Goal: Task Accomplishment & Management: Manage account settings

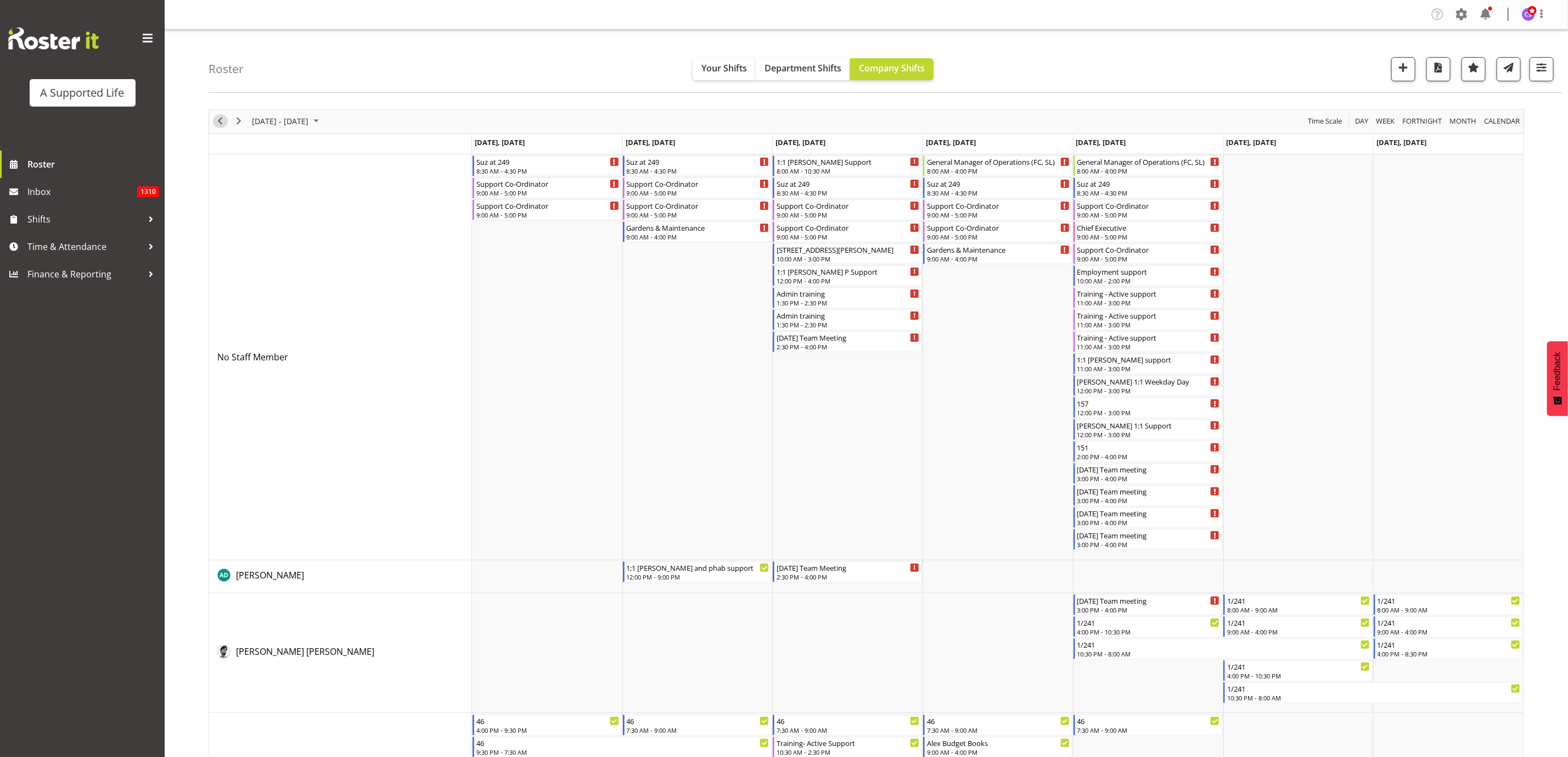
click at [216, 87] on span "Previous" at bounding box center [220, 120] width 13 height 14
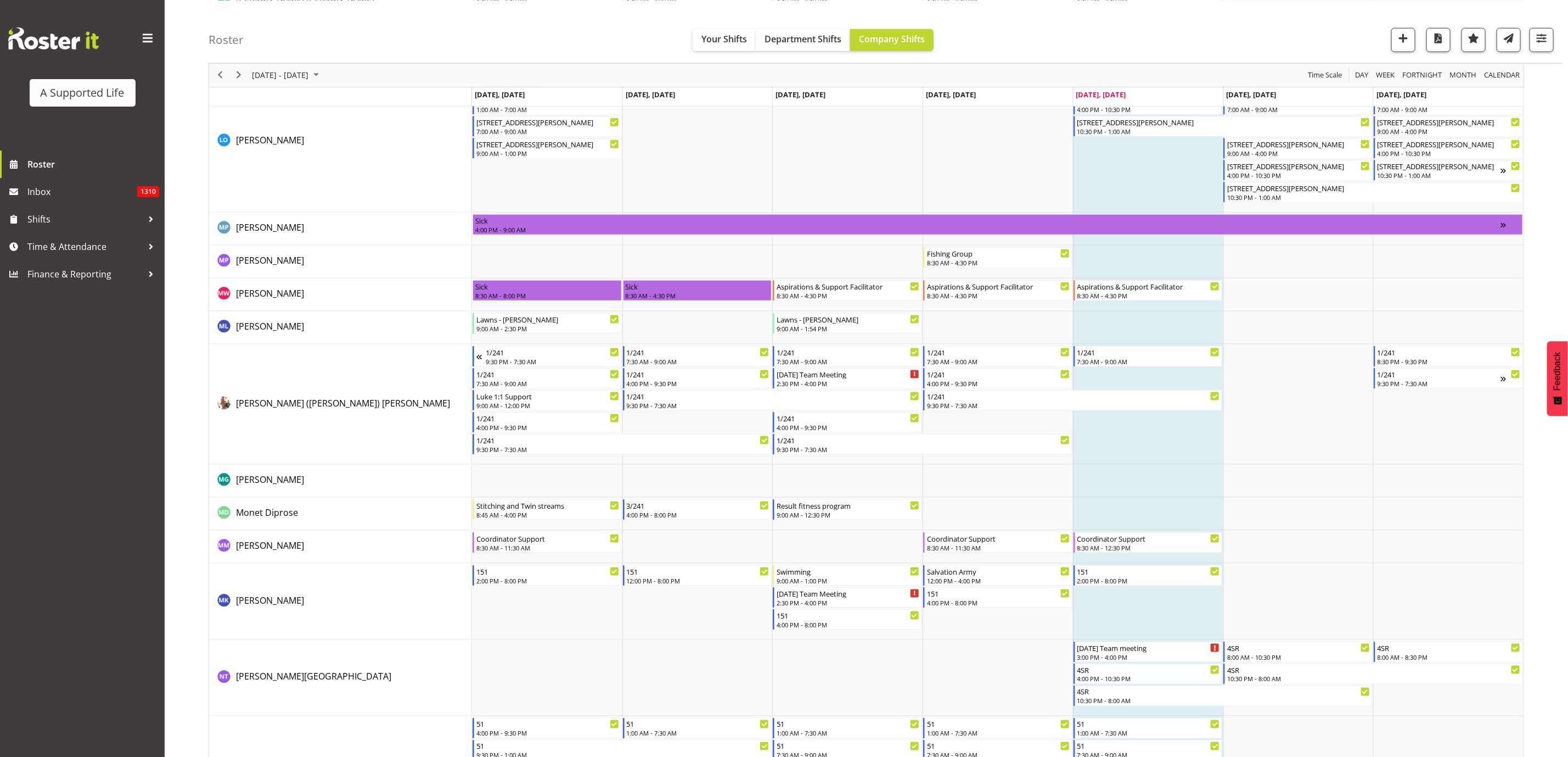
scroll to position [4037, 0]
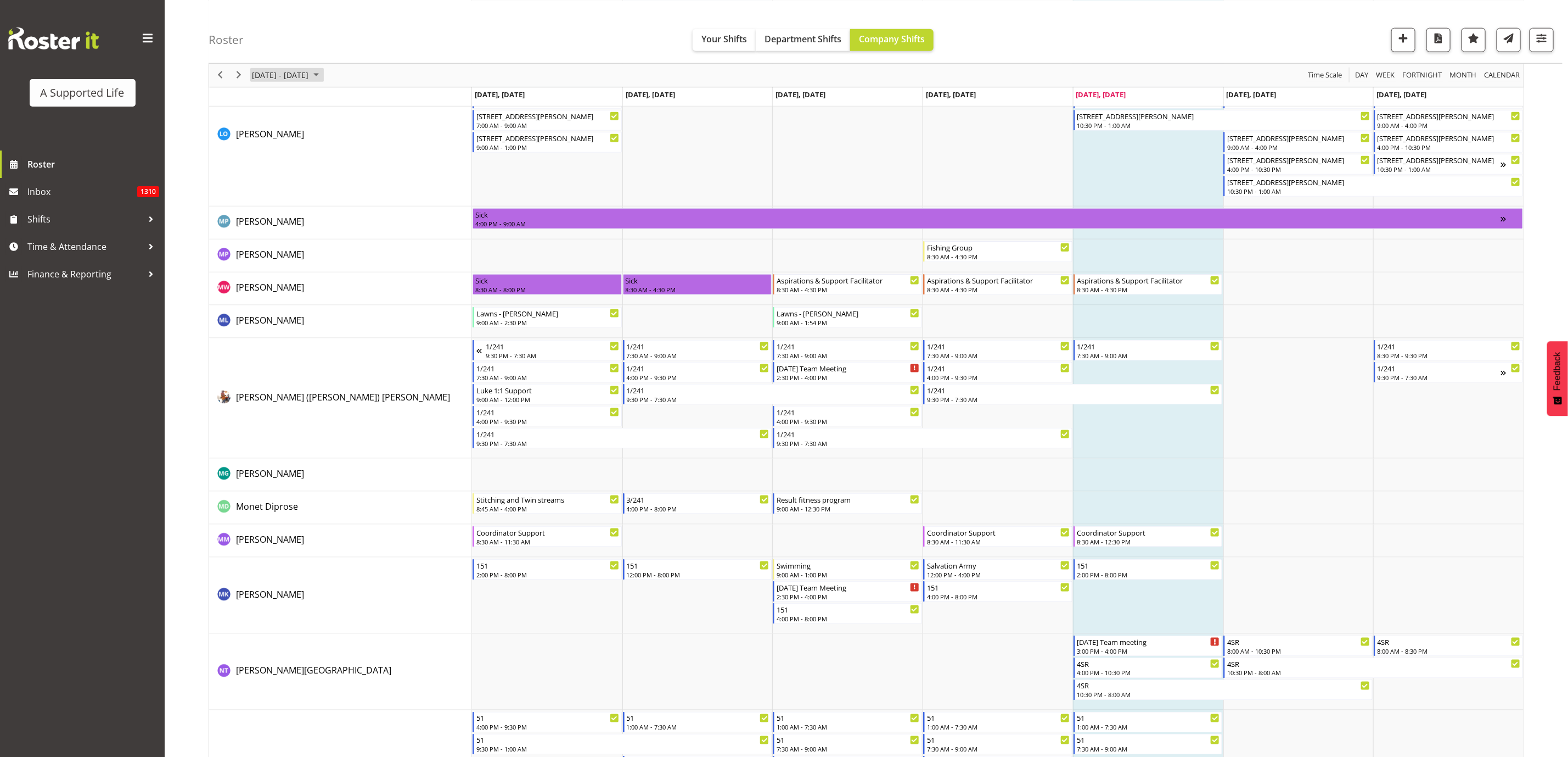
click at [323, 69] on span "August 2025" at bounding box center [316, 75] width 13 height 14
click at [370, 87] on span "next month" at bounding box center [367, 102] width 19 height 20
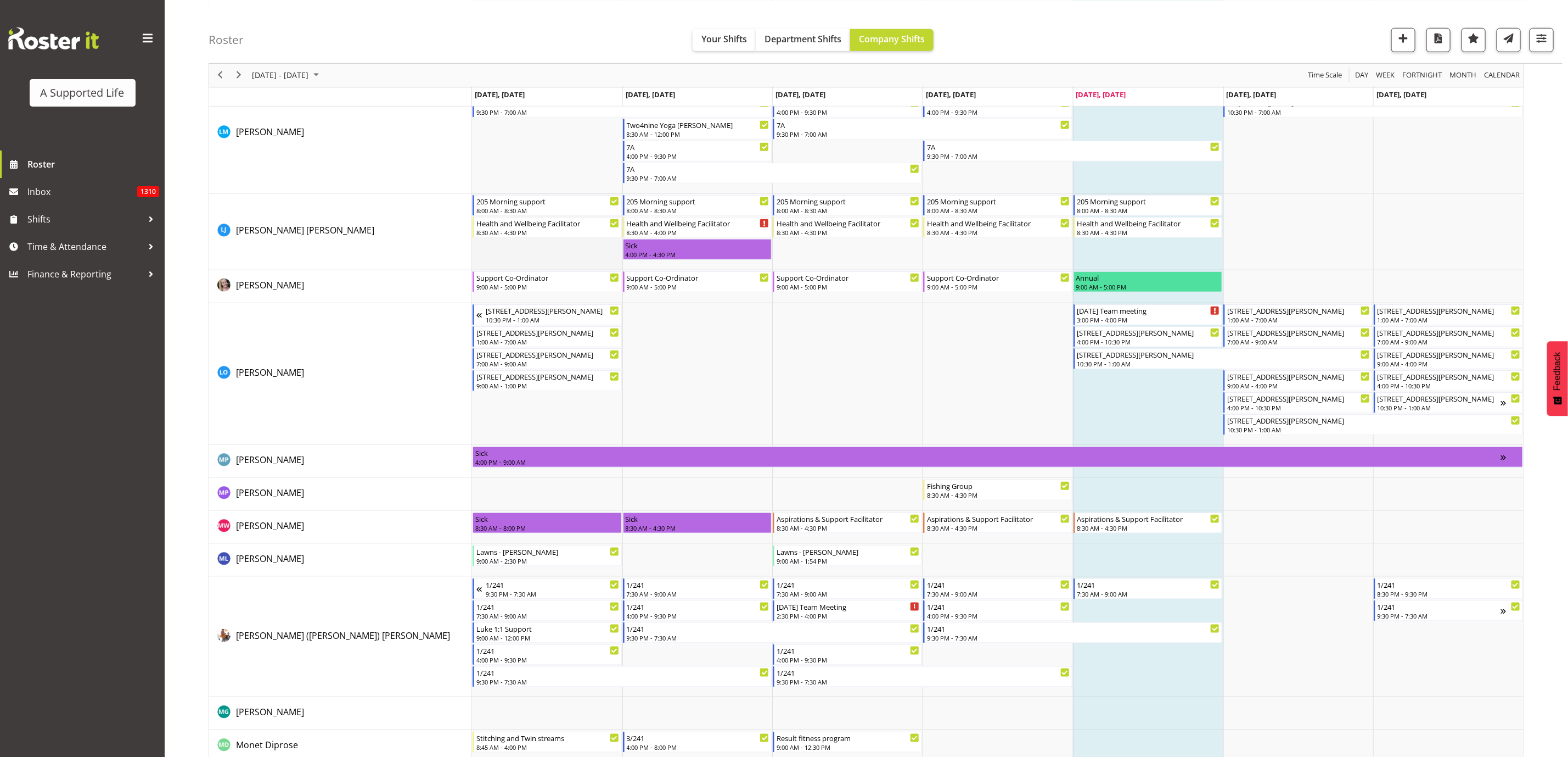
scroll to position [3790, 0]
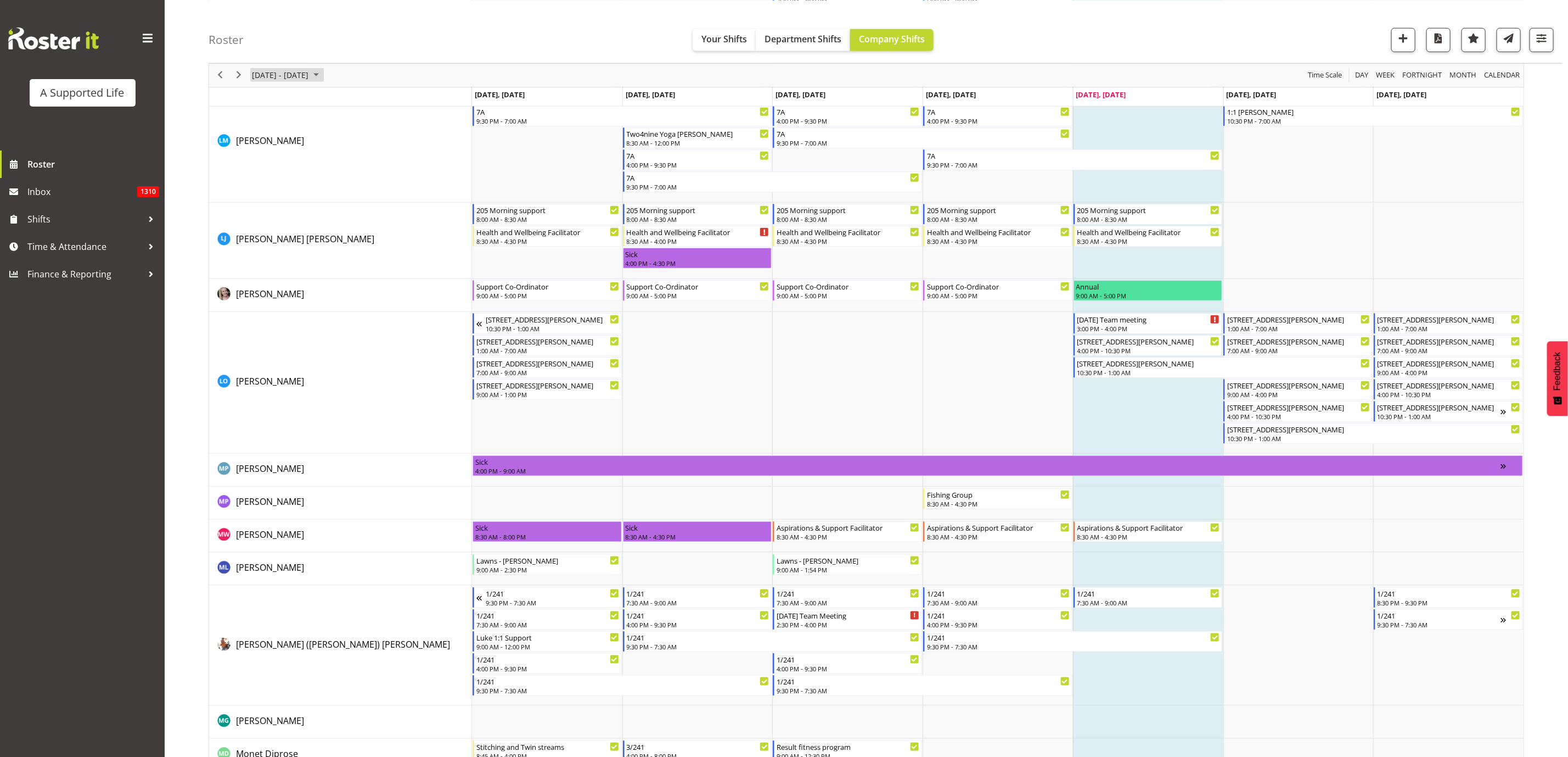
click at [307, 68] on span "[DATE] - [DATE]" at bounding box center [280, 75] width 59 height 14
click at [367, 87] on span "next month" at bounding box center [367, 102] width 19 height 20
click at [346, 87] on span "previous month" at bounding box center [347, 102] width 19 height 20
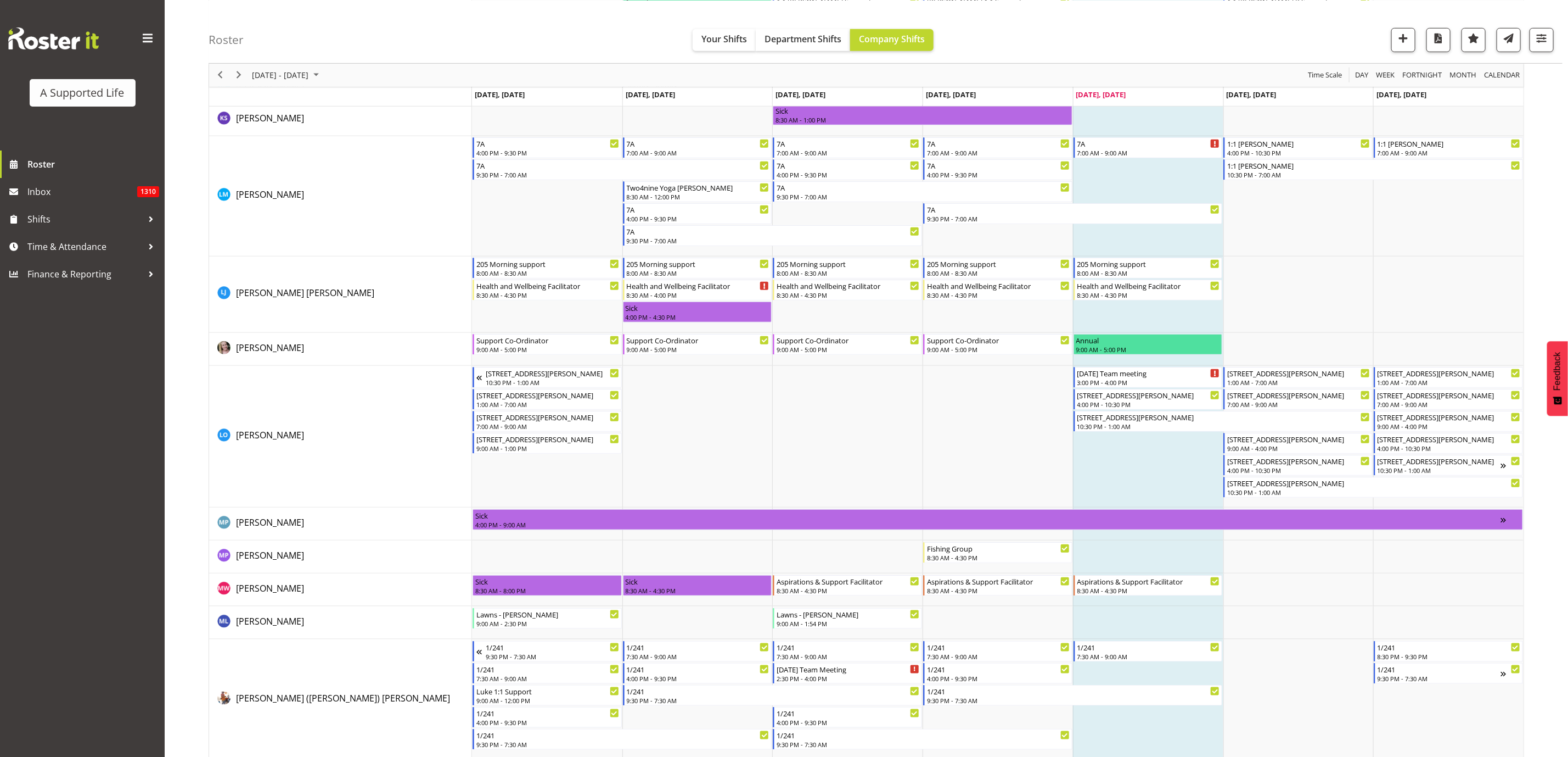
scroll to position [3708, 0]
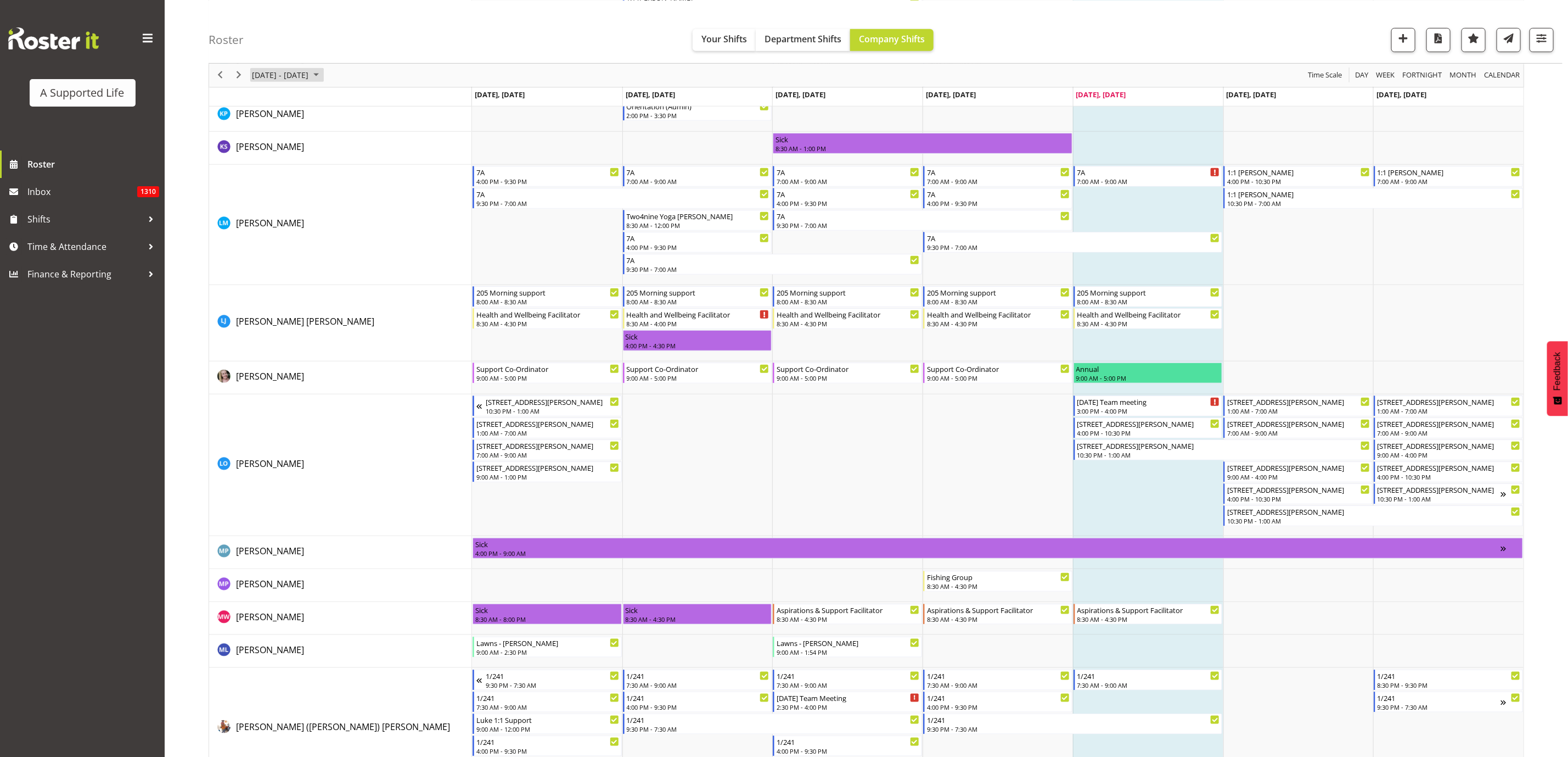
click at [323, 73] on span "August 2025" at bounding box center [316, 75] width 13 height 14
click at [366, 87] on span "next month" at bounding box center [367, 102] width 19 height 20
click at [346, 87] on span "previous month" at bounding box center [347, 102] width 19 height 20
click at [264, 87] on span "8" at bounding box center [263, 158] width 16 height 16
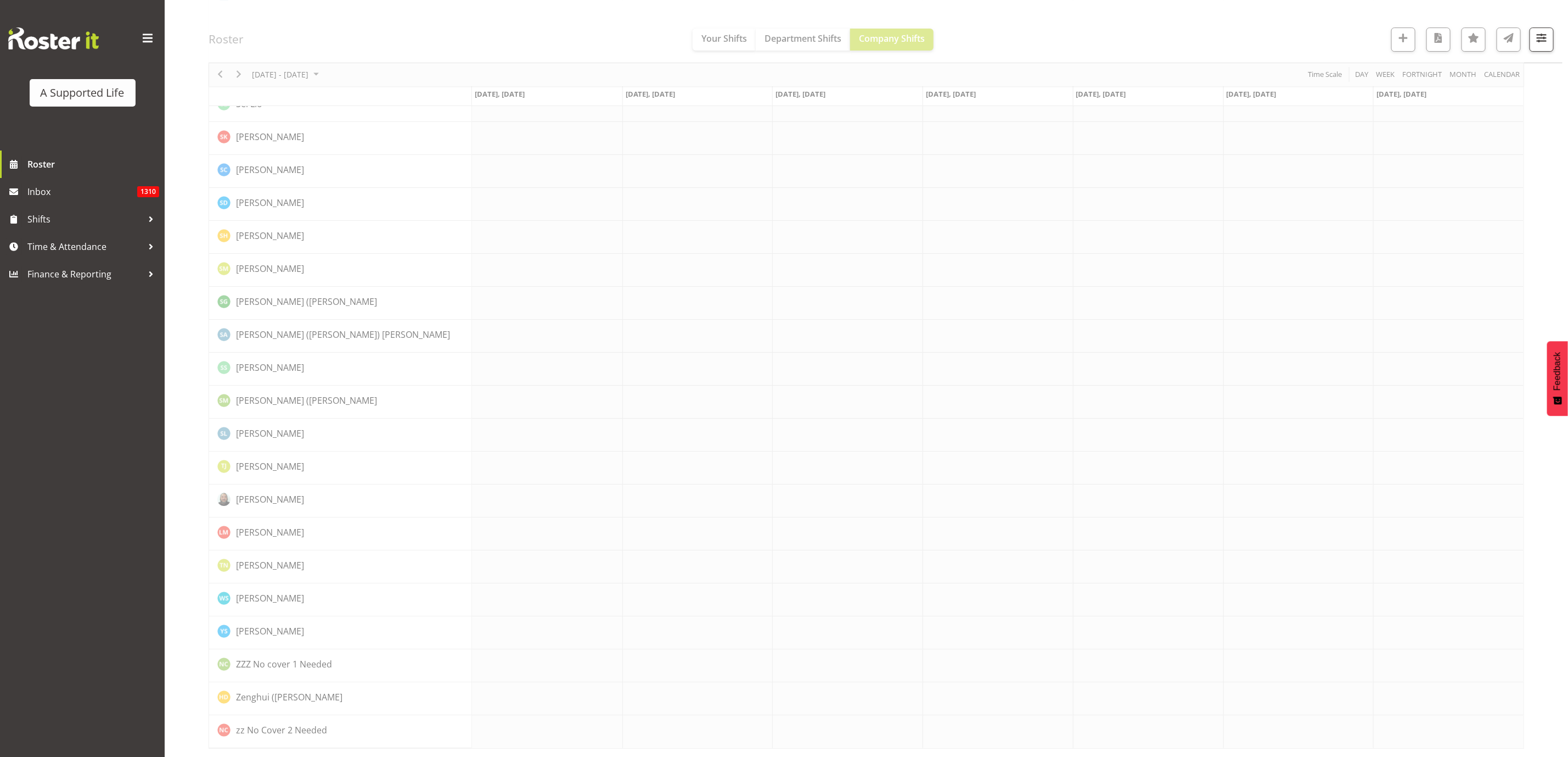
scroll to position [0, 0]
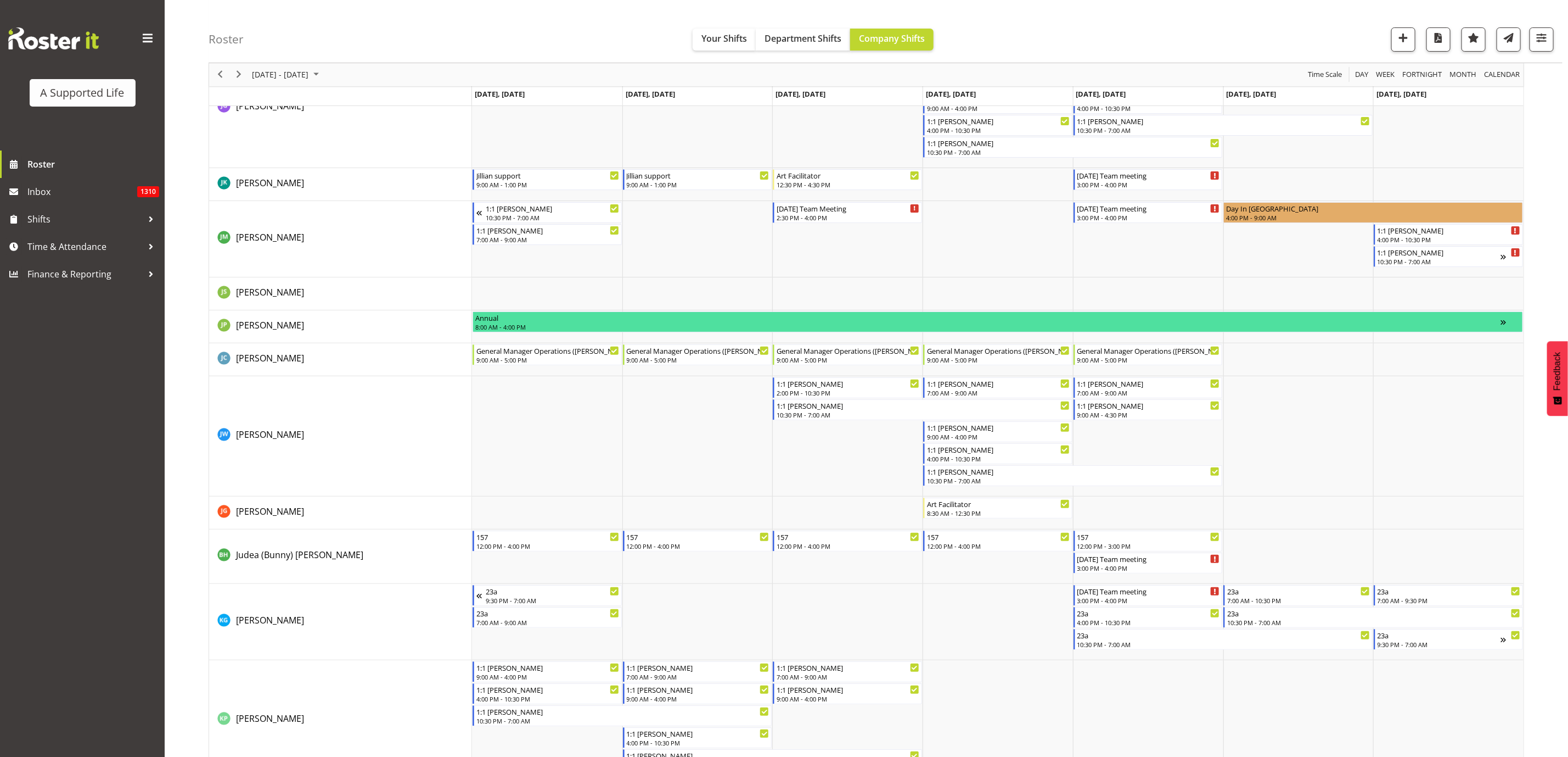
scroll to position [3213, 0]
drag, startPoint x: 214, startPoint y: 75, endPoint x: 410, endPoint y: 329, distance: 320.8
click at [216, 75] on span "Previous" at bounding box center [220, 75] width 13 height 14
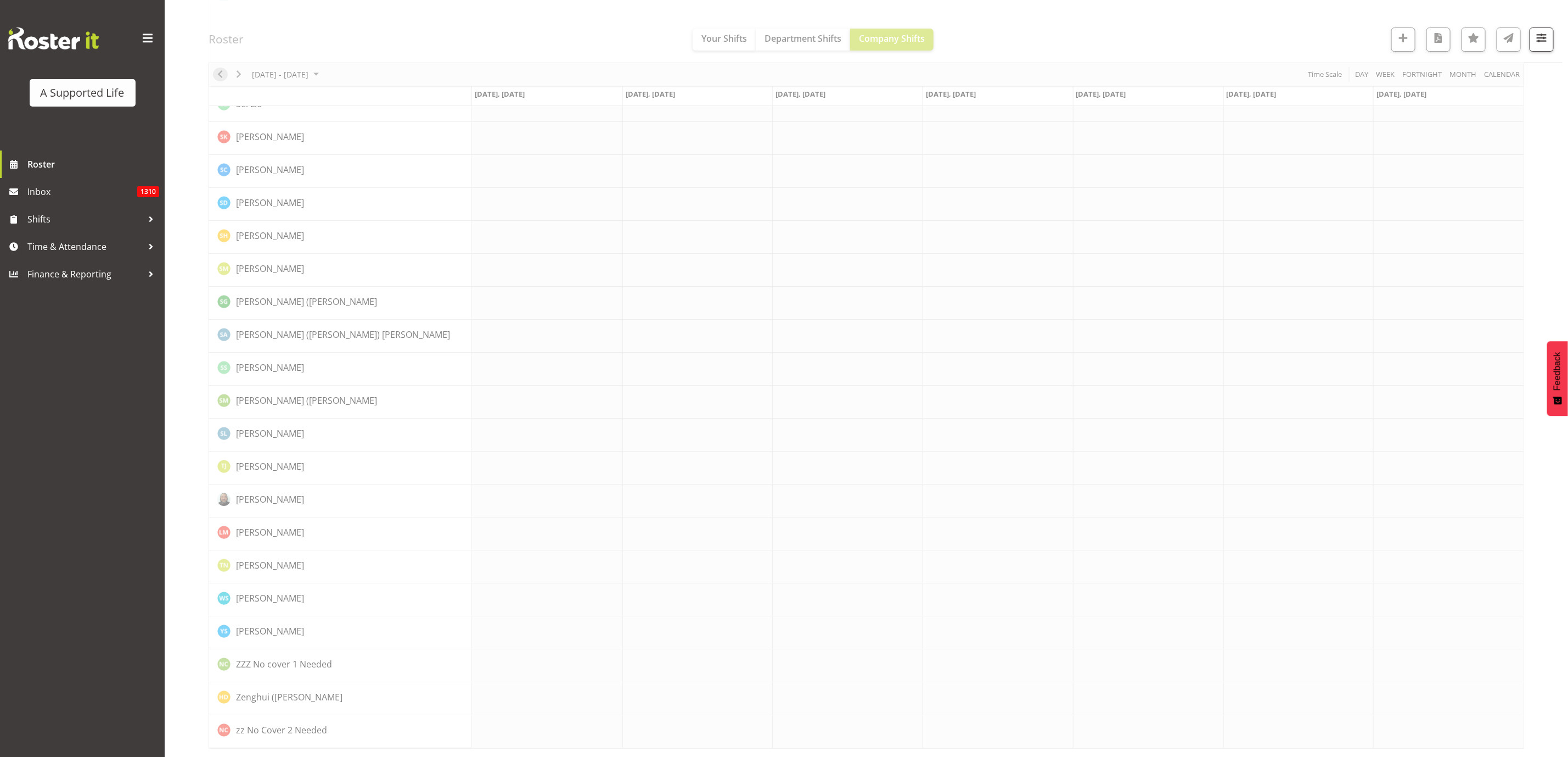
scroll to position [0, 0]
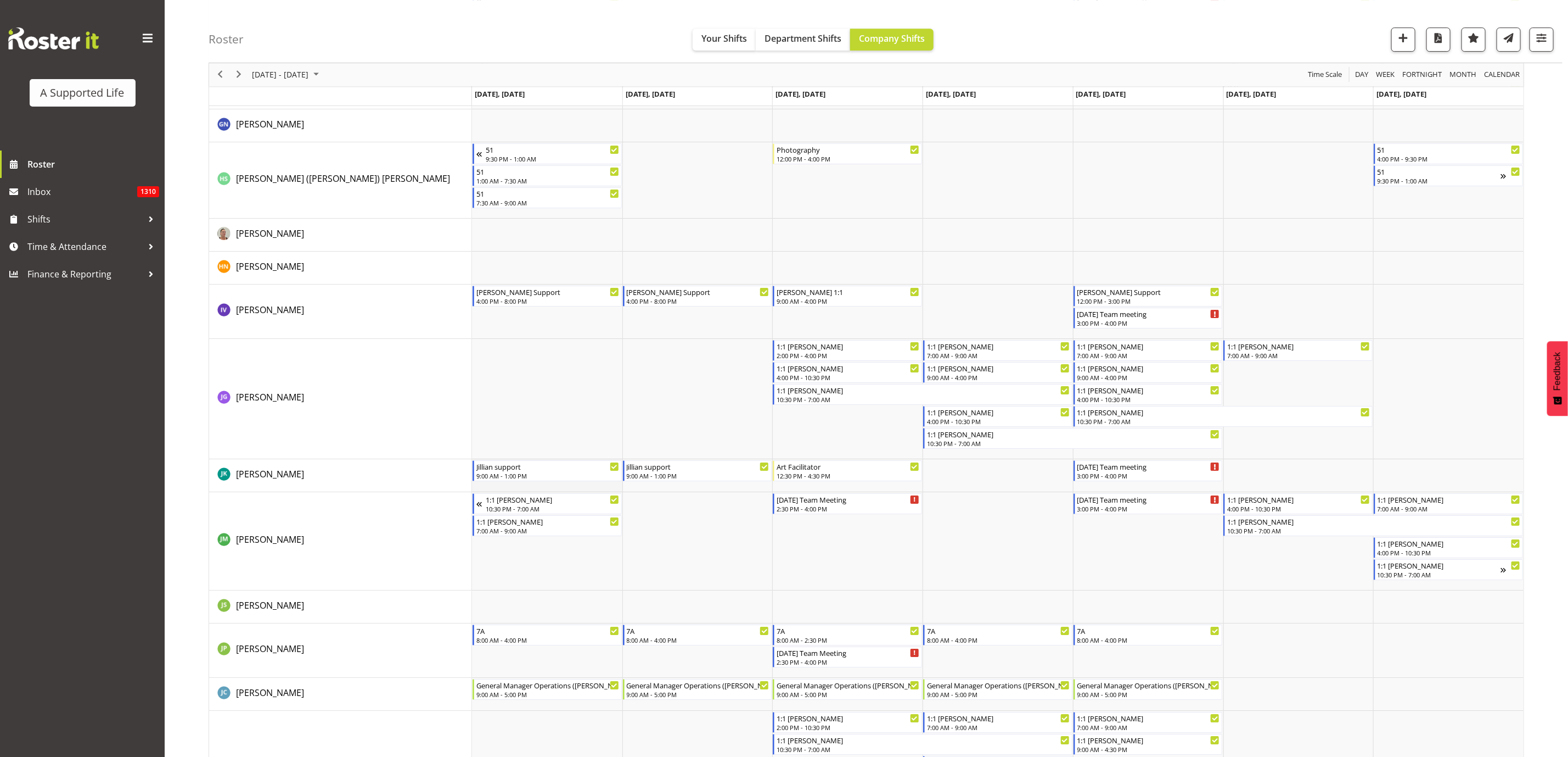
scroll to position [2801, 0]
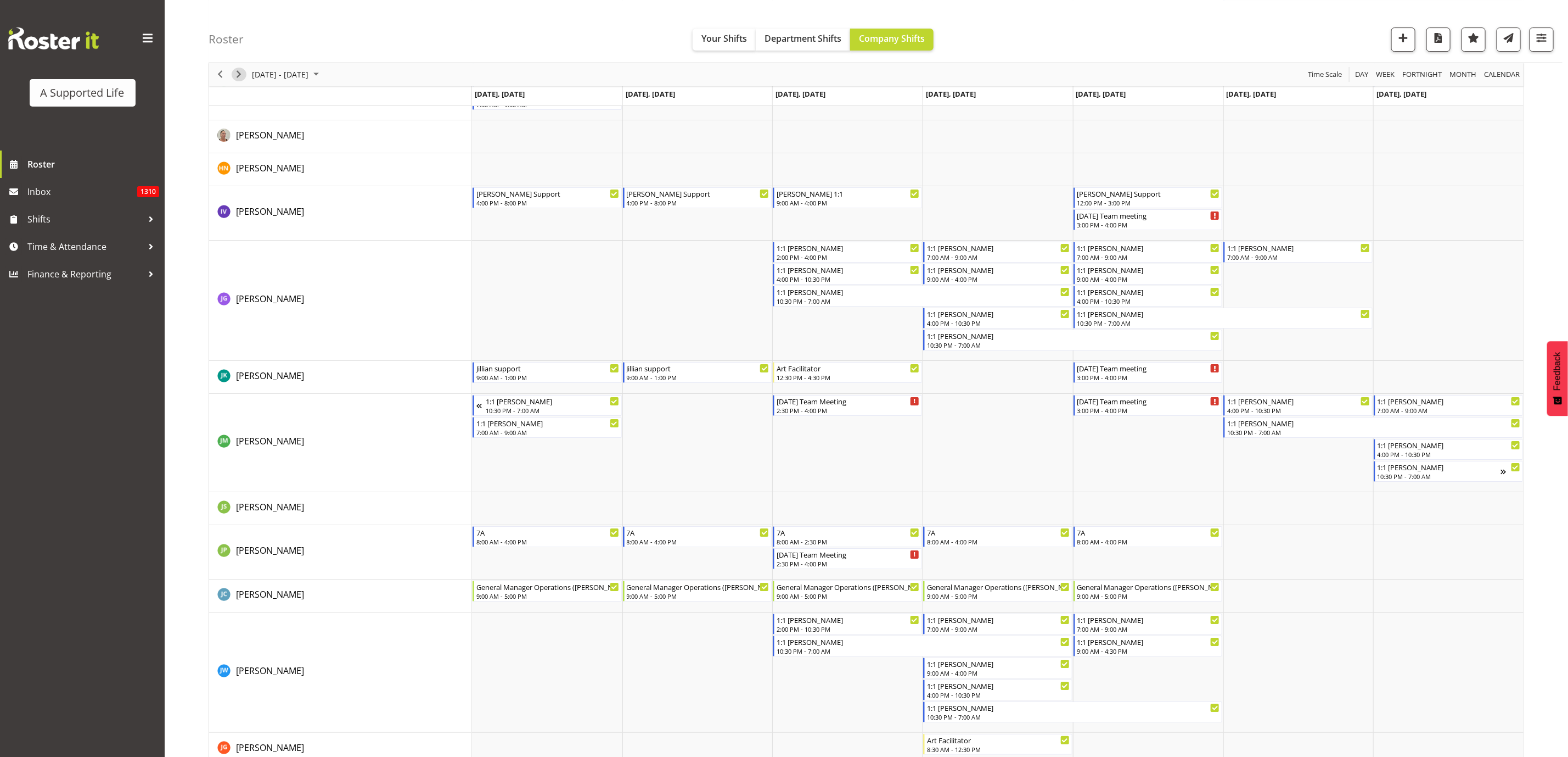
click at [233, 76] on span "Next" at bounding box center [239, 75] width 13 height 14
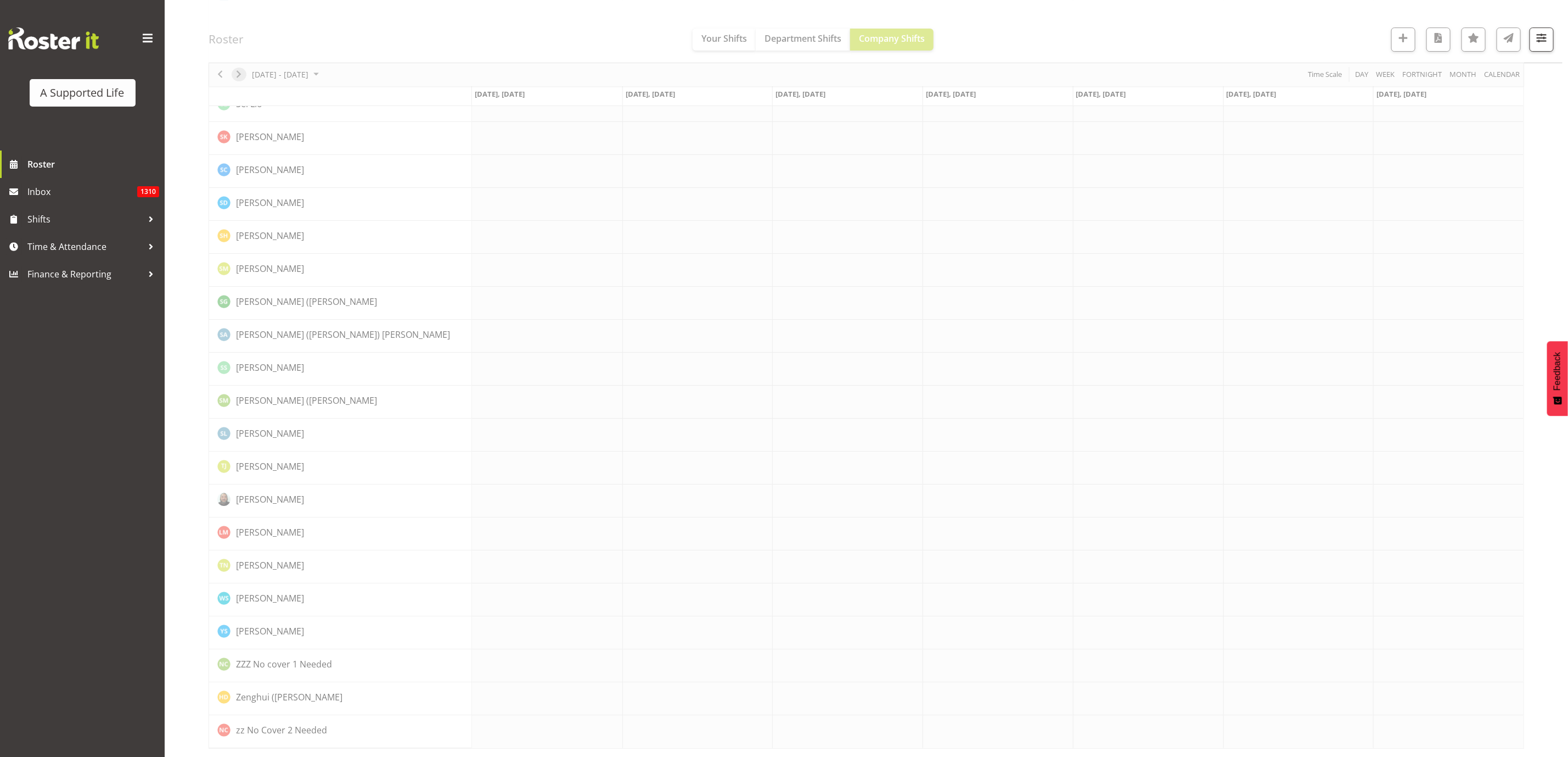
scroll to position [0, 0]
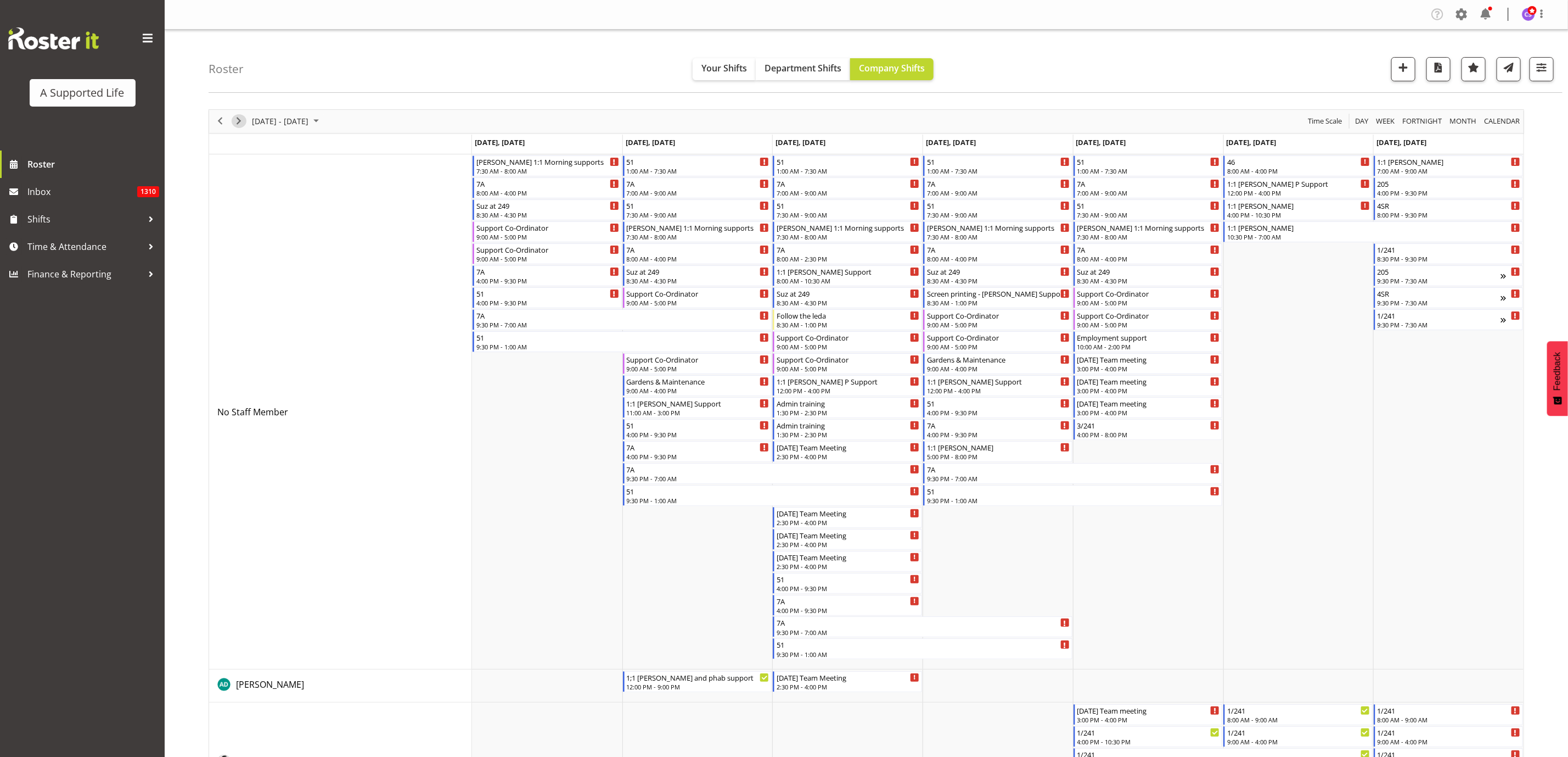
click at [237, 87] on span "Next" at bounding box center [239, 120] width 13 height 14
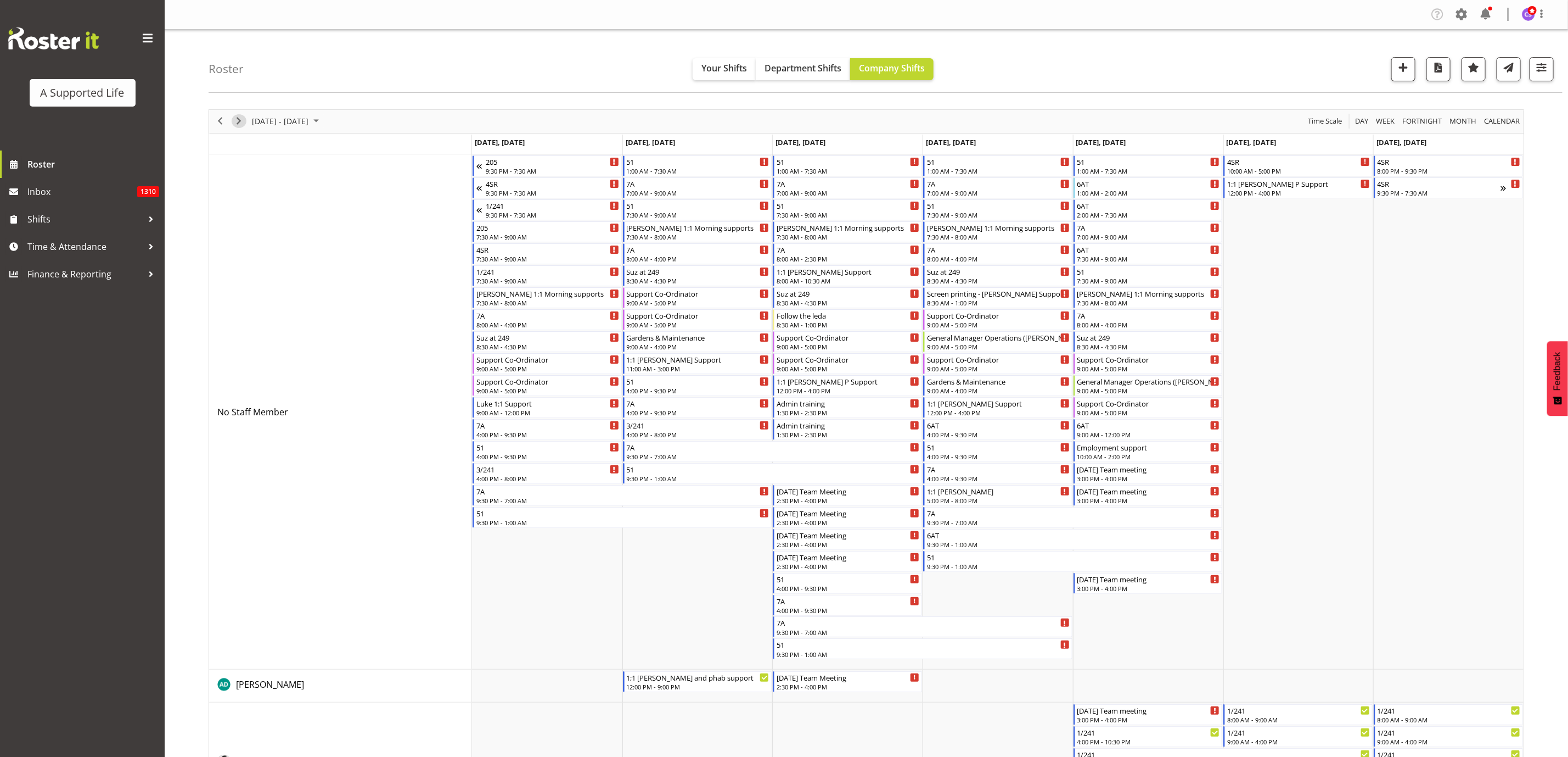
click at [234, 87] on span "Next" at bounding box center [239, 120] width 13 height 14
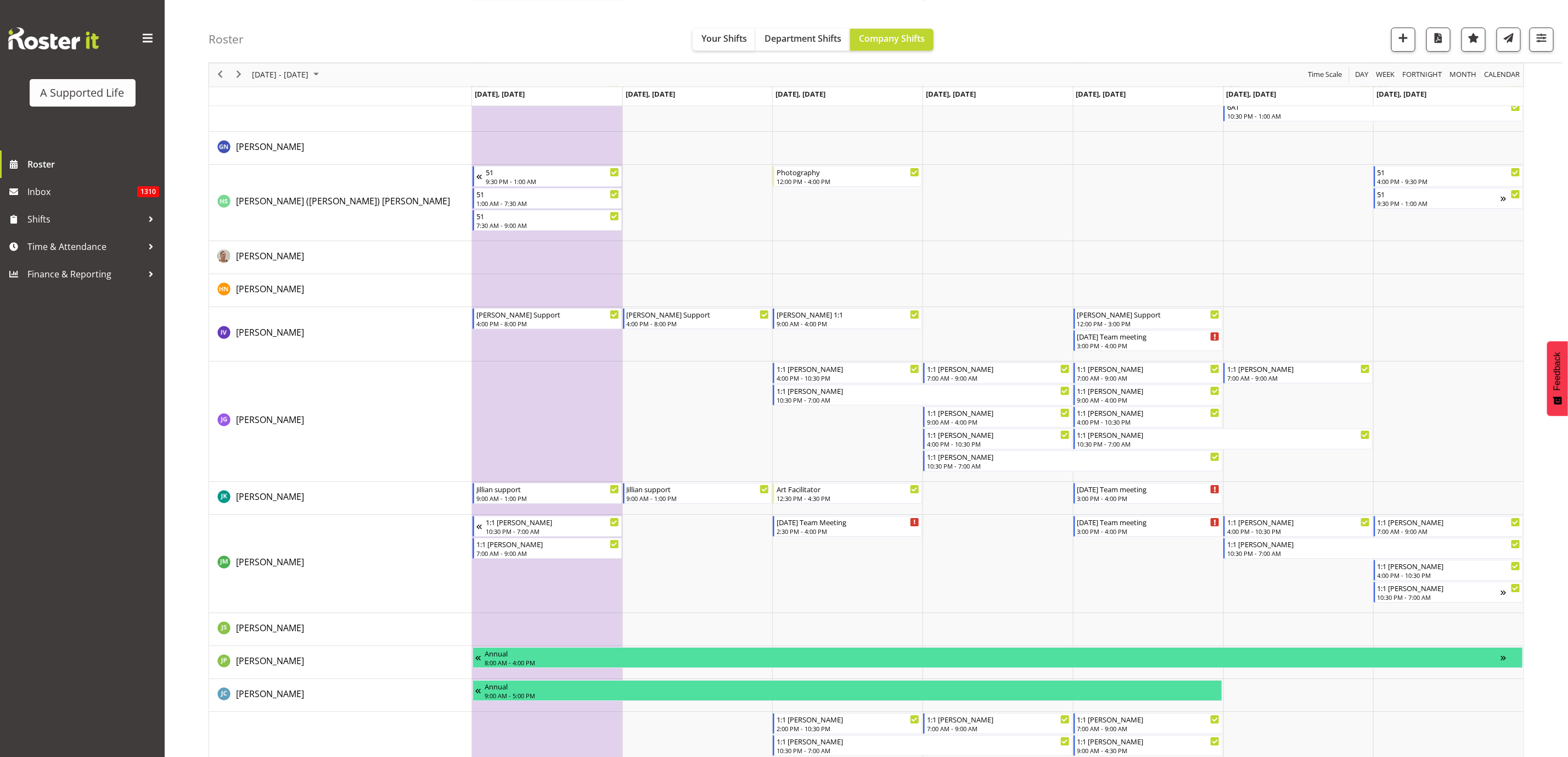
scroll to position [2719, 0]
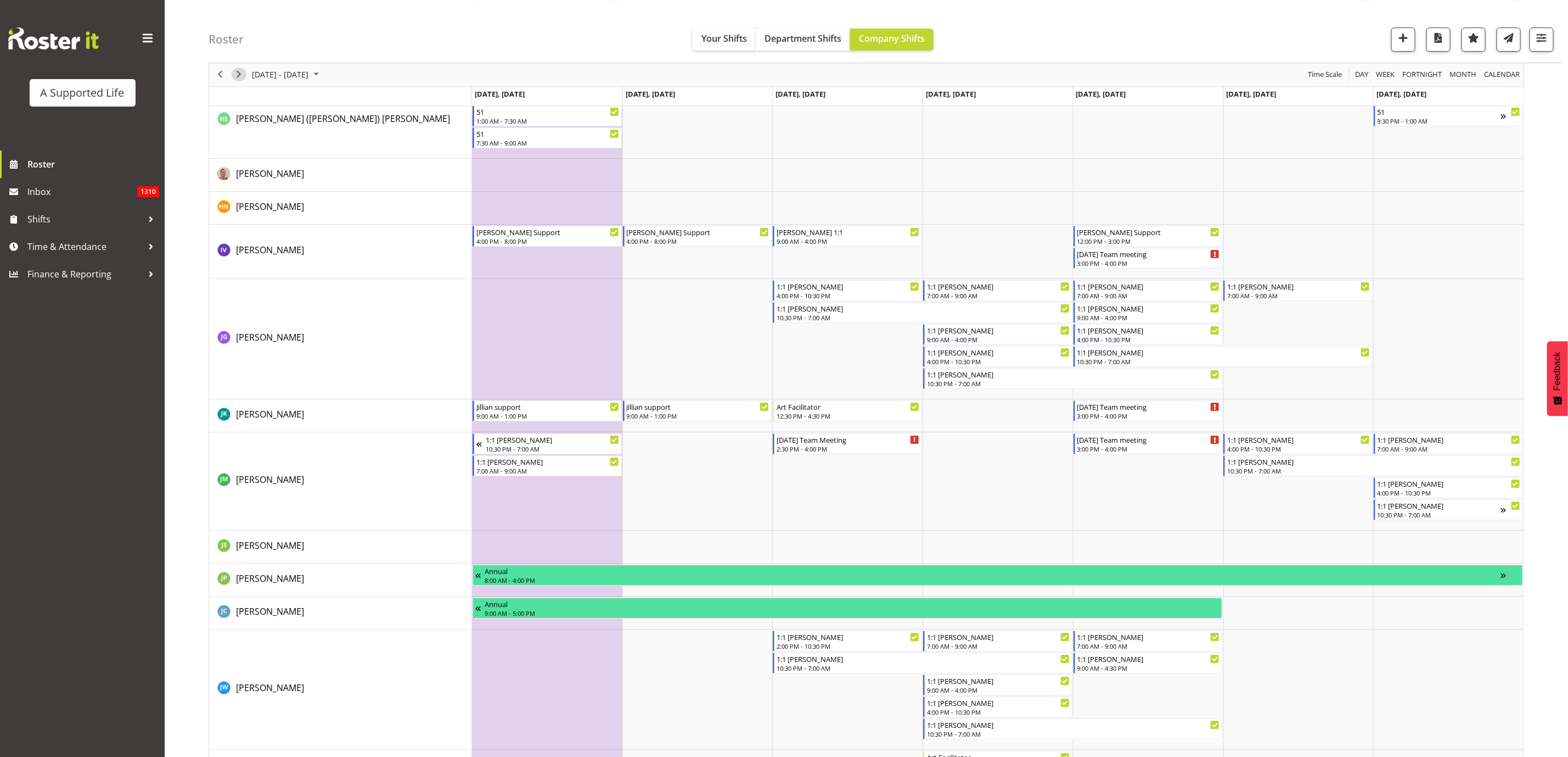
click at [233, 77] on span "Next" at bounding box center [239, 75] width 13 height 14
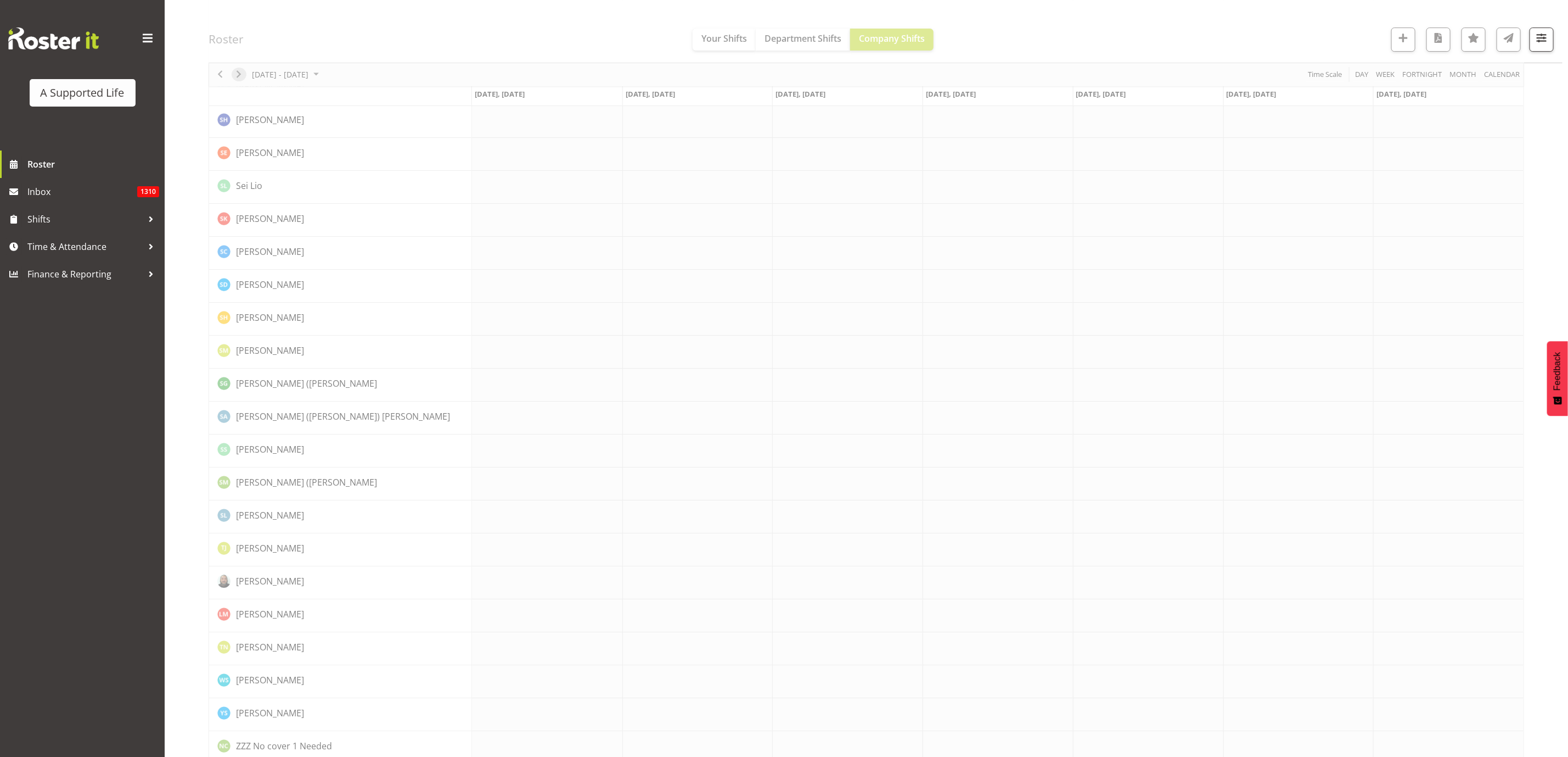
scroll to position [0, 0]
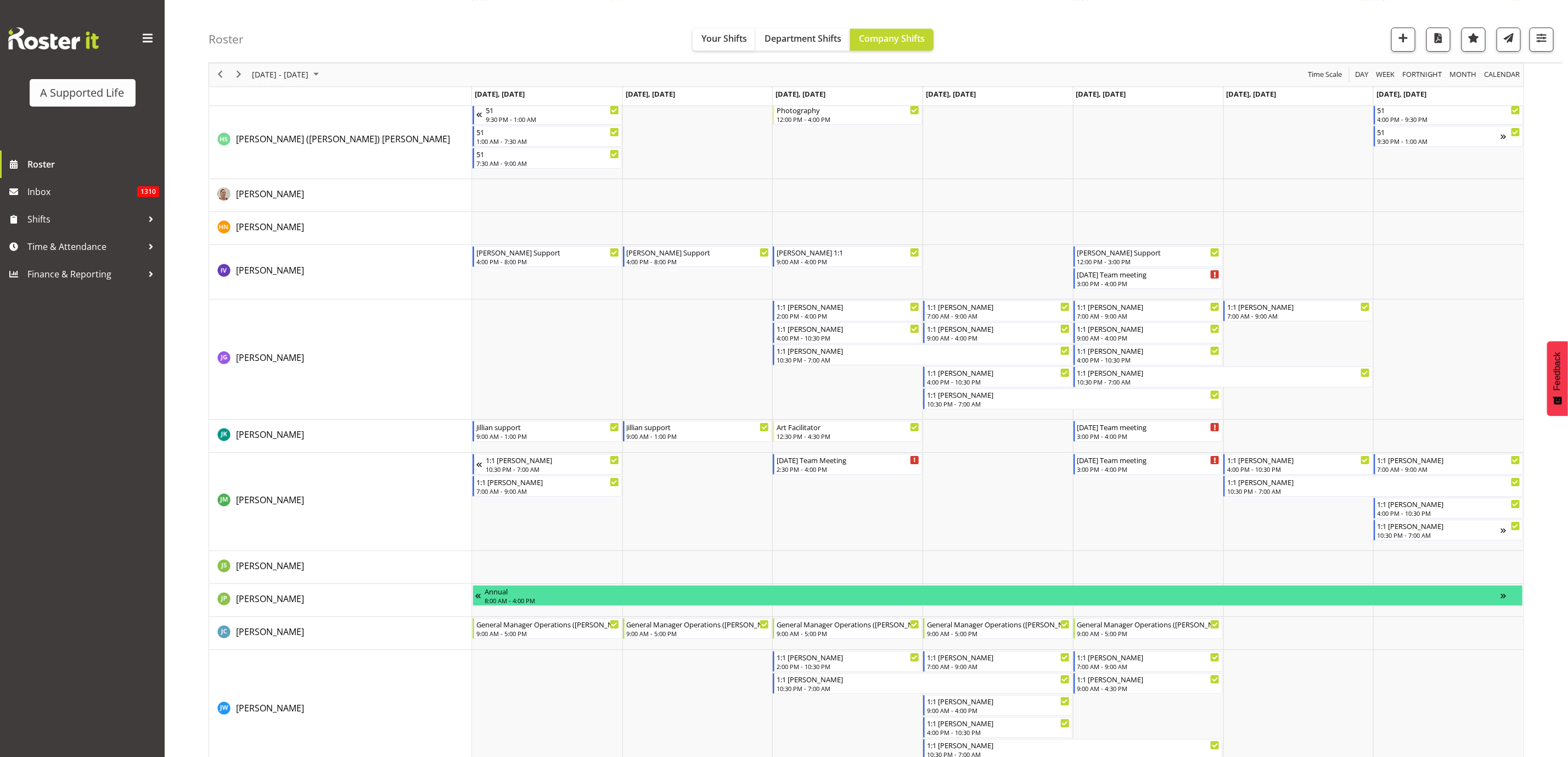
scroll to position [2801, 0]
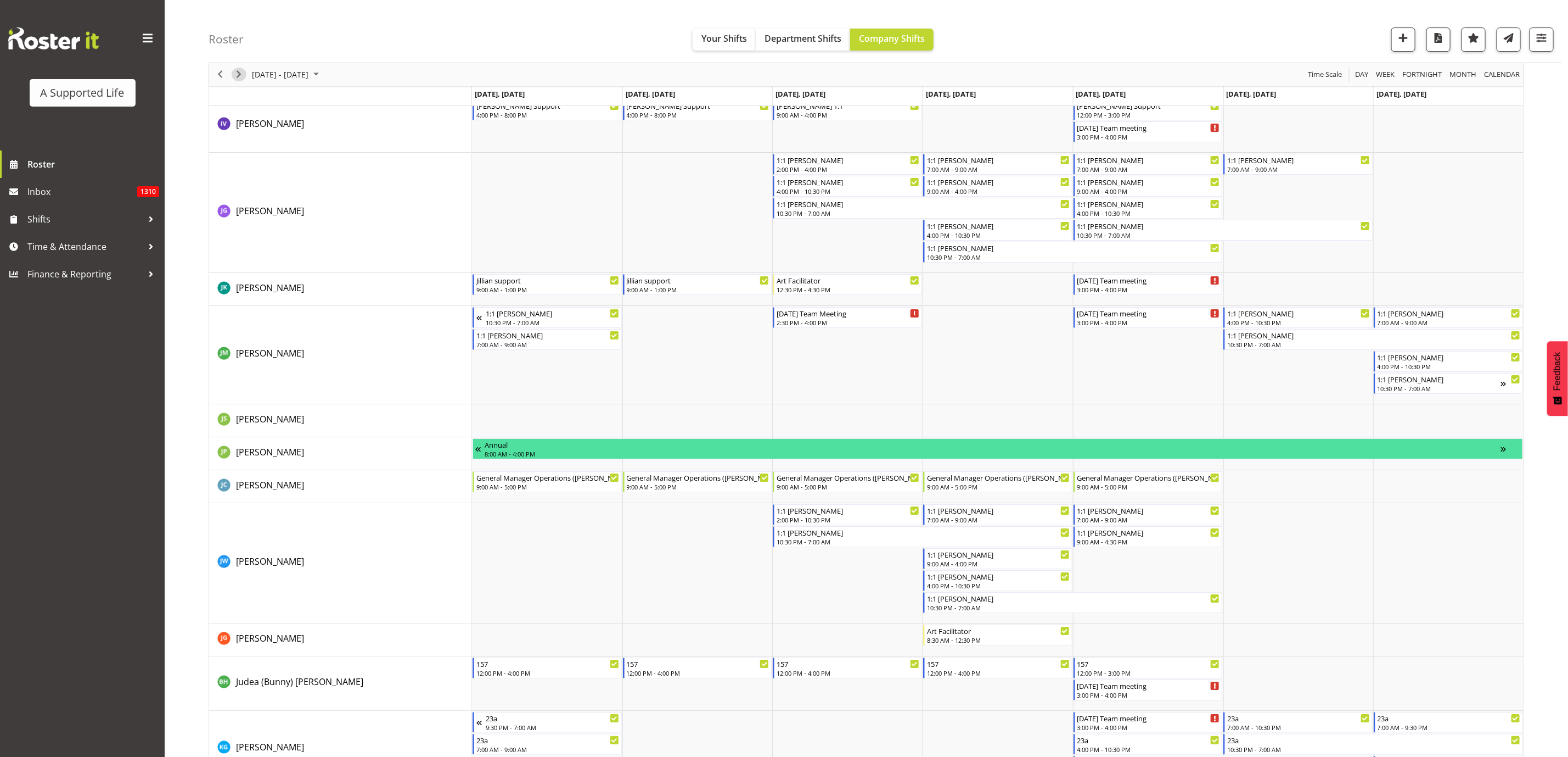
drag, startPoint x: 238, startPoint y: 76, endPoint x: 424, endPoint y: 352, distance: 332.8
click at [237, 76] on span "Next" at bounding box center [239, 75] width 13 height 14
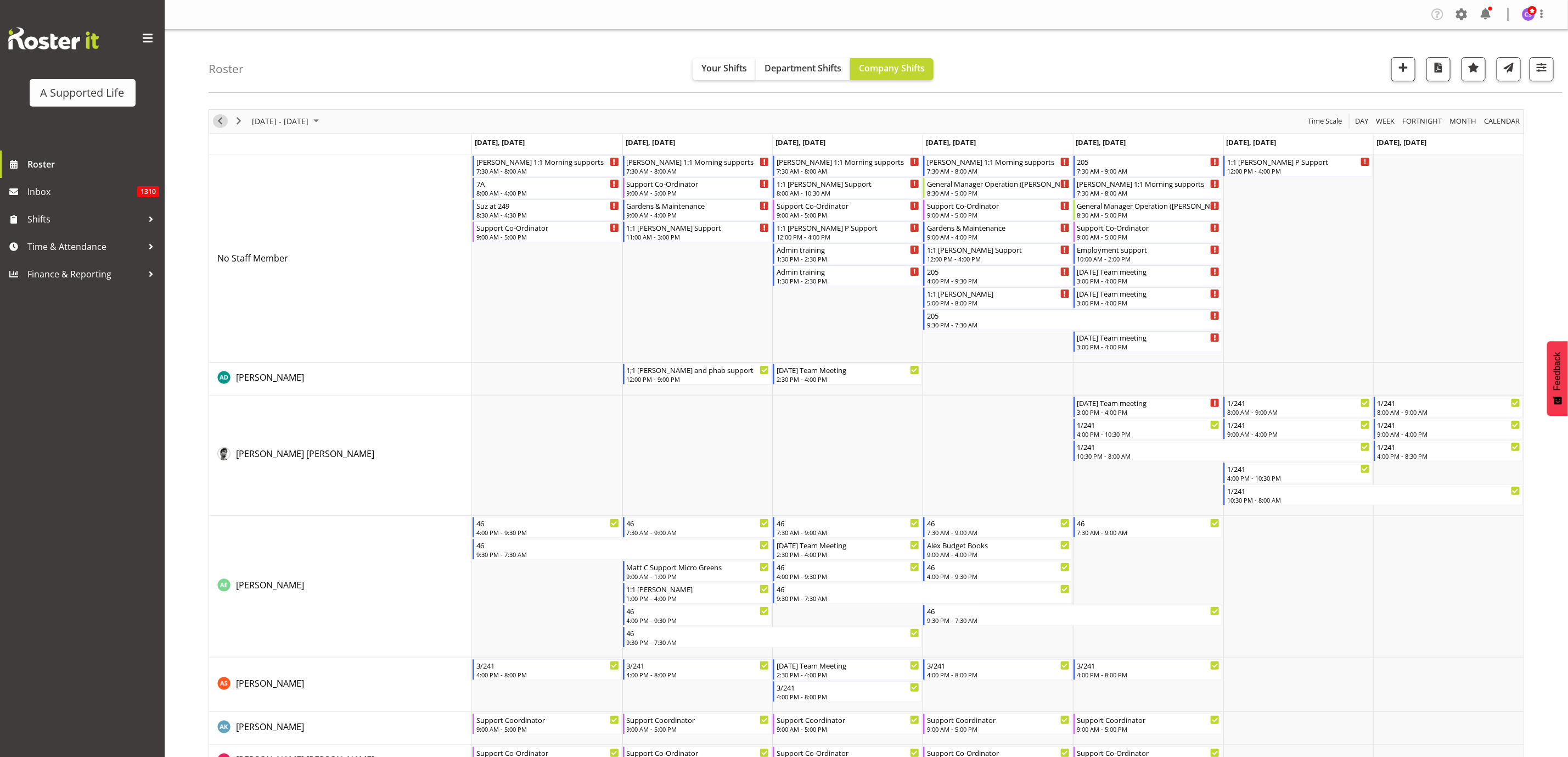
click at [219, 87] on span "Previous" at bounding box center [220, 120] width 13 height 14
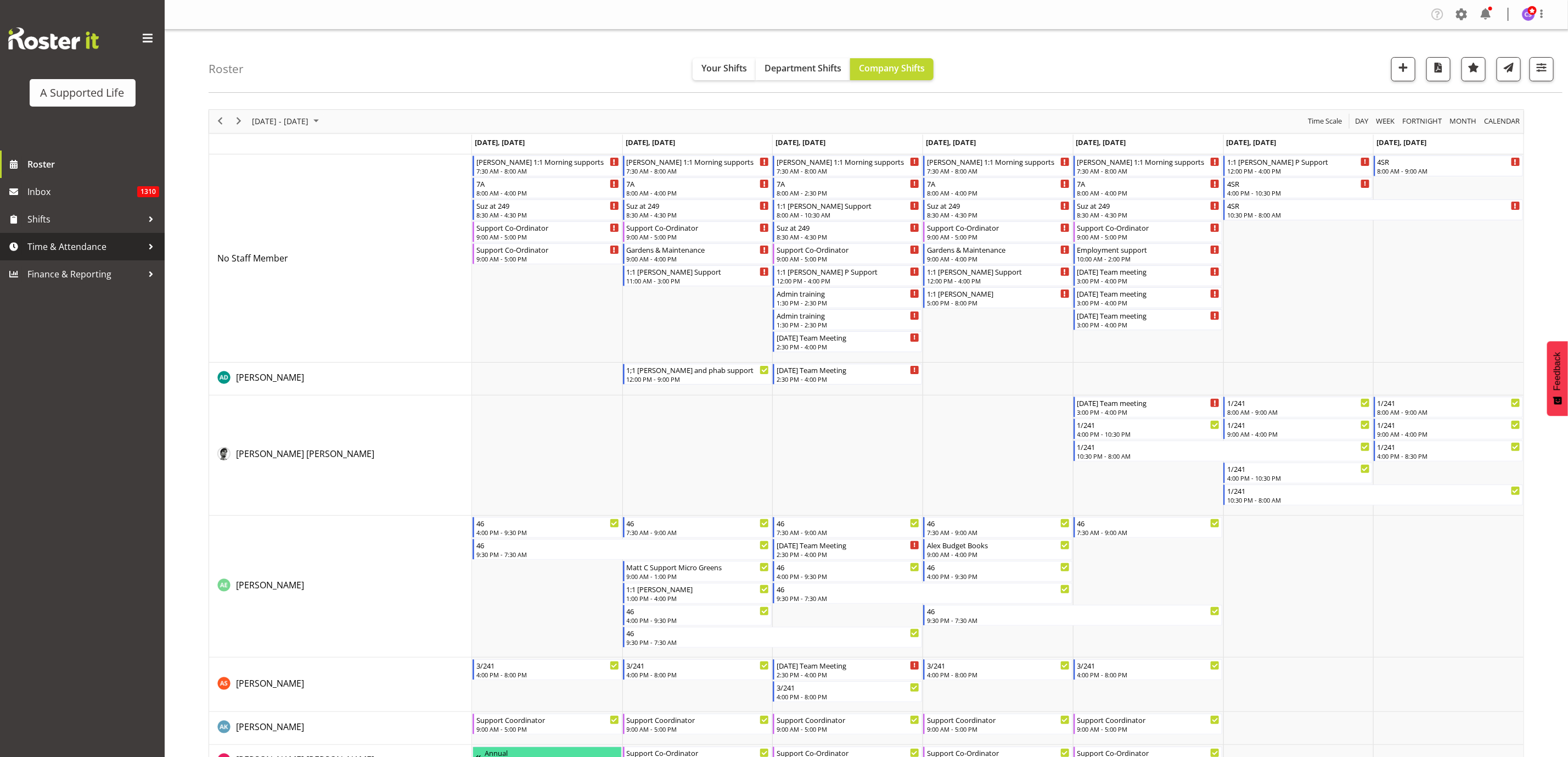
click at [75, 87] on span "Time & Attendance" at bounding box center [85, 246] width 115 height 16
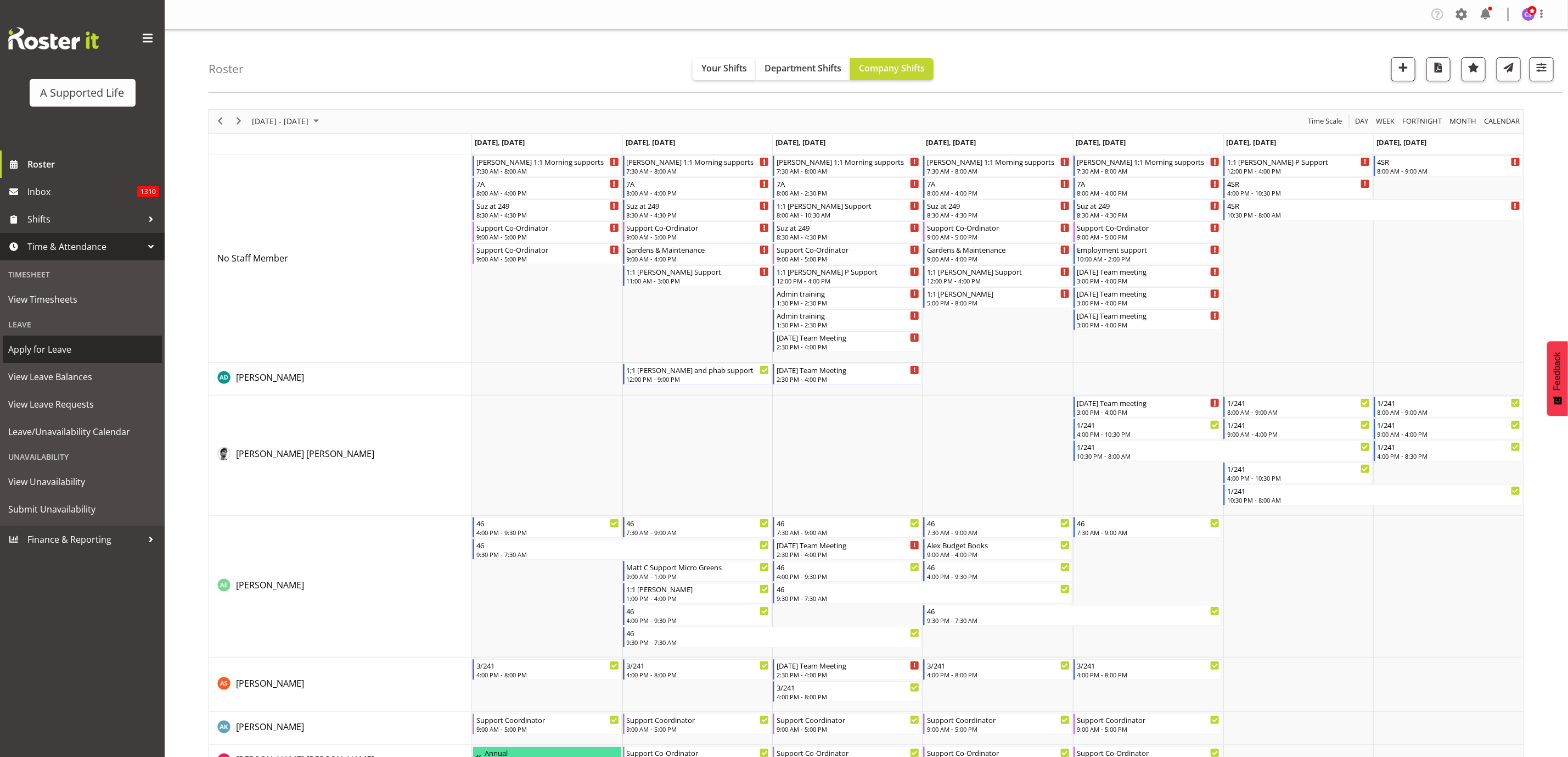
click at [93, 87] on span "Apply for Leave" at bounding box center [82, 349] width 148 height 16
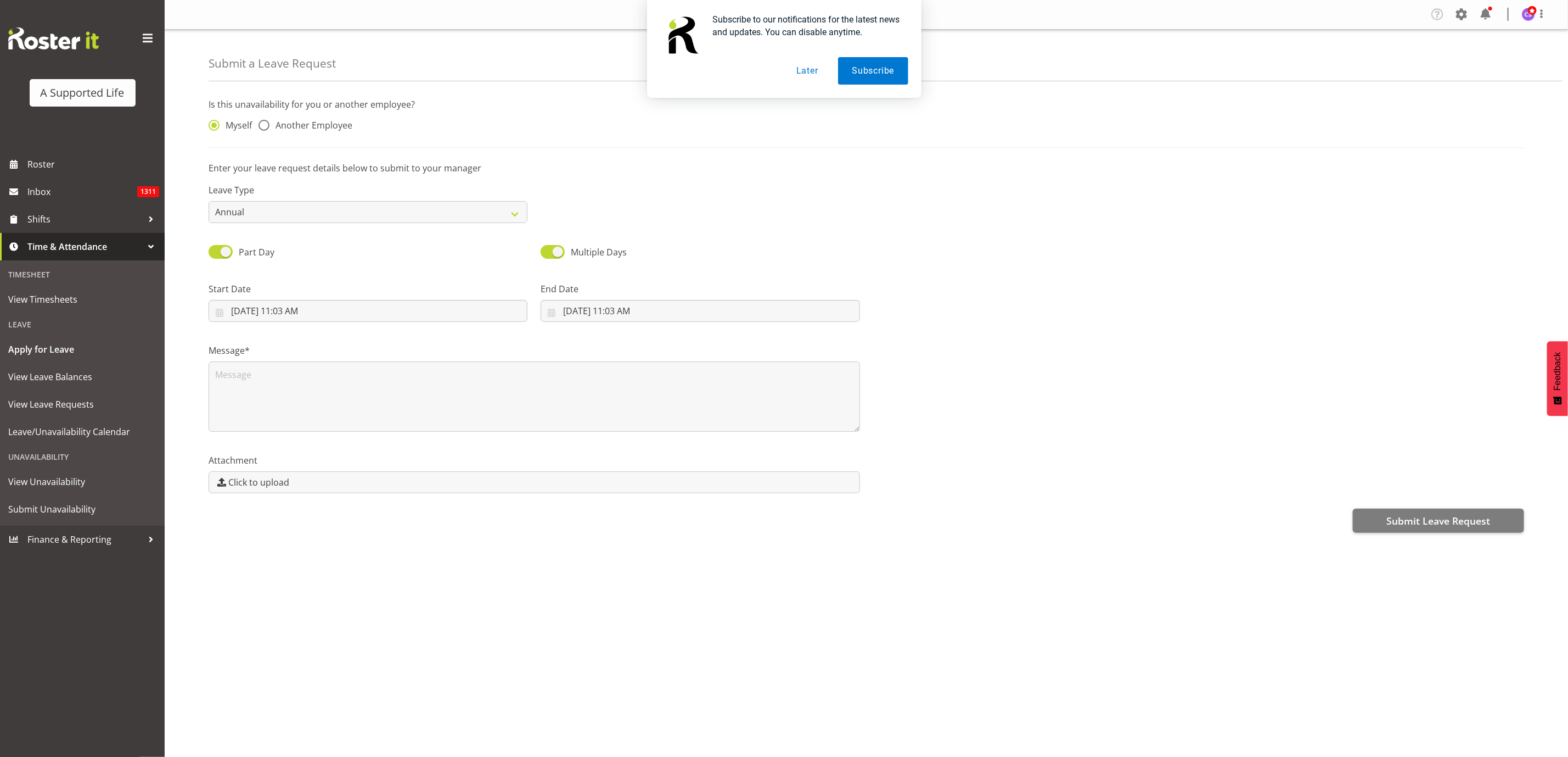
click at [791, 71] on button "Later" at bounding box center [807, 71] width 49 height 28
click at [260, 126] on span at bounding box center [264, 125] width 11 height 11
click at [260, 126] on input "Another Employee" at bounding box center [262, 125] width 7 height 7
radio input "true"
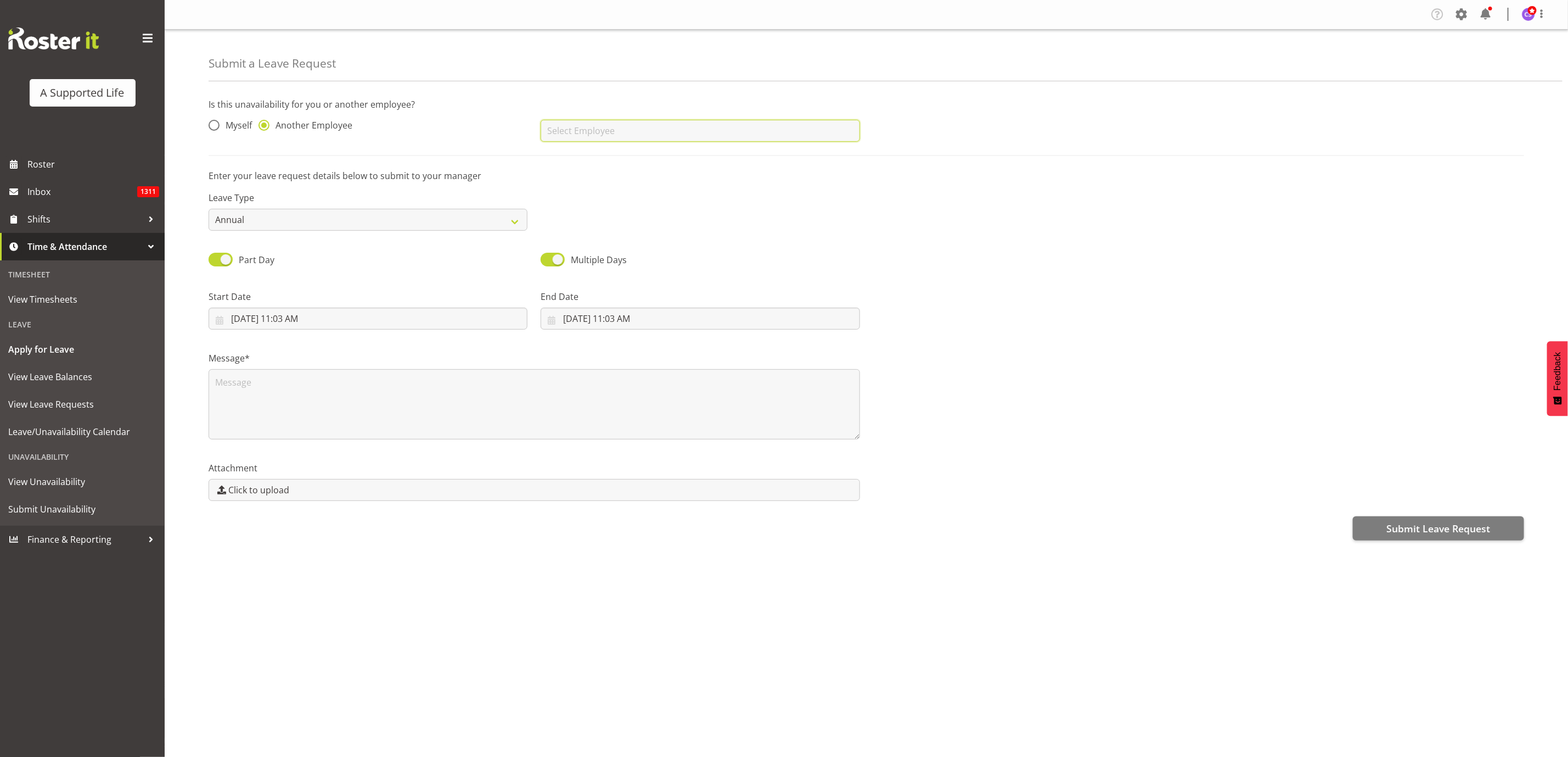
click at [592, 131] on input "text" at bounding box center [700, 131] width 319 height 22
click at [579, 134] on input "text" at bounding box center [700, 131] width 319 height 22
click at [567, 157] on span "[PERSON_NAME]" at bounding box center [584, 158] width 68 height 12
type input "[PERSON_NAME]"
click at [438, 216] on select "Annual Sick Bereavement Domestic Violence Parental Jury Service Day In Lieu Oth…" at bounding box center [368, 220] width 319 height 22
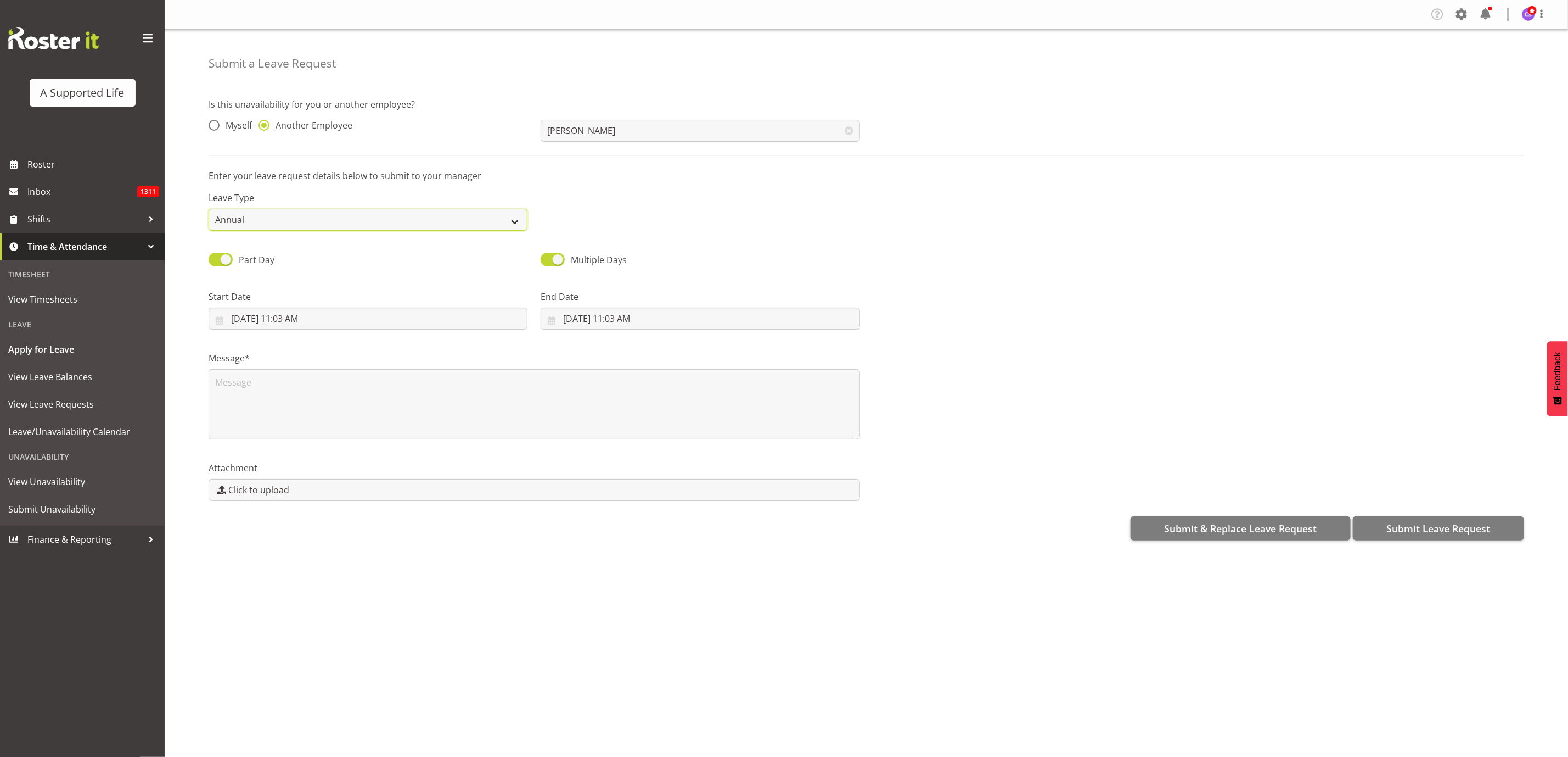
click at [209, 209] on select "Annual Sick Bereavement Domestic Violence Parental Jury Service Day In Lieu Oth…" at bounding box center [368, 220] width 319 height 22
click at [332, 325] on input "8/22/2025, 11:03 AM" at bounding box center [368, 319] width 319 height 22
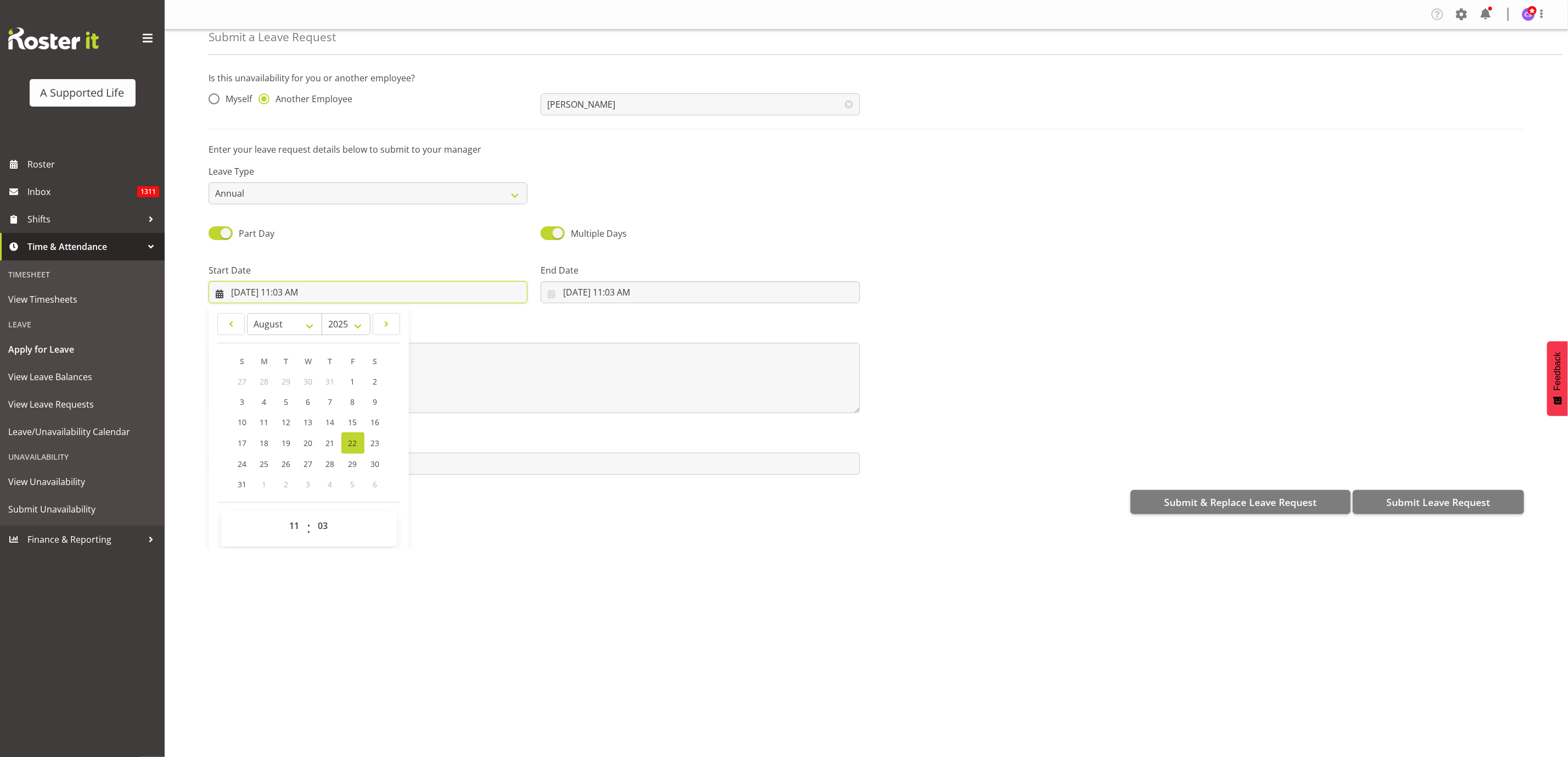
scroll to position [33, 0]
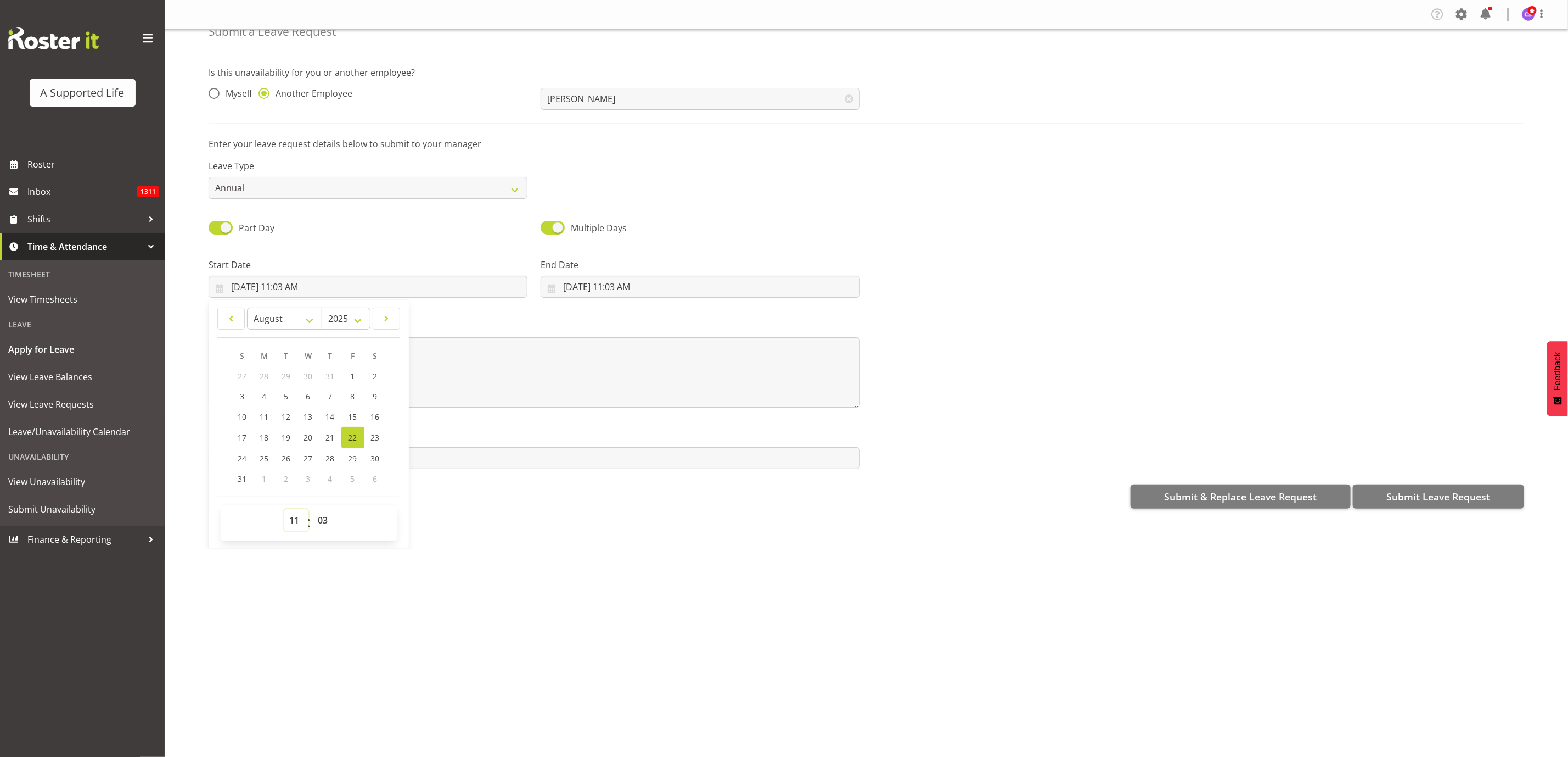
click at [287, 513] on select "00 01 02 03 04 05 06 07 08 09 10 11 12 13 14 15 16 17 18 19 20 21 22 23" at bounding box center [296, 521] width 25 height 22
select select "9"
click at [284, 509] on select "00 01 02 03 04 05 06 07 08 09 10 11 12 13 14 15 16 17 18 19 20 21 22 23" at bounding box center [296, 521] width 25 height 22
type input "8/22/2025, 9:03 AM"
click at [303, 519] on select "00 01 02 03 04 05 06 07 08 09 10 11 12 13 14 15 16 17 18 19 20 21 22 23" at bounding box center [296, 521] width 25 height 22
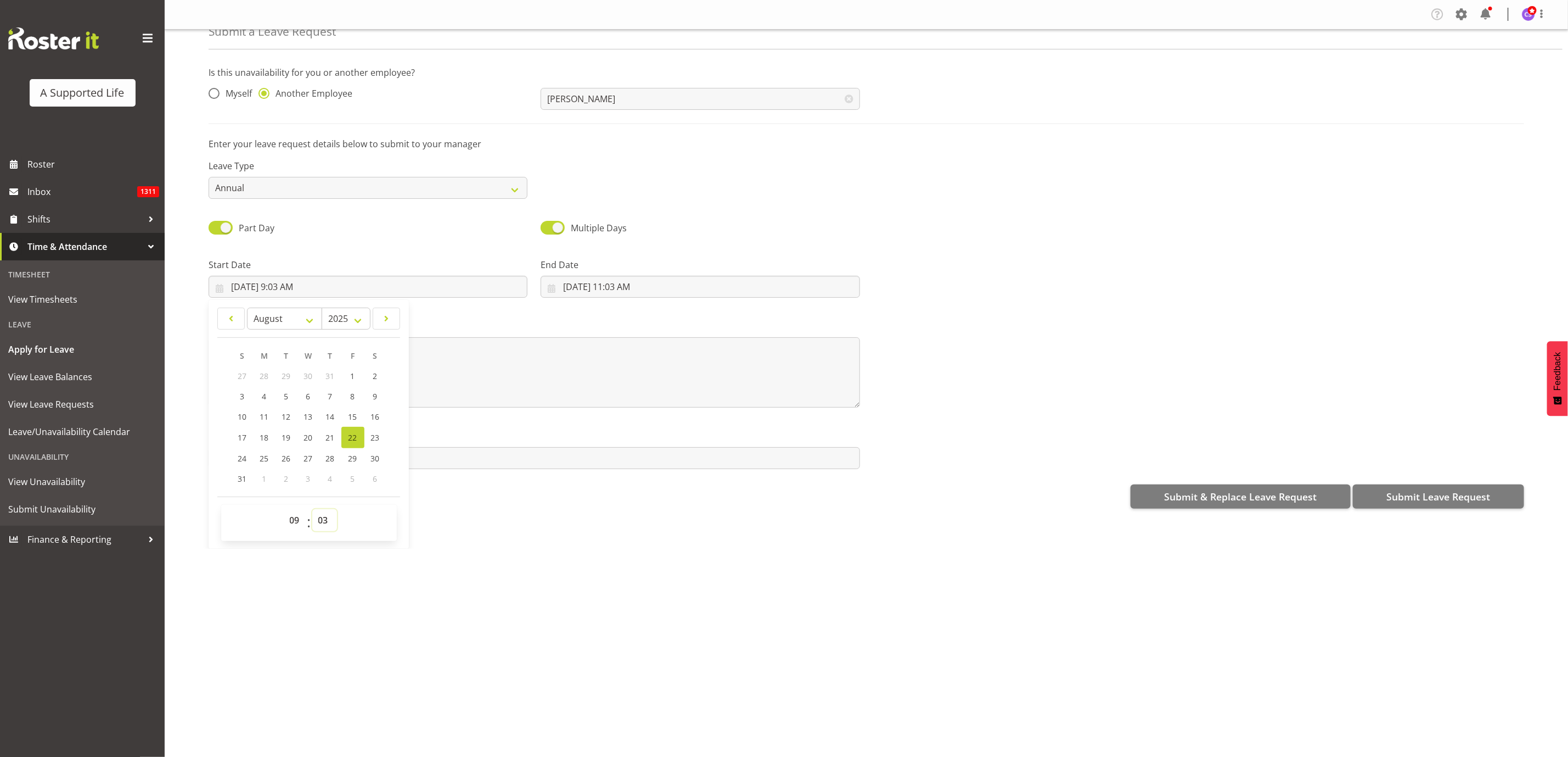
drag, startPoint x: 322, startPoint y: 521, endPoint x: 325, endPoint y: 513, distance: 8.5
click at [322, 521] on select "00 01 02 03 04 05 06 07 08 09 10 11 12 13 14 15 16 17 18 19 20 21 22 23 24 25 2…" at bounding box center [325, 521] width 25 height 22
select select "0"
click at [313, 509] on select "00 01 02 03 04 05 06 07 08 09 10 11 12 13 14 15 16 17 18 19 20 21 22 23 24 25 2…" at bounding box center [325, 521] width 25 height 22
type input "8/22/2025, 9:00 AM"
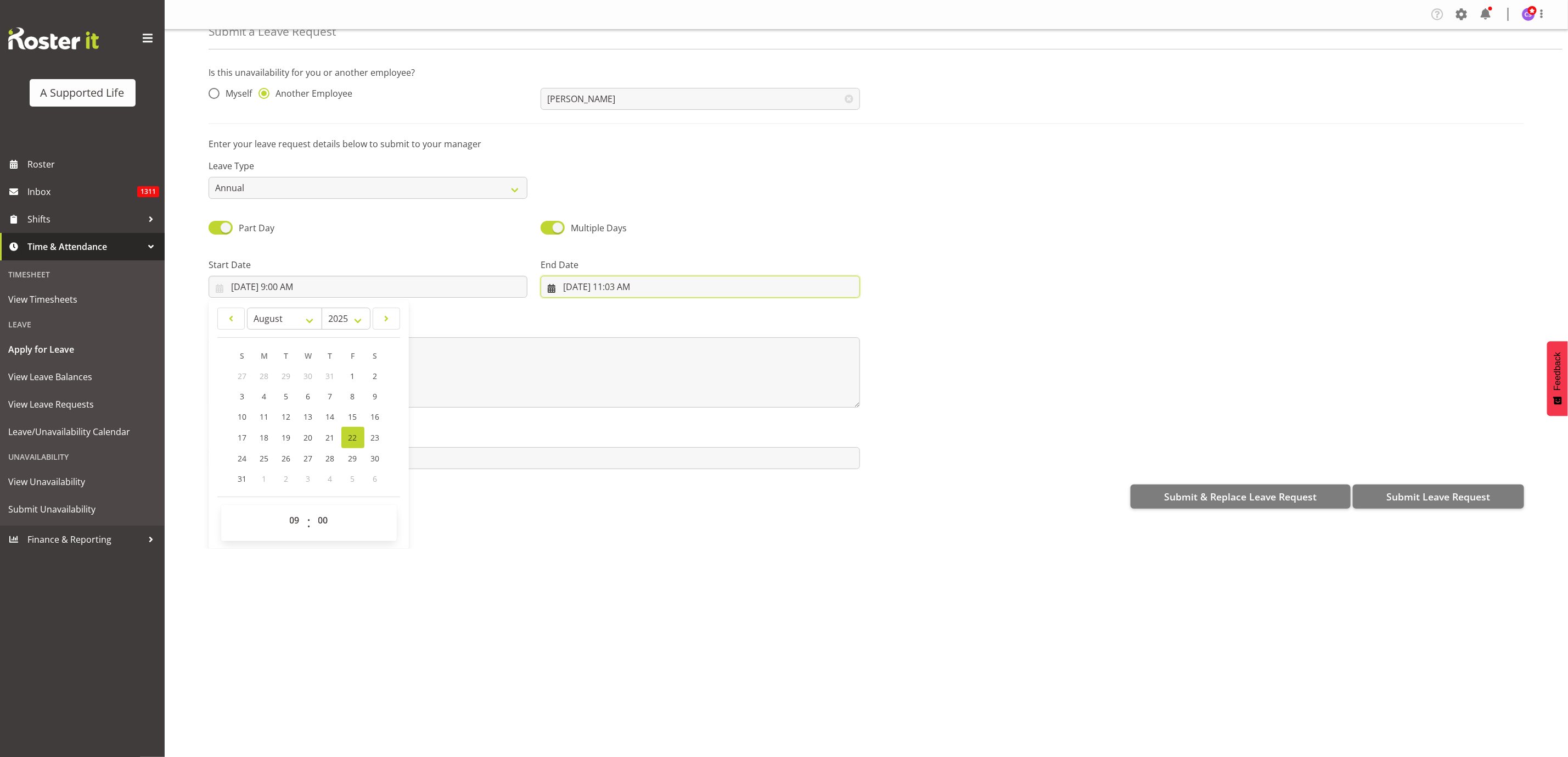
click at [644, 285] on input "8/22/2025, 11:03 AM" at bounding box center [700, 287] width 319 height 22
click at [616, 519] on select "00 01 02 03 04 05 06 07 08 09 10 11 12 13 14 15 16 17 18 19 20 21 22 23" at bounding box center [628, 521] width 25 height 22
select select "16"
click at [616, 509] on select "00 01 02 03 04 05 06 07 08 09 10 11 12 13 14 15 16 17 18 19 20 21 22 23" at bounding box center [628, 521] width 25 height 22
type input "8/22/2025, 4:03 PM"
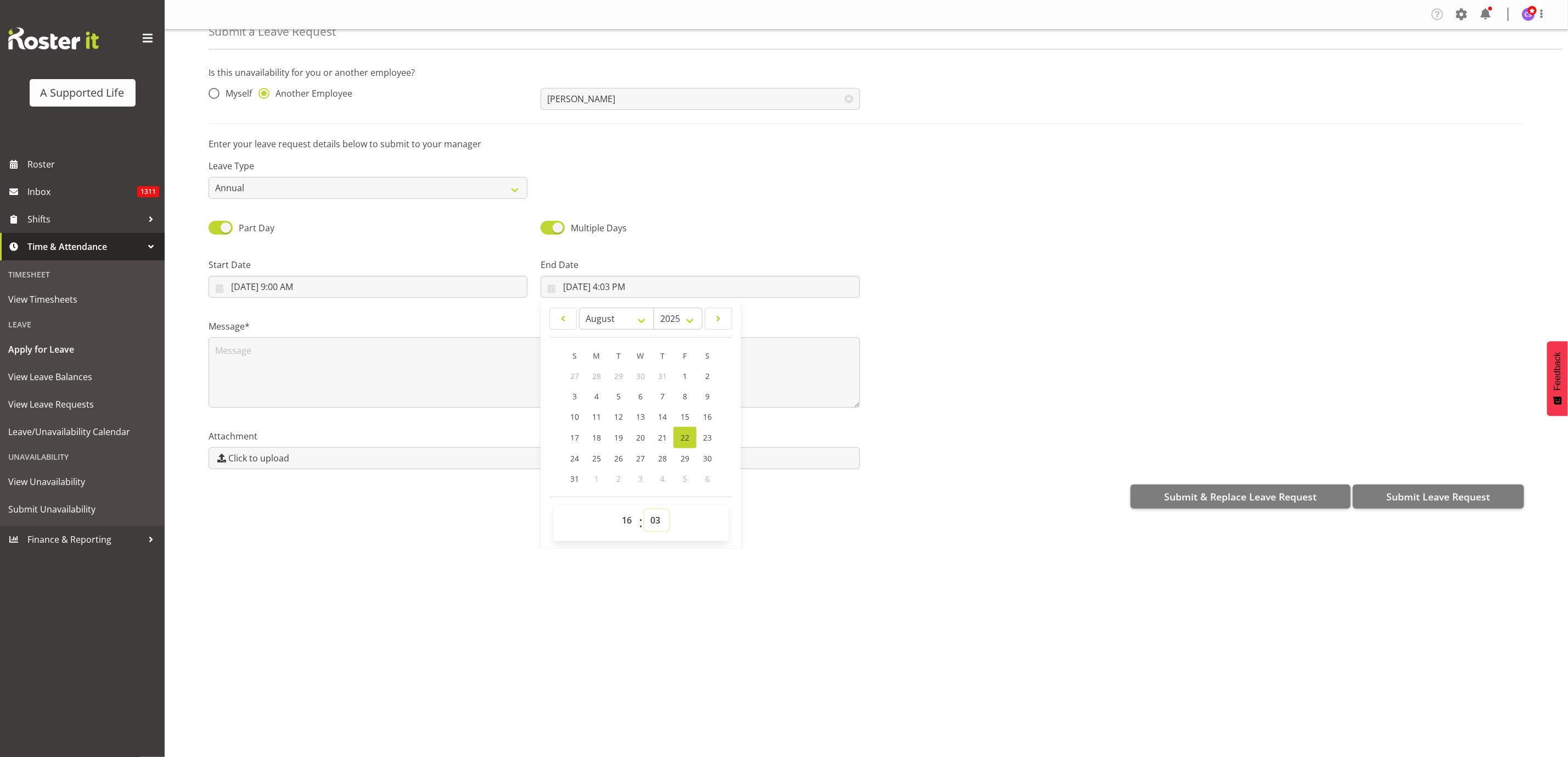
click at [654, 523] on select "00 01 02 03 04 05 06 07 08 09 10 11 12 13 14 15 16 17 18 19 20 21 22 23 24 25 2…" at bounding box center [657, 521] width 25 height 22
select select "0"
click at [645, 509] on select "00 01 02 03 04 05 06 07 08 09 10 11 12 13 14 15 16 17 18 19 20 21 22 23 24 25 2…" at bounding box center [657, 521] width 25 height 22
click at [610, 456] on link "26" at bounding box center [618, 458] width 22 height 20
type input "8/26/2025, 4:00 PM"
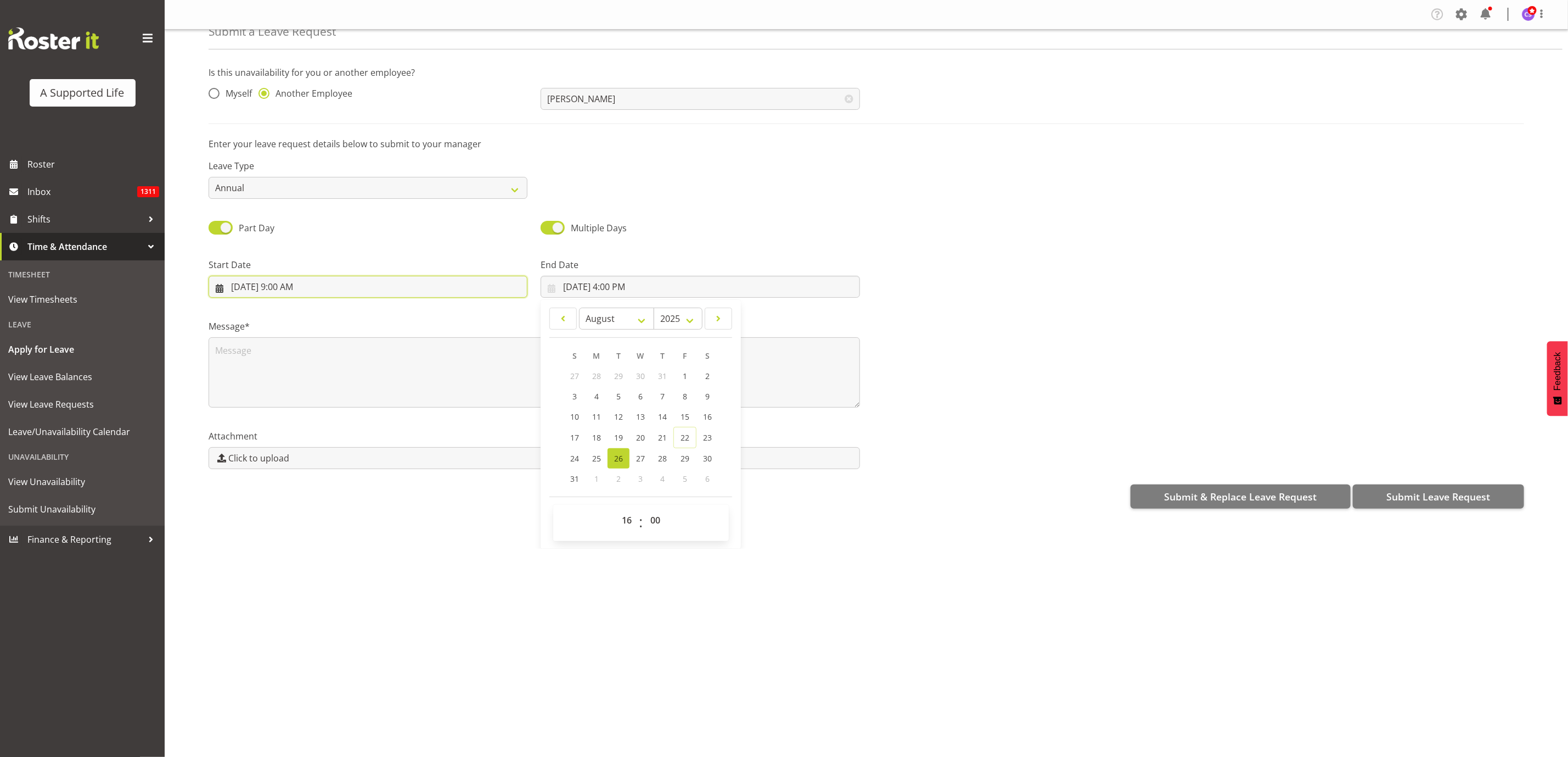
click at [295, 284] on input "8/22/2025, 9:00 AM" at bounding box center [368, 287] width 319 height 22
click at [266, 458] on span "25" at bounding box center [264, 458] width 9 height 10
type input "8/25/2025, 9:00 AM"
click at [537, 389] on textarea at bounding box center [535, 372] width 652 height 70
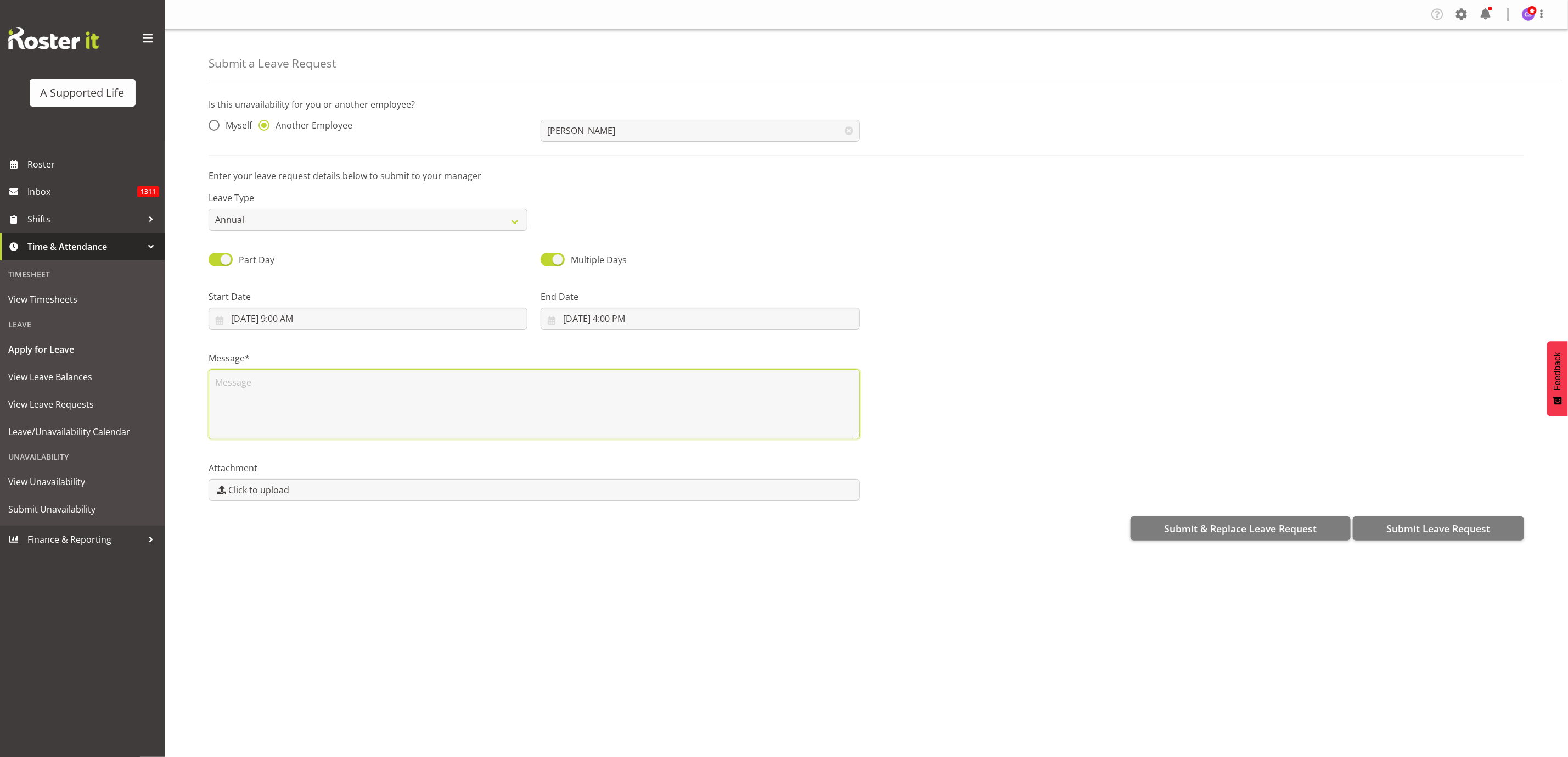
scroll to position [0, 0]
click at [242, 397] on textarea at bounding box center [535, 404] width 652 height 70
type textarea "Short notice annual"
click at [1436, 527] on span "Submit Leave Request" at bounding box center [1438, 528] width 104 height 14
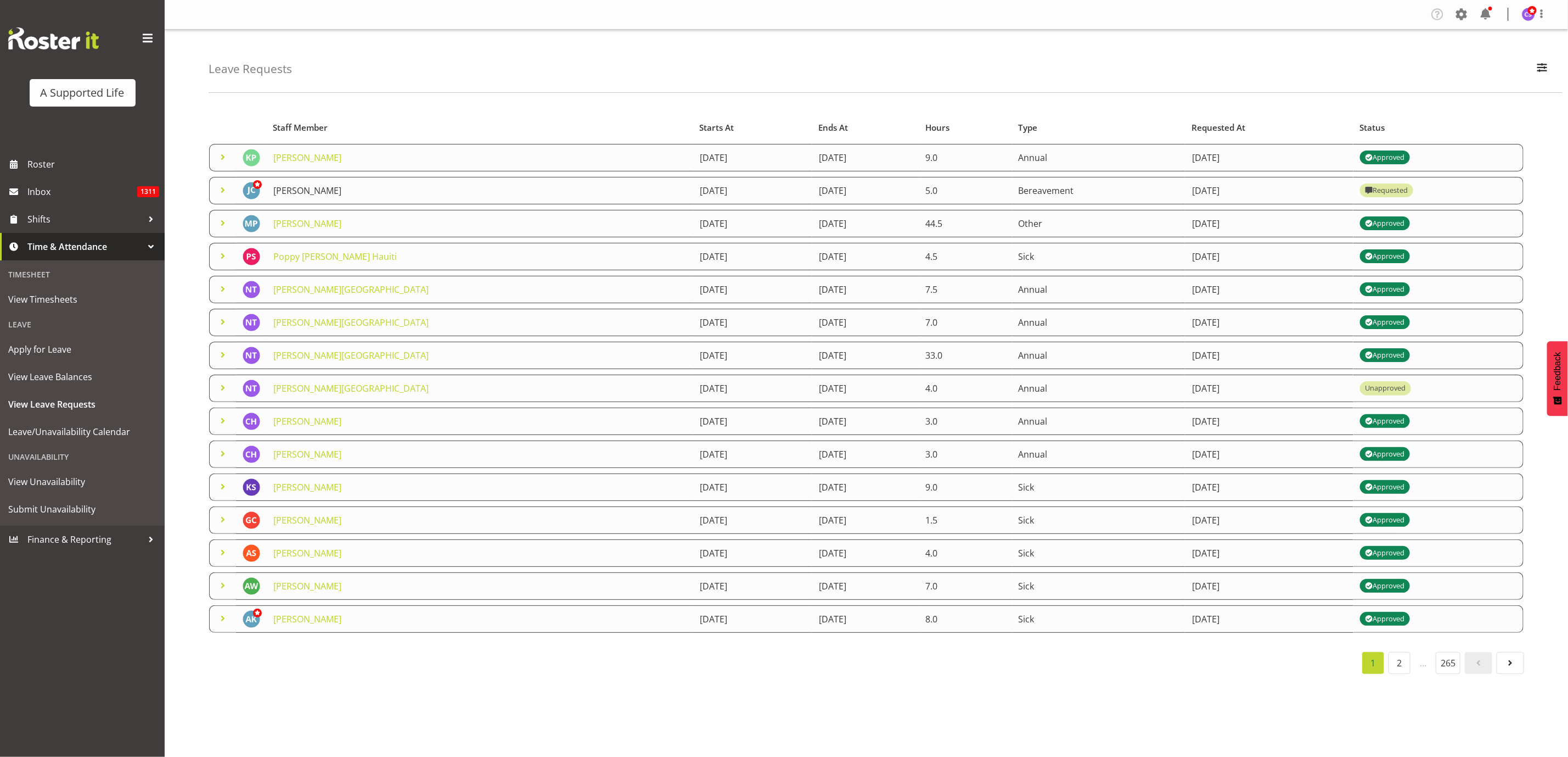
click at [298, 188] on link "[PERSON_NAME]" at bounding box center [308, 191] width 68 height 12
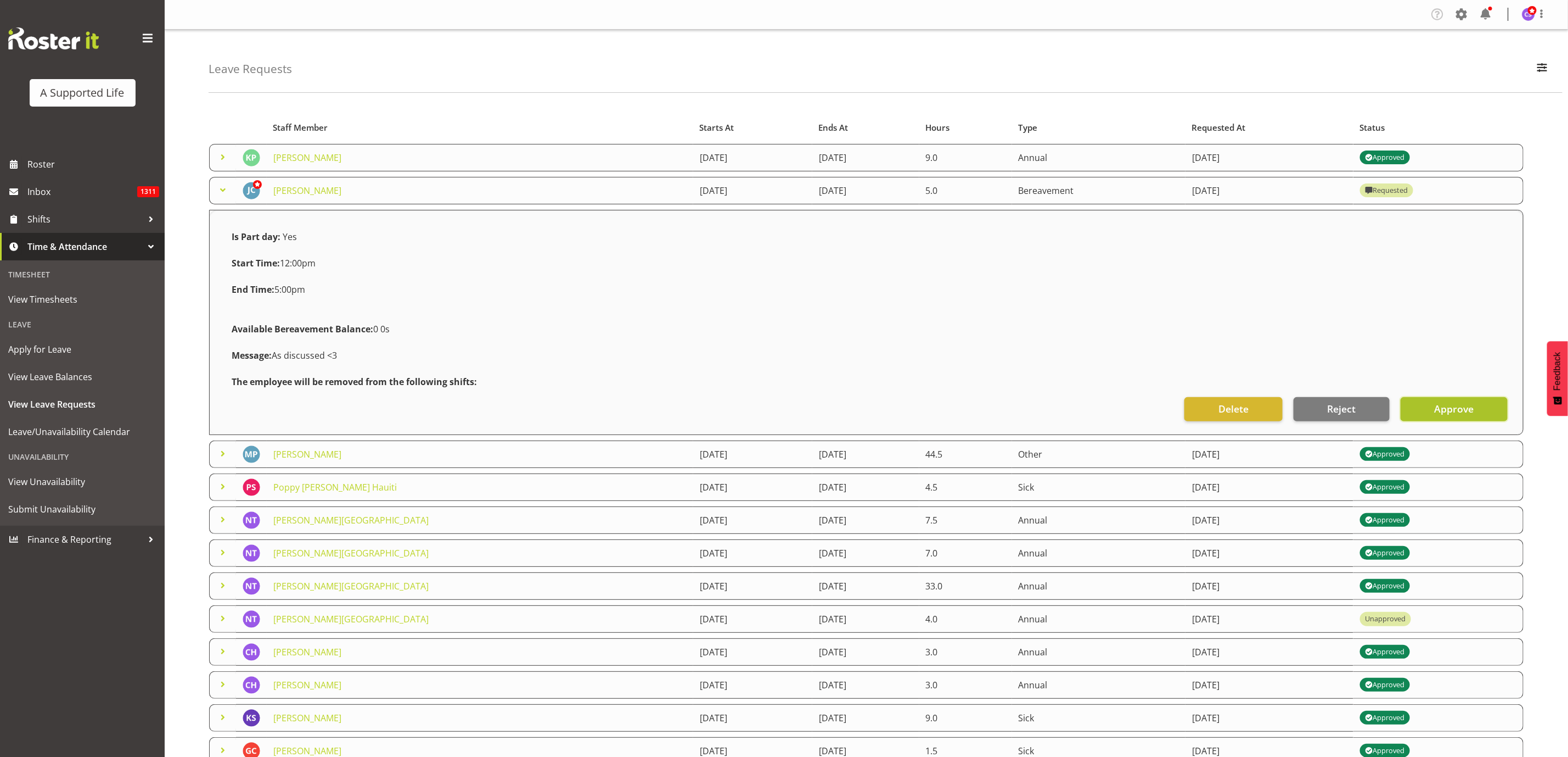
click at [1446, 409] on span "Approve" at bounding box center [1454, 409] width 39 height 14
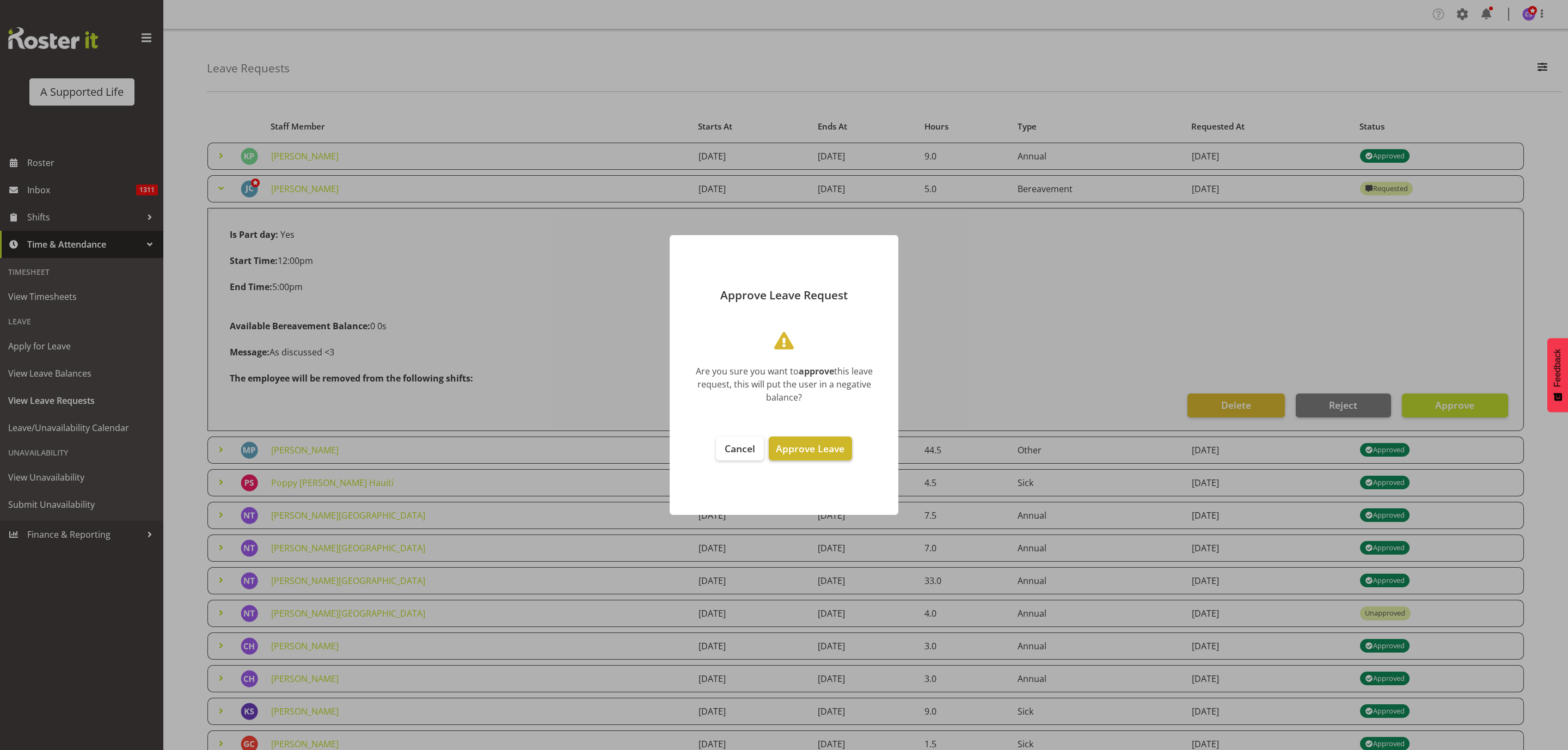
click at [798, 448] on span "Approve Leave" at bounding box center [810, 448] width 69 height 13
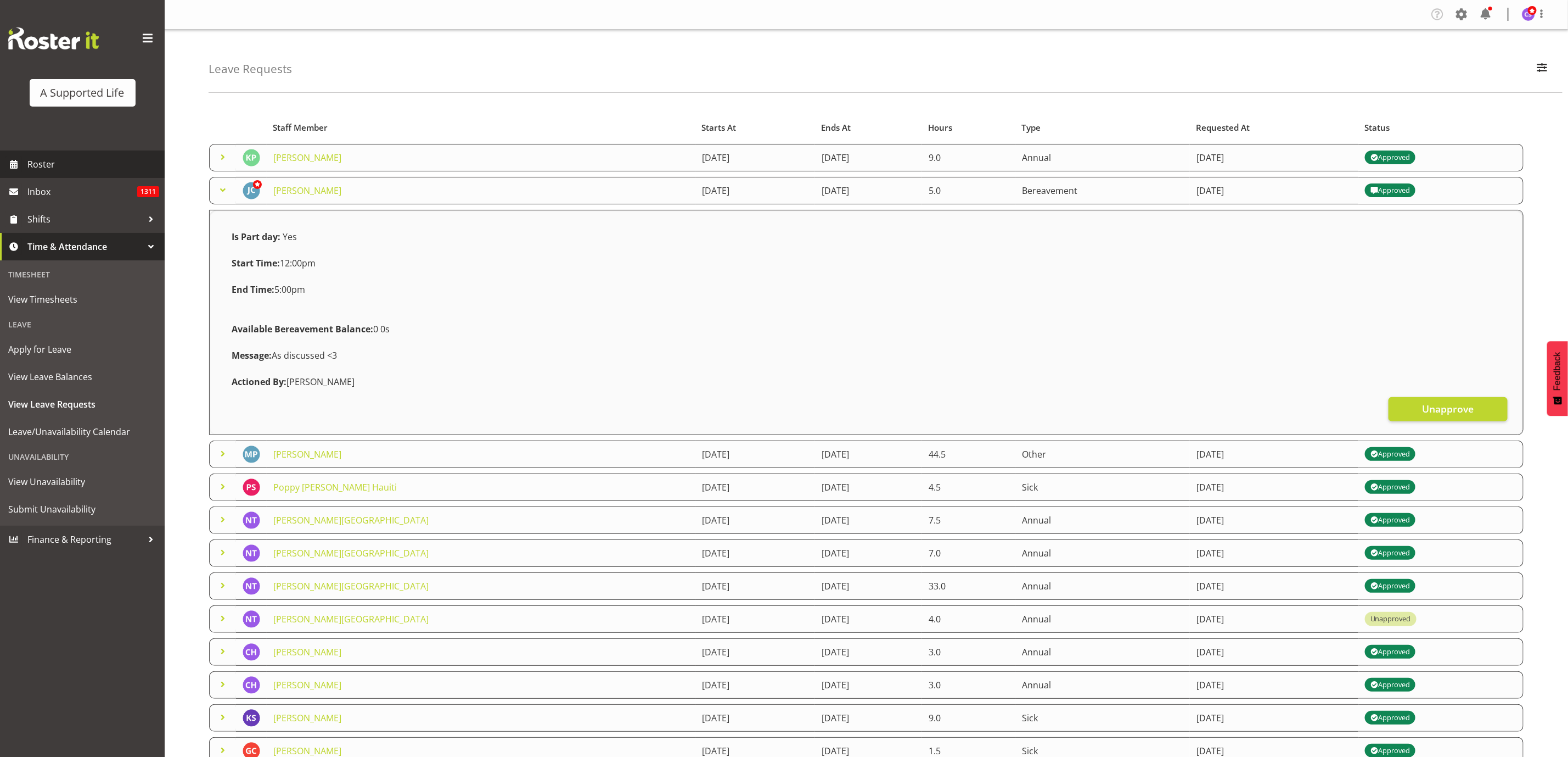
drag, startPoint x: 70, startPoint y: 163, endPoint x: 81, endPoint y: 166, distance: 11.4
click at [71, 163] on span "Roster" at bounding box center [93, 164] width 132 height 16
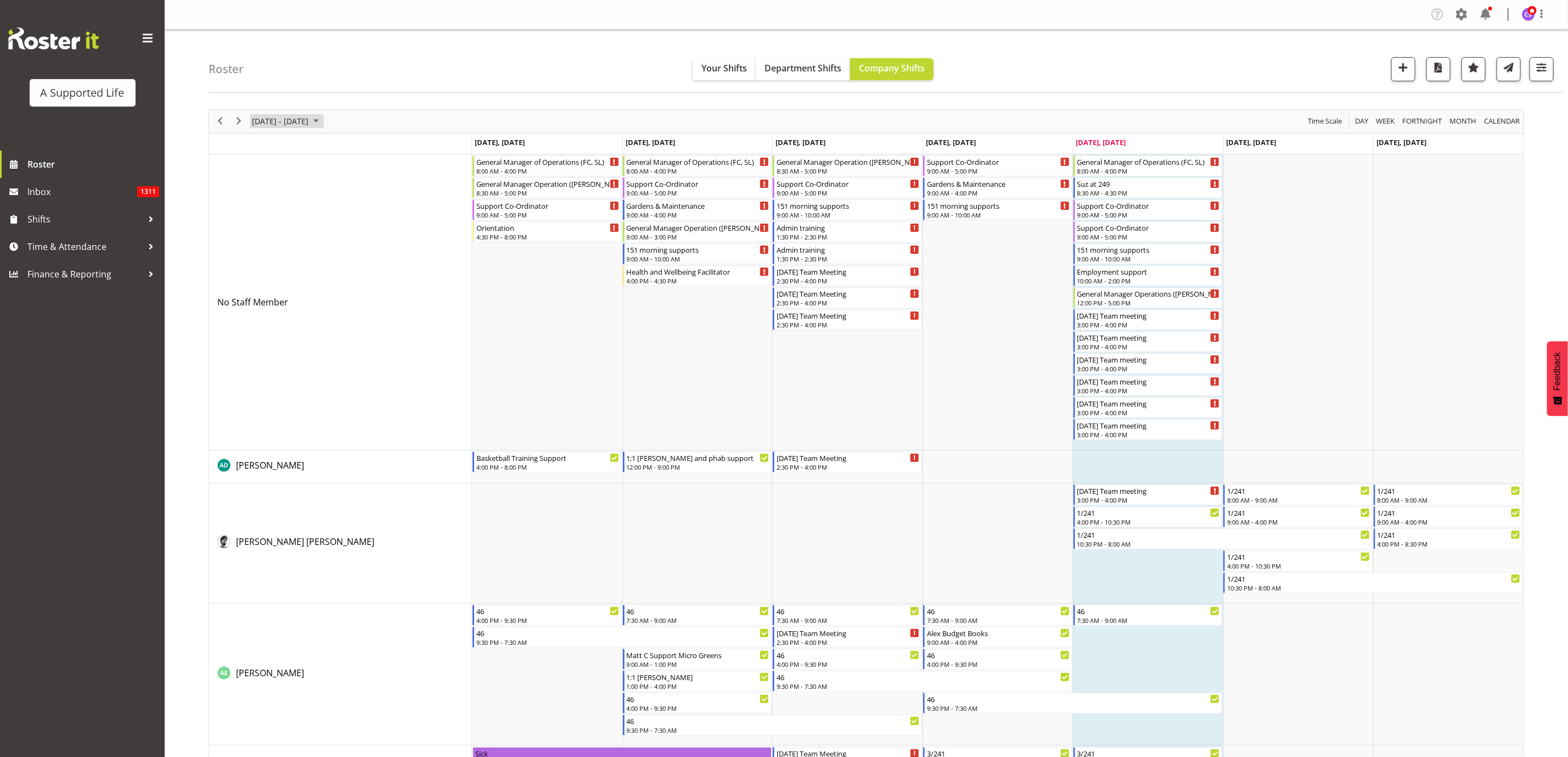
drag, startPoint x: 325, startPoint y: 119, endPoint x: 332, endPoint y: 125, distance: 9.2
click at [310, 119] on span "[DATE] - [DATE]" at bounding box center [280, 120] width 59 height 14
click at [267, 257] on span "25" at bounding box center [263, 261] width 16 height 16
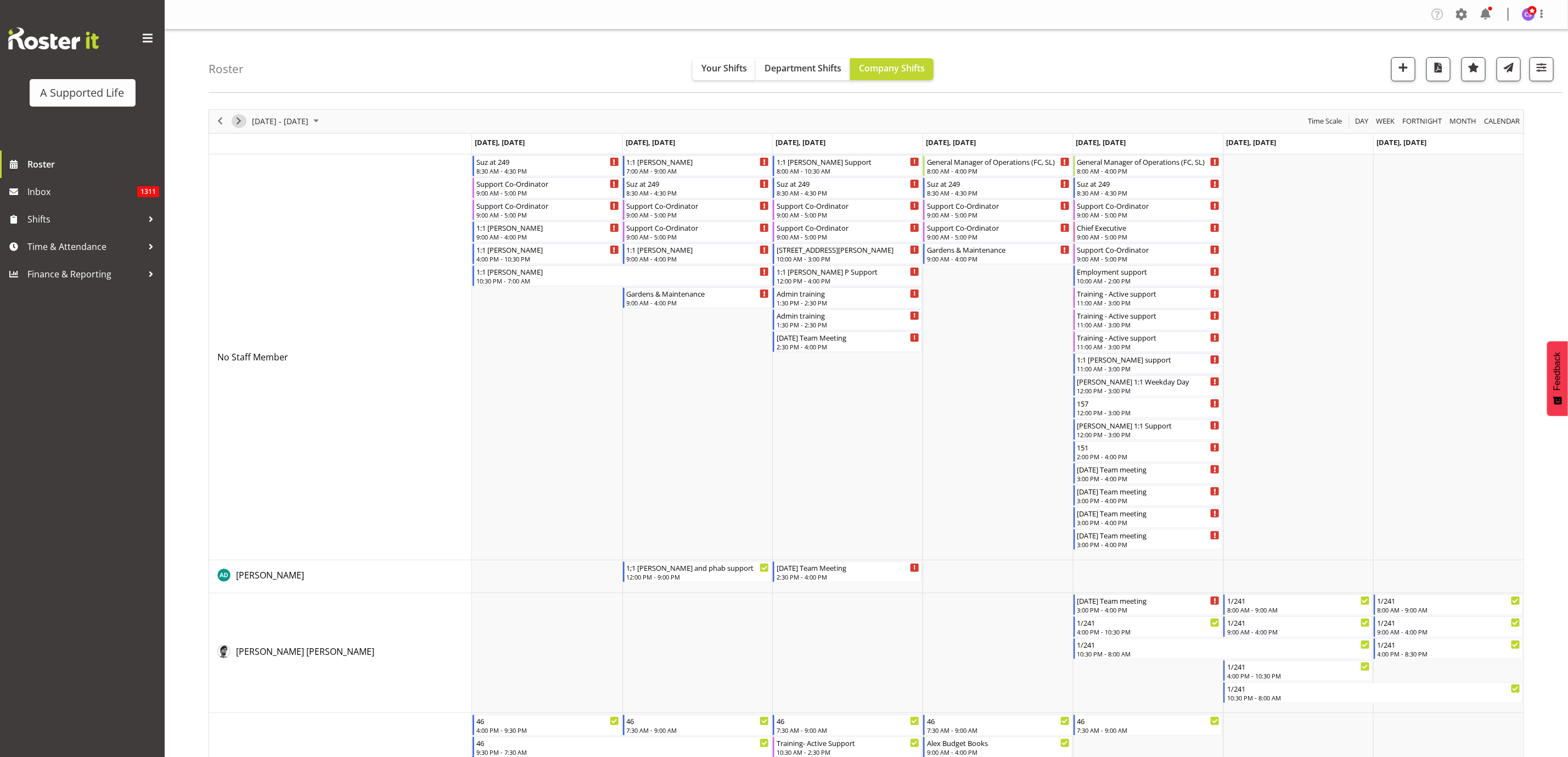
click at [239, 119] on span "Next" at bounding box center [239, 120] width 13 height 14
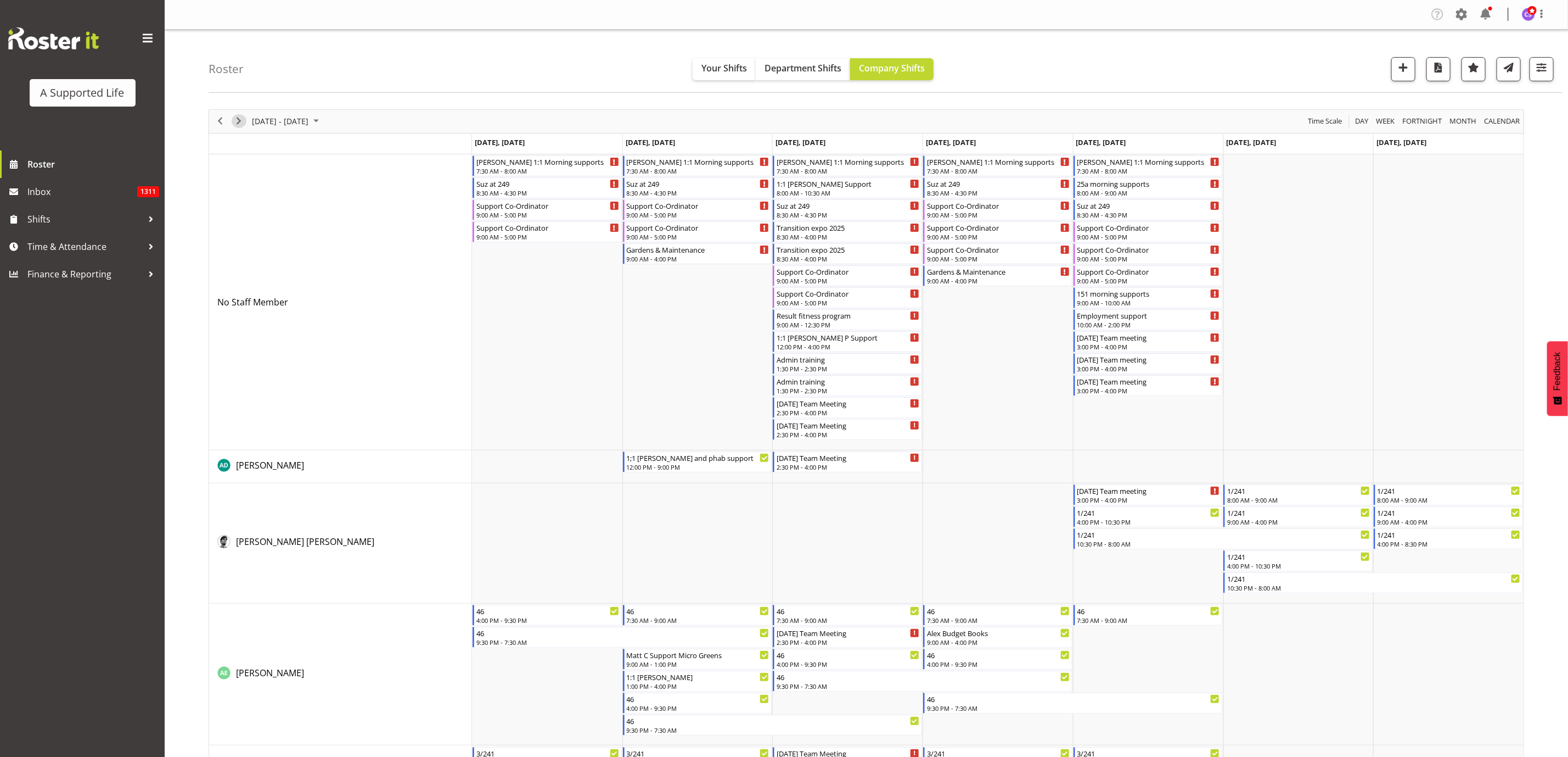
drag, startPoint x: 243, startPoint y: 121, endPoint x: 370, endPoint y: 572, distance: 468.5
click at [243, 121] on span "Next" at bounding box center [239, 120] width 13 height 14
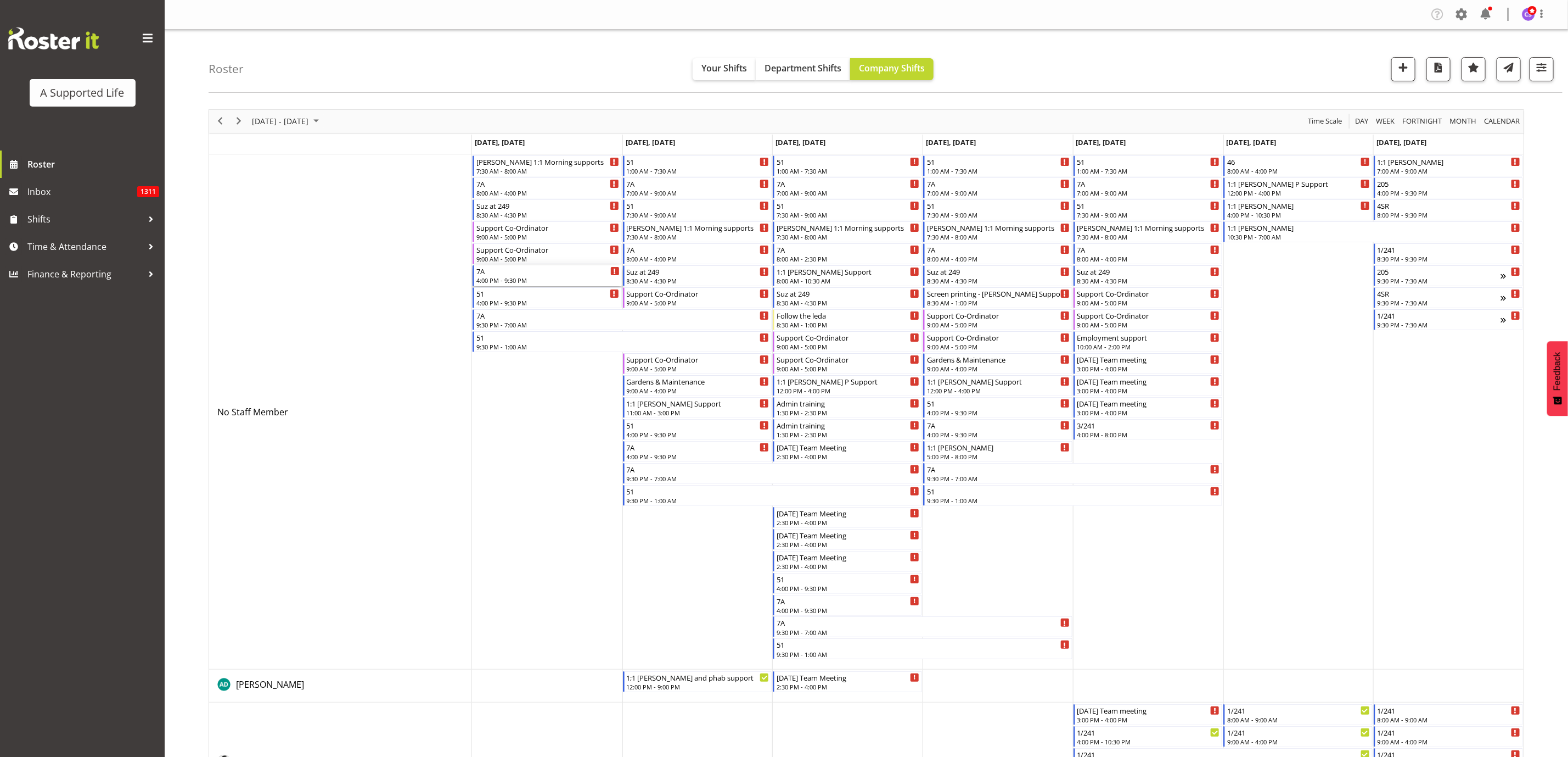
click at [522, 281] on div "4:00 PM - 9:30 PM" at bounding box center [548, 280] width 143 height 9
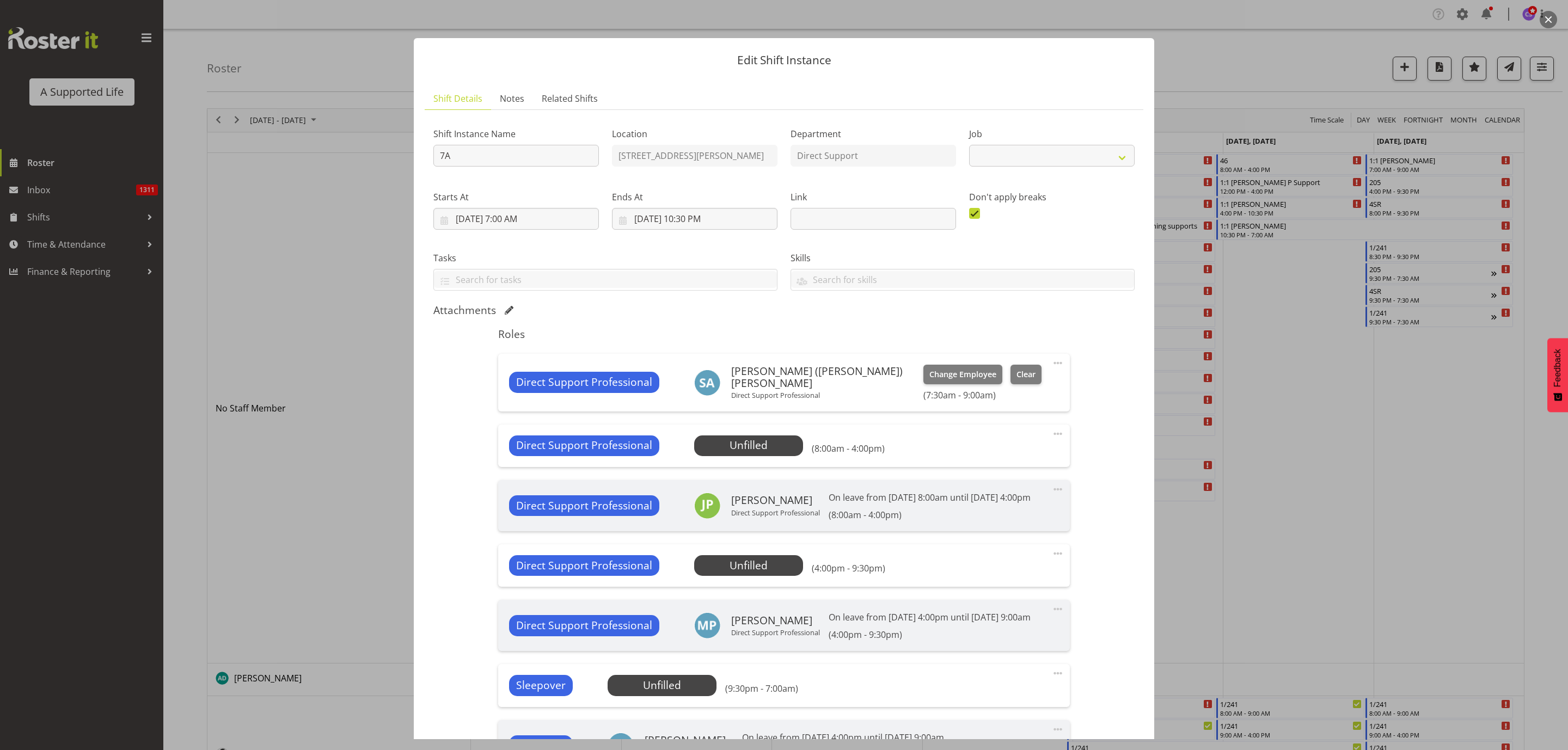
select select "4112"
click at [0, 0] on span "Select Employee" at bounding box center [0, 0] width 0 height 0
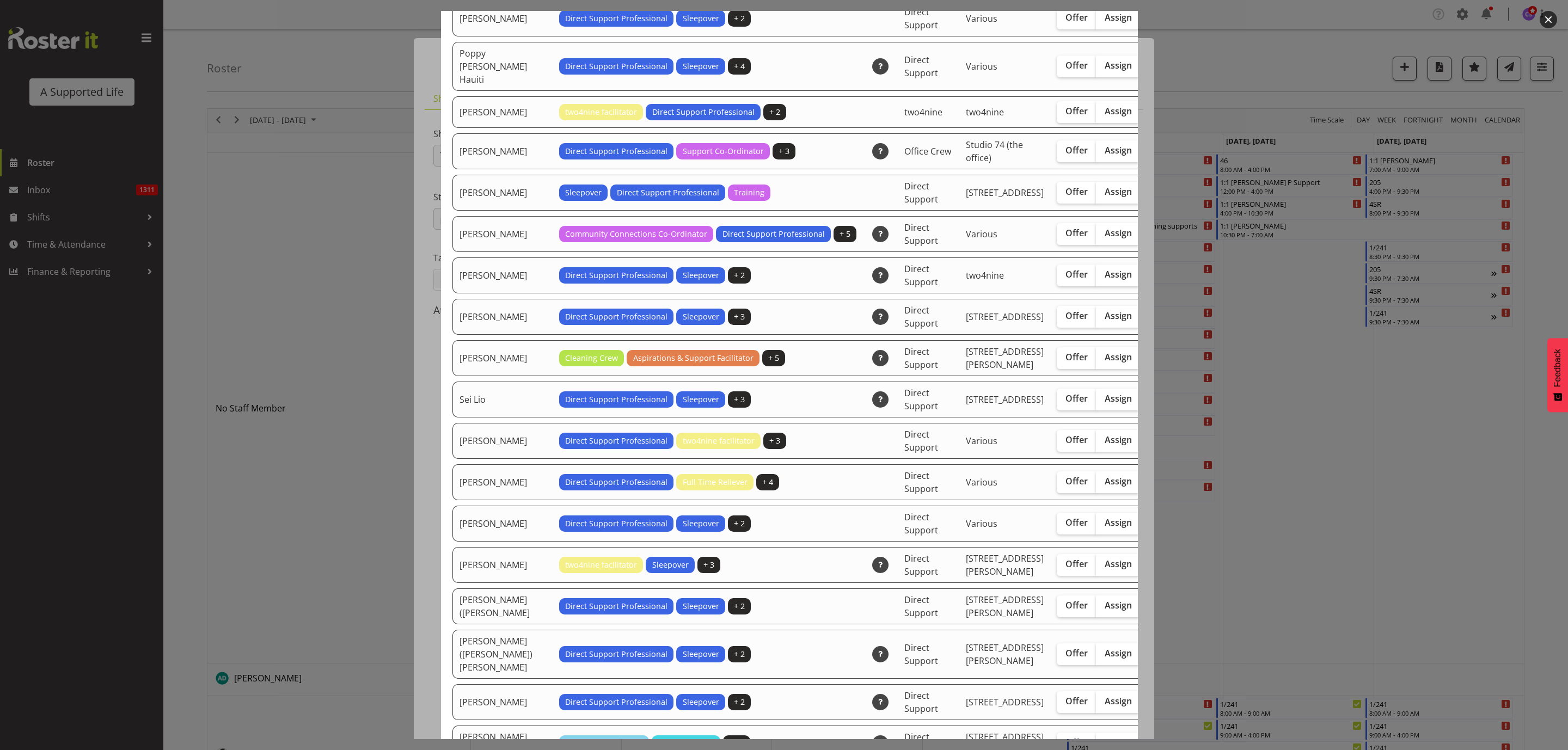
scroll to position [2776, 0]
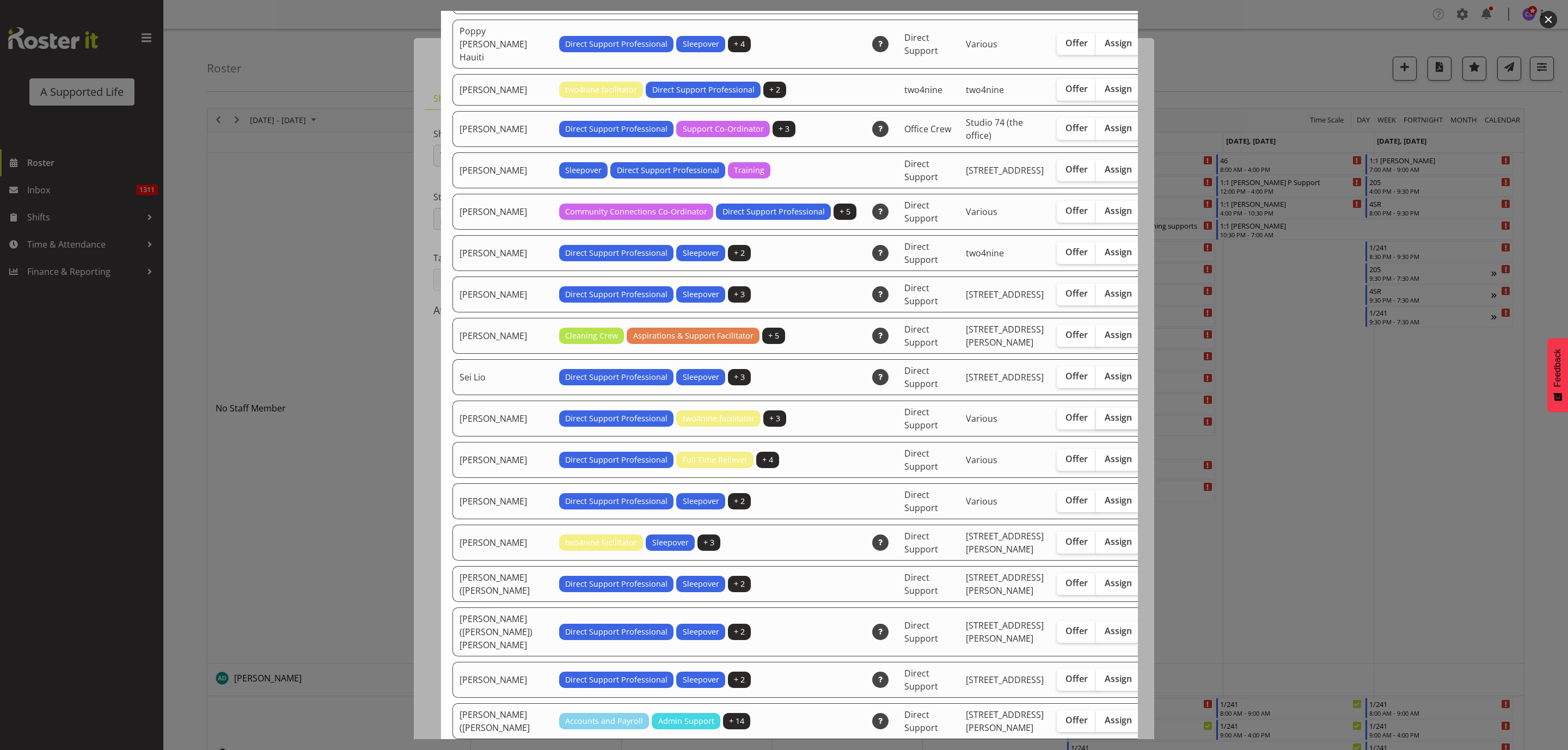
click at [1105, 423] on span "Assign" at bounding box center [1118, 417] width 27 height 11
click at [1096, 421] on input "Assign" at bounding box center [1099, 417] width 7 height 7
checkbox input "true"
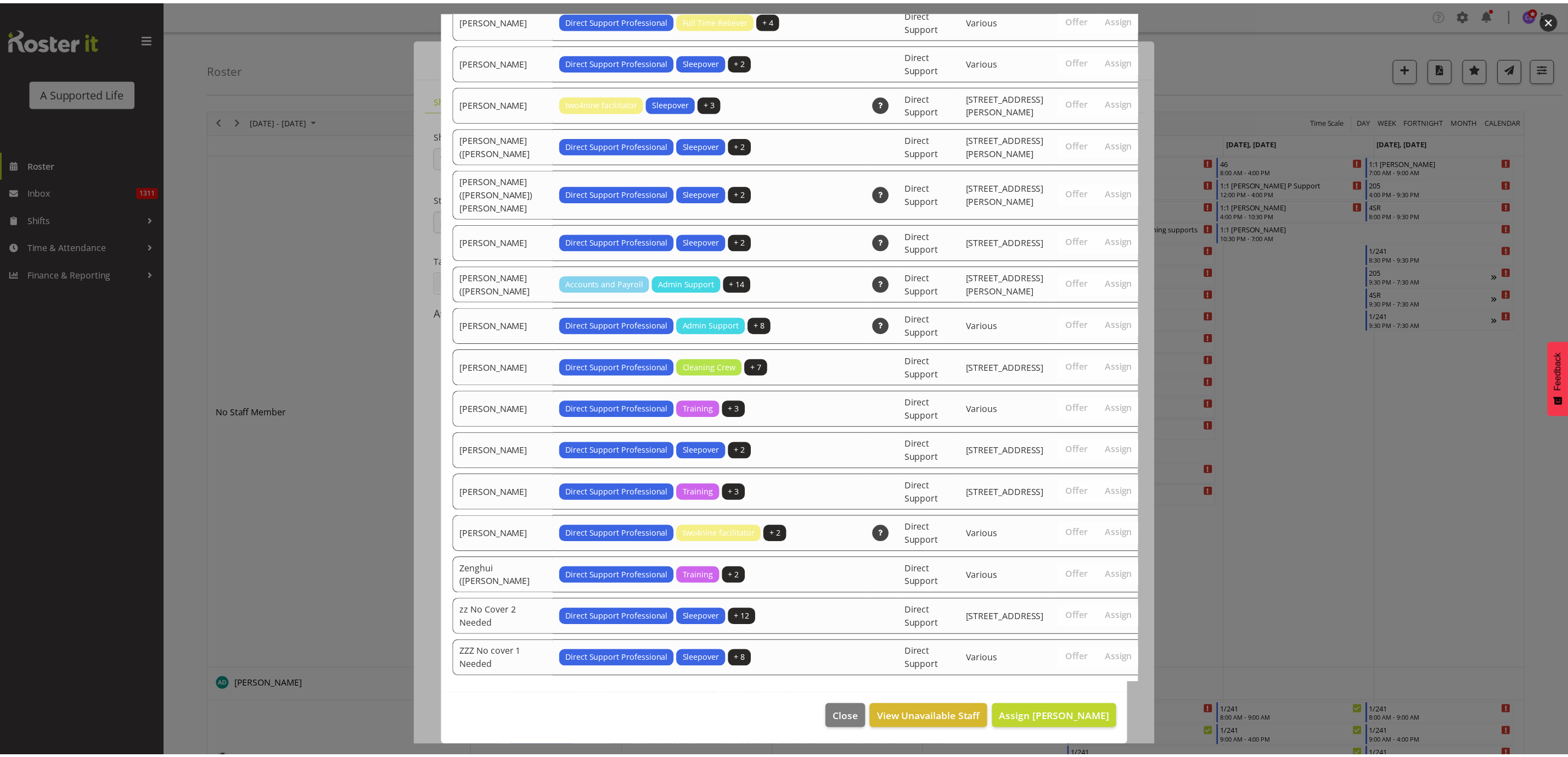
scroll to position [3476, 0]
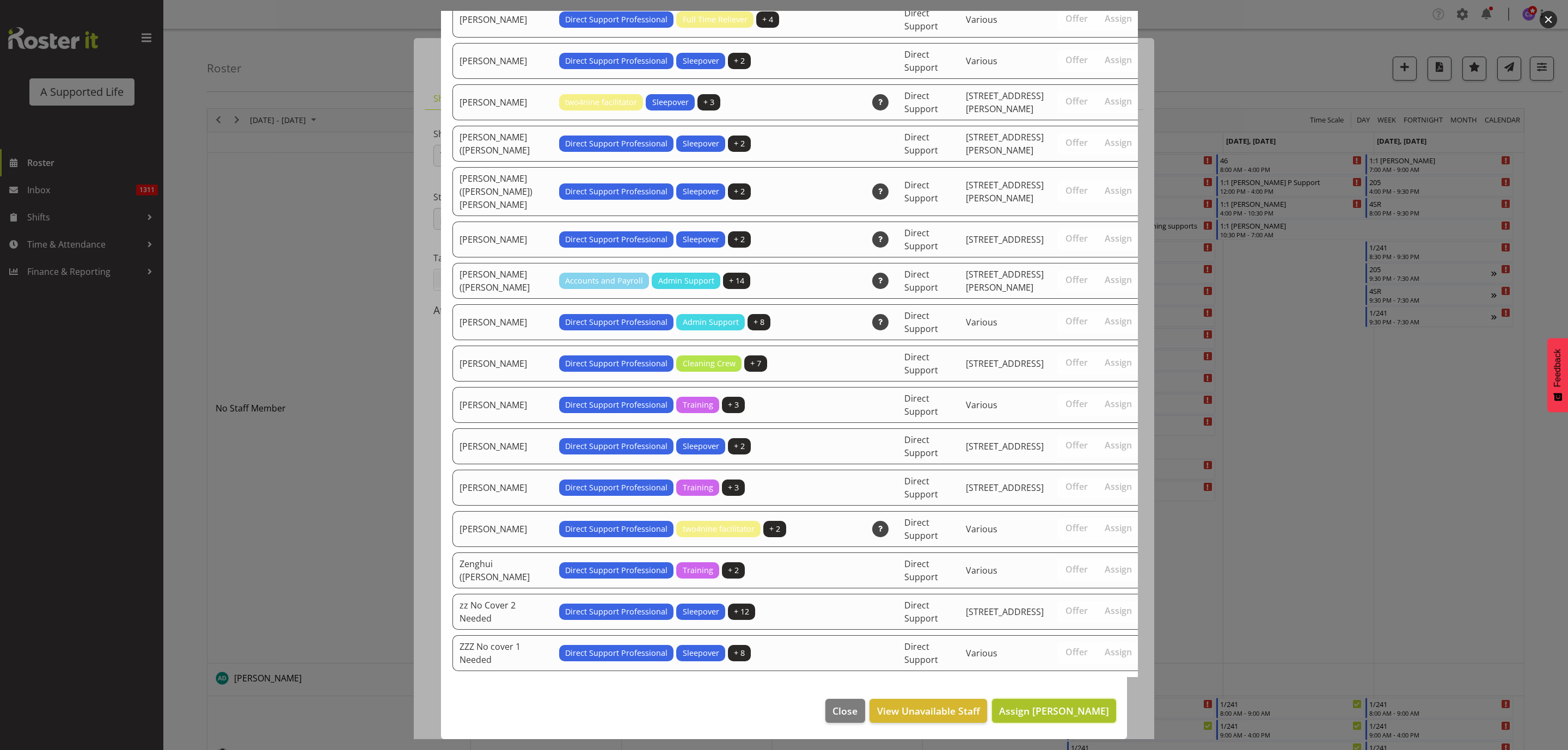
click at [1063, 715] on span "Assign Shara Knight" at bounding box center [1053, 710] width 110 height 13
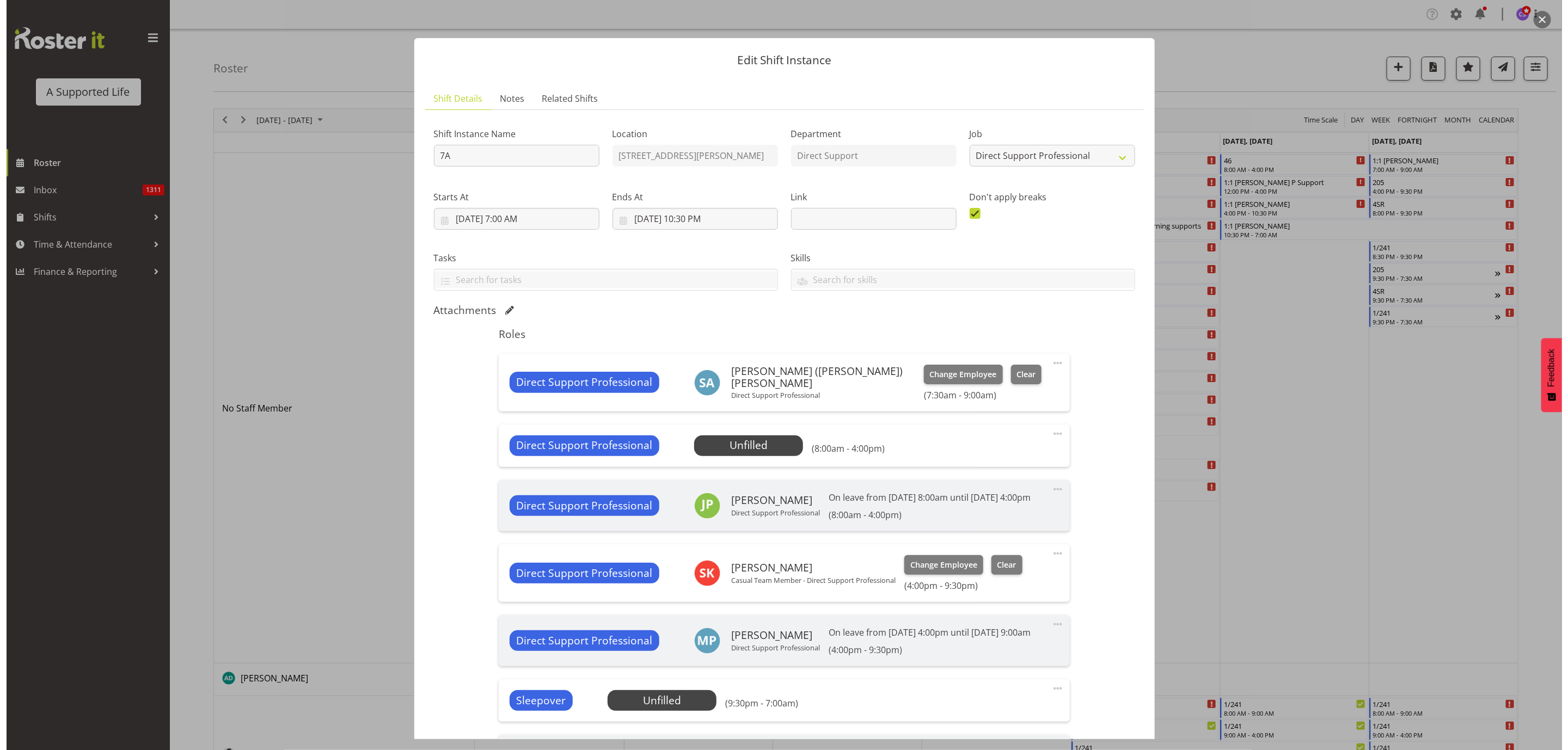
scroll to position [221, 0]
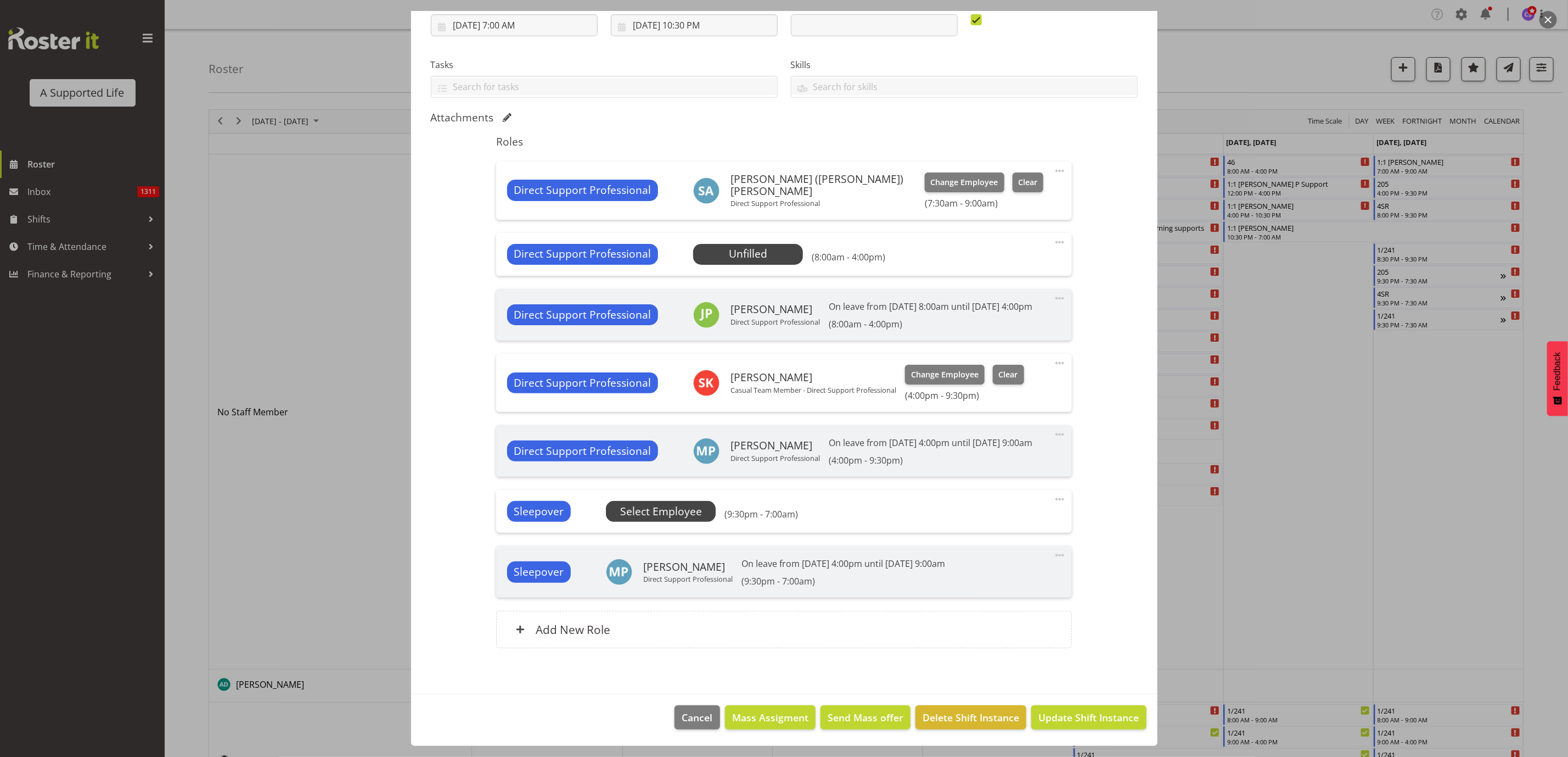
click at [0, 0] on span "Select Employee" at bounding box center [0, 0] width 0 height 0
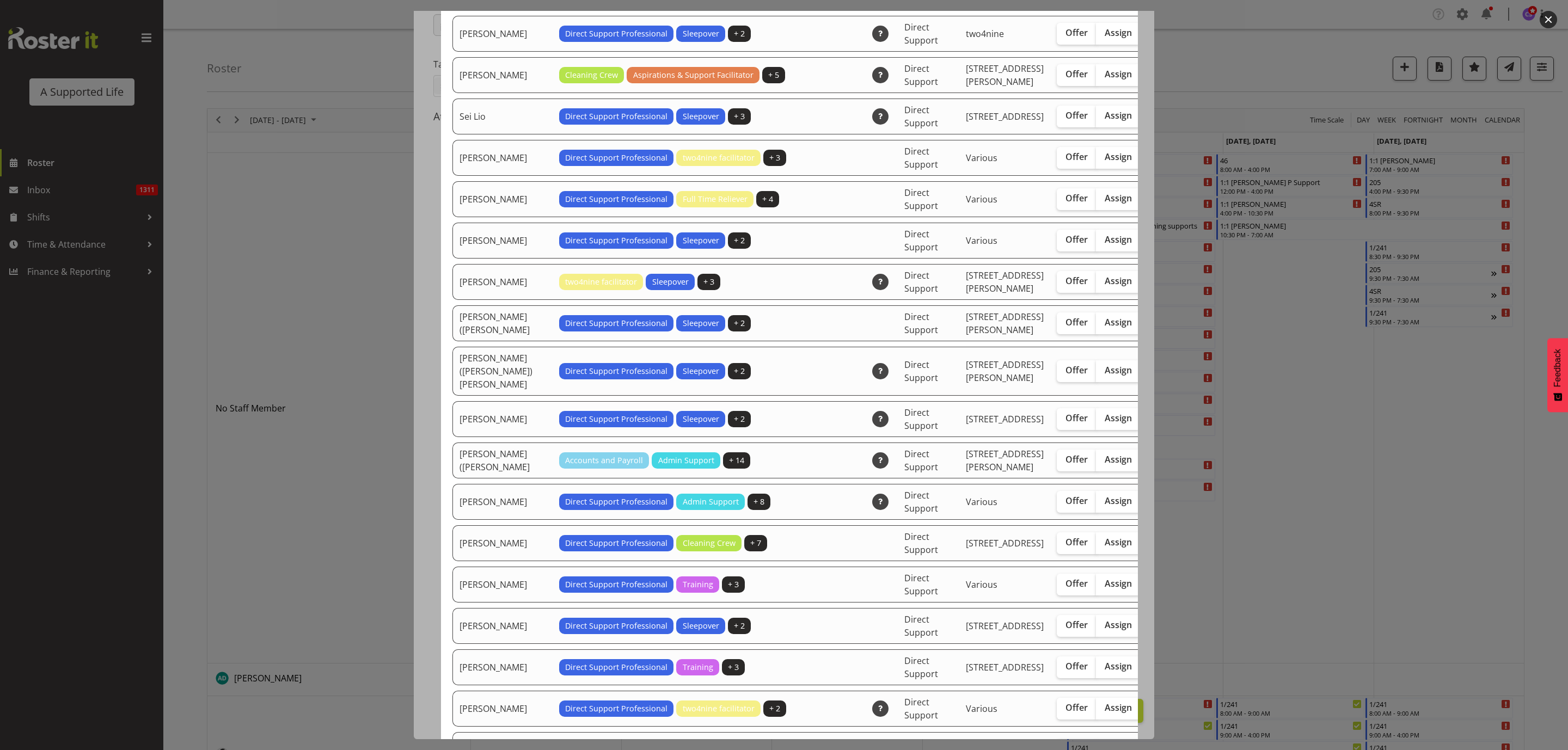
scroll to position [3020, 0]
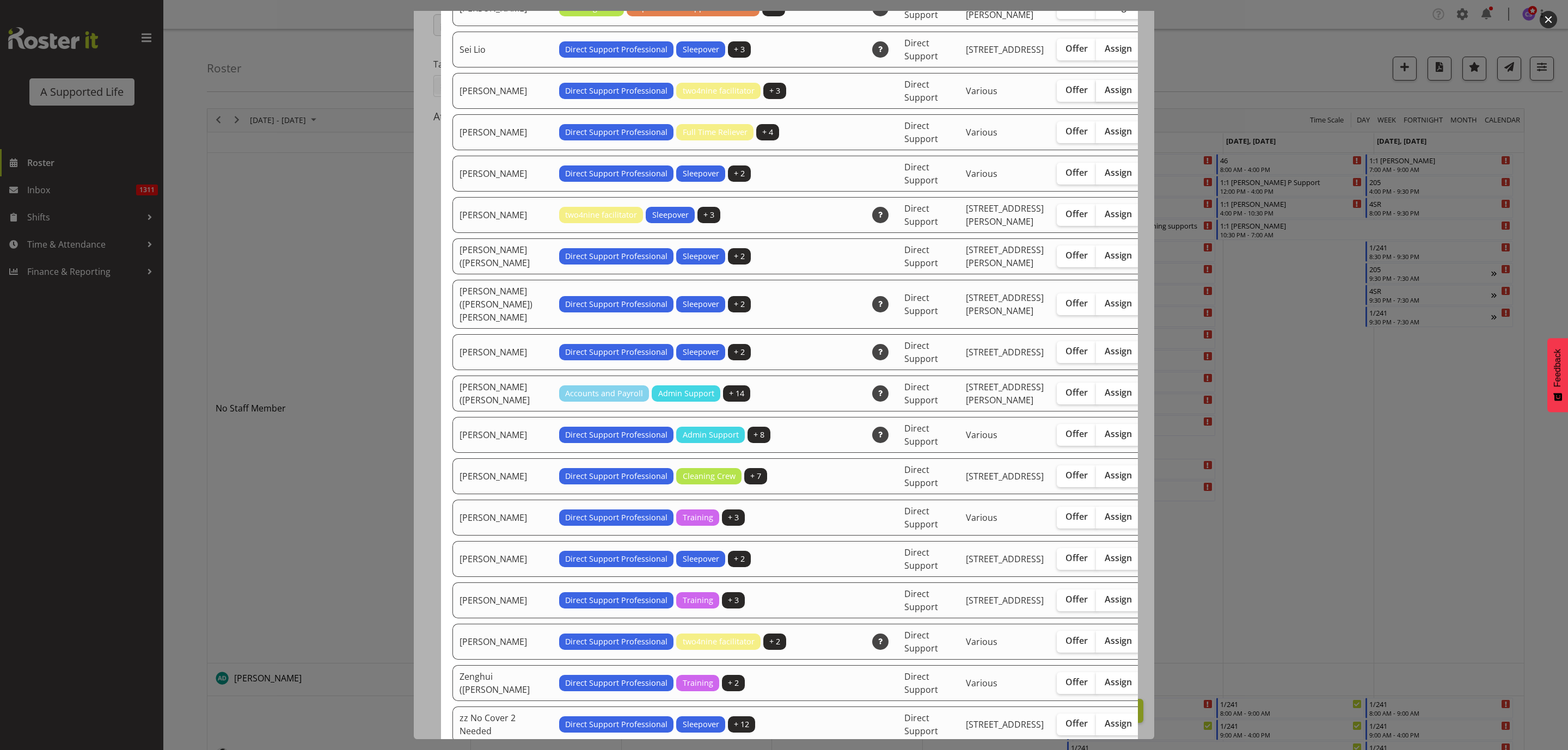
drag, startPoint x: 1057, startPoint y: 247, endPoint x: 1060, endPoint y: 255, distance: 8.5
click at [1105, 95] on span "Assign" at bounding box center [1118, 90] width 27 height 11
click at [1096, 93] on input "Assign" at bounding box center [1099, 90] width 7 height 7
checkbox input "true"
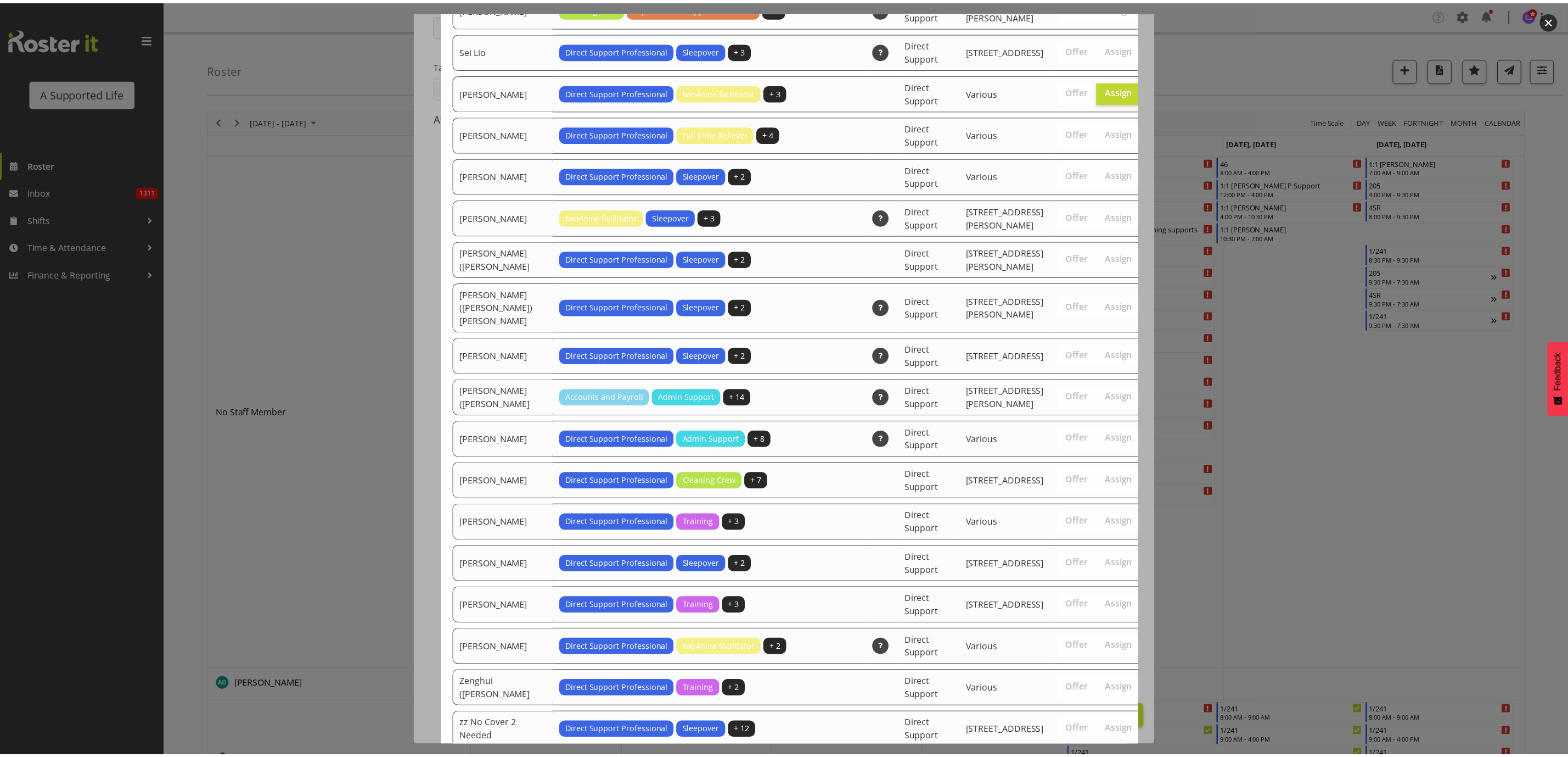
scroll to position [3378, 0]
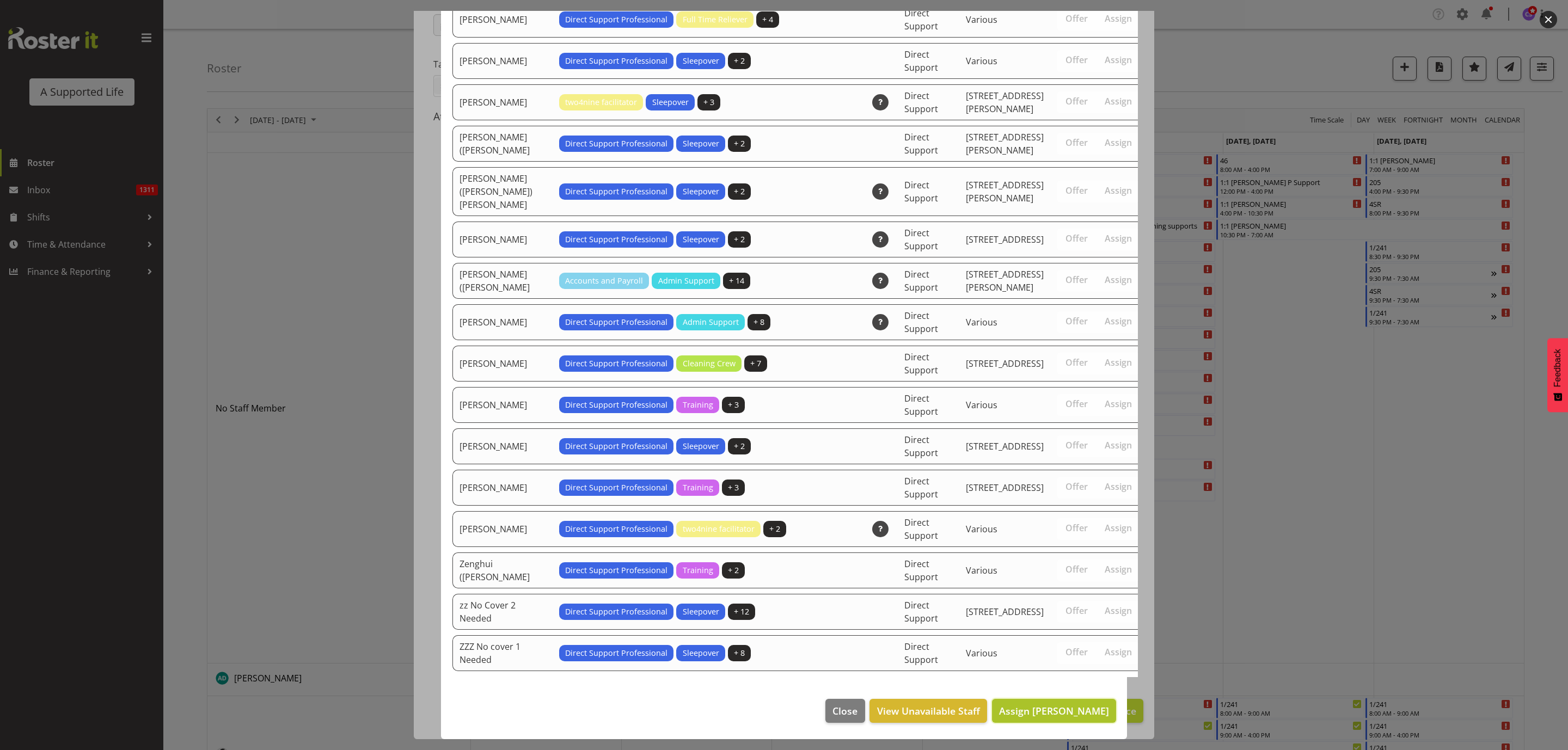
click at [1079, 719] on button "Assign Shara Knight" at bounding box center [1053, 710] width 124 height 24
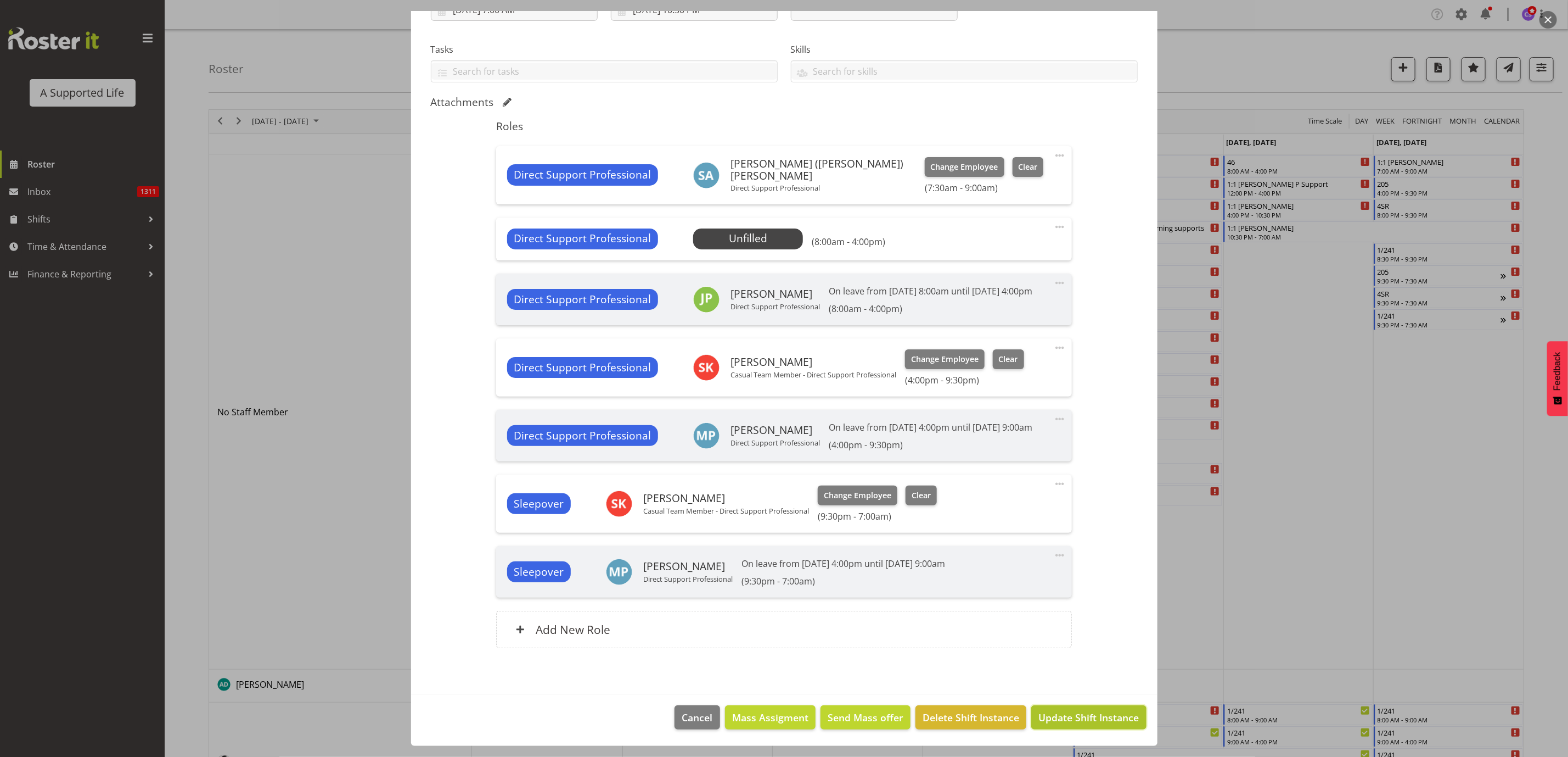
click at [1086, 724] on span "Update Shift Instance" at bounding box center [1088, 718] width 100 height 14
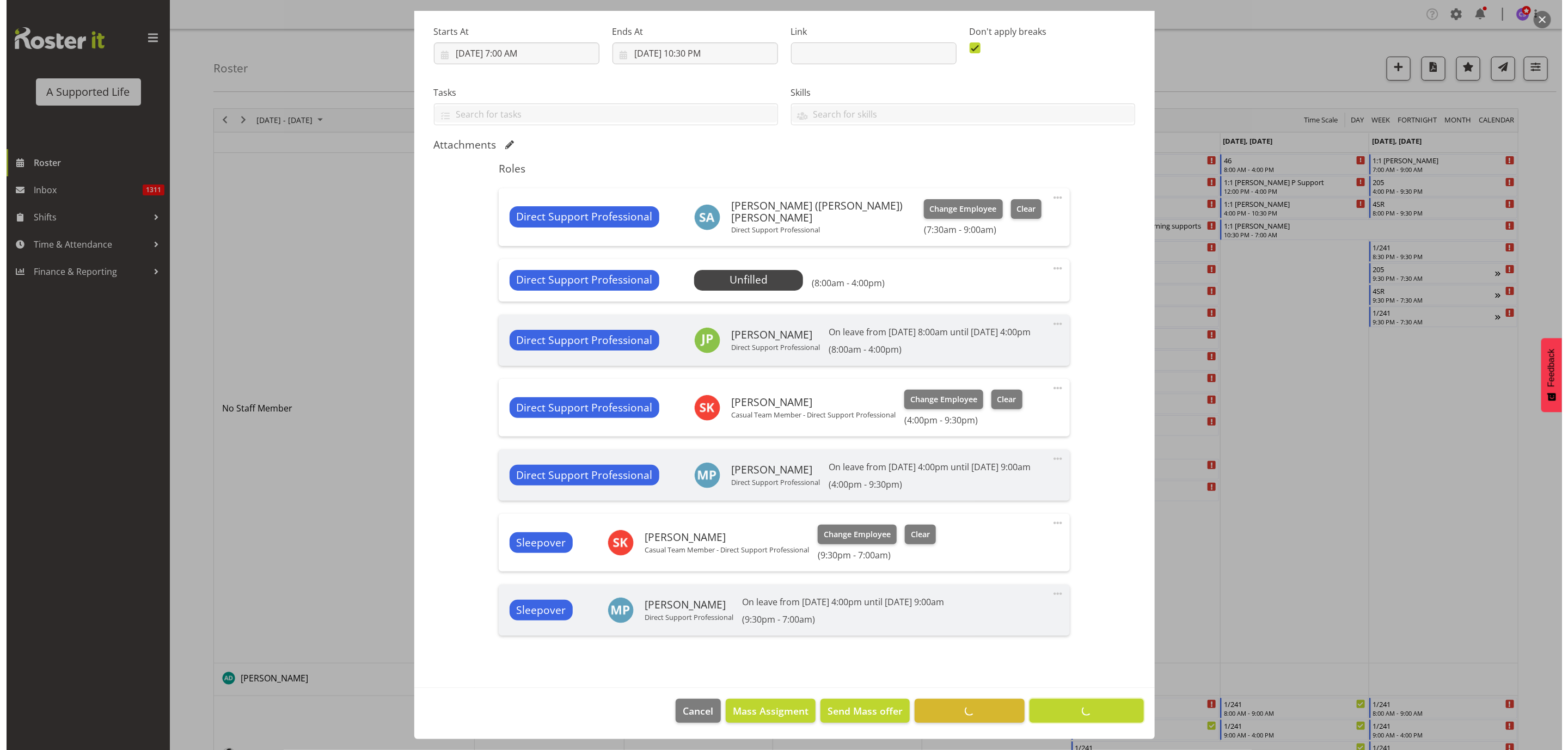
scroll to position [193, 0]
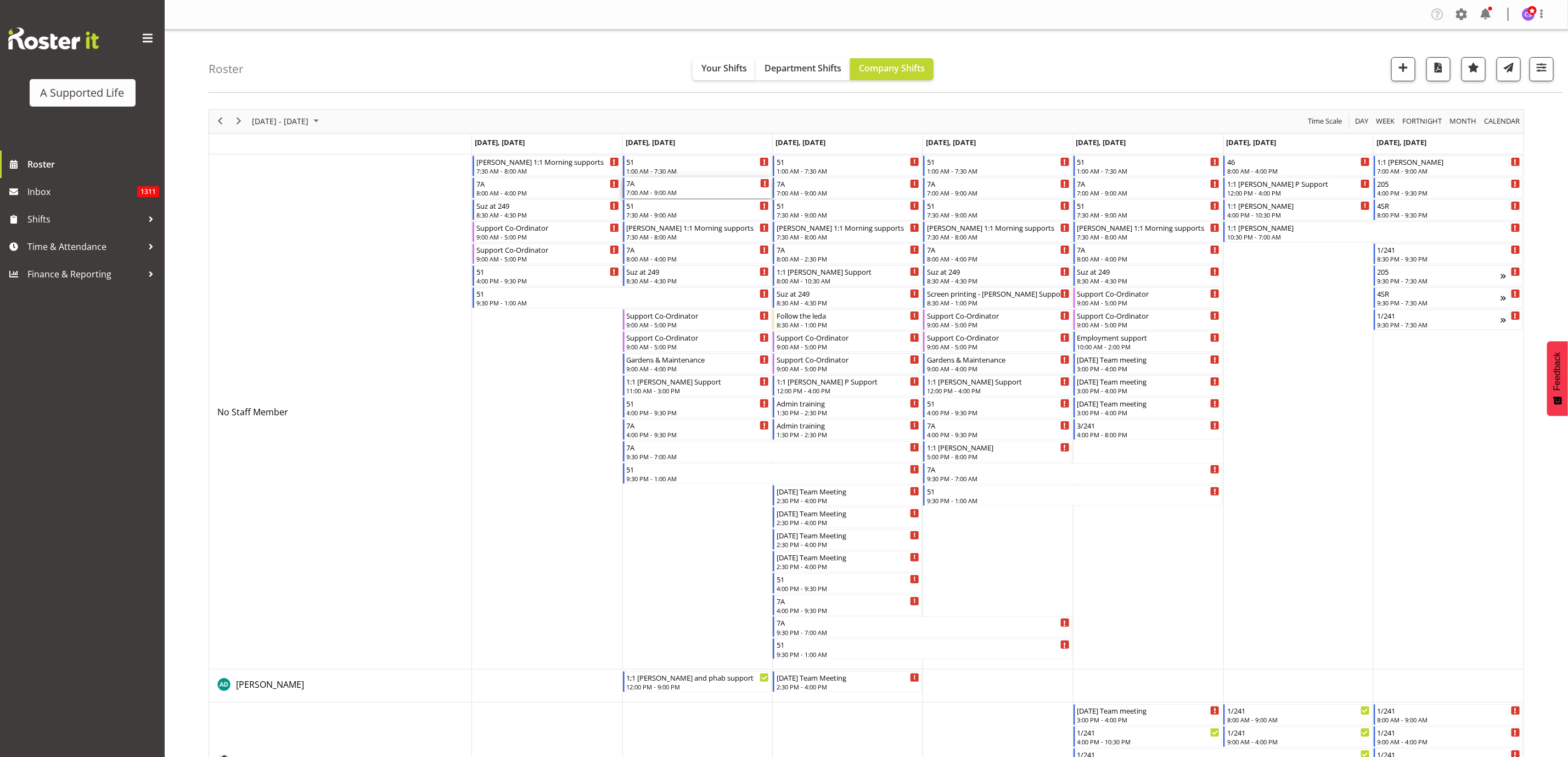
click at [681, 193] on div "7:00 AM - 9:00 AM" at bounding box center [698, 192] width 143 height 9
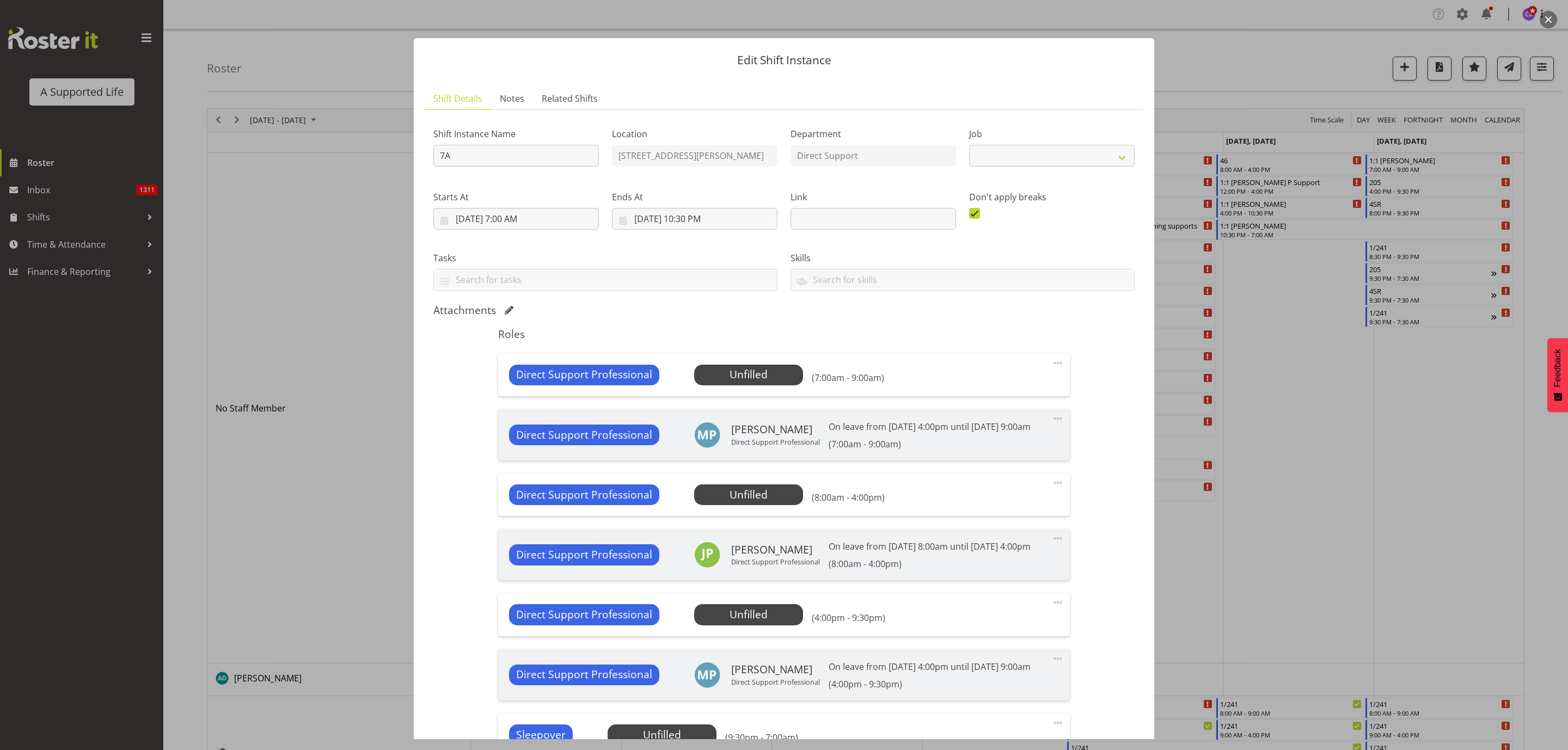
select select "4112"
click at [737, 380] on span "Select Employee" at bounding box center [748, 374] width 81 height 16
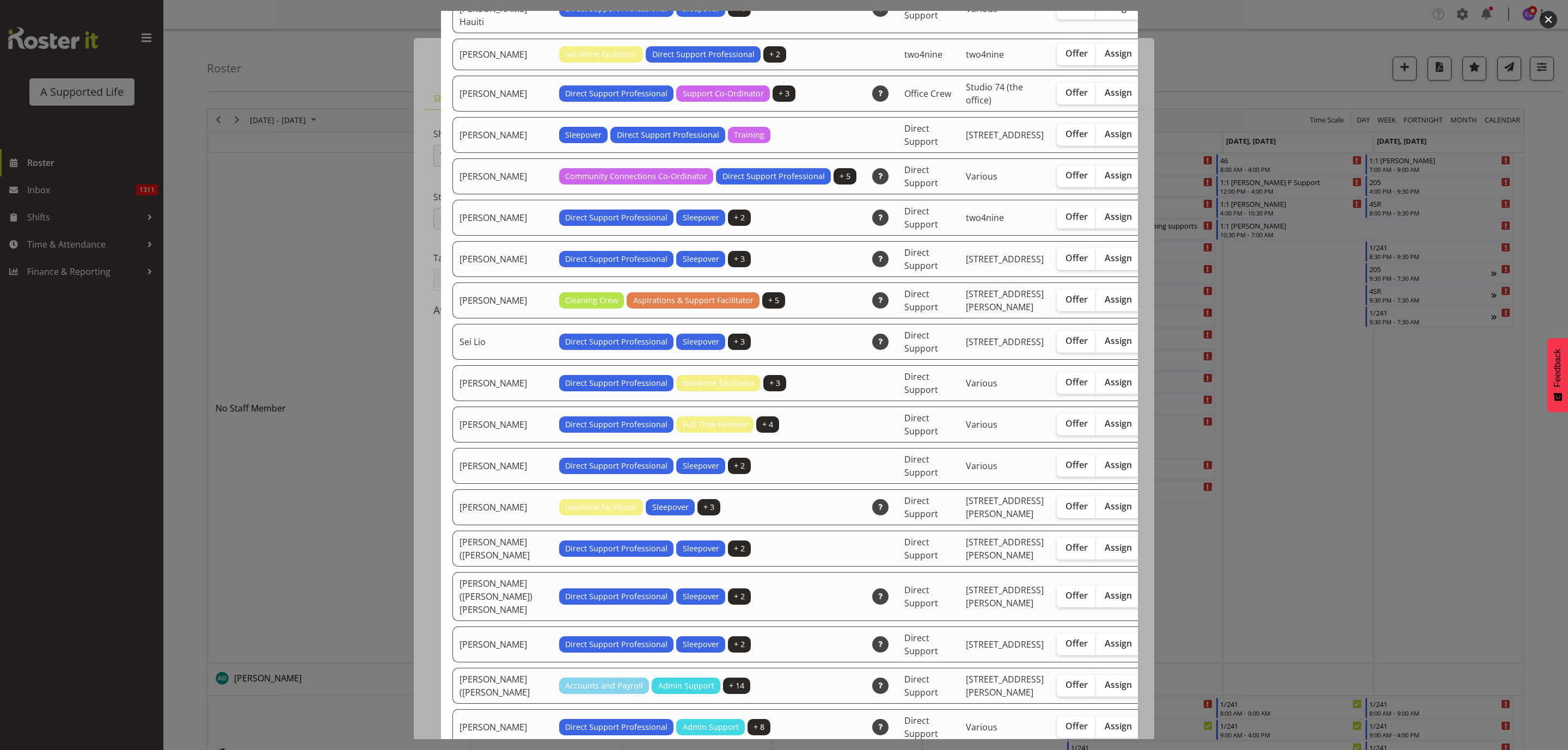
scroll to position [2776, 0]
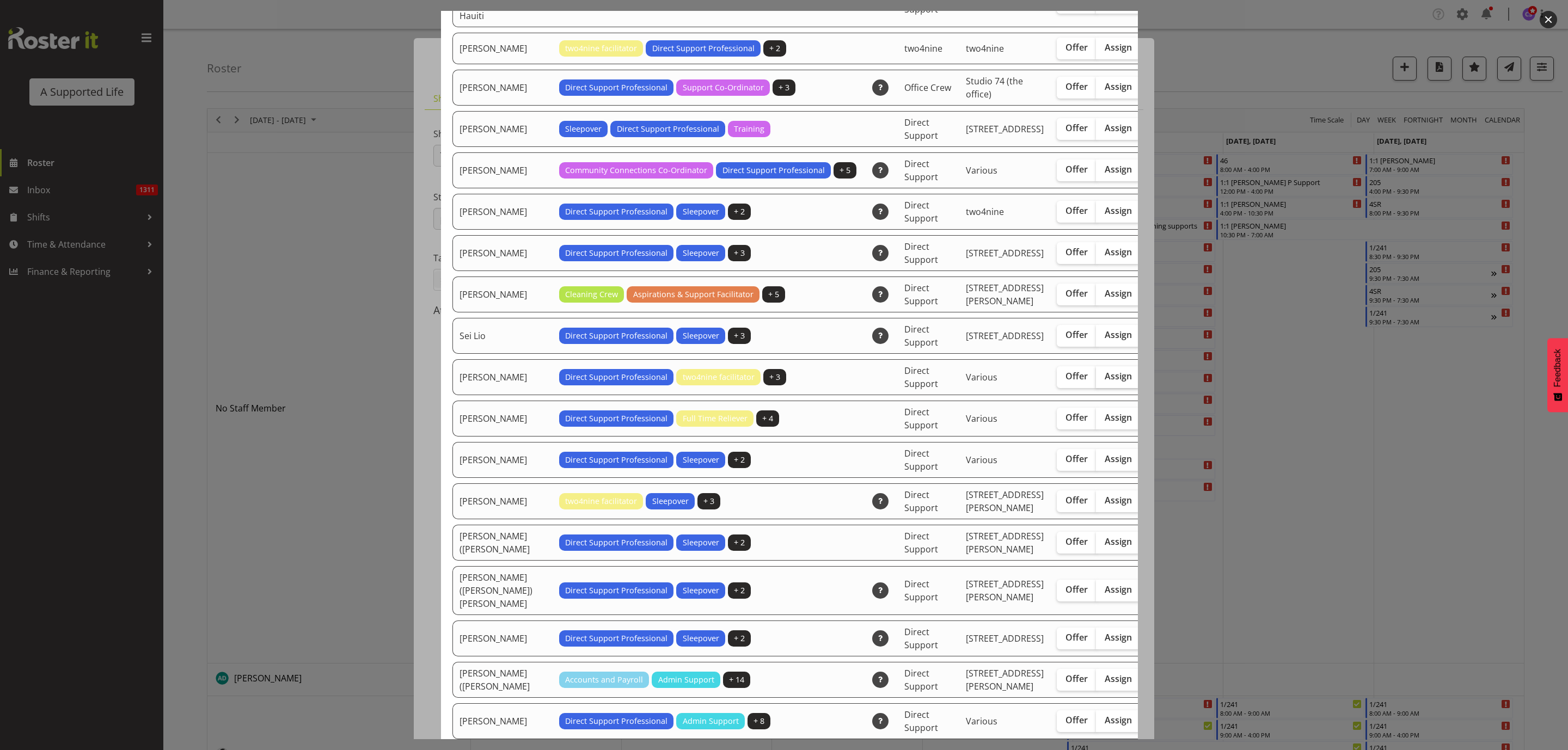
click at [1105, 381] on span "Assign" at bounding box center [1118, 376] width 27 height 11
click at [1096, 380] on input "Assign" at bounding box center [1099, 376] width 7 height 7
checkbox input "true"
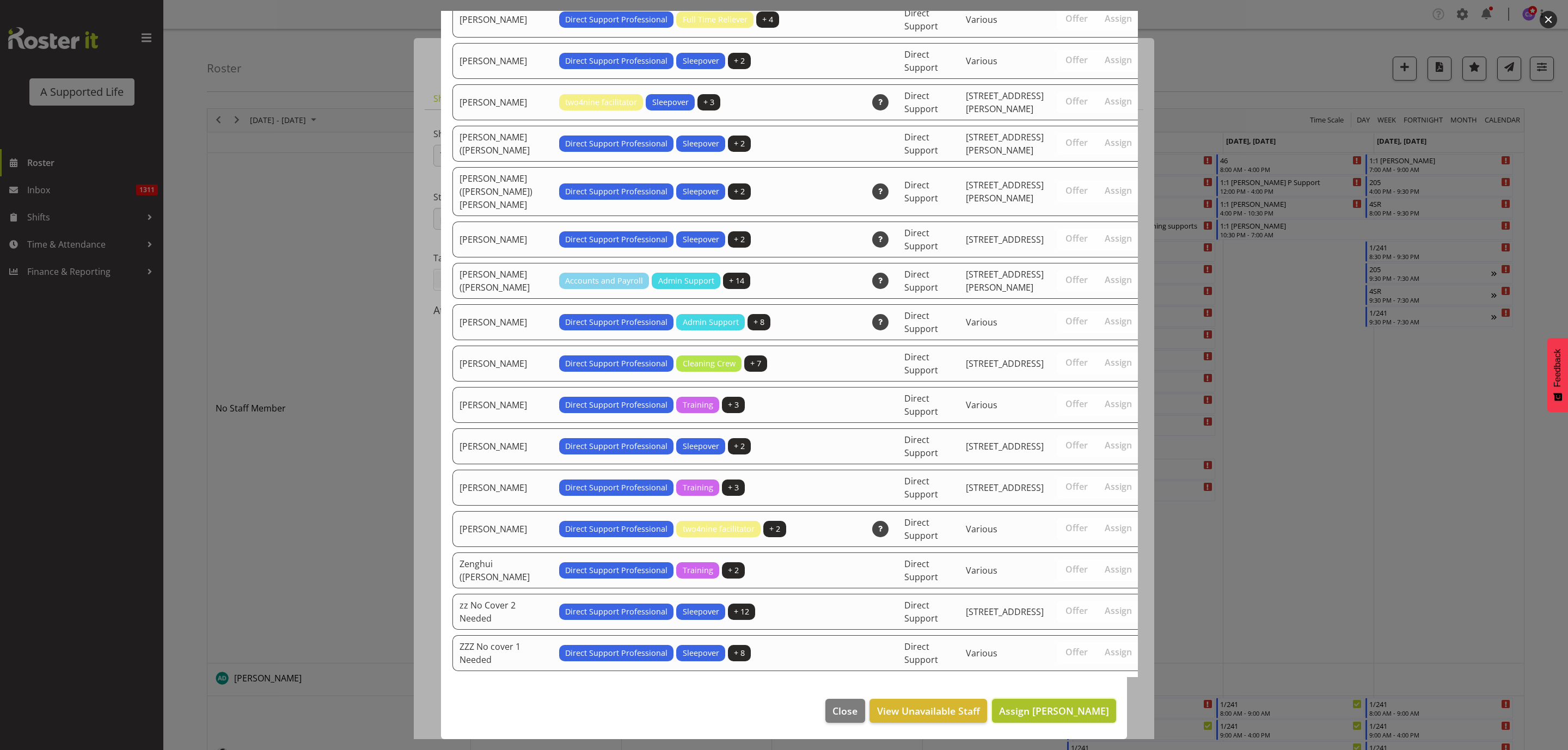
click at [1041, 705] on span "Assign Shara Knight" at bounding box center [1053, 710] width 110 height 13
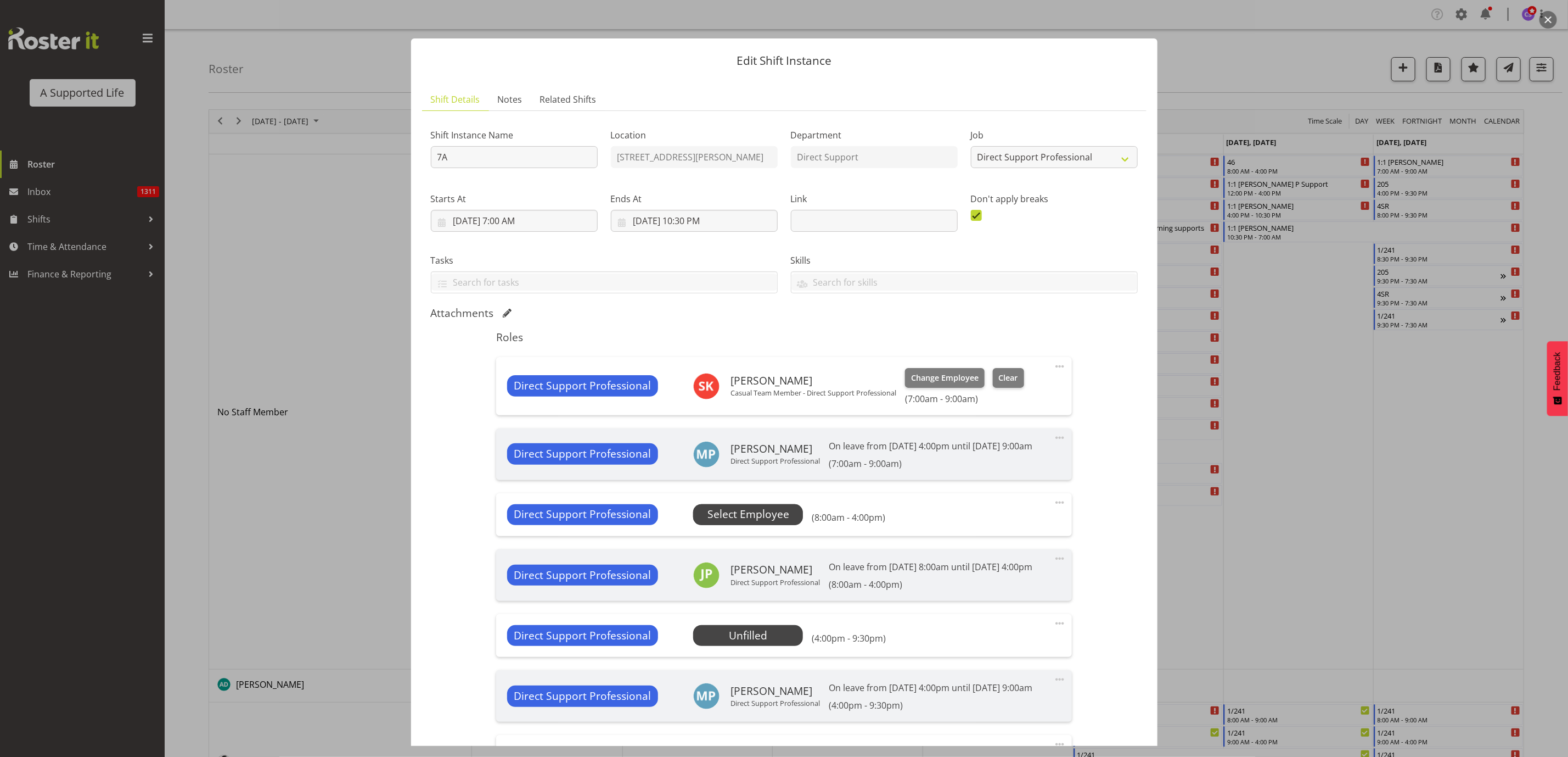
click at [745, 523] on span "Select Employee" at bounding box center [748, 514] width 82 height 16
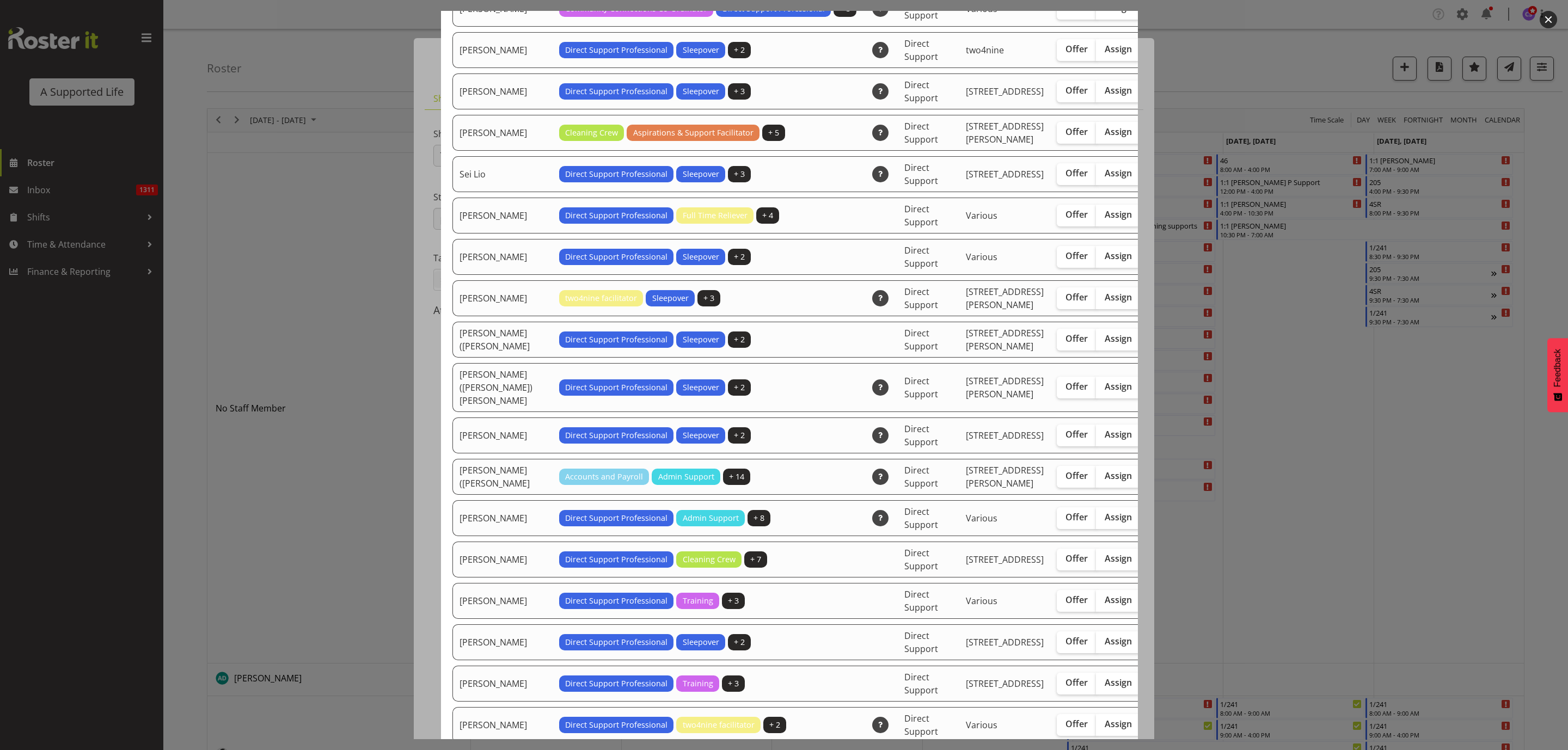
scroll to position [2938, 0]
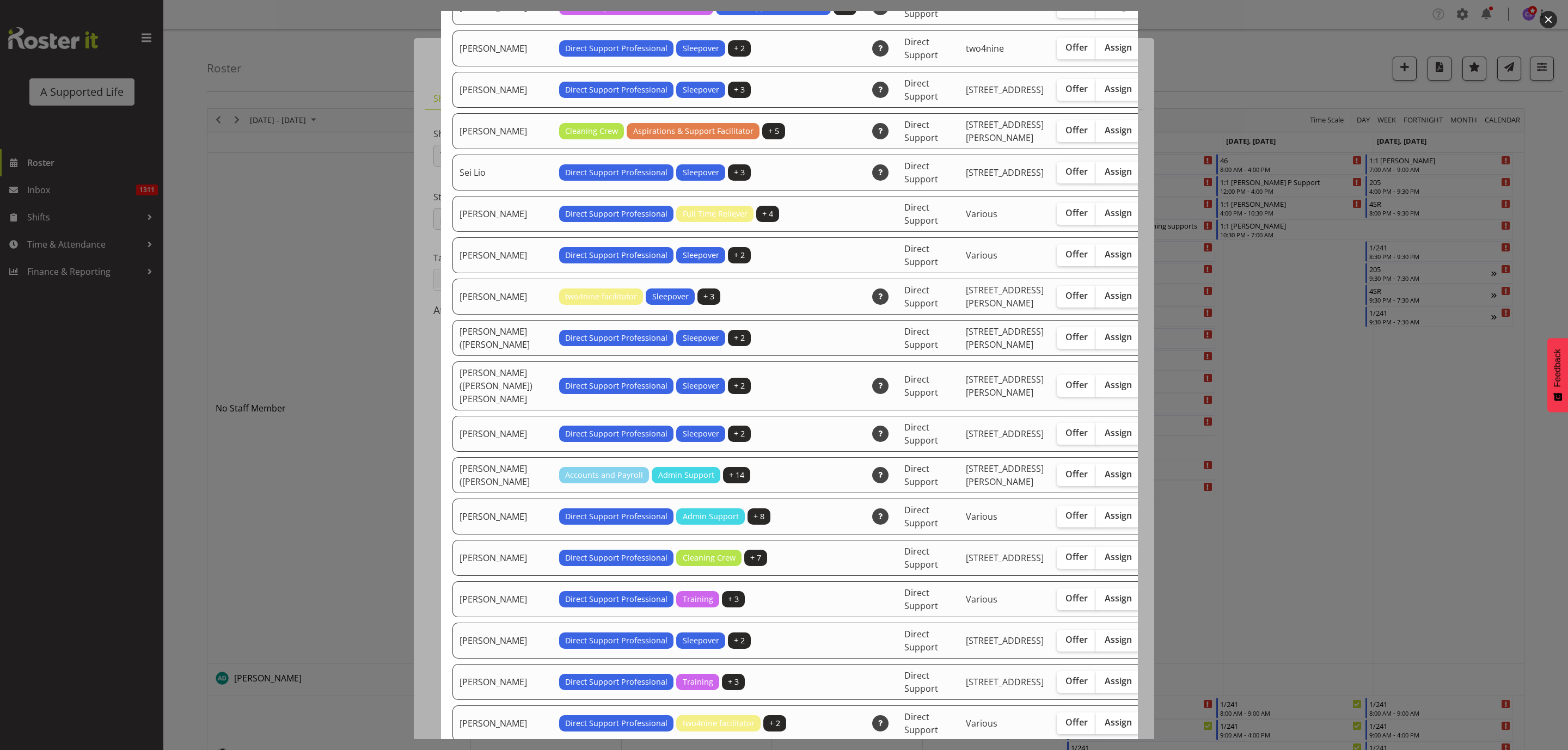
click at [1268, 516] on div at bounding box center [784, 375] width 1568 height 750
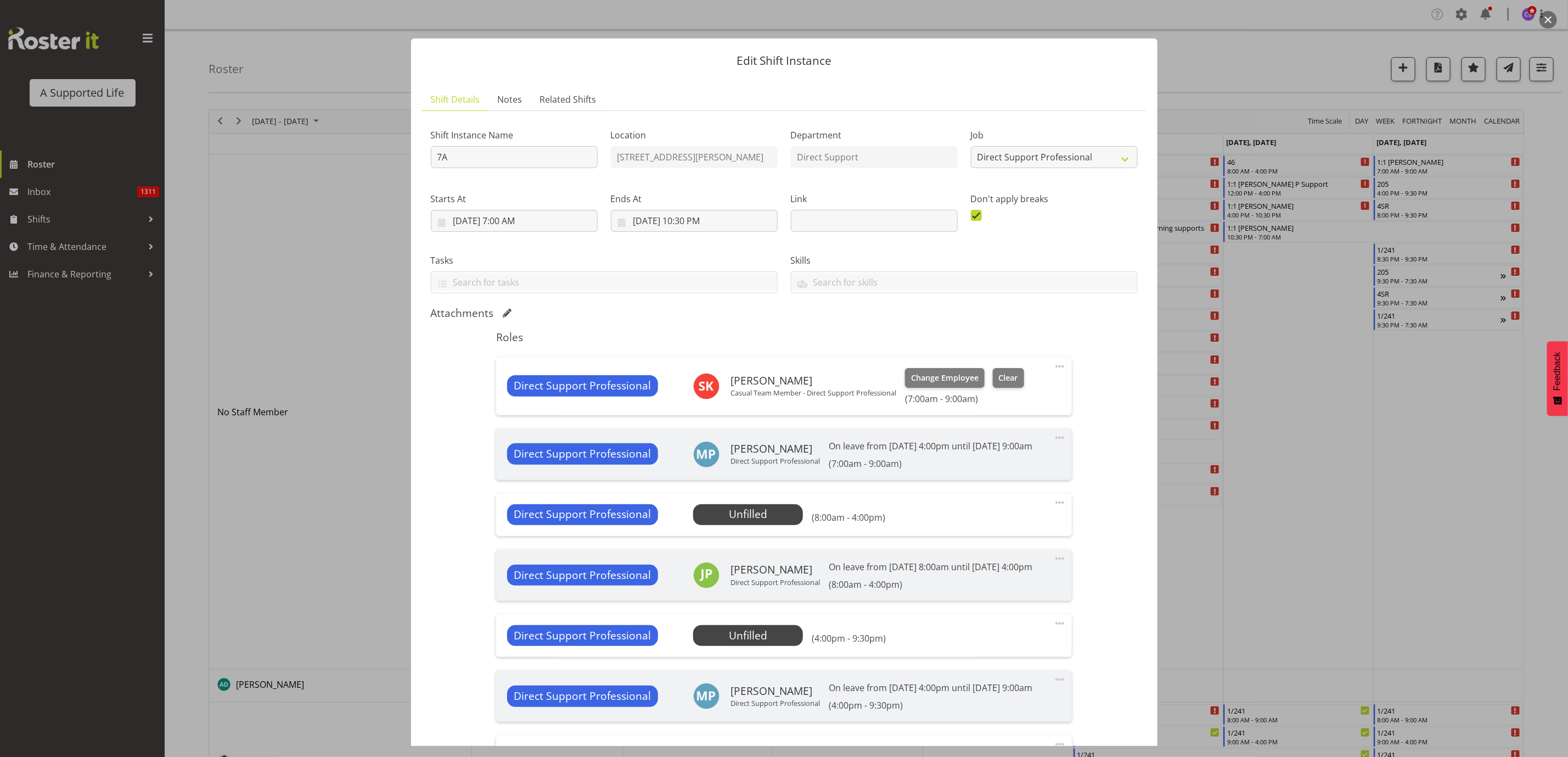
click at [1054, 366] on span at bounding box center [1060, 366] width 13 height 13
click at [993, 396] on link "Edit" at bounding box center [1014, 390] width 105 height 20
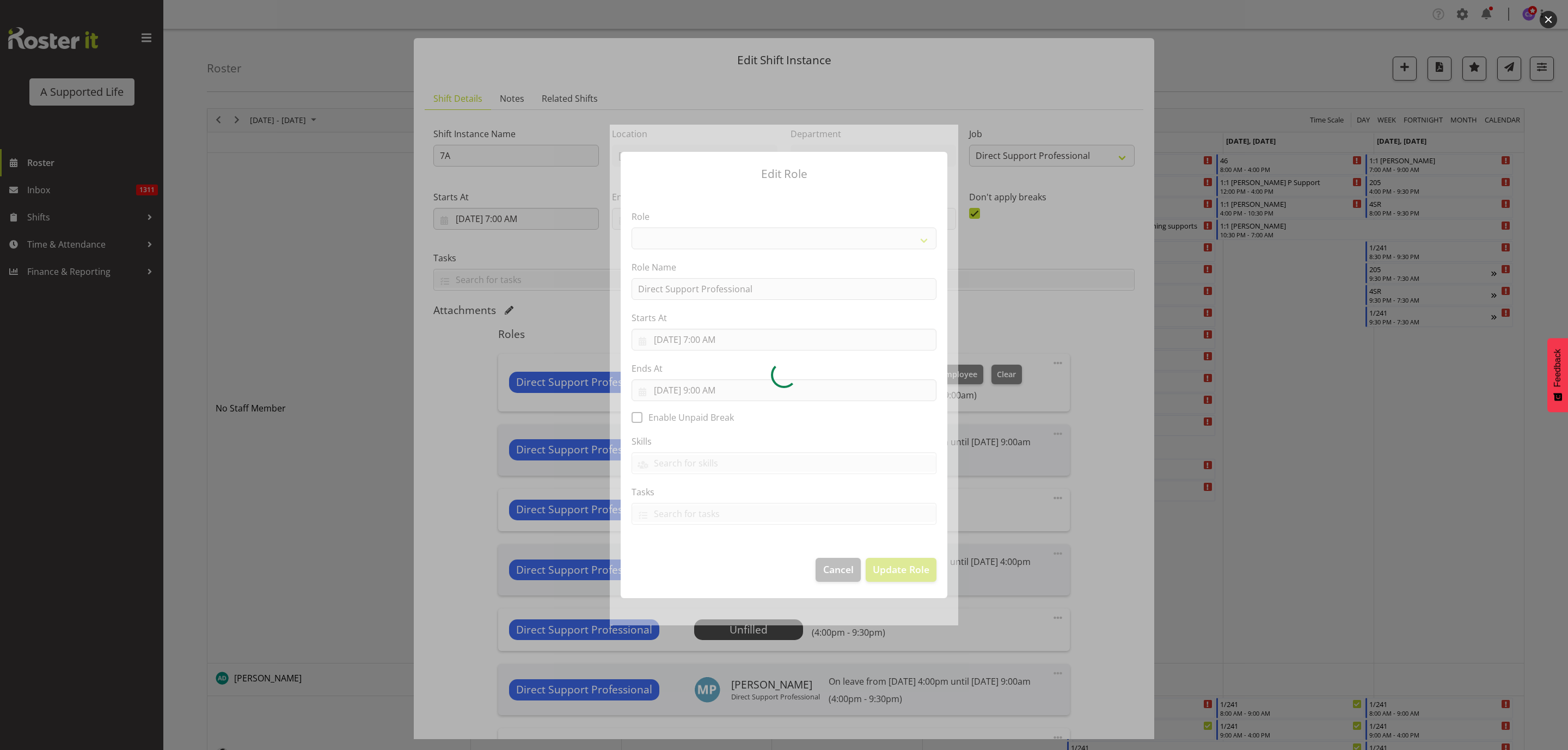
select select "519"
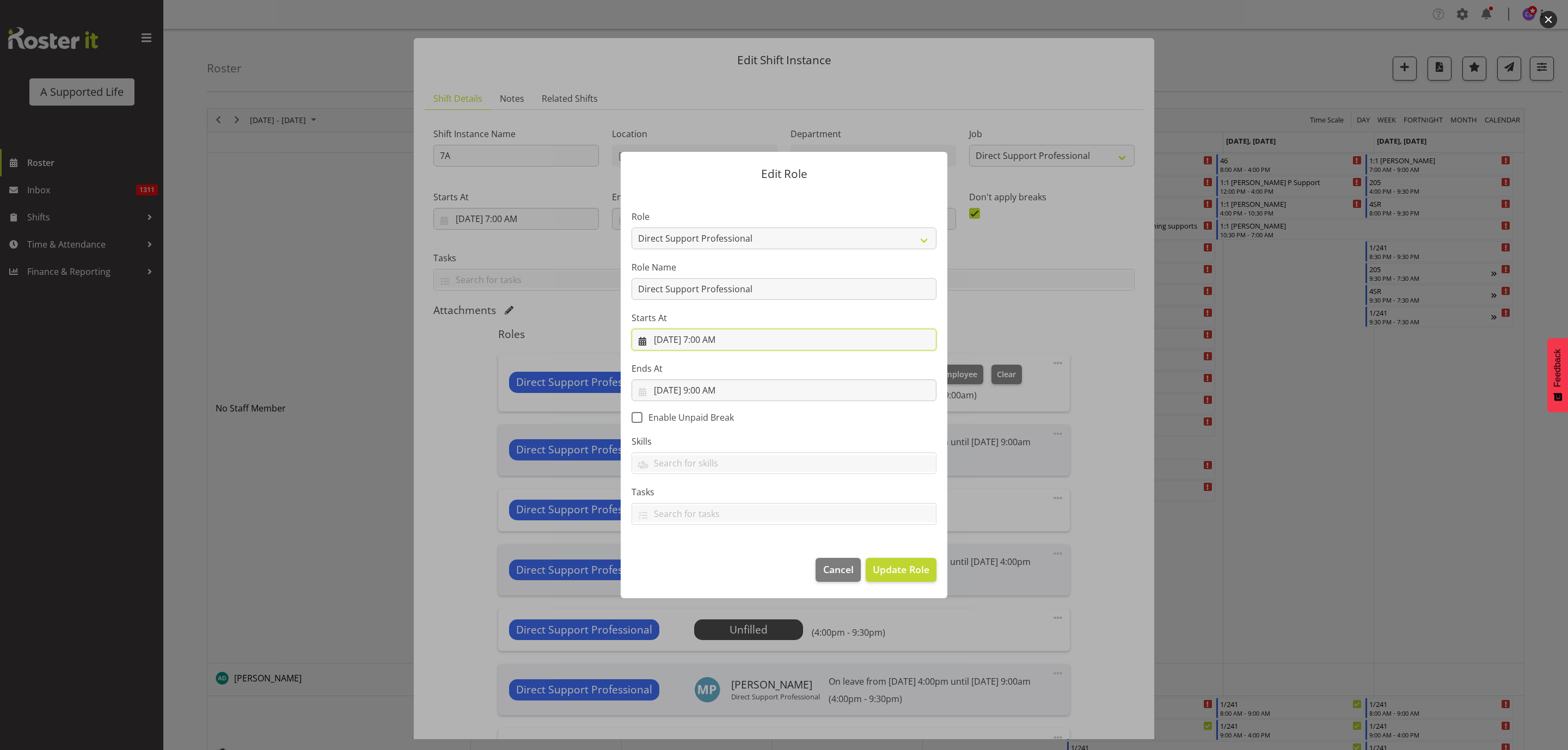
click at [748, 338] on input "9/9/2025, 7:00 AM" at bounding box center [784, 340] width 305 height 22
click at [714, 560] on select "00 01 02 03 04 05 06 07 08 09 10 11 12 13 14 15 16 17 18 19 20 21 22 23" at bounding box center [718, 570] width 25 height 22
select select "9"
click at [706, 559] on select "00 01 02 03 04 05 06 07 08 09 10 11 12 13 14 15 16 17 18 19 20 21 22 23" at bounding box center [718, 570] width 25 height 22
type input "9/9/2025, 9:00 AM"
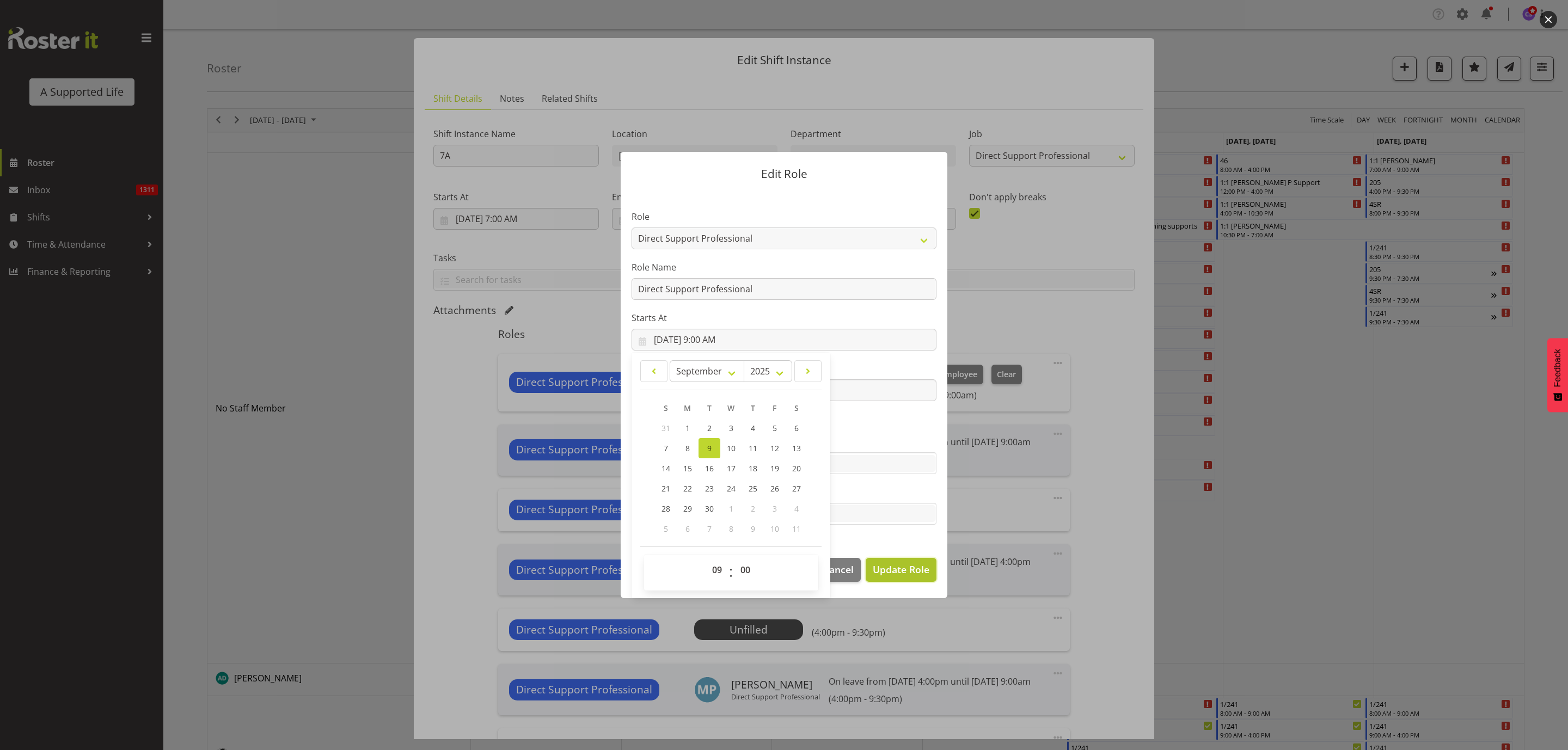
click at [905, 576] on span "Update Role" at bounding box center [901, 569] width 56 height 14
select select
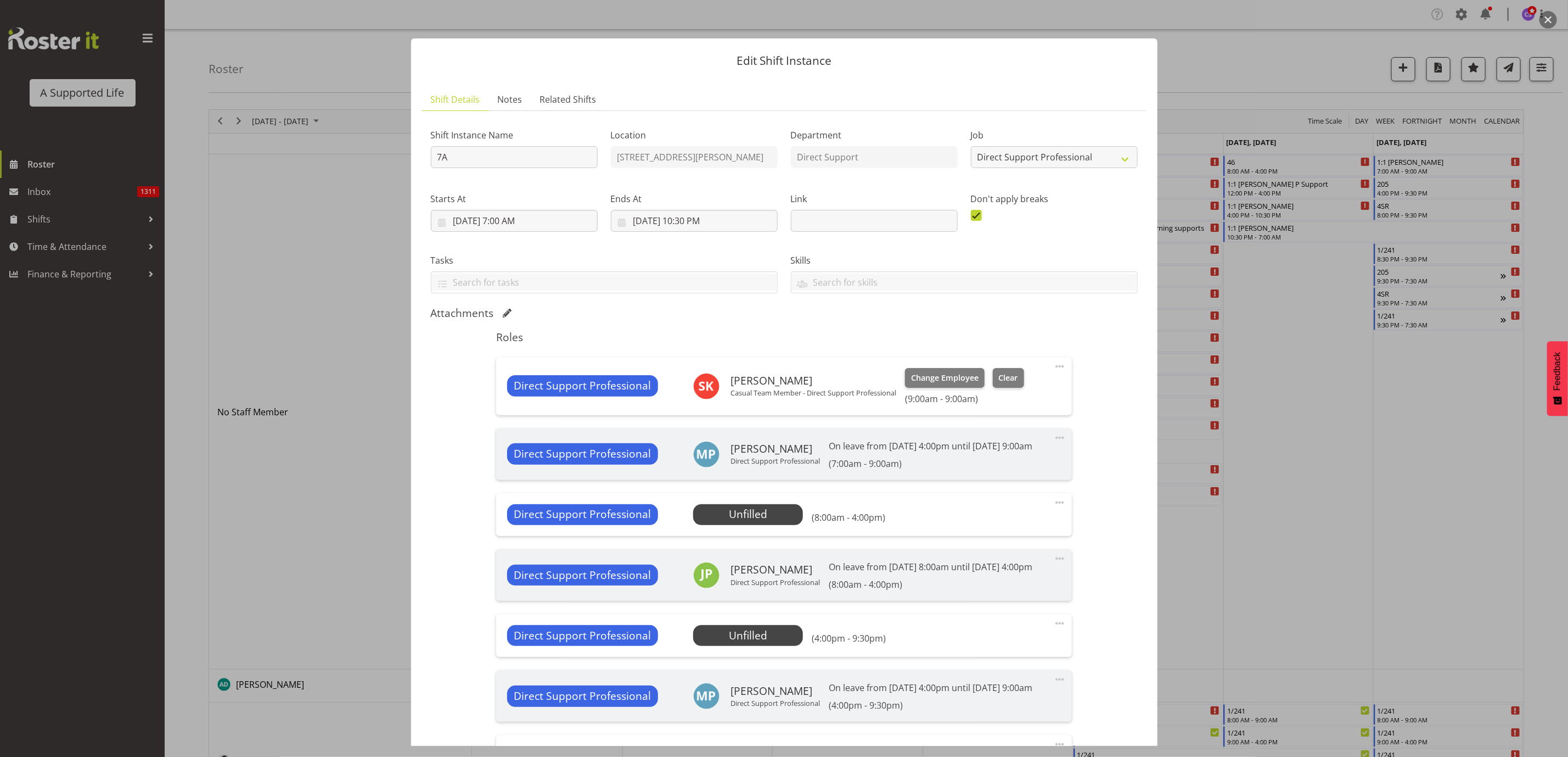
click at [1054, 363] on span at bounding box center [1060, 366] width 13 height 13
click at [1005, 397] on link "Edit" at bounding box center [1014, 390] width 105 height 20
select select "8"
select select "2025"
select select "9"
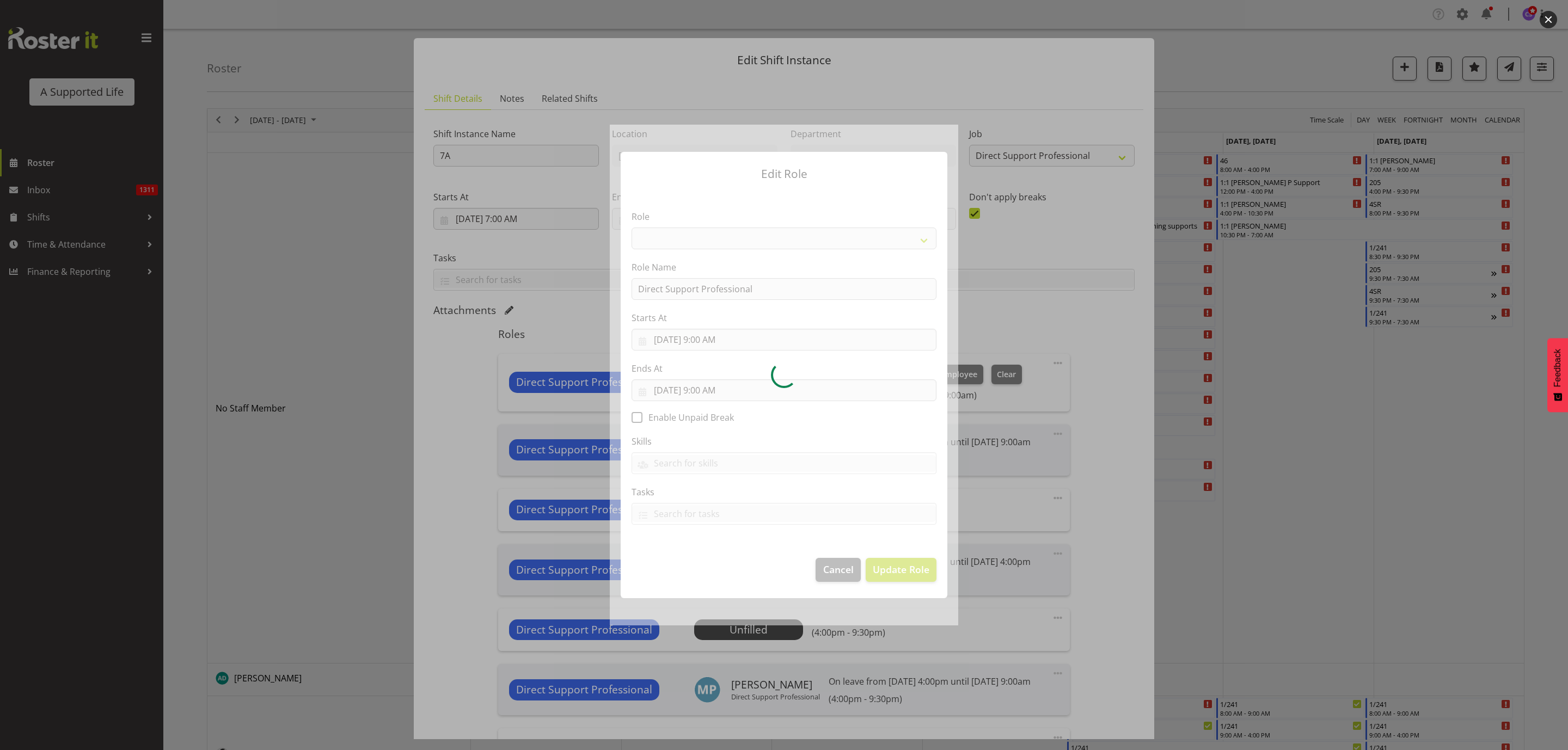
select select "519"
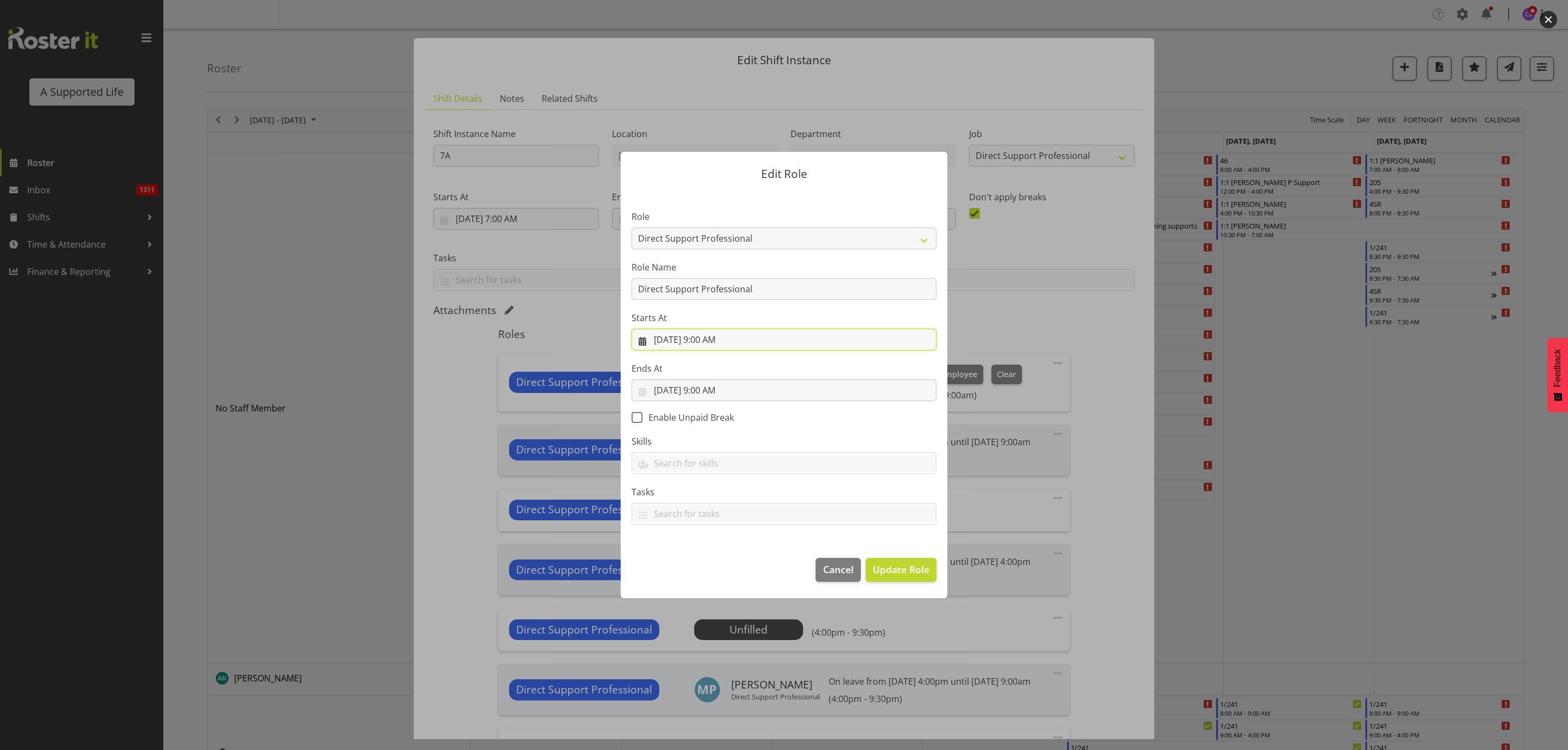
click at [733, 339] on input "9/9/2025, 9:00 AM" at bounding box center [784, 340] width 305 height 22
click at [718, 577] on select "00 01 02 03 04 05 06 07 08 09 10 11 12 13 14 15 16 17 18 19 20 21 22 23" at bounding box center [718, 570] width 25 height 22
select select "7"
click at [706, 559] on select "00 01 02 03 04 05 06 07 08 09 10 11 12 13 14 15 16 17 18 19 20 21 22 23" at bounding box center [718, 570] width 25 height 22
type input "9/9/2025, 7:00 AM"
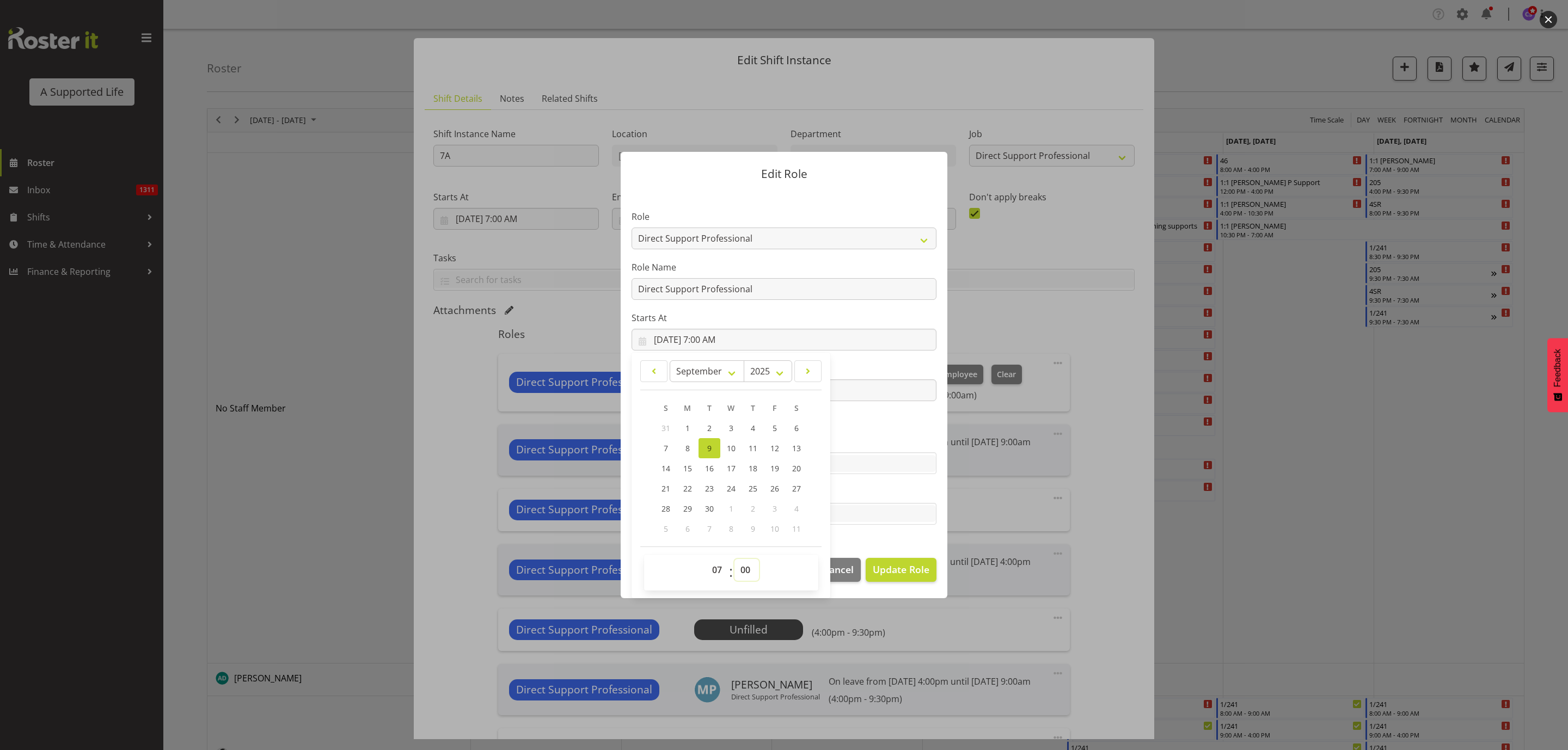
click at [739, 570] on select "00 01 02 03 04 05 06 07 08 09 10 11 12 13 14 15 16 17 18 19 20 21 22 23 24 25 2…" at bounding box center [746, 570] width 25 height 22
select select "30"
click at [735, 559] on select "00 01 02 03 04 05 06 07 08 09 10 11 12 13 14 15 16 17 18 19 20 21 22 23 24 25 2…" at bounding box center [746, 570] width 25 height 22
type input "9/9/2025, 7:30 AM"
click at [916, 565] on span "Update Role" at bounding box center [901, 569] width 56 height 14
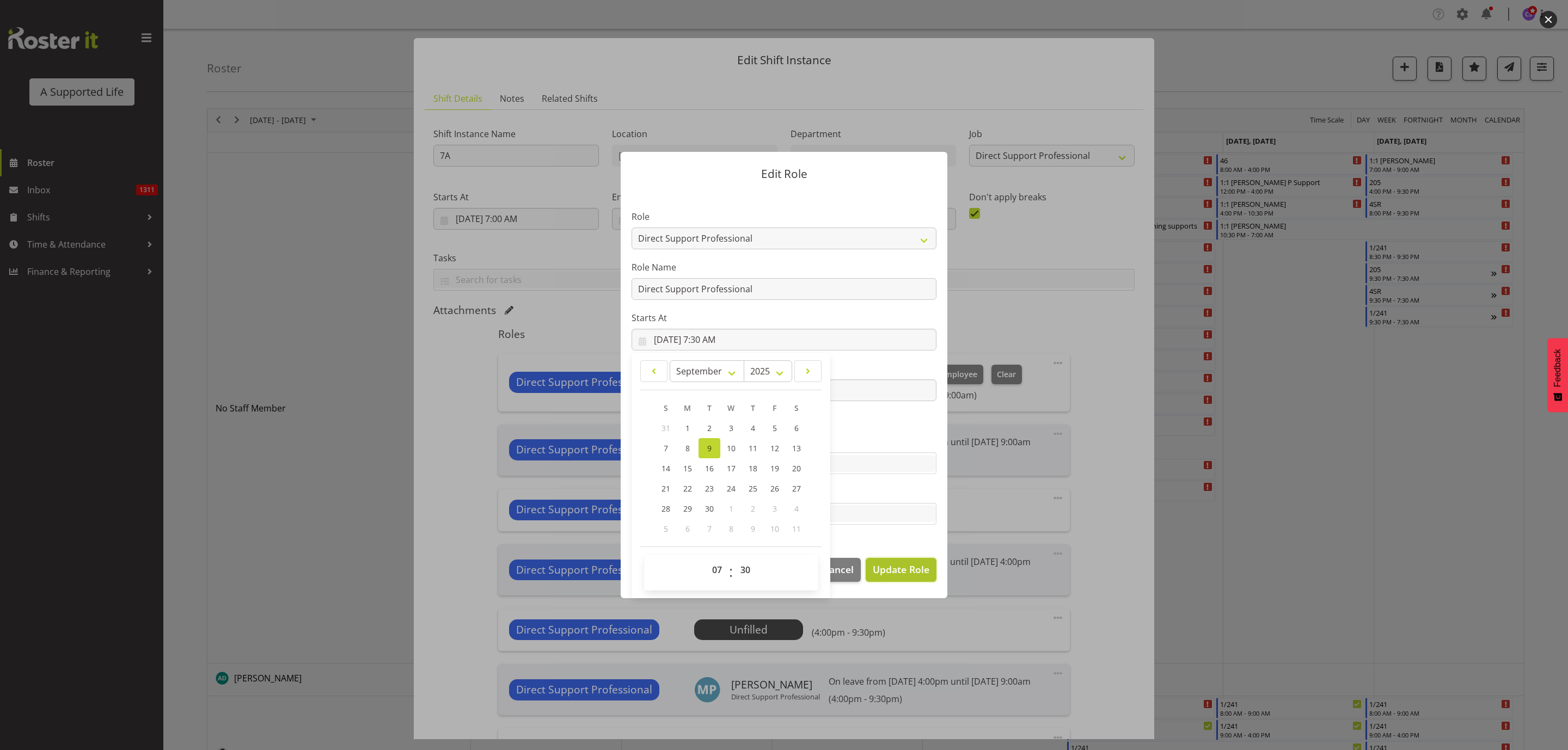
select select
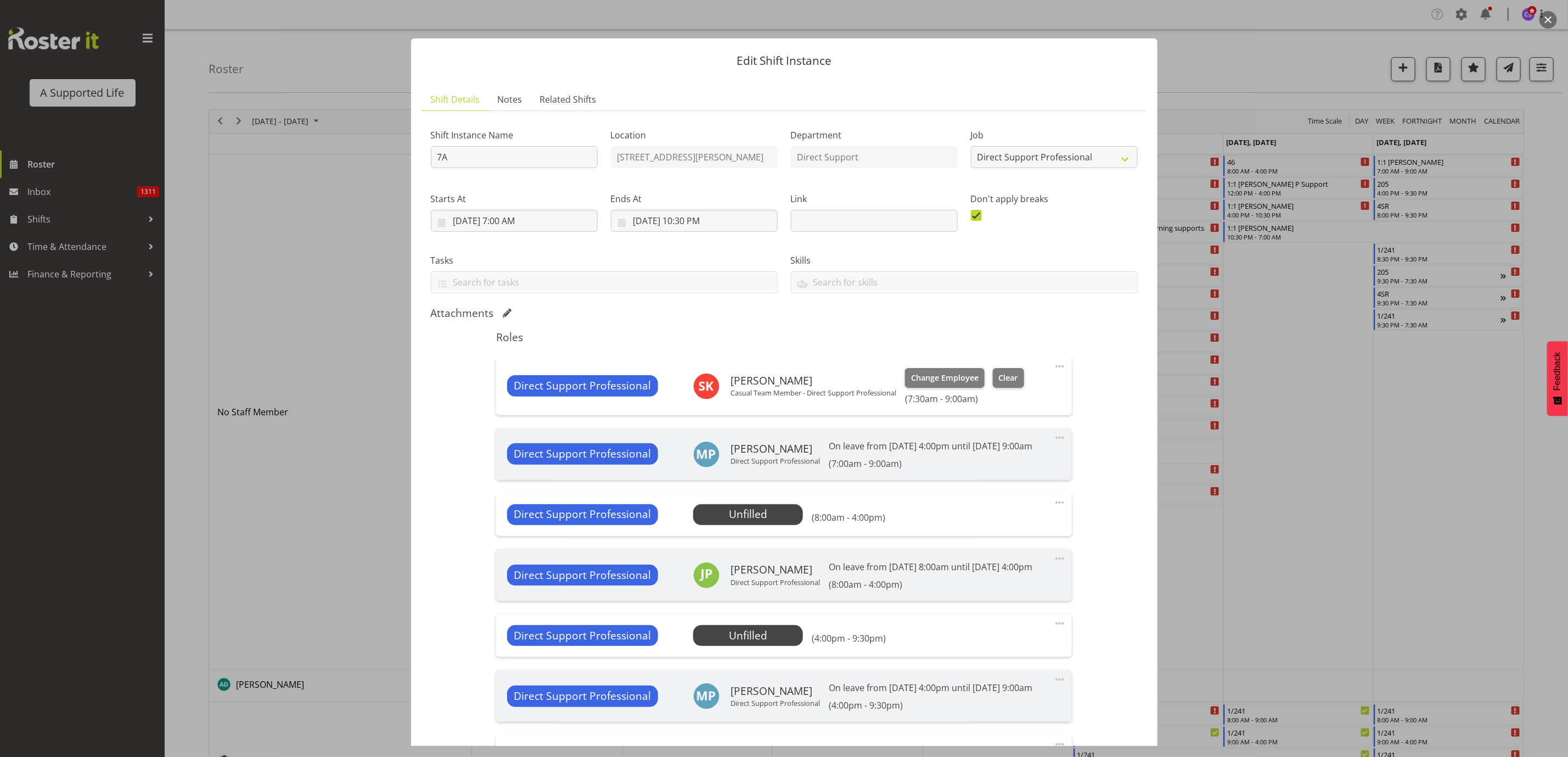
click at [1041, 513] on div "Direct Support Professional Unfilled Select Employee (8:00am - 4:00pm) Edit Cov…" at bounding box center [784, 514] width 576 height 43
click at [1054, 509] on span at bounding box center [1060, 502] width 13 height 13
click at [961, 536] on link "Edit" at bounding box center [1014, 526] width 105 height 20
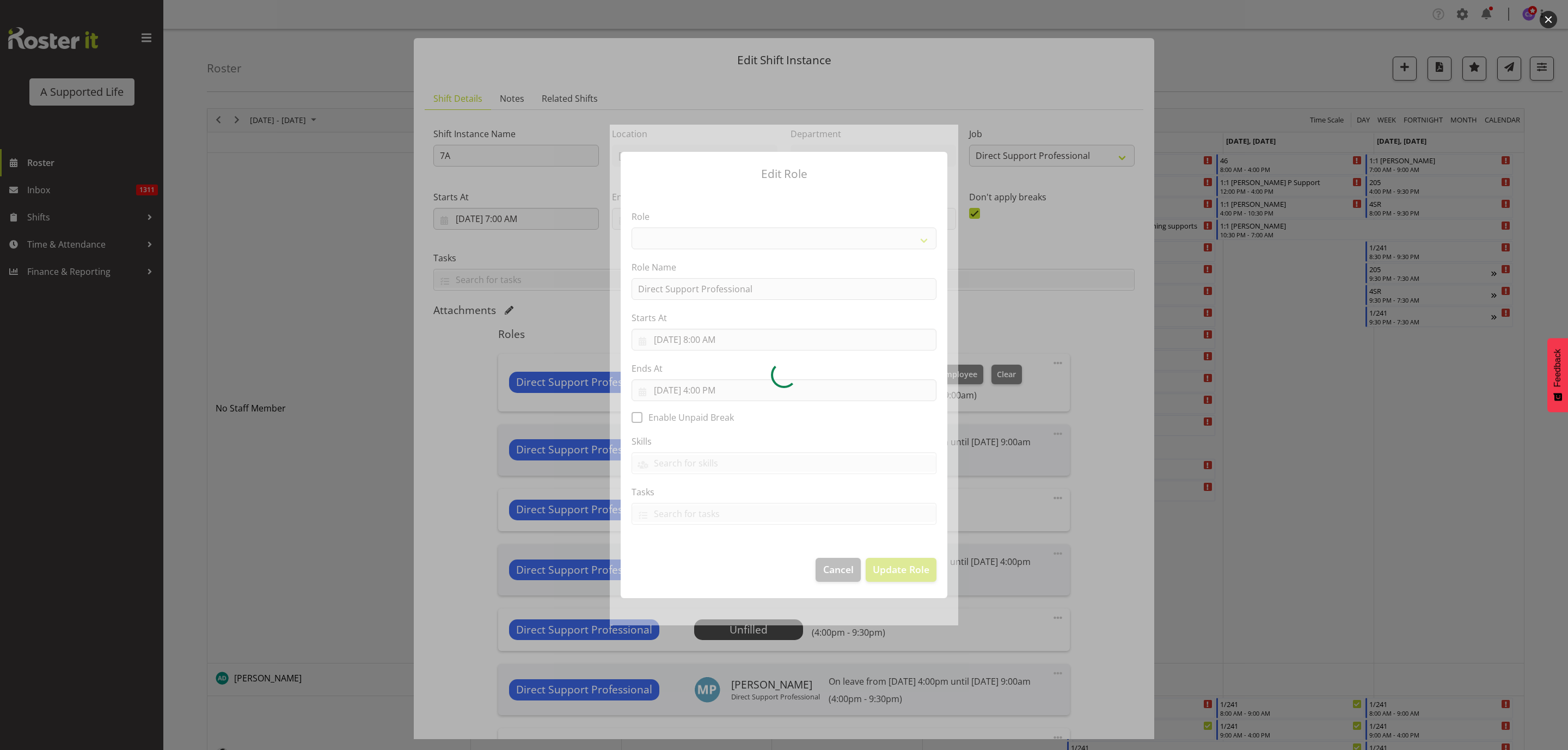
select select "519"
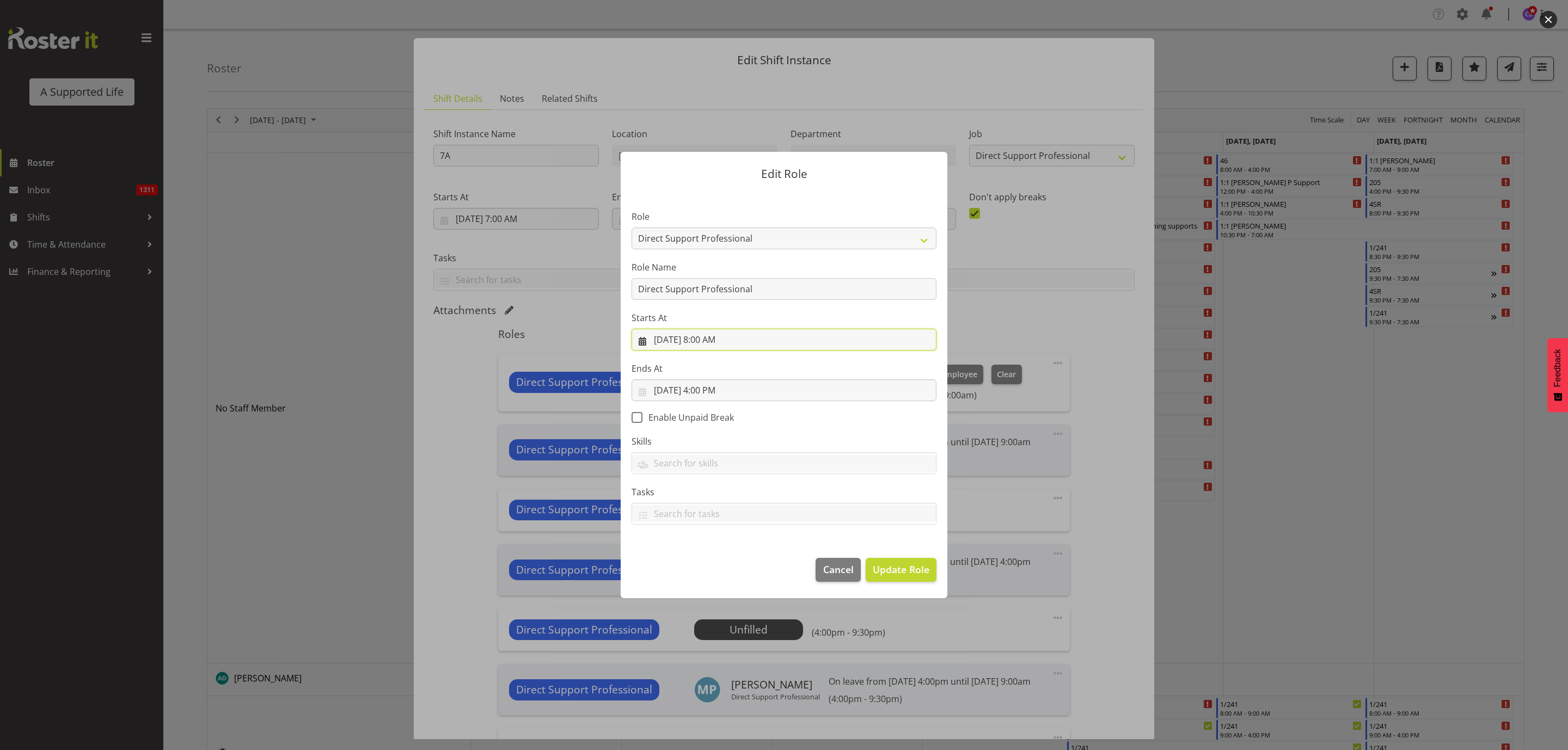
click at [711, 335] on input "9/9/2025, 8:00 AM" at bounding box center [784, 340] width 305 height 22
click at [715, 568] on select "00 01 02 03 04 05 06 07 08 09 10 11 12 13 14 15 16 17 18 19 20 21 22 23" at bounding box center [718, 570] width 25 height 22
select select "9"
click at [706, 559] on select "00 01 02 03 04 05 06 07 08 09 10 11 12 13 14 15 16 17 18 19 20 21 22 23" at bounding box center [718, 570] width 25 height 22
type input "9/9/2025, 9:00 AM"
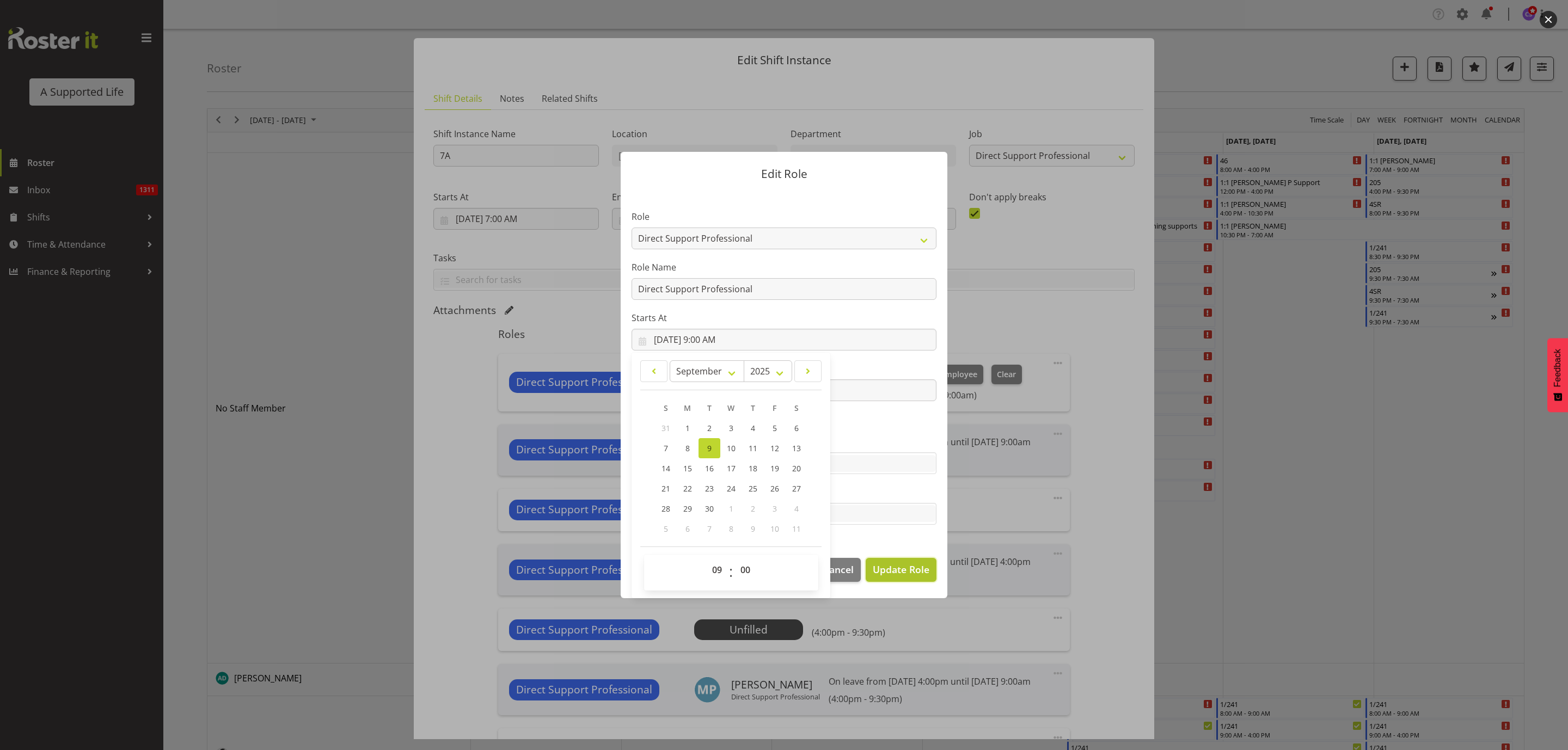
click at [908, 562] on span "Update Role" at bounding box center [901, 569] width 56 height 14
select select
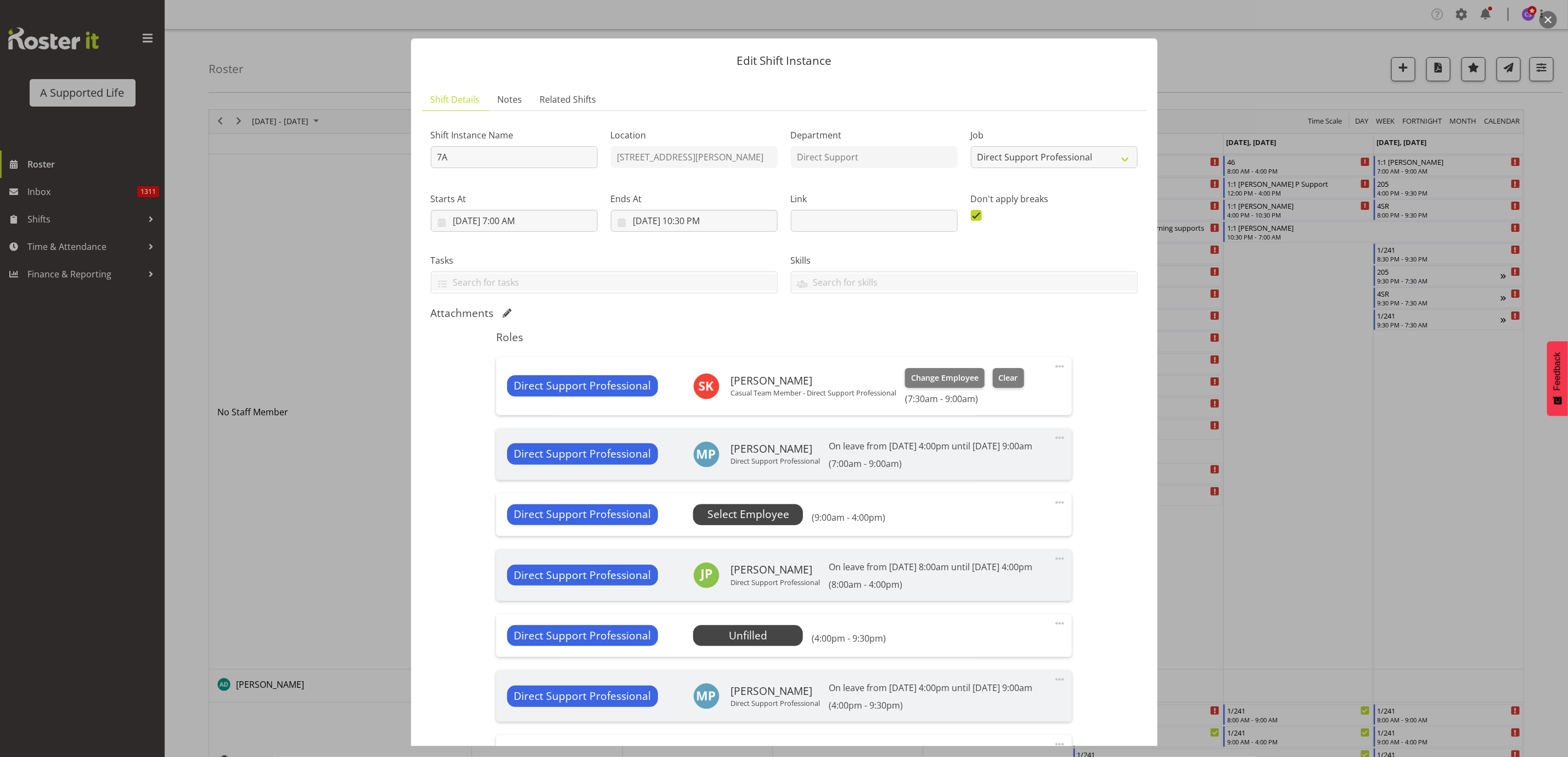
click at [737, 523] on span "Select Employee" at bounding box center [748, 514] width 82 height 16
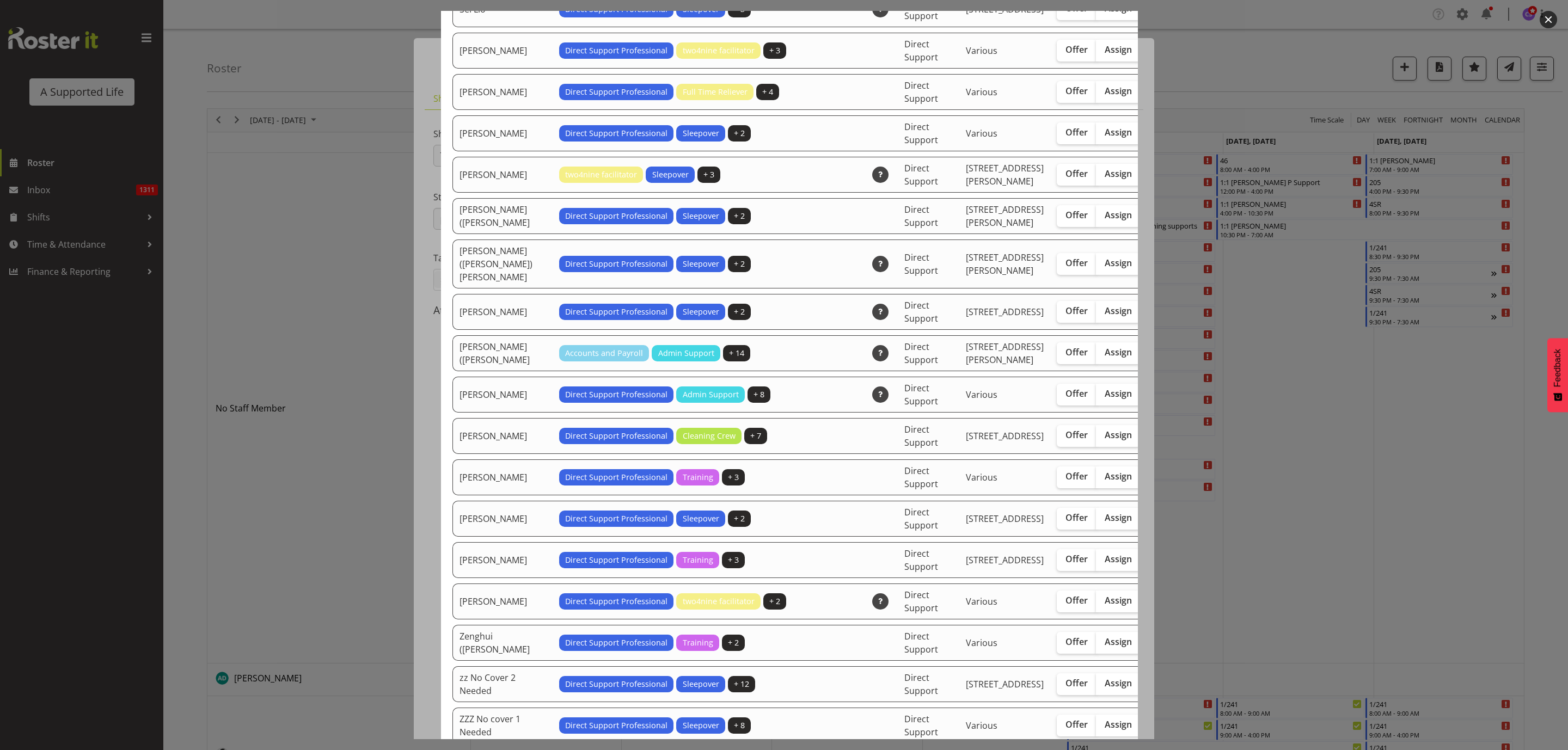
scroll to position [3020, 0]
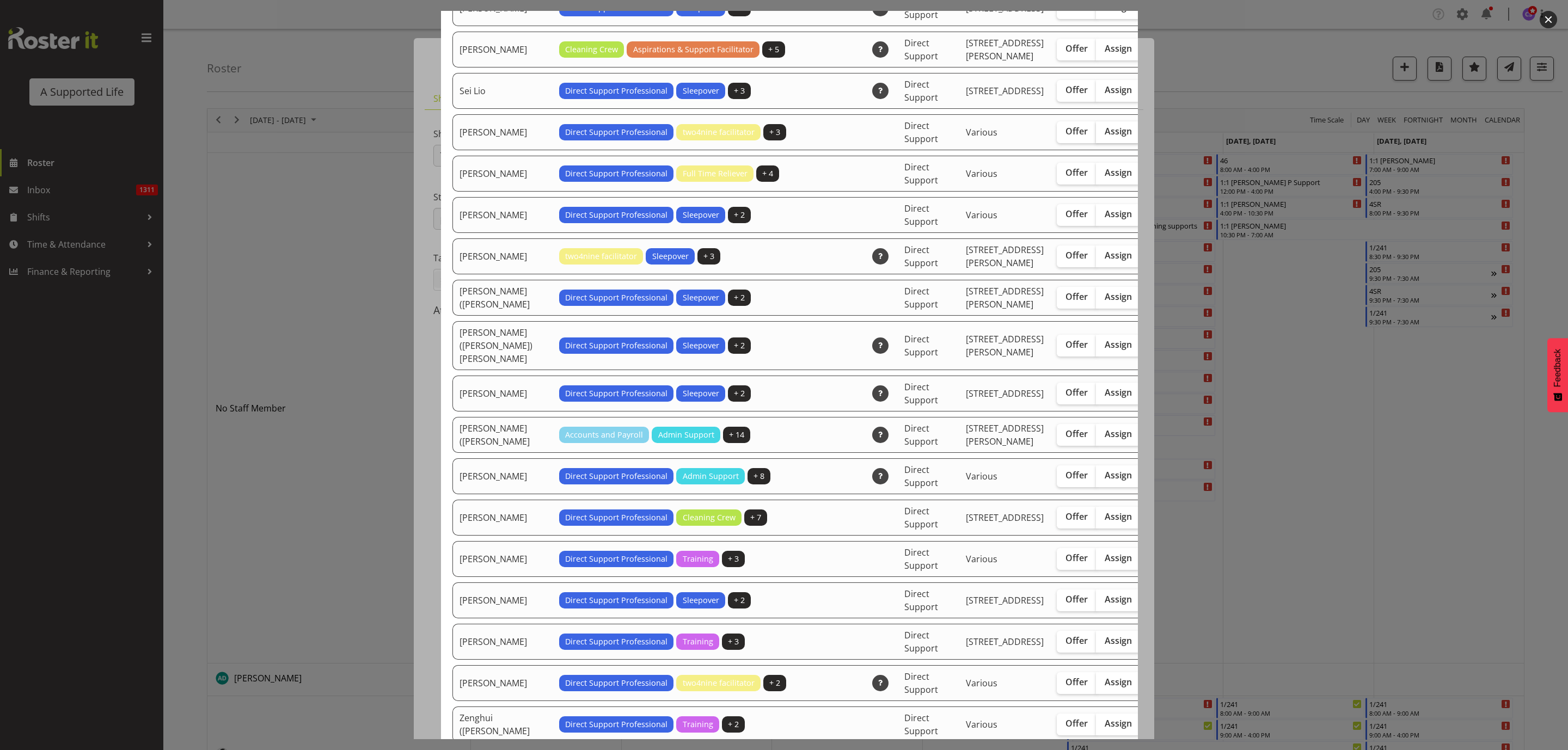
click at [1096, 143] on label "Assign" at bounding box center [1118, 132] width 45 height 22
click at [1096, 135] on input "Assign" at bounding box center [1099, 131] width 7 height 7
checkbox input "true"
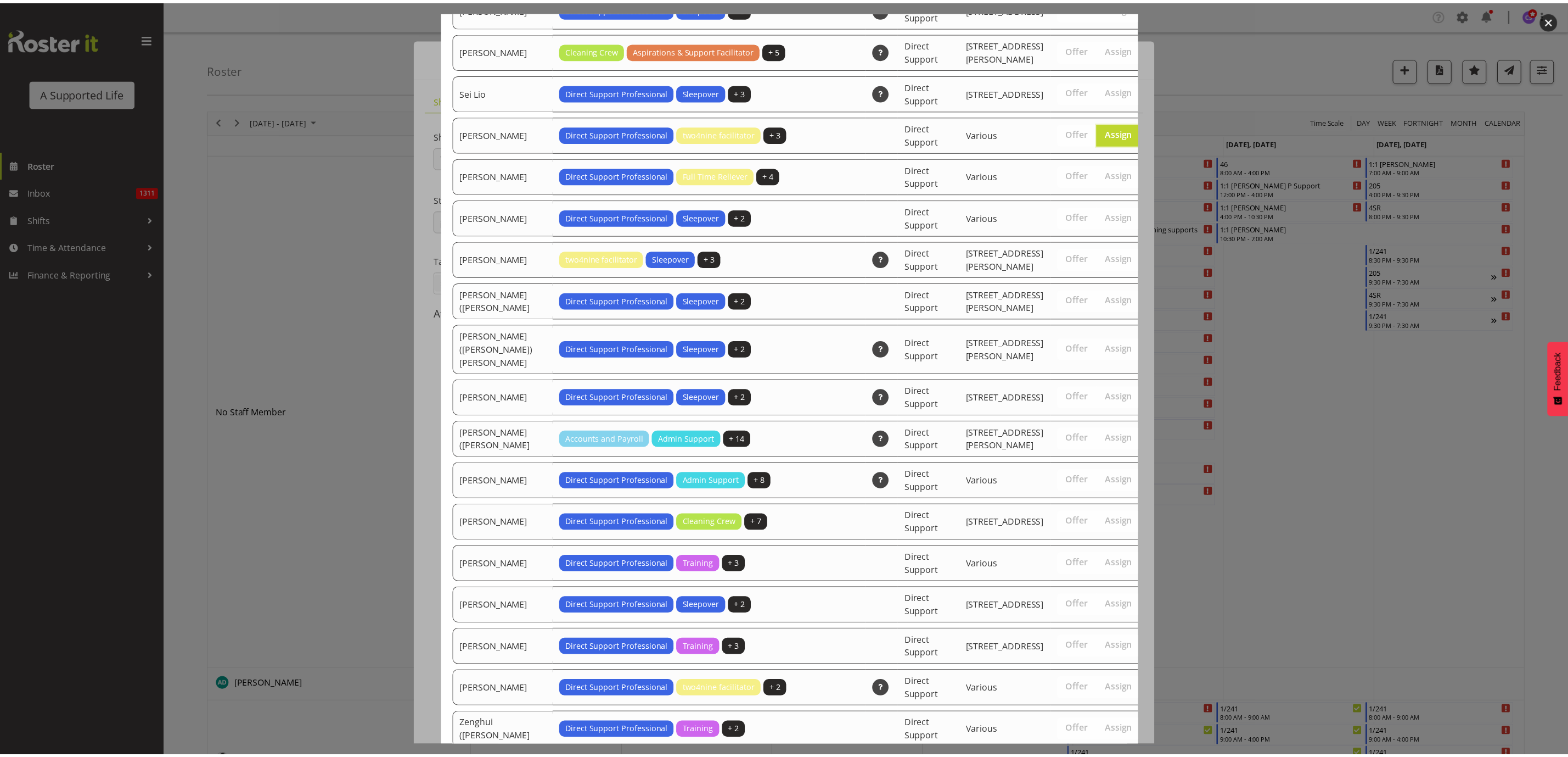
scroll to position [3434, 0]
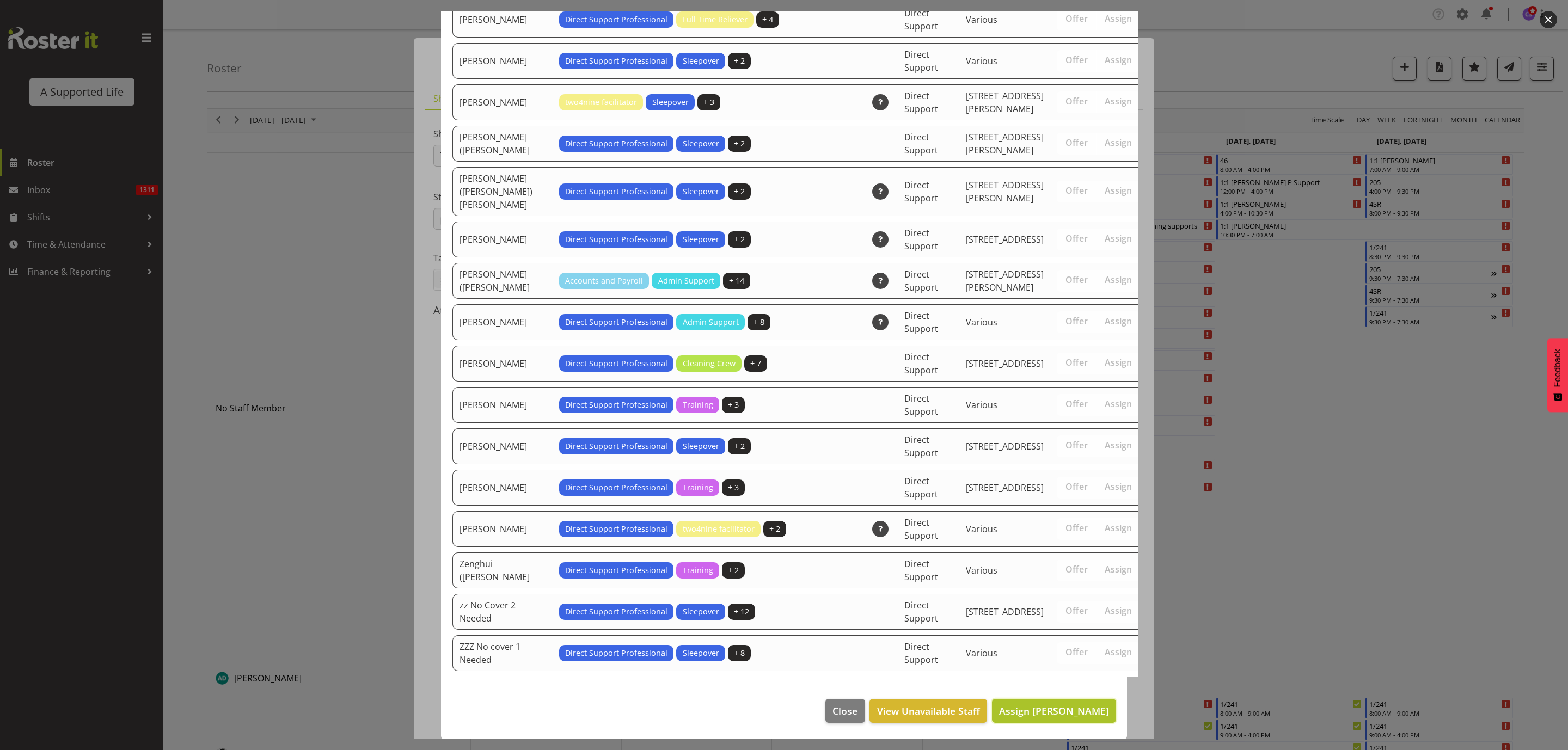
click at [1079, 708] on span "Assign Shara Knight" at bounding box center [1053, 710] width 110 height 13
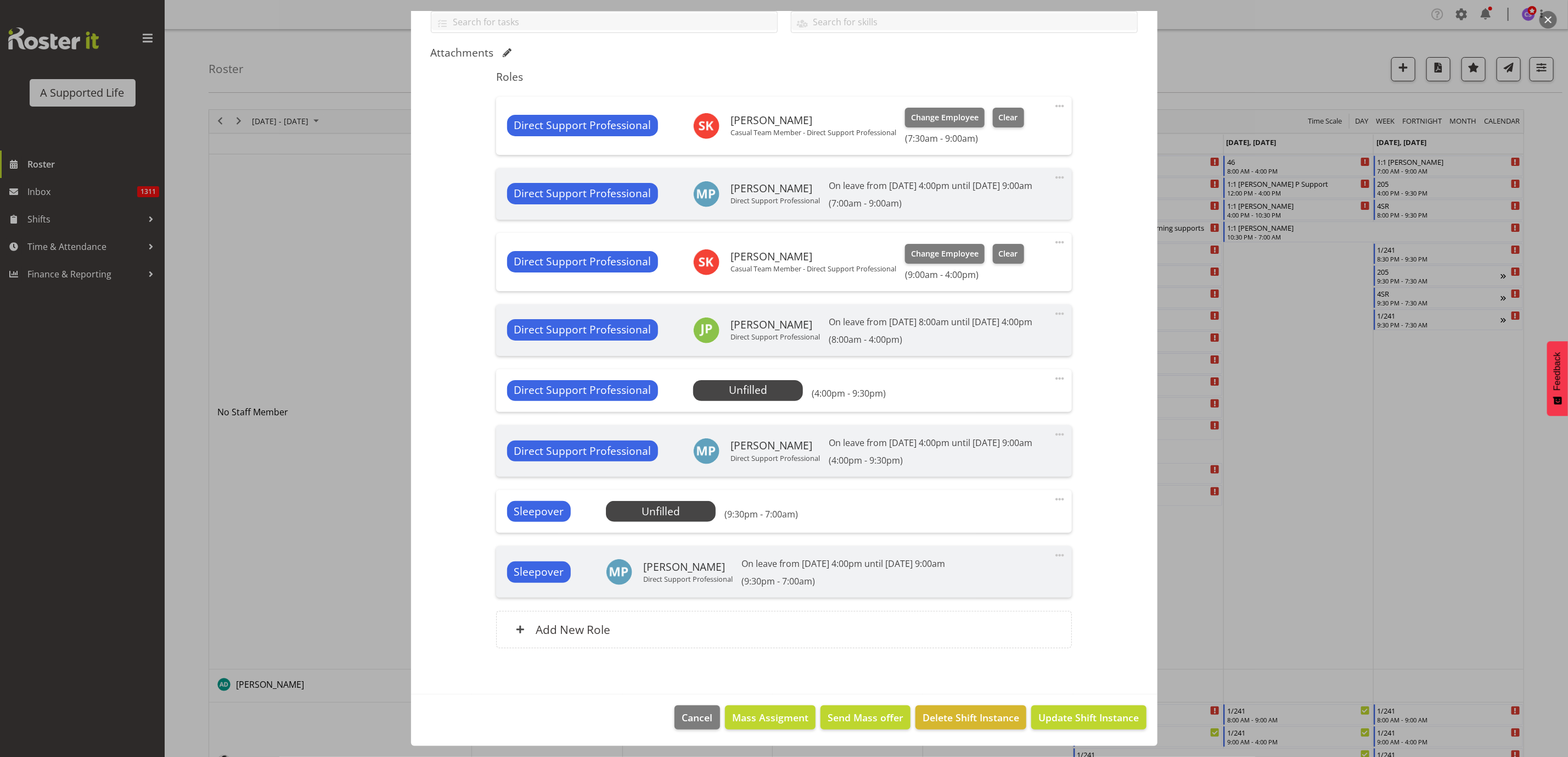
scroll to position [301, 0]
click at [1064, 719] on span "Update Shift Instance" at bounding box center [1088, 718] width 100 height 14
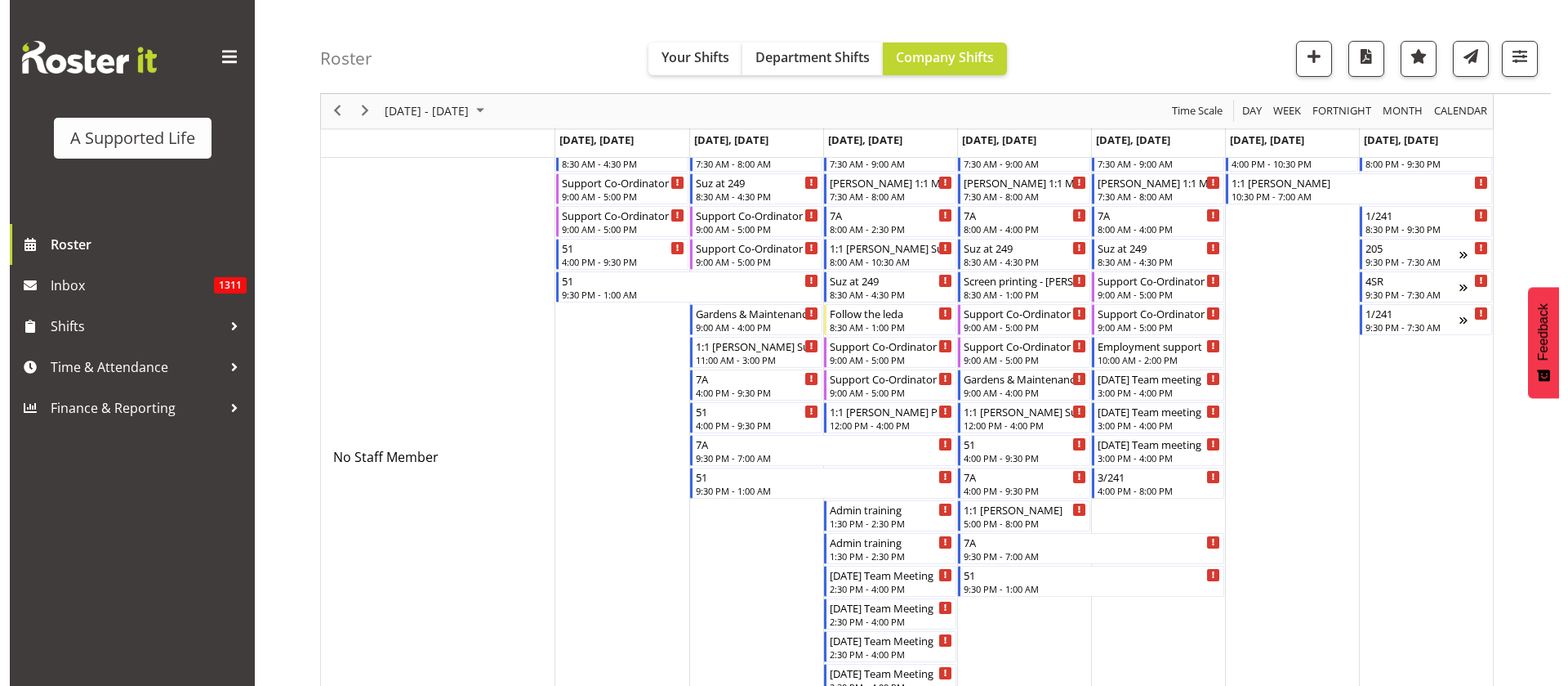
scroll to position [0, 0]
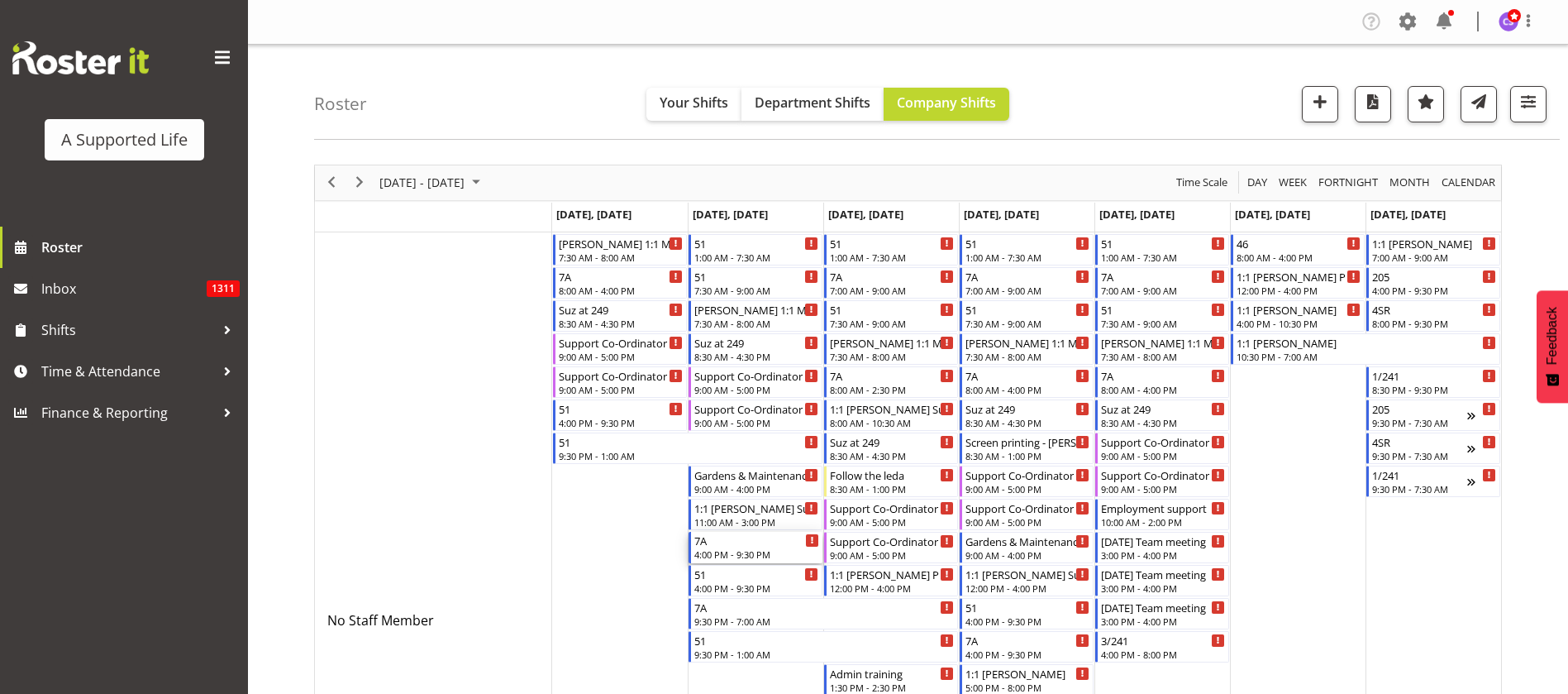
click at [780, 546] on div "7A 4:00 PM - 9:30 PM" at bounding box center [757, 547] width 125 height 32
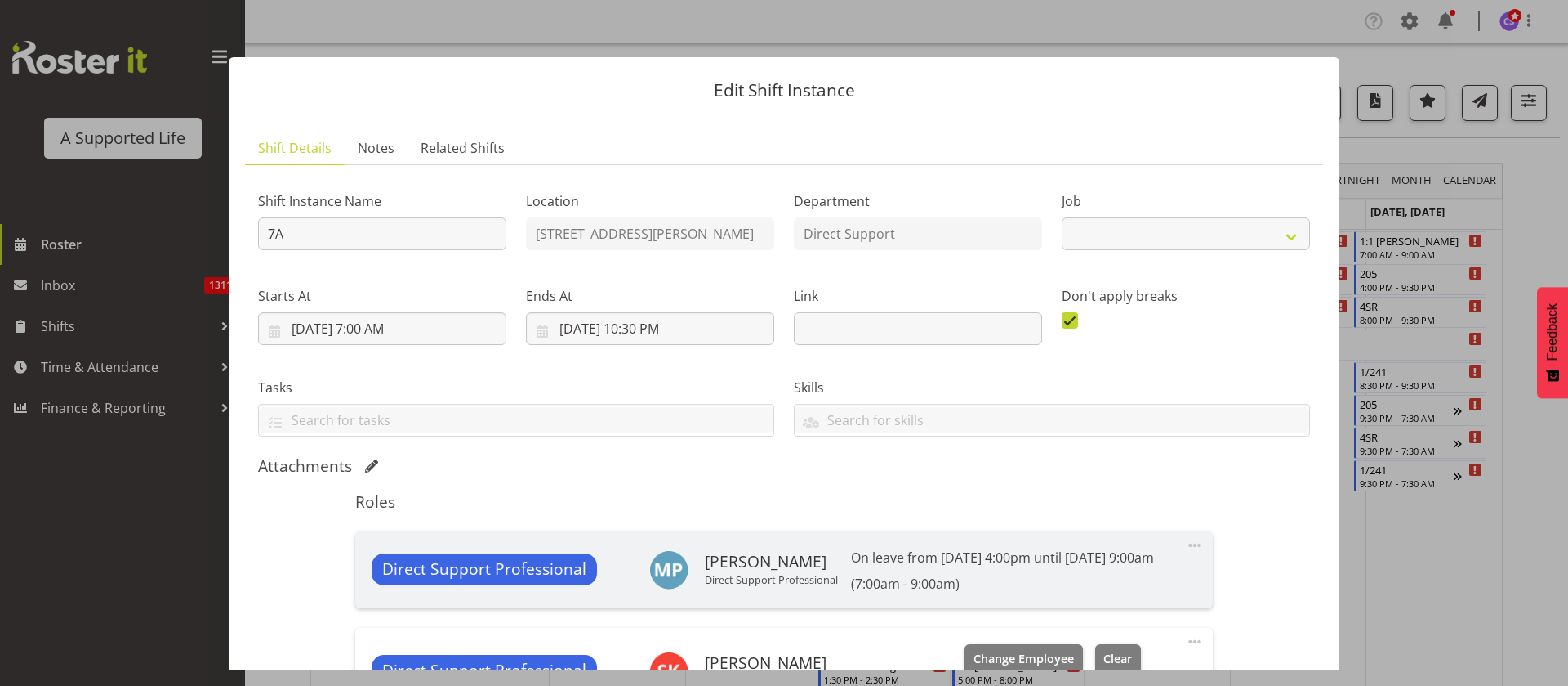
select select "4112"
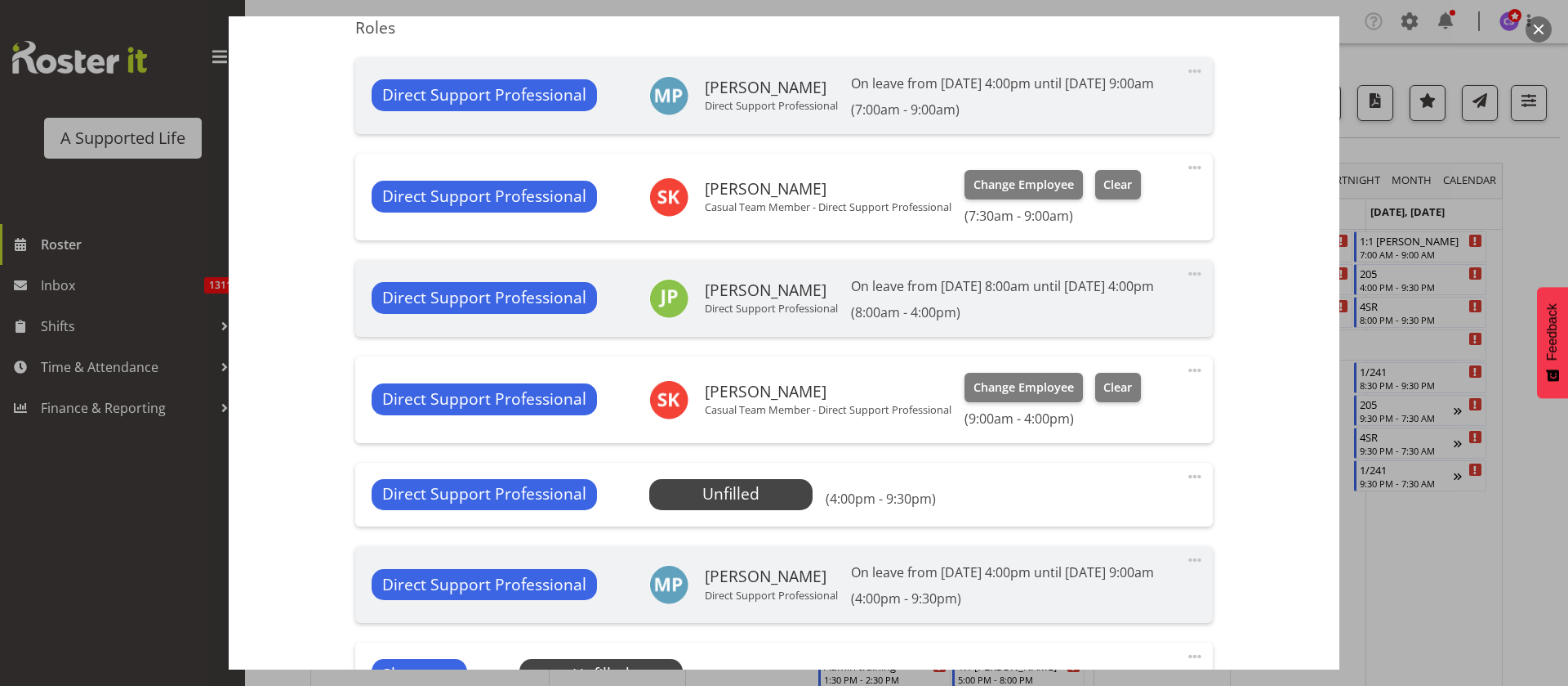
scroll to position [490, 0]
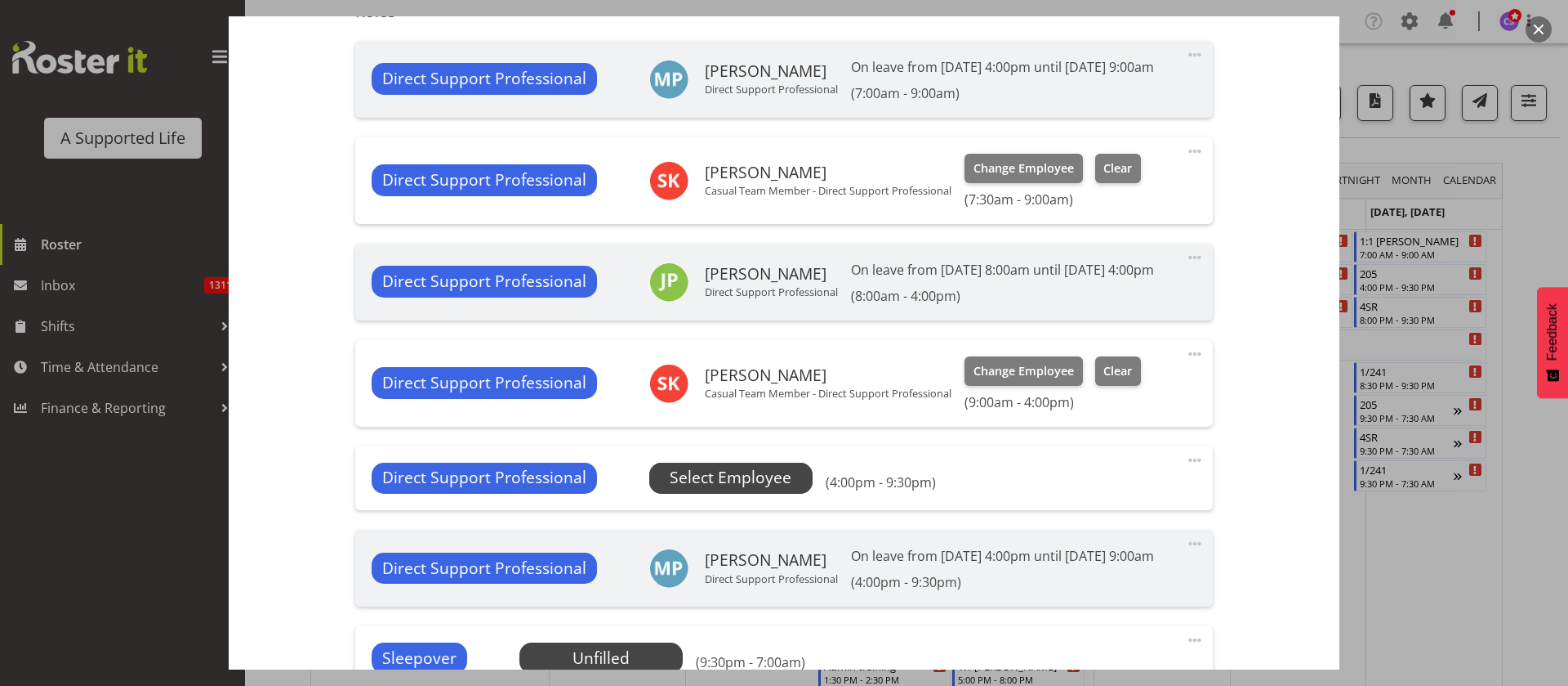
click at [787, 494] on span "Select Employee" at bounding box center [731, 478] width 164 height 31
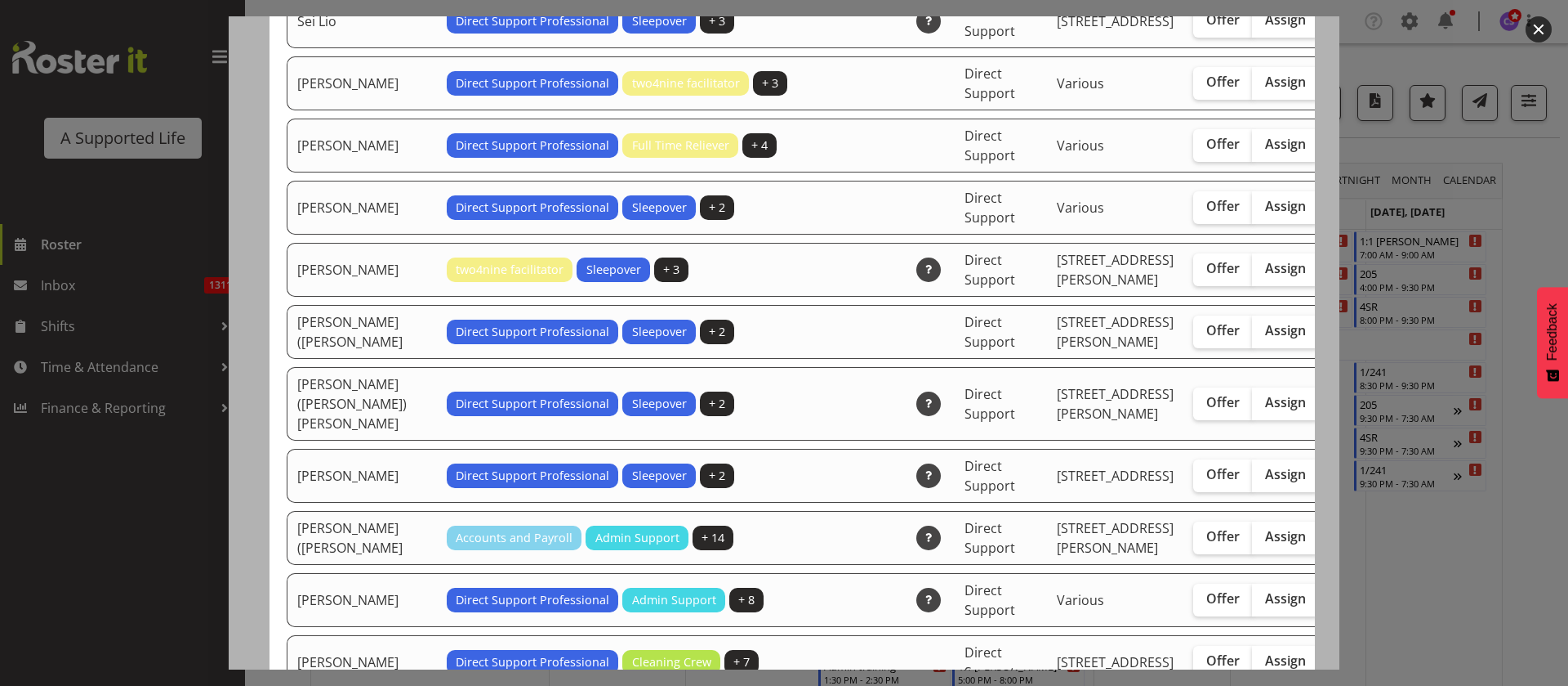
scroll to position [4659, 0]
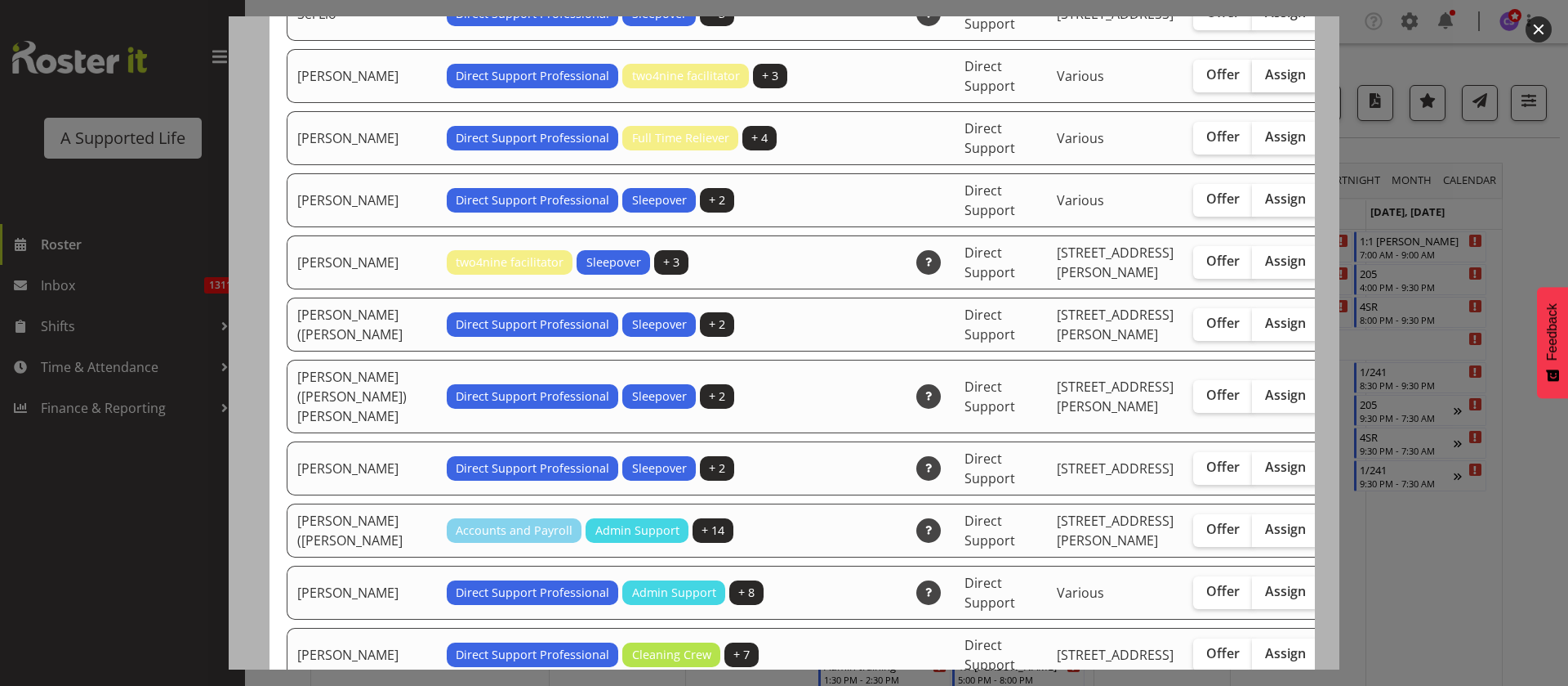
click at [1265, 83] on span "Assign" at bounding box center [1286, 74] width 41 height 17
click at [1252, 80] on input "Assign" at bounding box center [1257, 74] width 11 height 11
checkbox input "true"
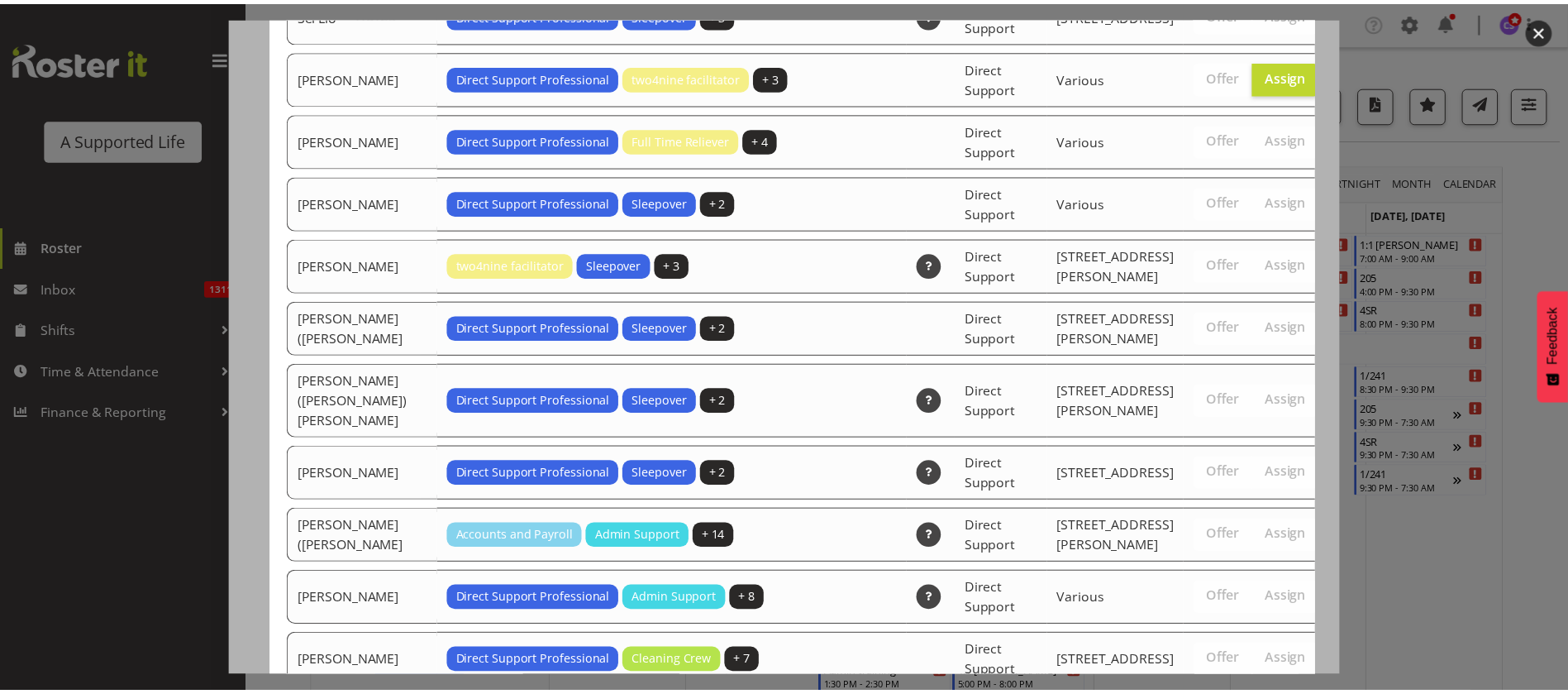
scroll to position [5618, 0]
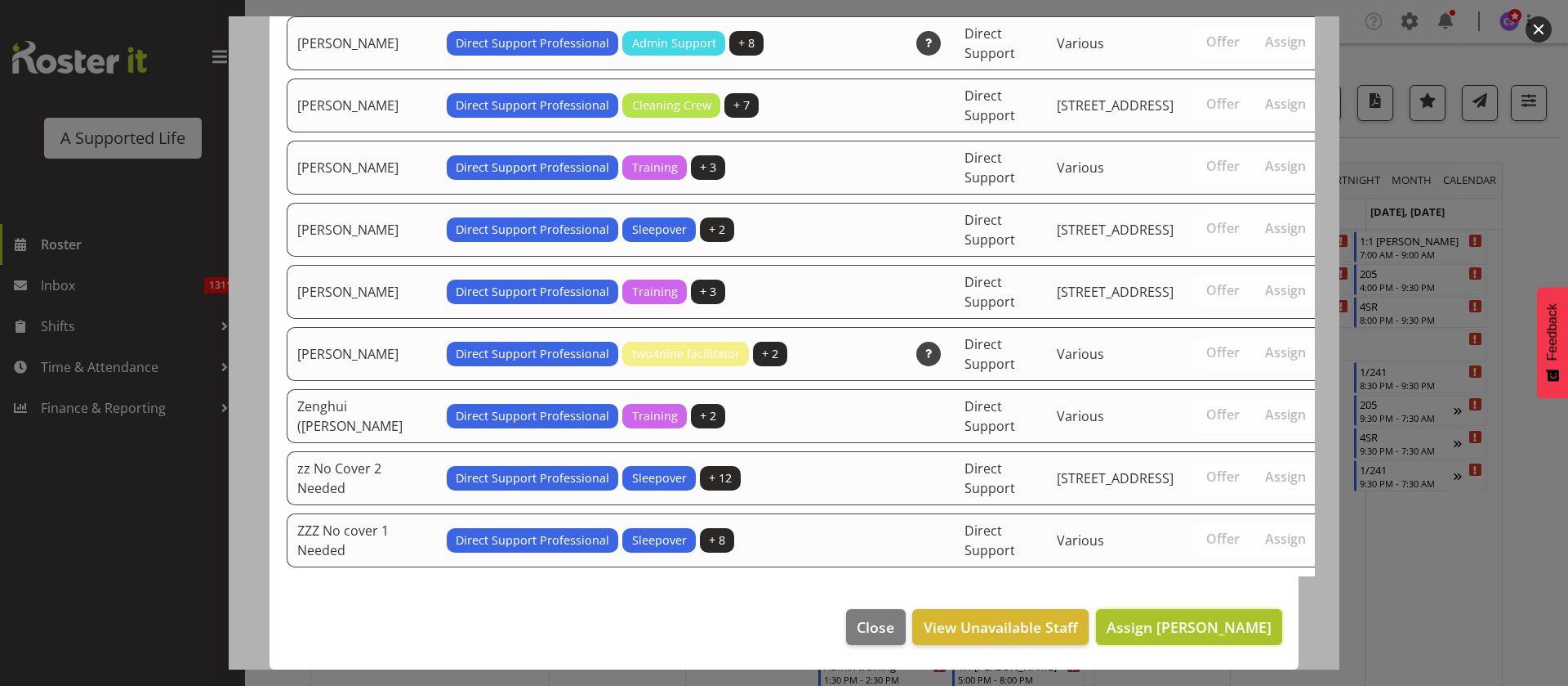
click at [1227, 618] on span "Assign Shara Knight" at bounding box center [1189, 627] width 165 height 19
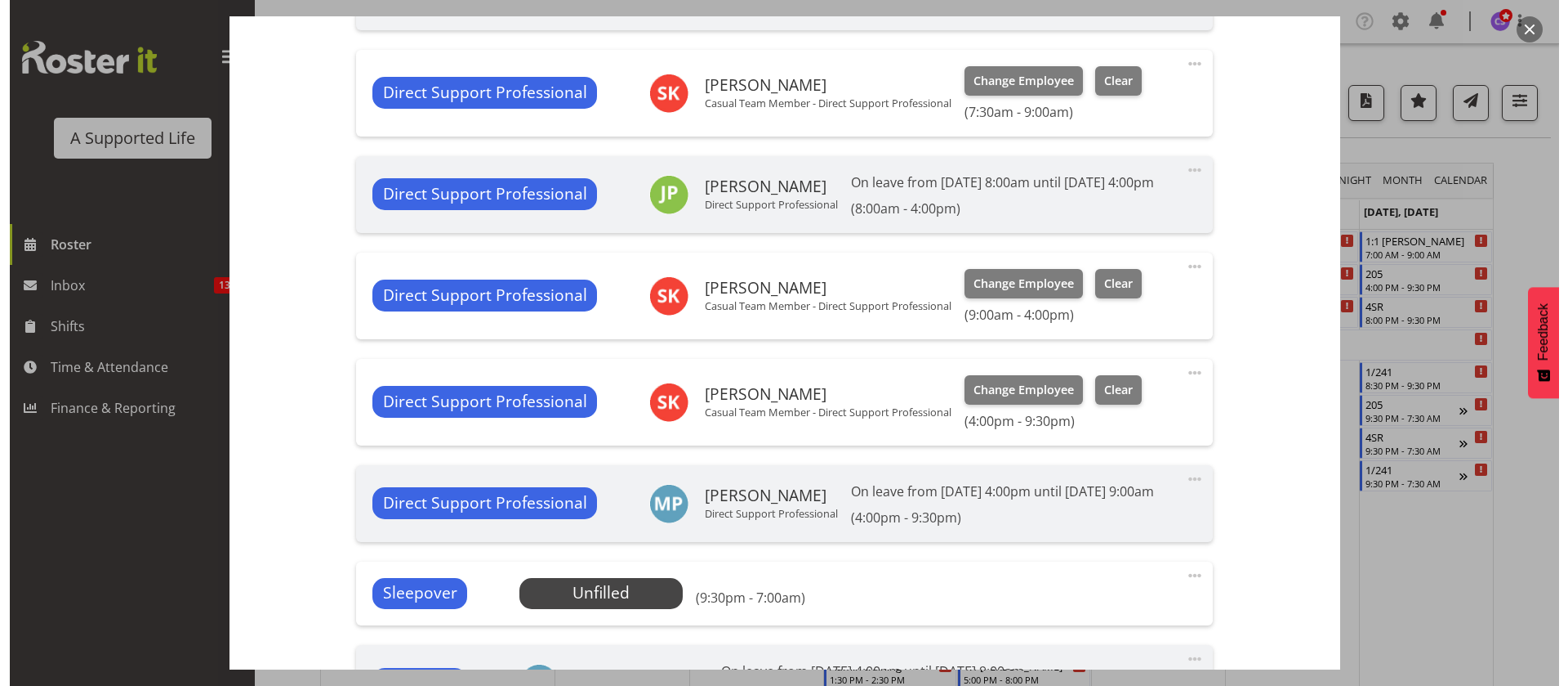
scroll to position [613, 0]
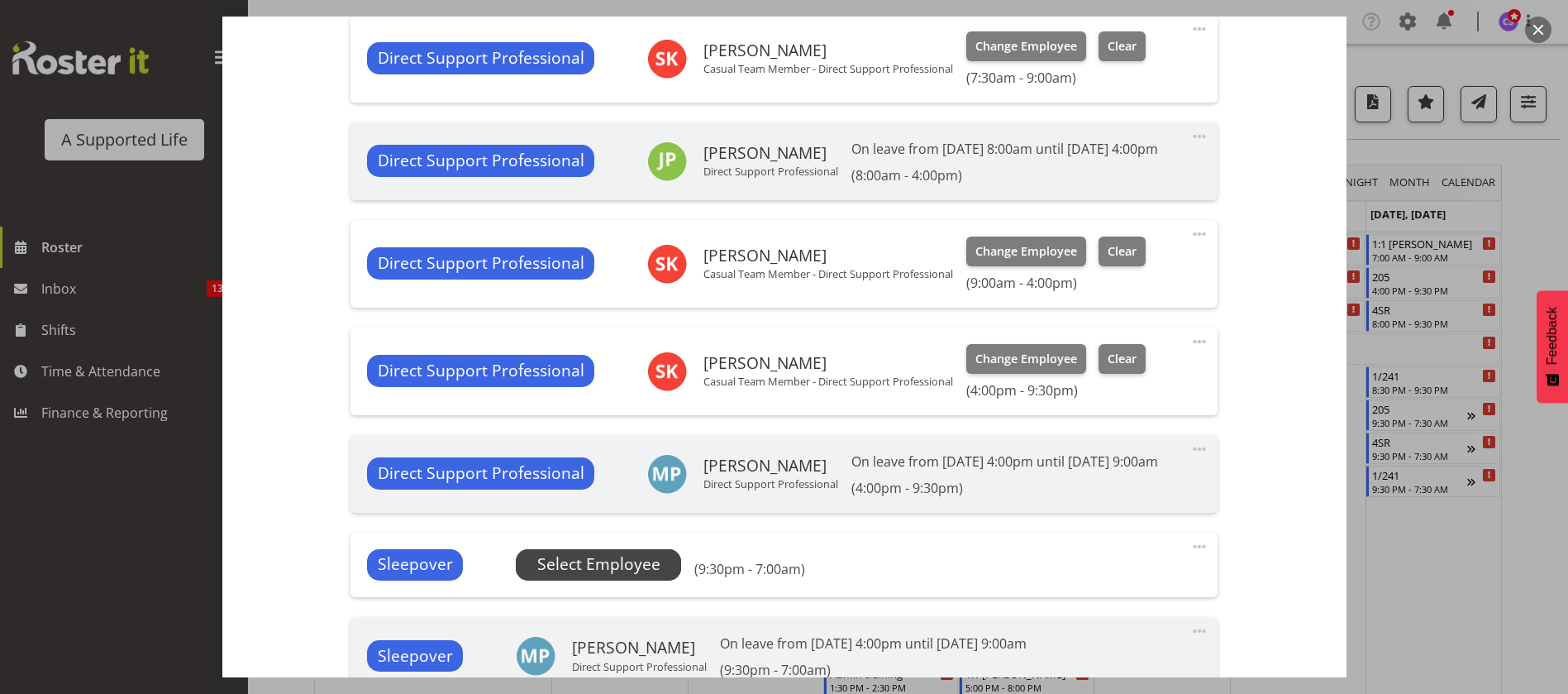
click at [592, 577] on span "Select Employee" at bounding box center [598, 564] width 123 height 24
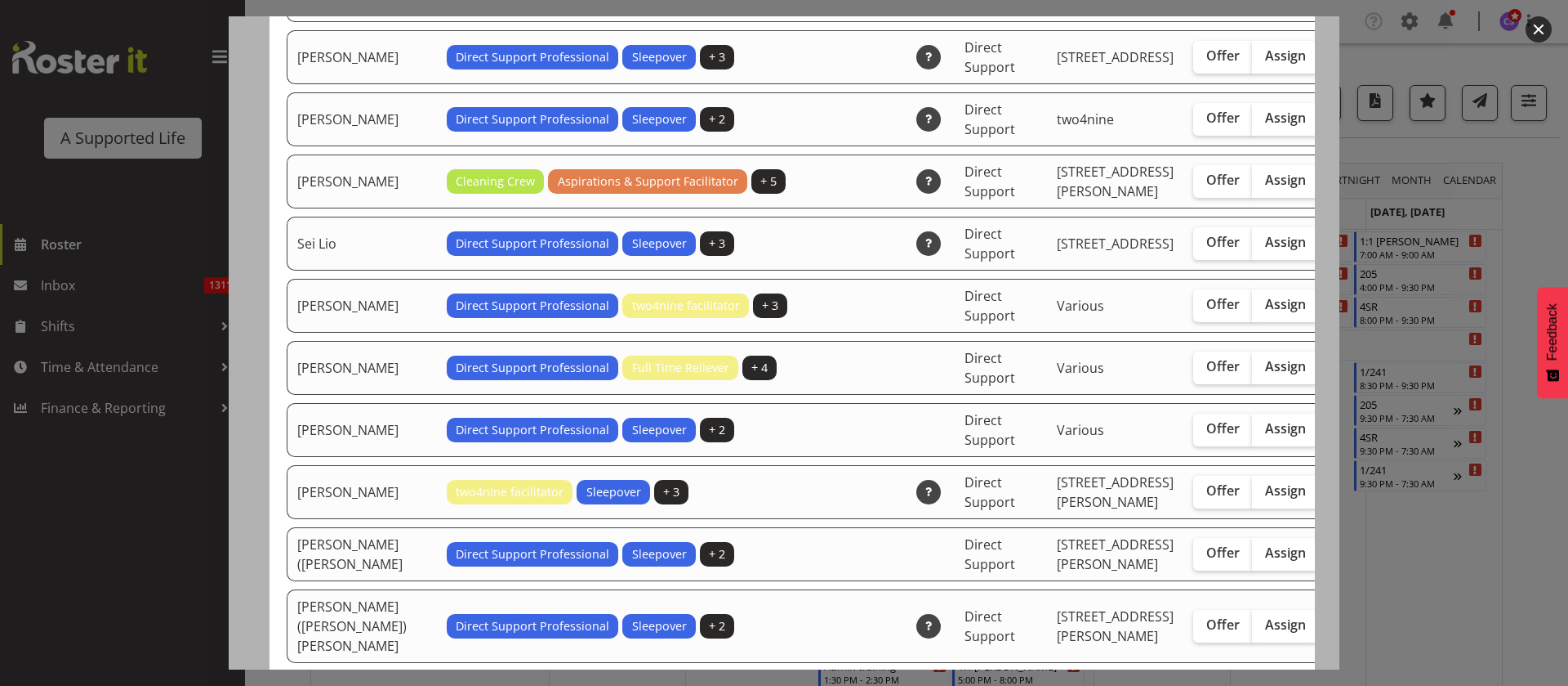
scroll to position [4368, 0]
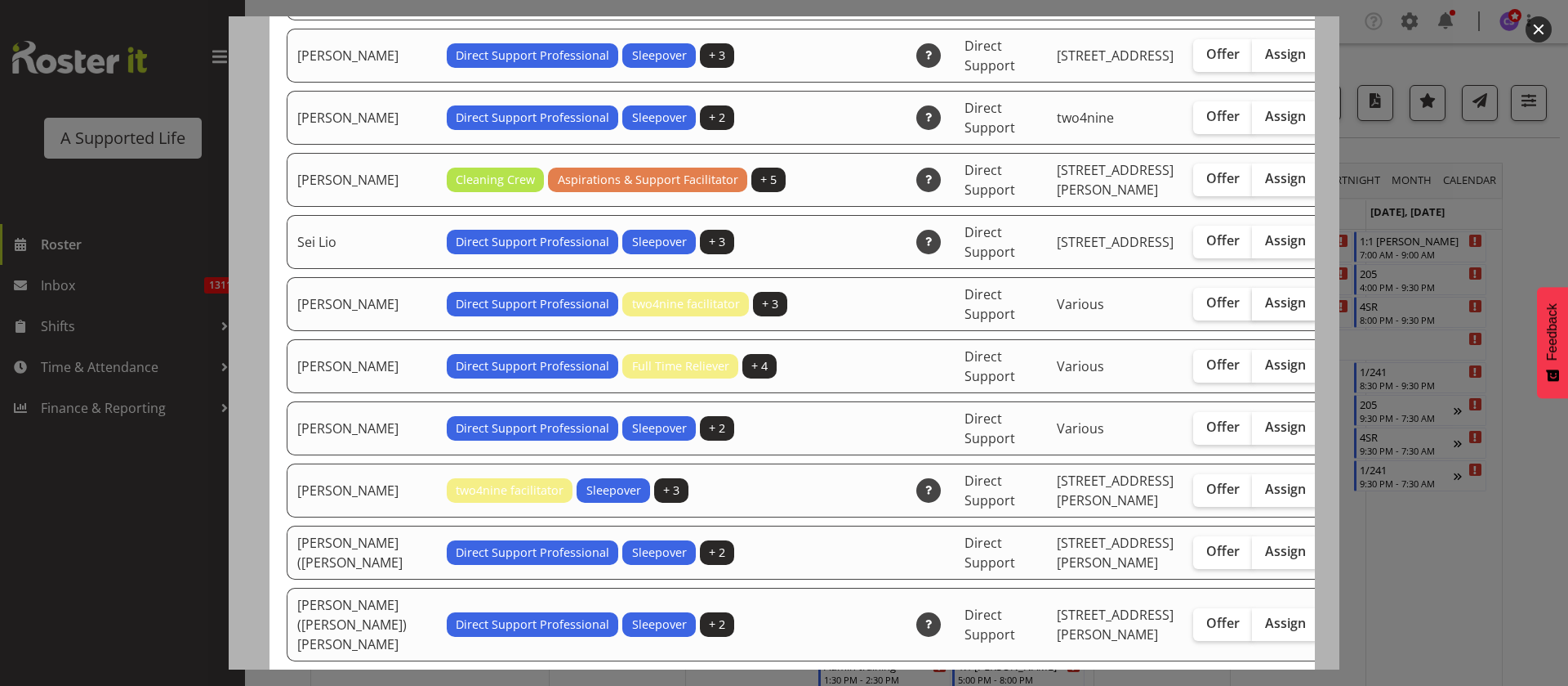
click at [1265, 311] on span "Assign" at bounding box center [1286, 302] width 41 height 17
click at [1252, 308] on input "Assign" at bounding box center [1257, 302] width 11 height 11
checkbox input "true"
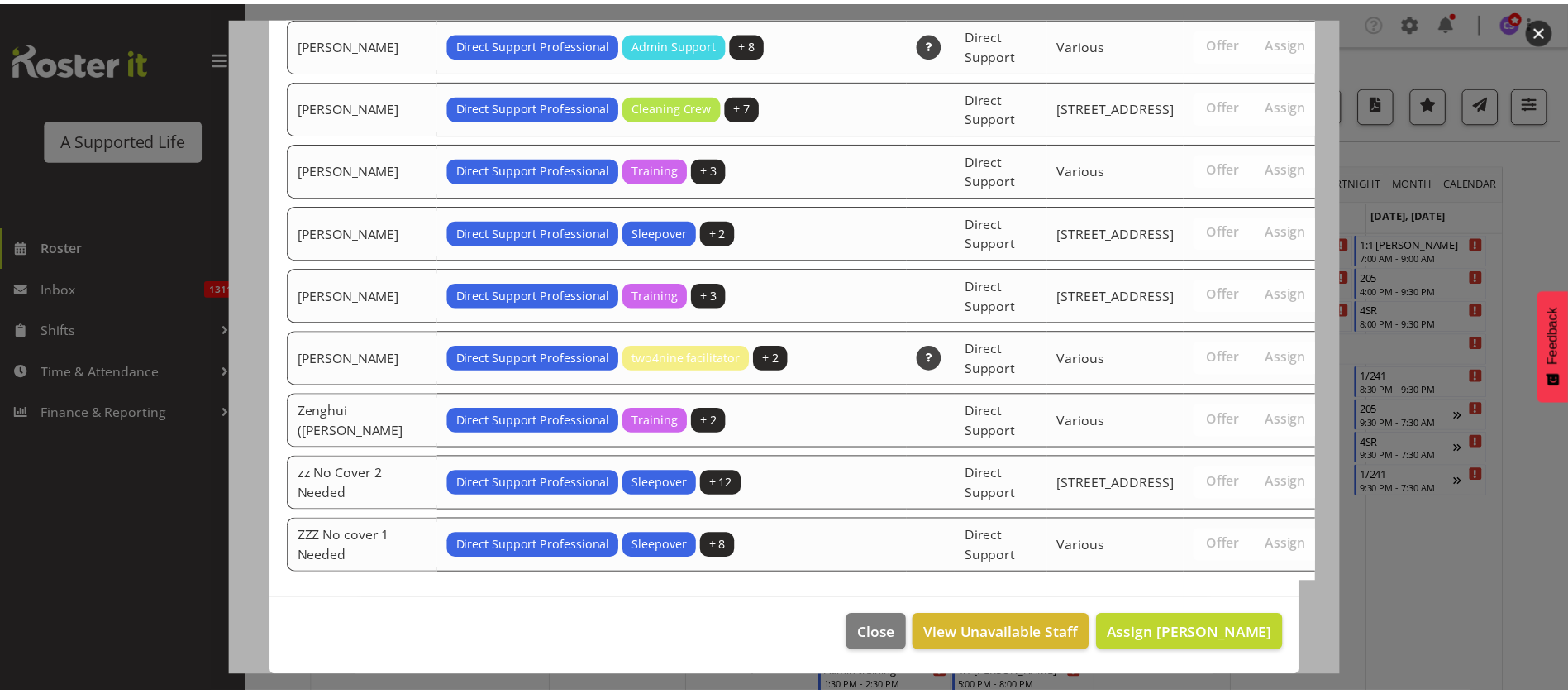
scroll to position [5535, 0]
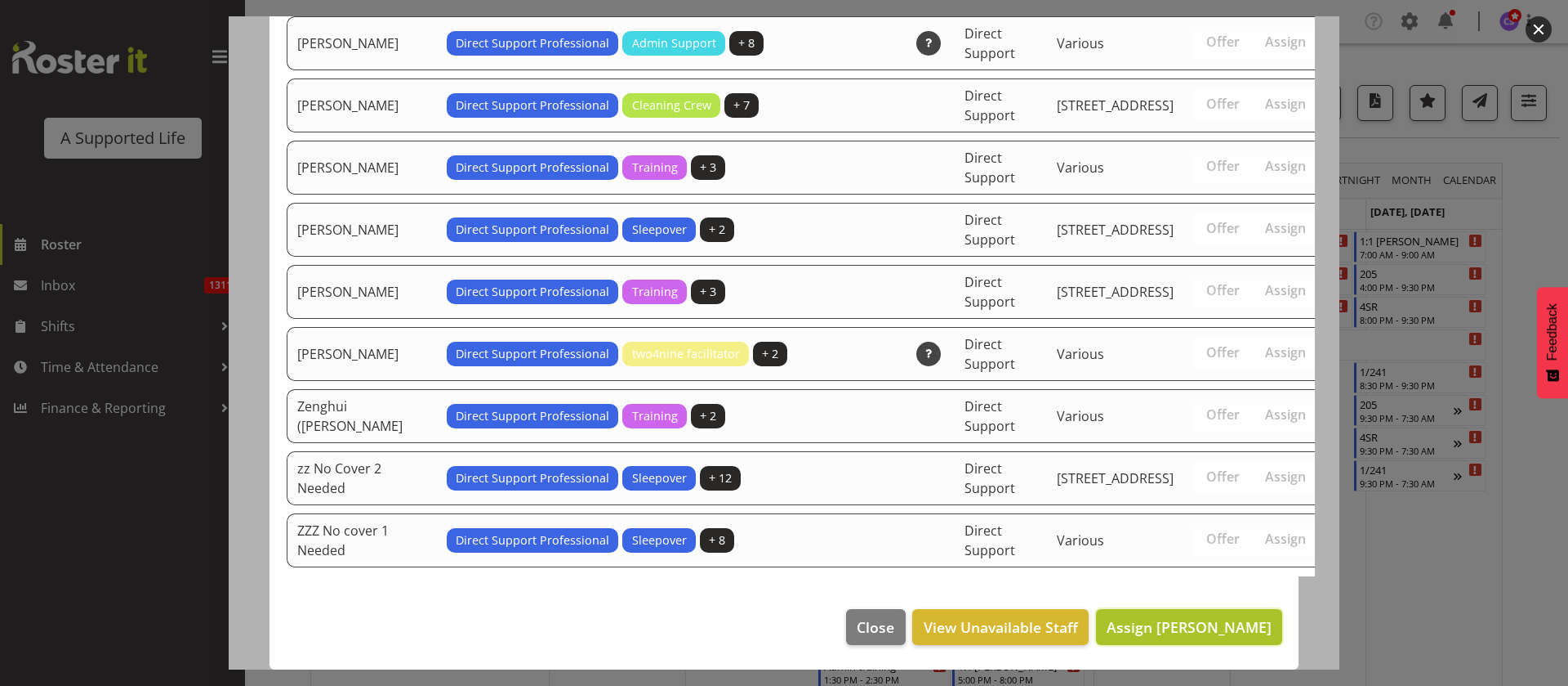
click at [1224, 631] on span "Assign Shara Knight" at bounding box center [1189, 627] width 165 height 19
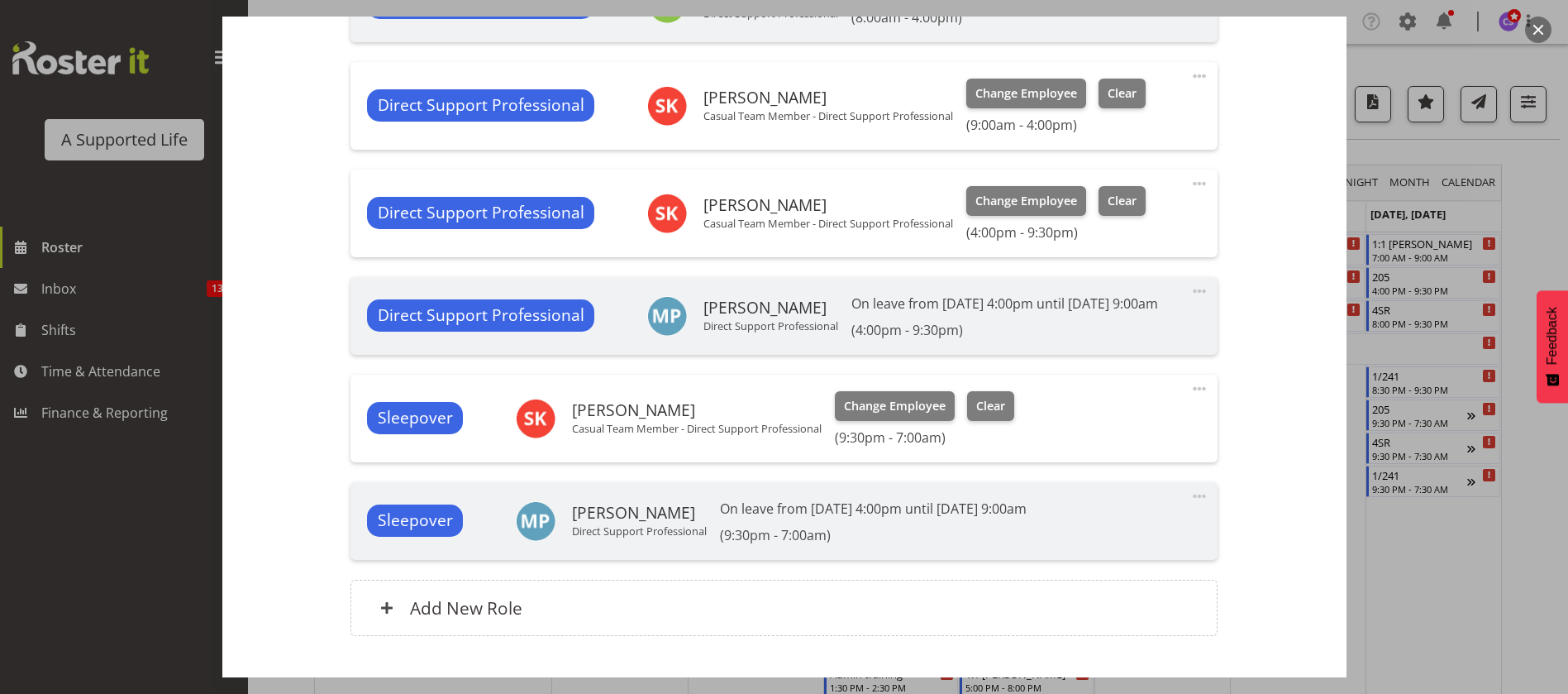
scroll to position [943, 0]
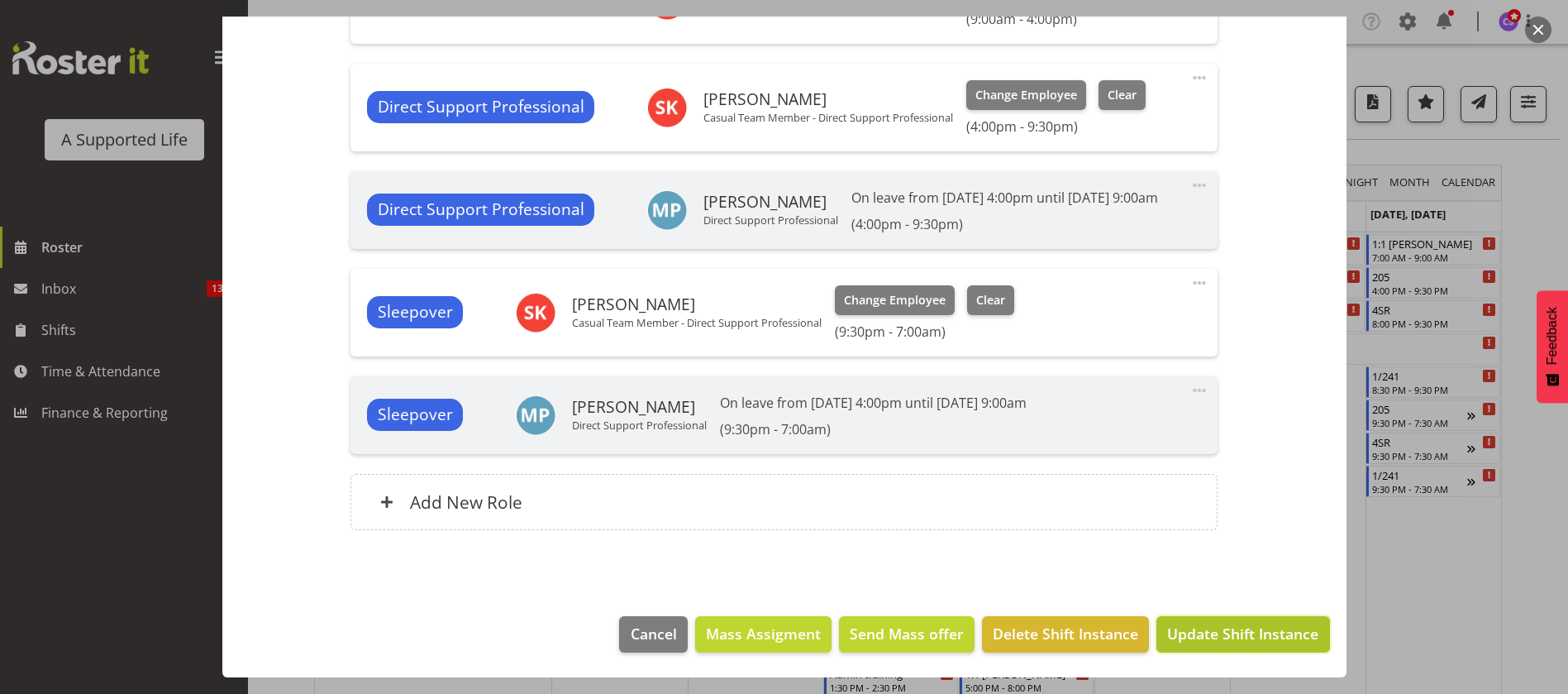
click at [1218, 639] on span "Update Shift Instance" at bounding box center [1242, 634] width 151 height 22
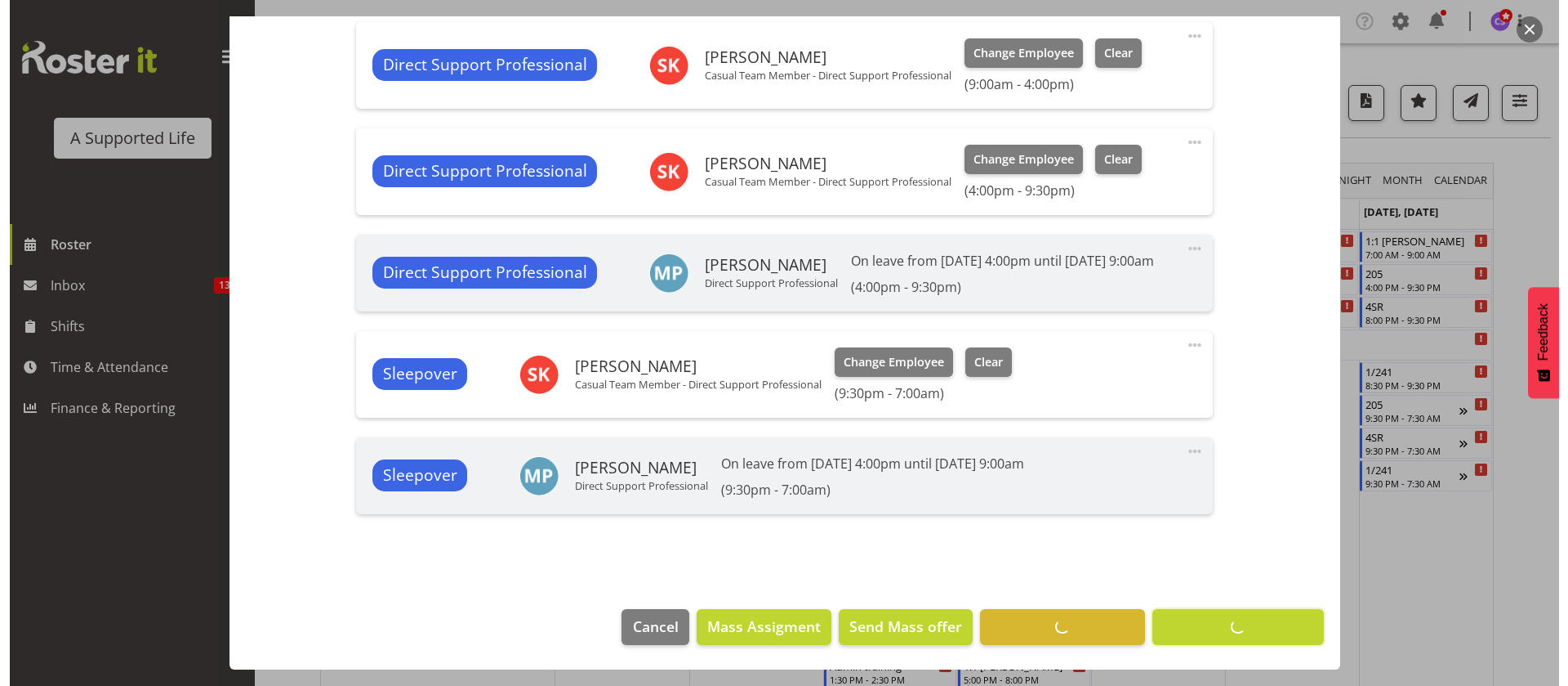
scroll to position [867, 0]
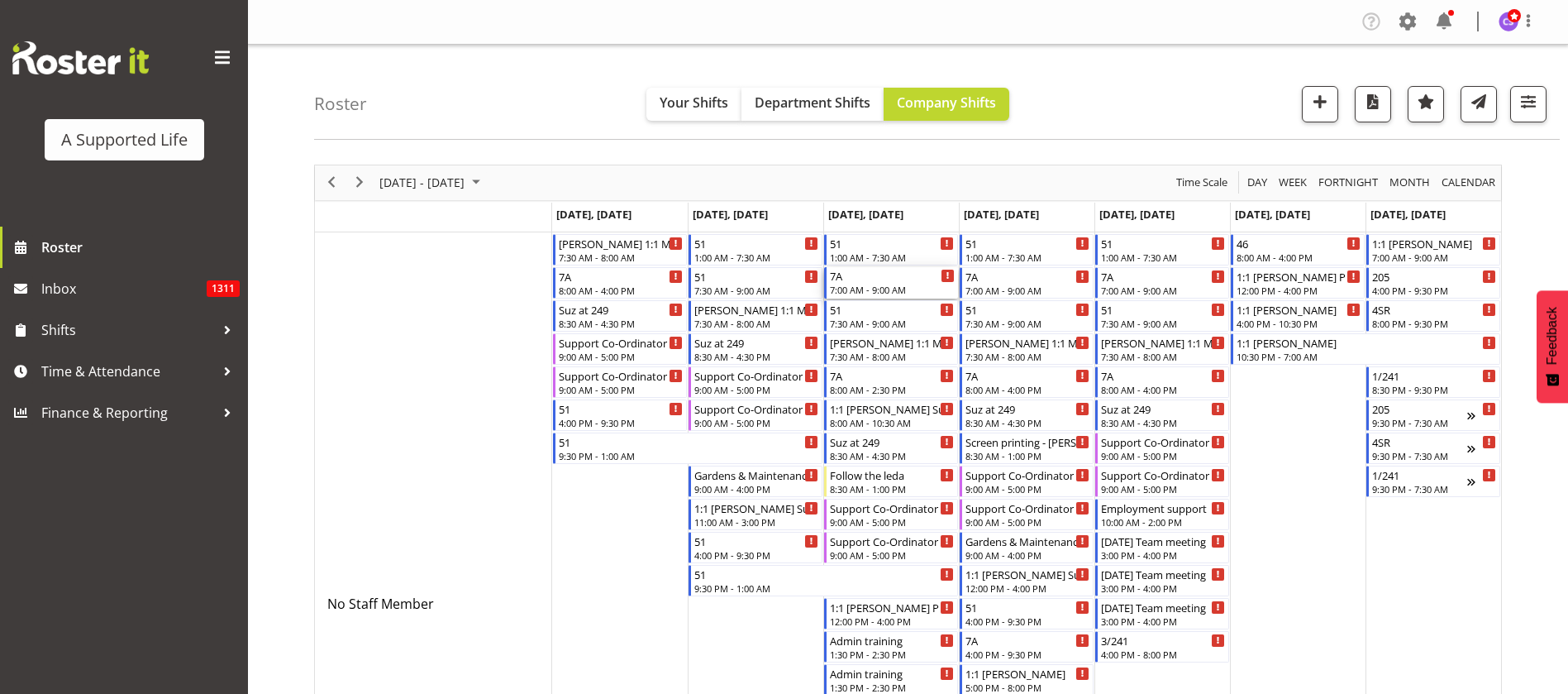
click at [900, 285] on div "7:00 AM - 9:00 AM" at bounding box center [892, 289] width 125 height 13
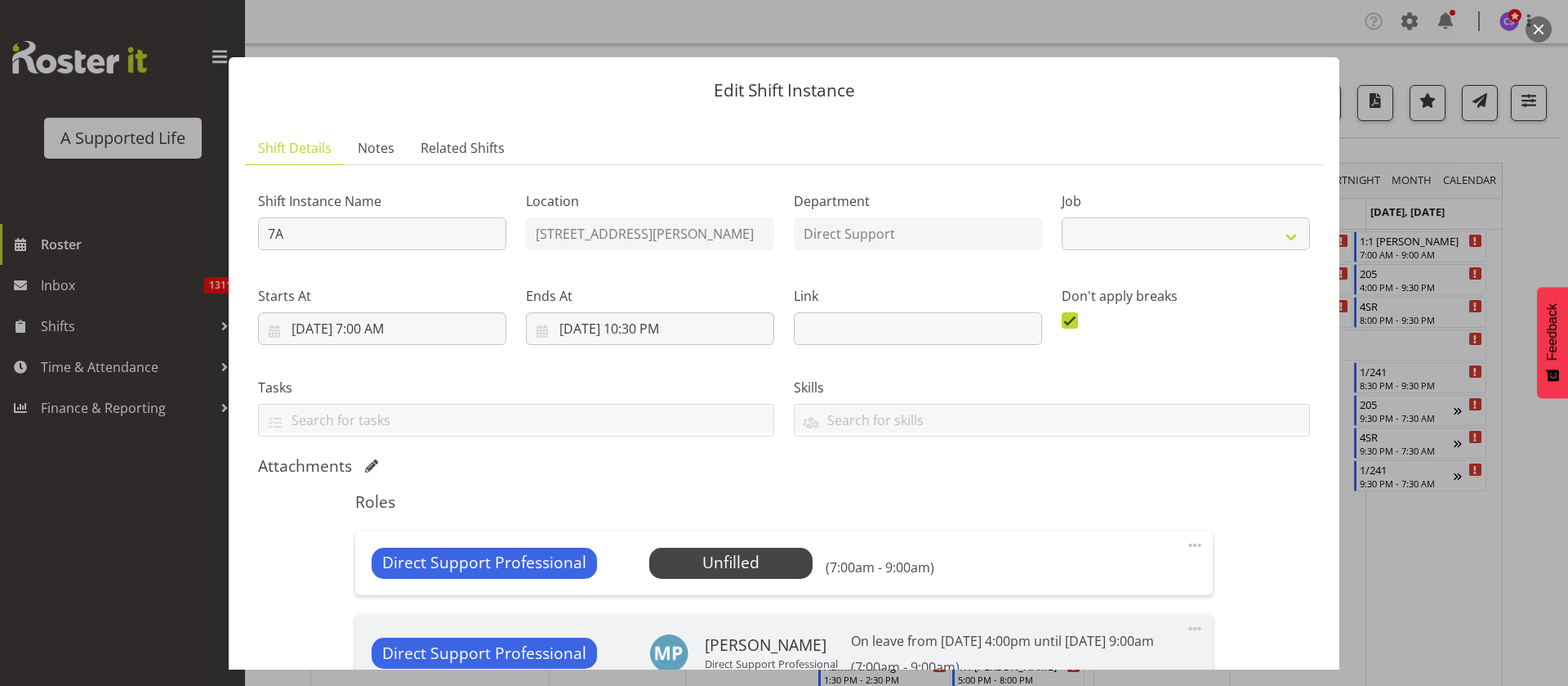
select select "4112"
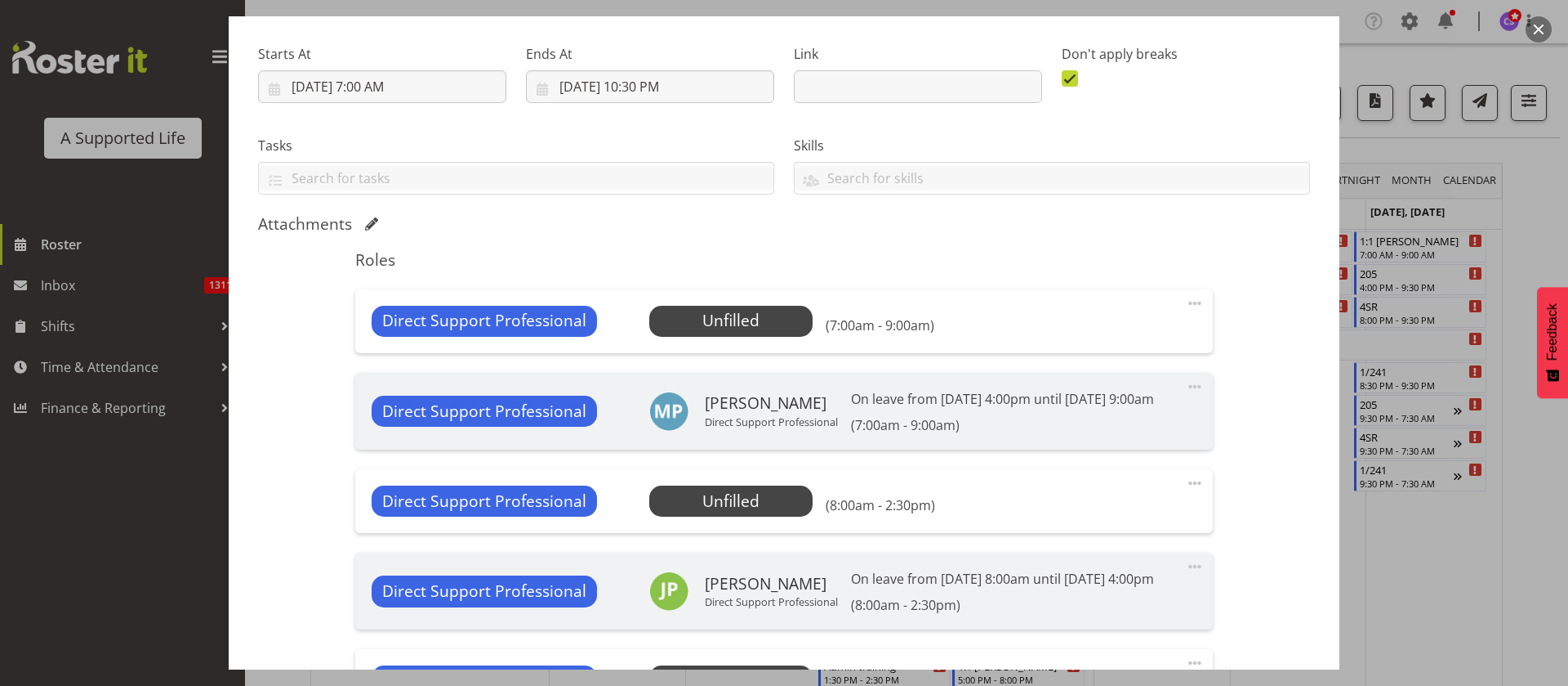
scroll to position [246, 0]
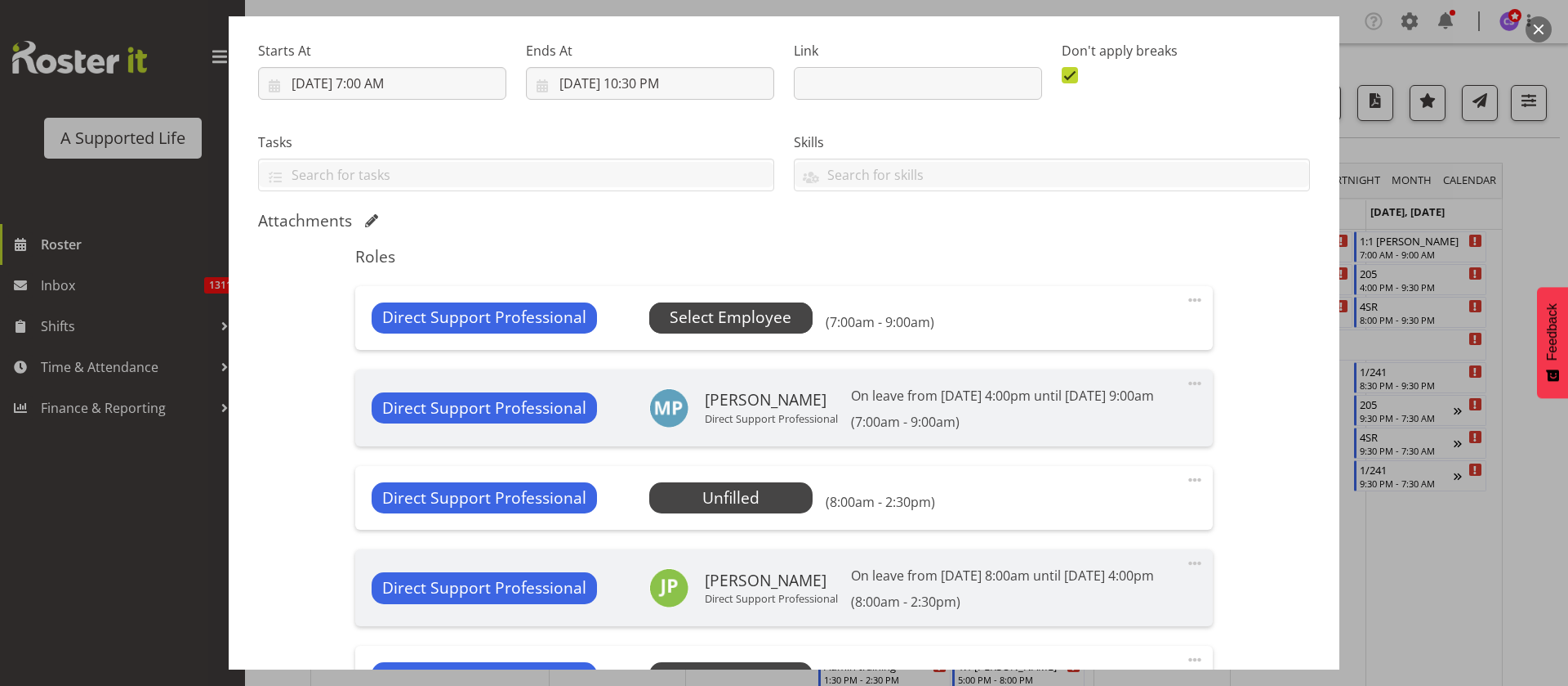
click at [729, 310] on span "Select Employee" at bounding box center [730, 318] width 122 height 23
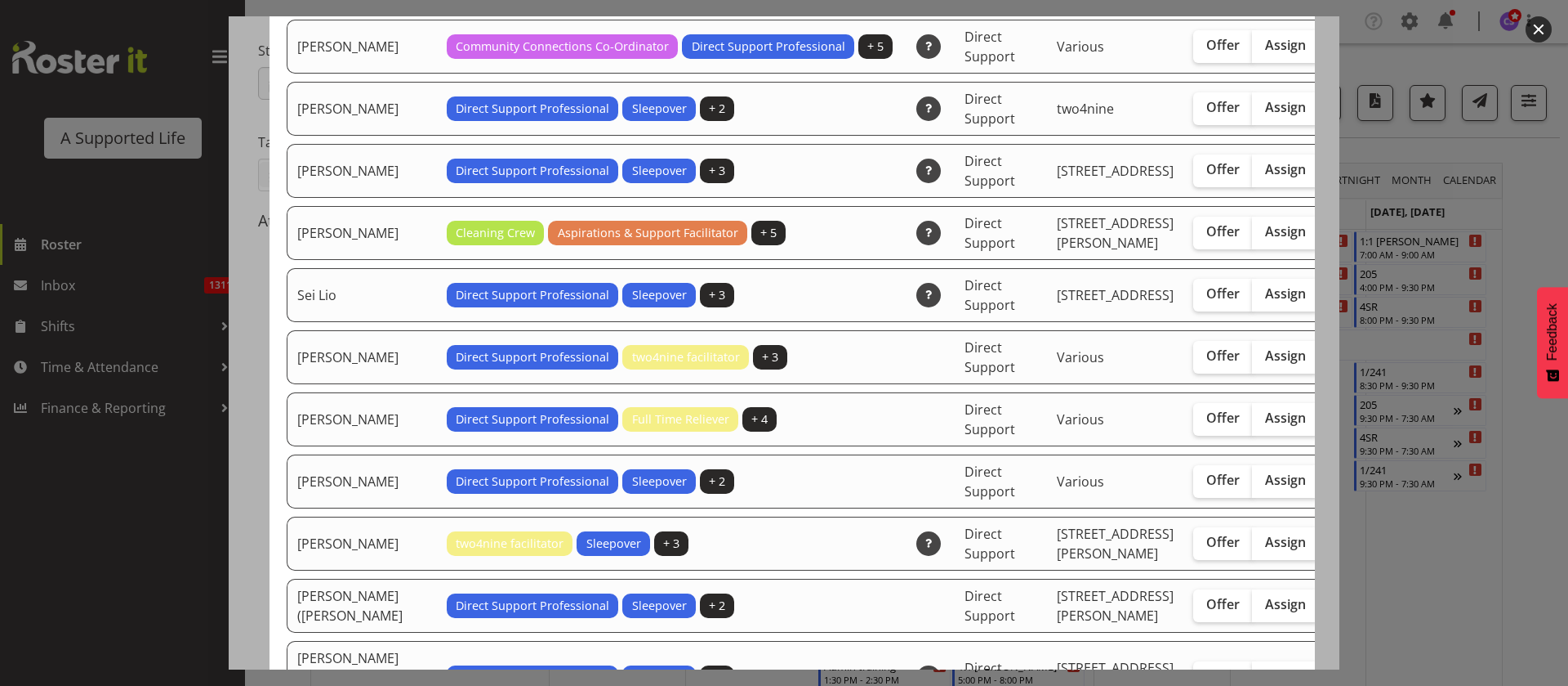
scroll to position [4413, 0]
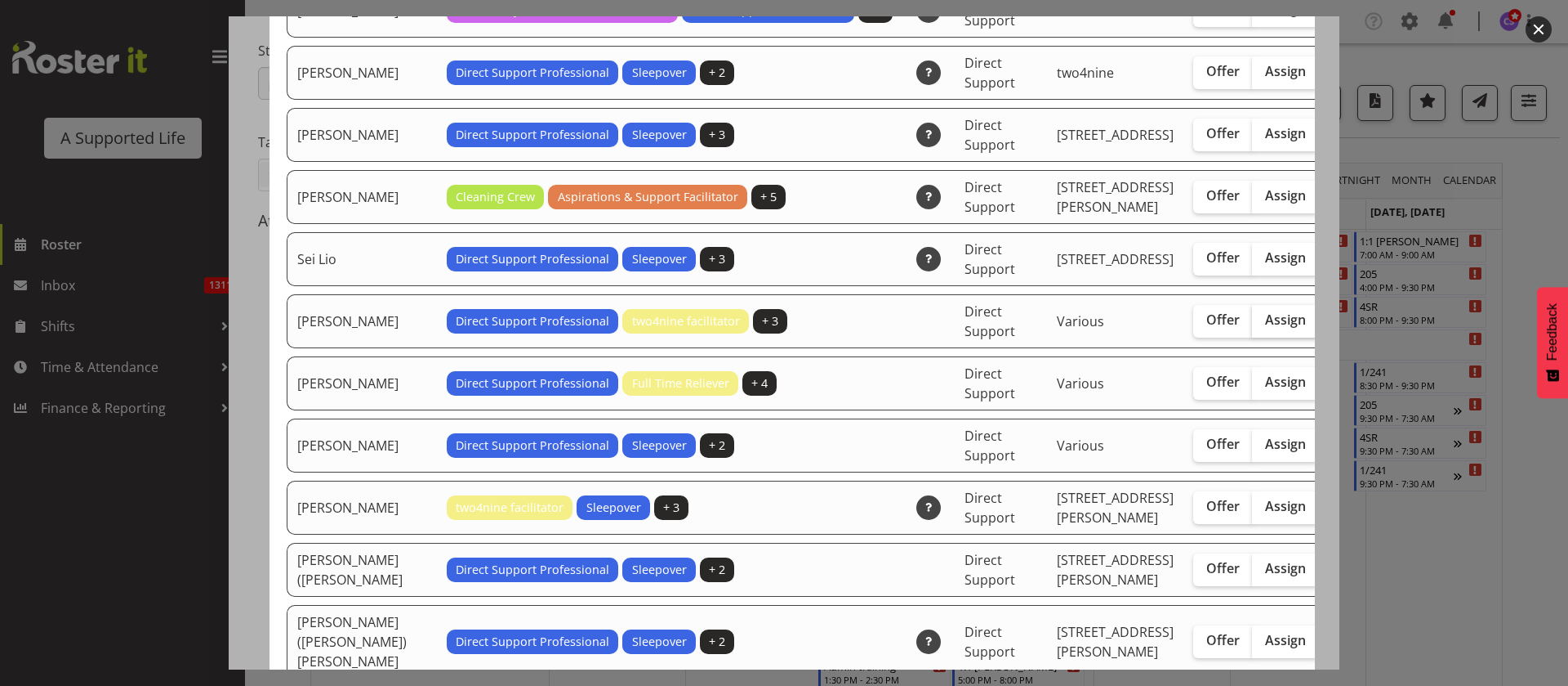
click at [1265, 327] on span "Assign" at bounding box center [1286, 320] width 41 height 17
click at [1252, 325] on input "Assign" at bounding box center [1257, 320] width 11 height 11
checkbox input "true"
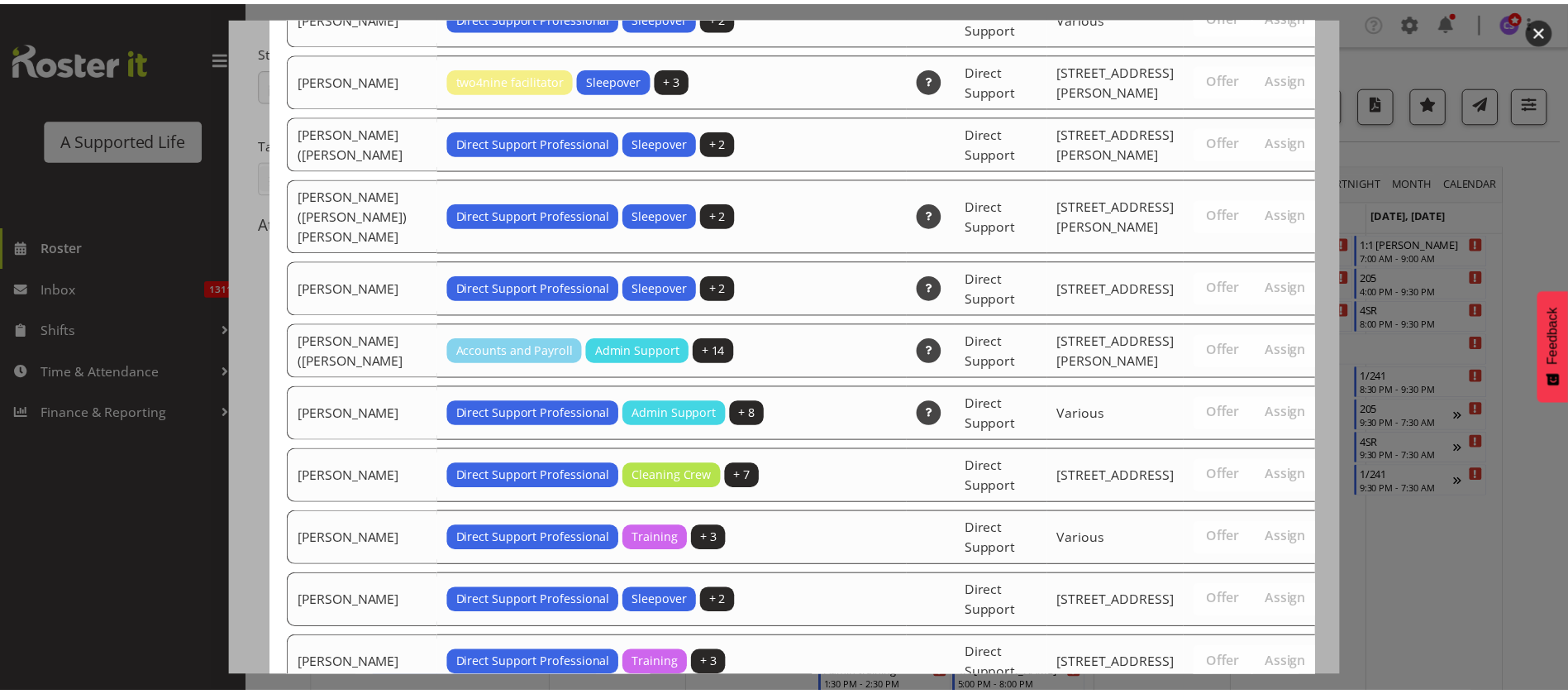
scroll to position [5618, 0]
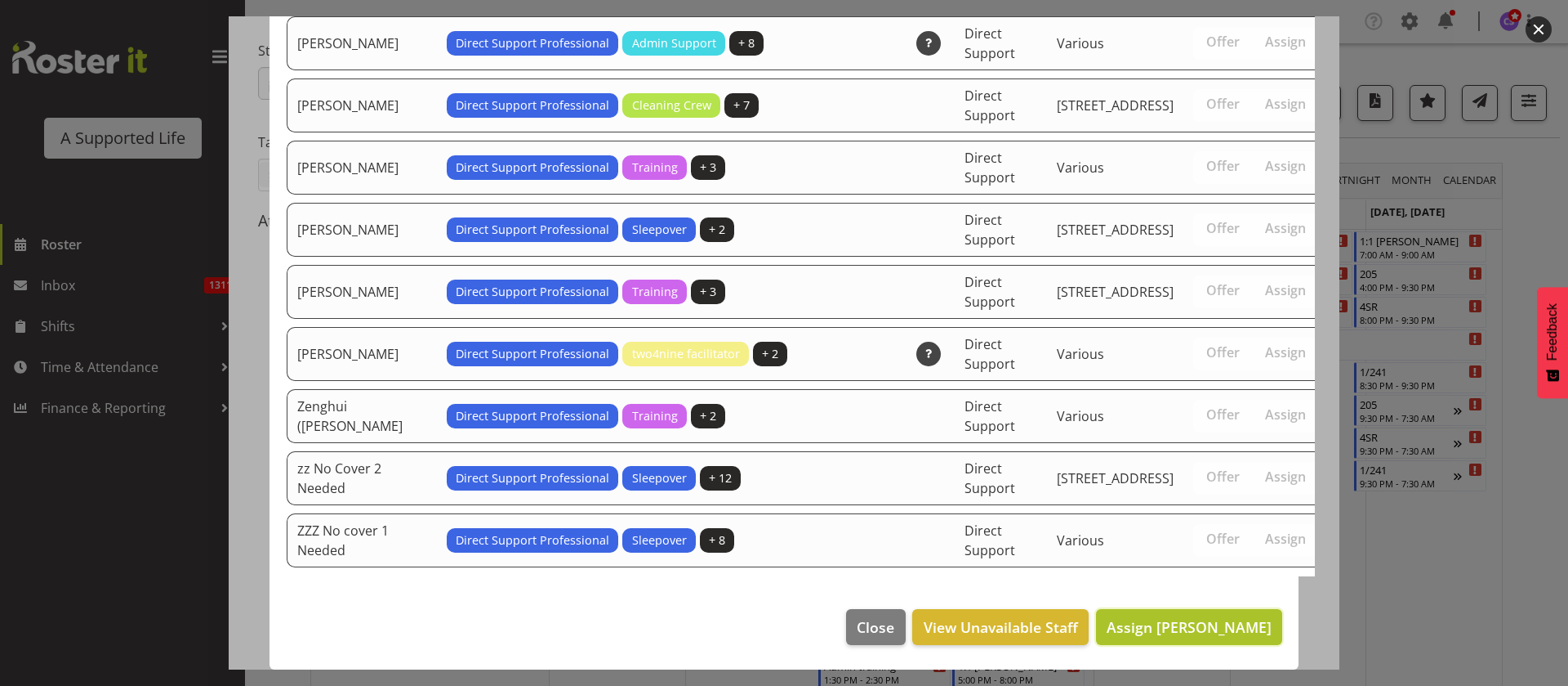
click at [1207, 628] on span "Assign Shara Knight" at bounding box center [1189, 627] width 165 height 19
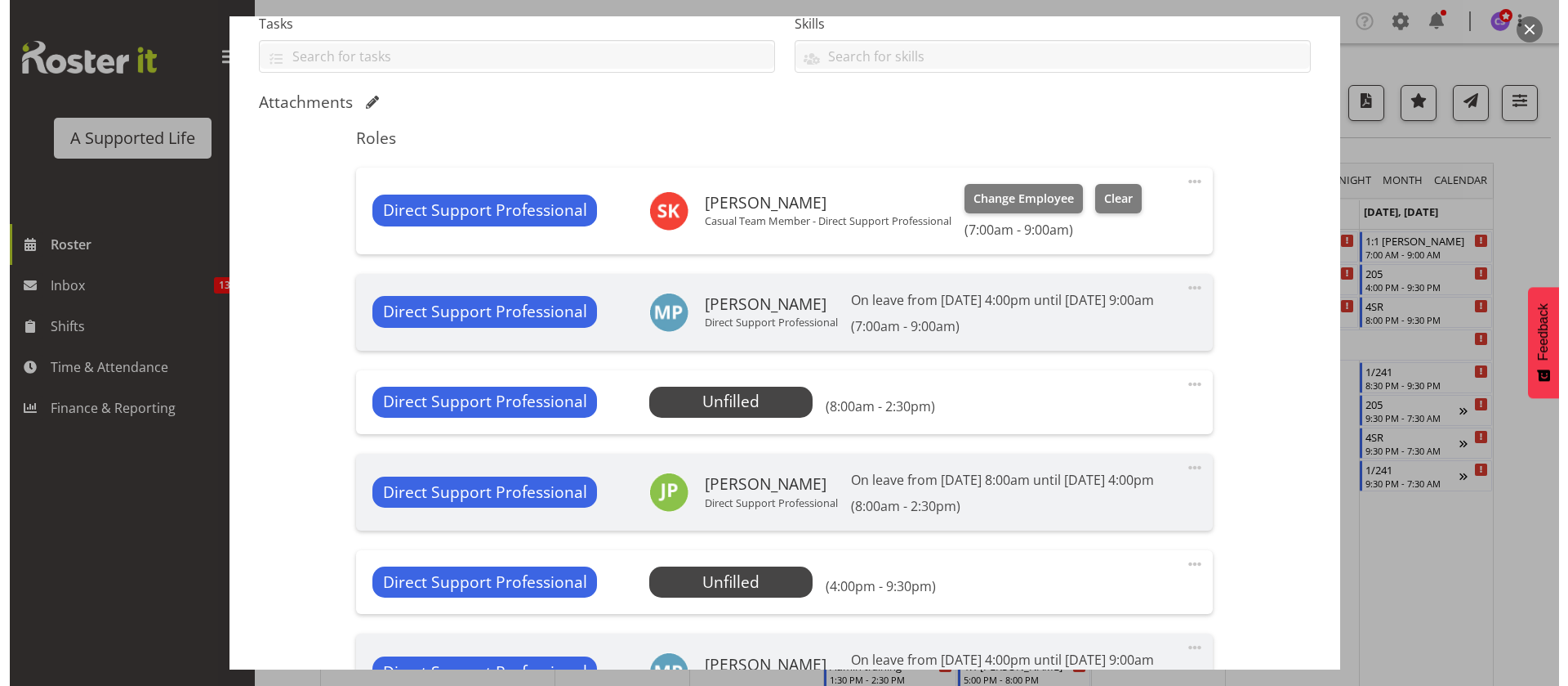
scroll to position [490, 0]
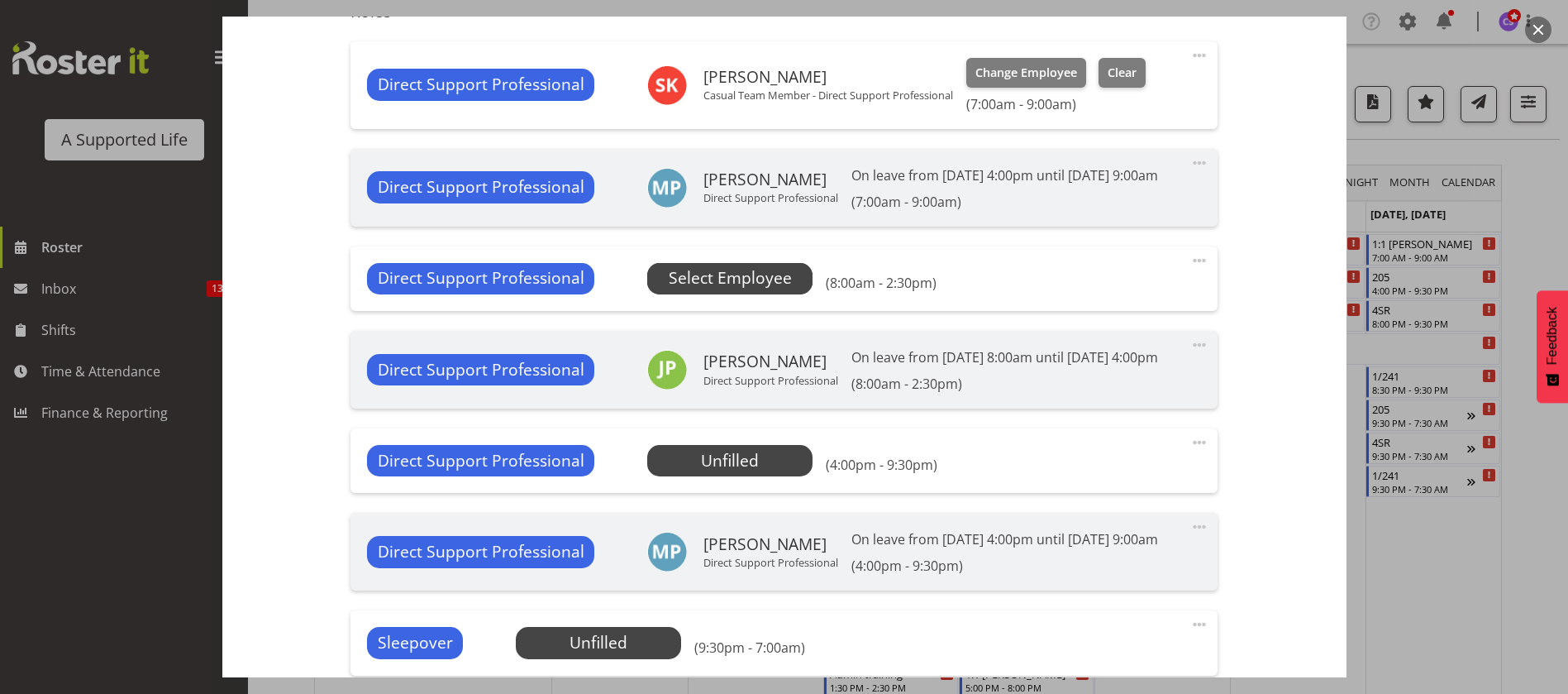
click at [730, 290] on span "Select Employee" at bounding box center [730, 278] width 123 height 24
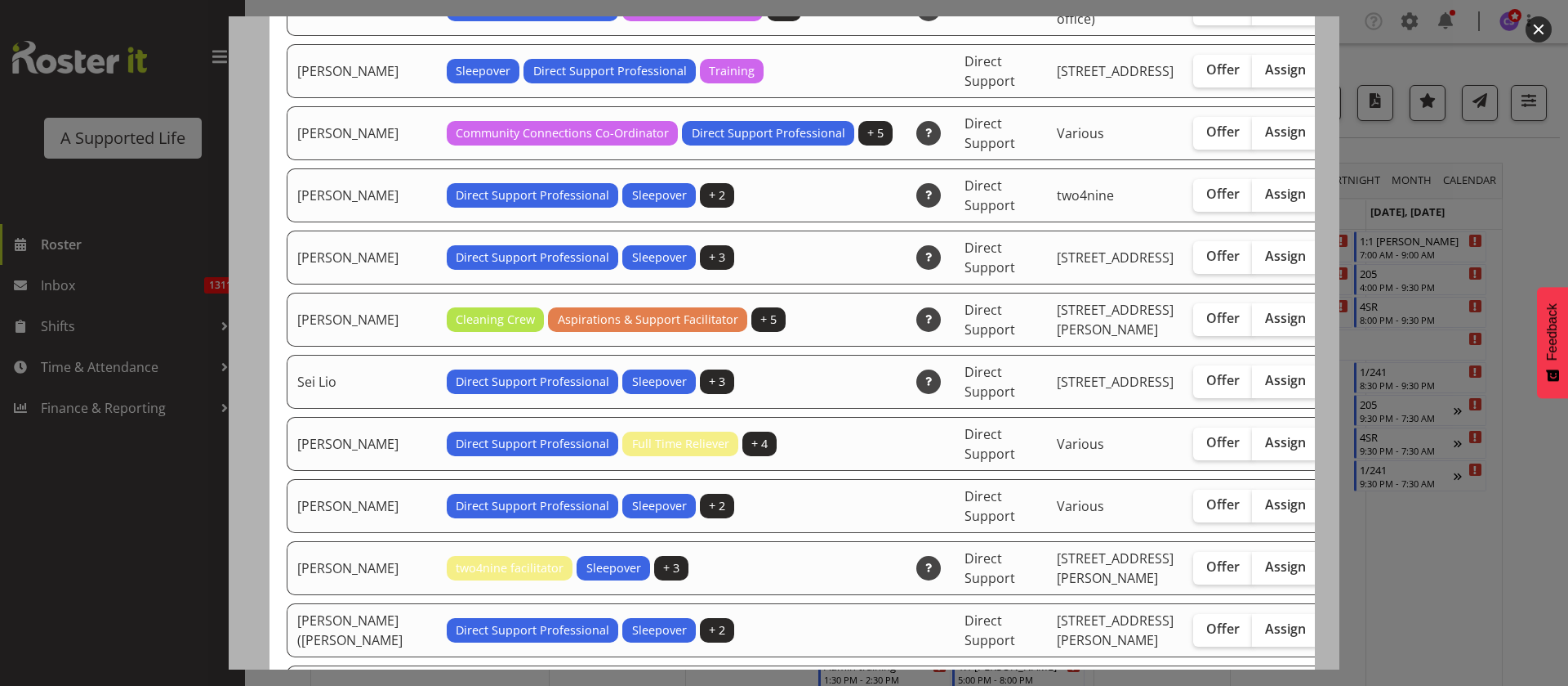
scroll to position [4536, 0]
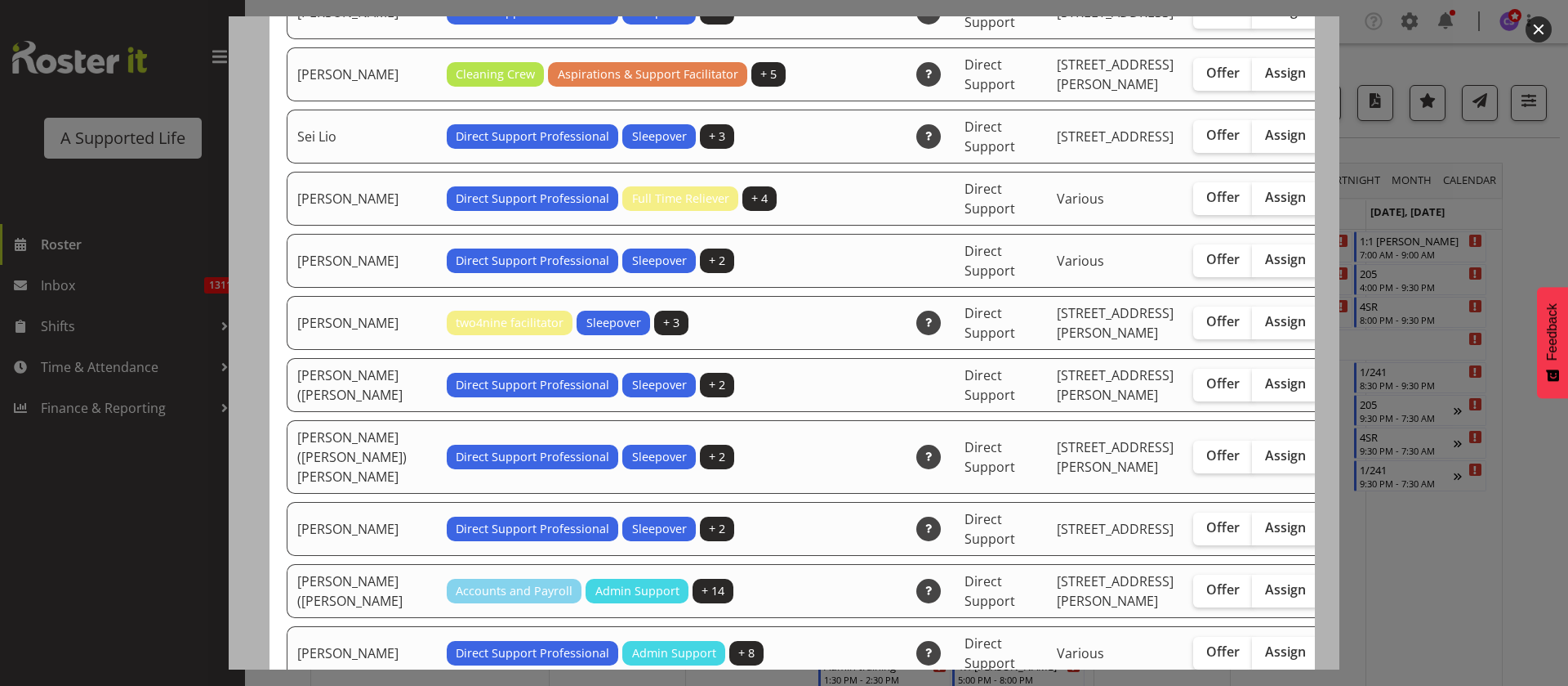
click at [1457, 561] on div at bounding box center [784, 343] width 1568 height 686
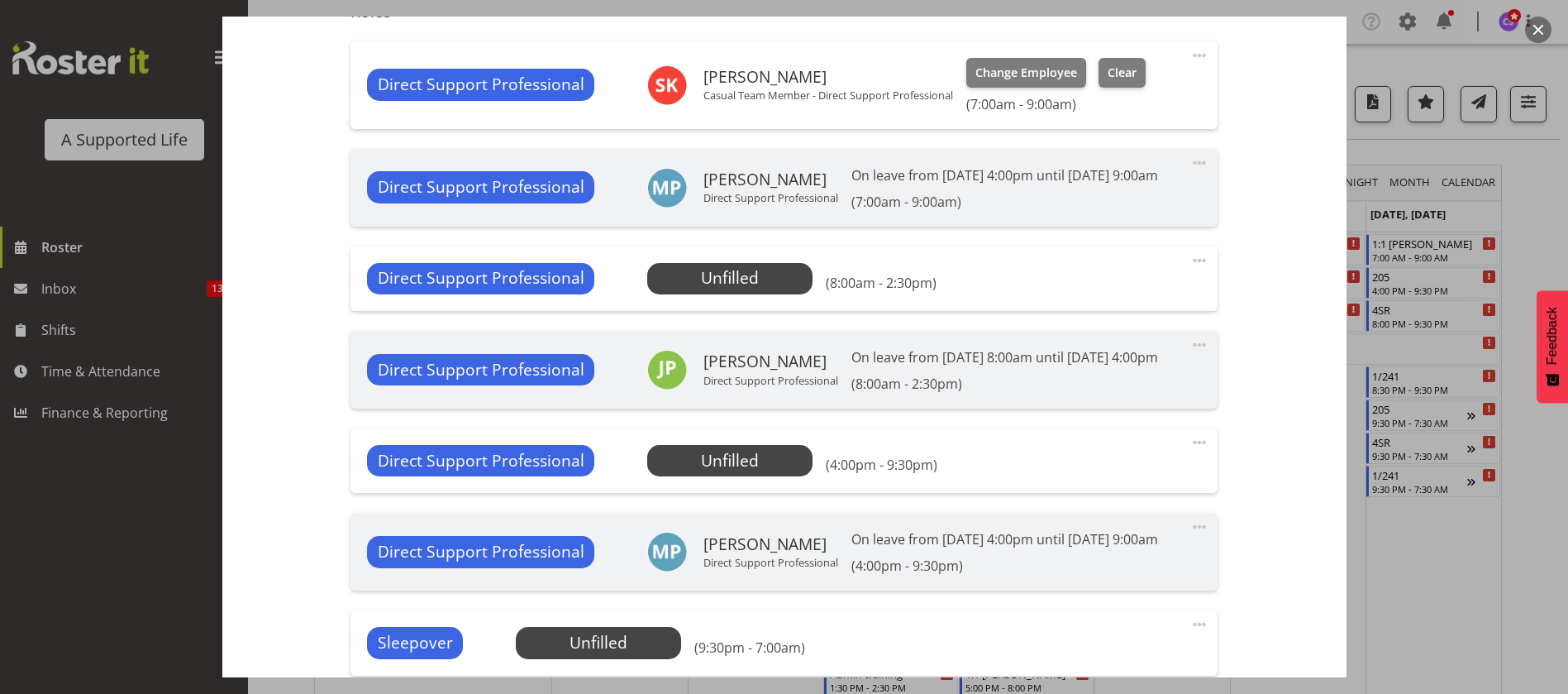
click at [1190, 270] on span at bounding box center [1199, 260] width 20 height 20
click at [1066, 312] on link "Edit" at bounding box center [1129, 297] width 159 height 30
select select "8"
select select "2025"
select select "8"
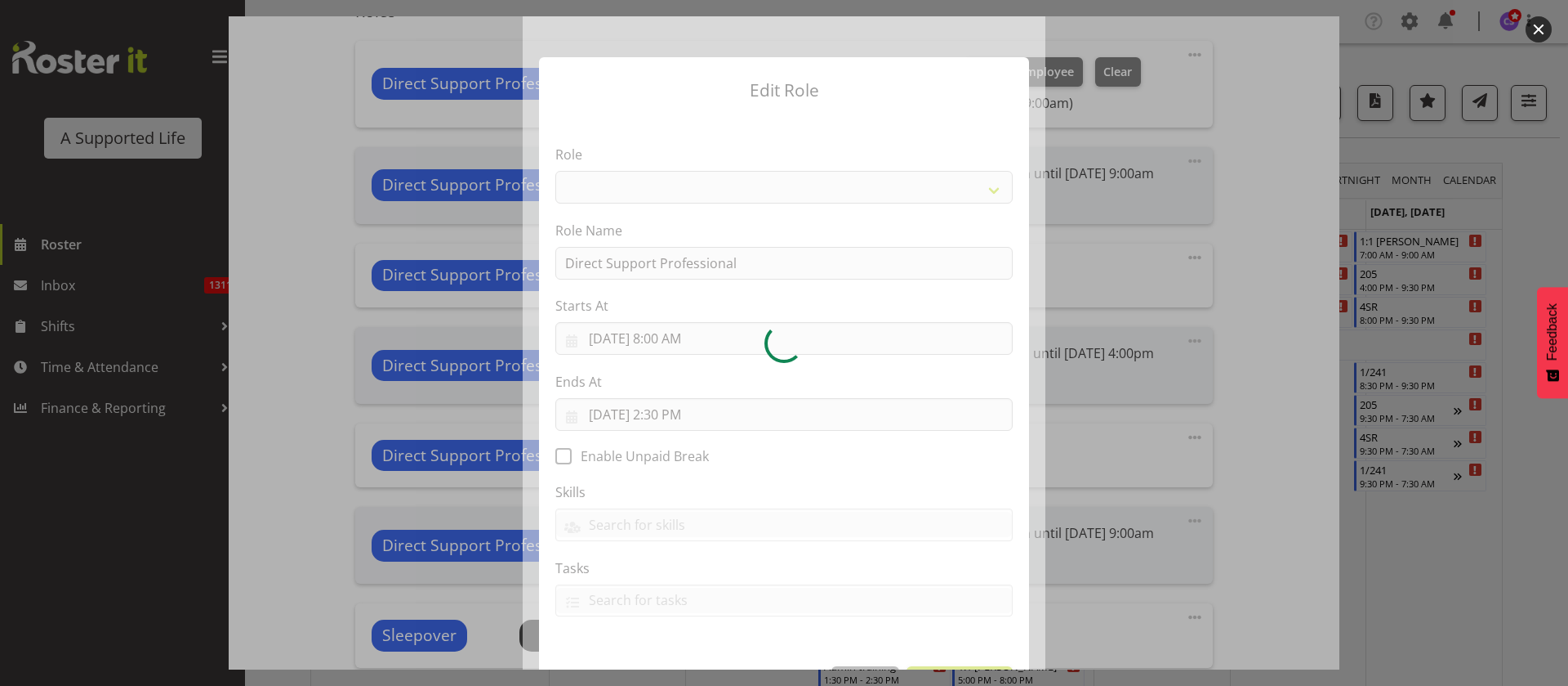
select select "519"
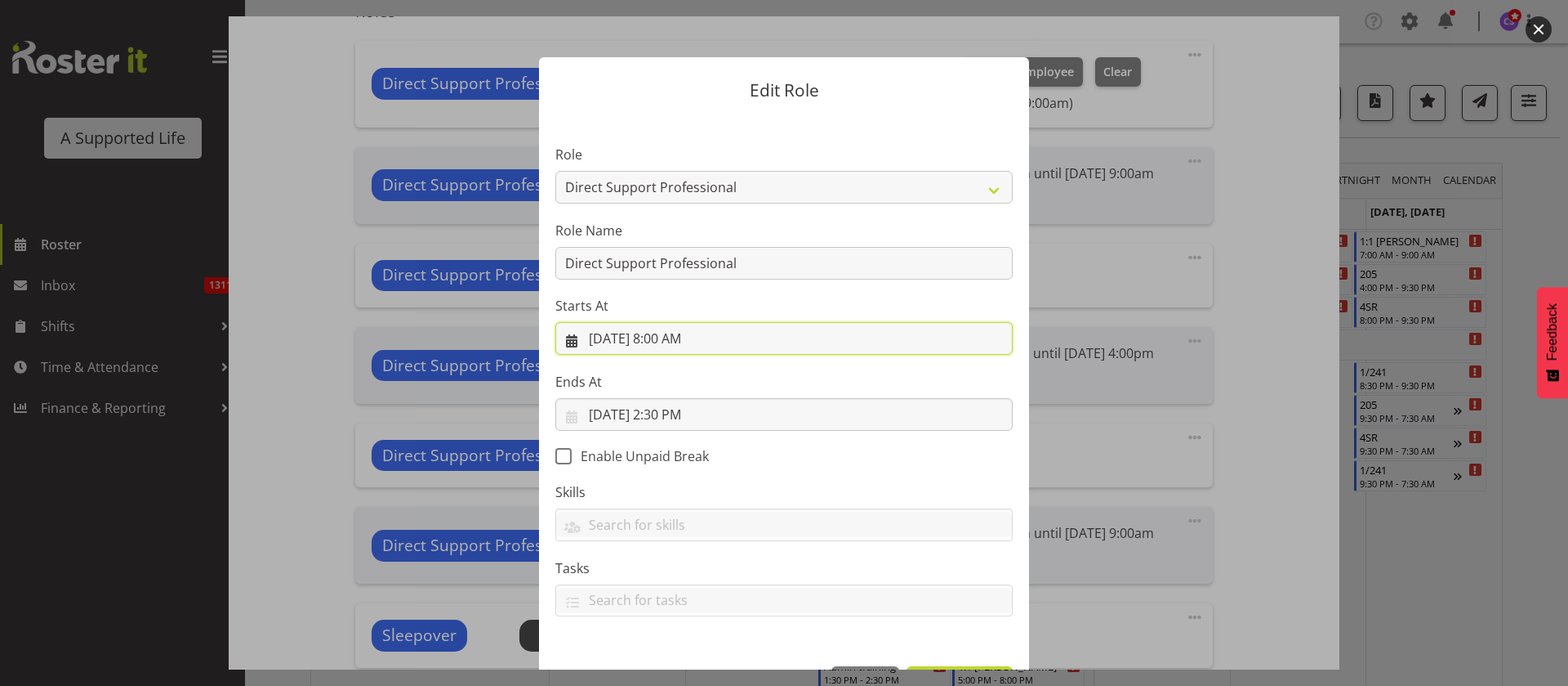
click at [691, 342] on input "9/10/2025, 8:00 AM" at bounding box center [784, 338] width 458 height 33
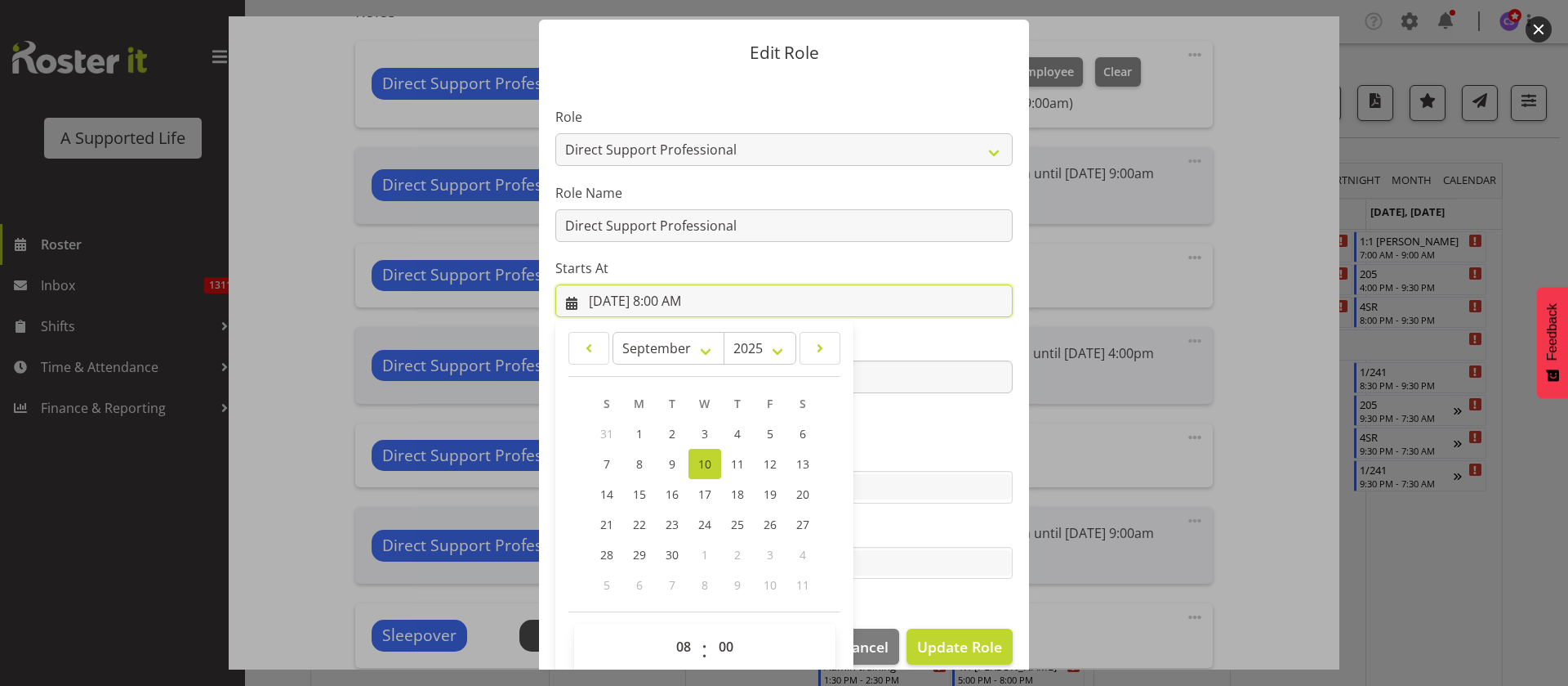
scroll to position [57, 0]
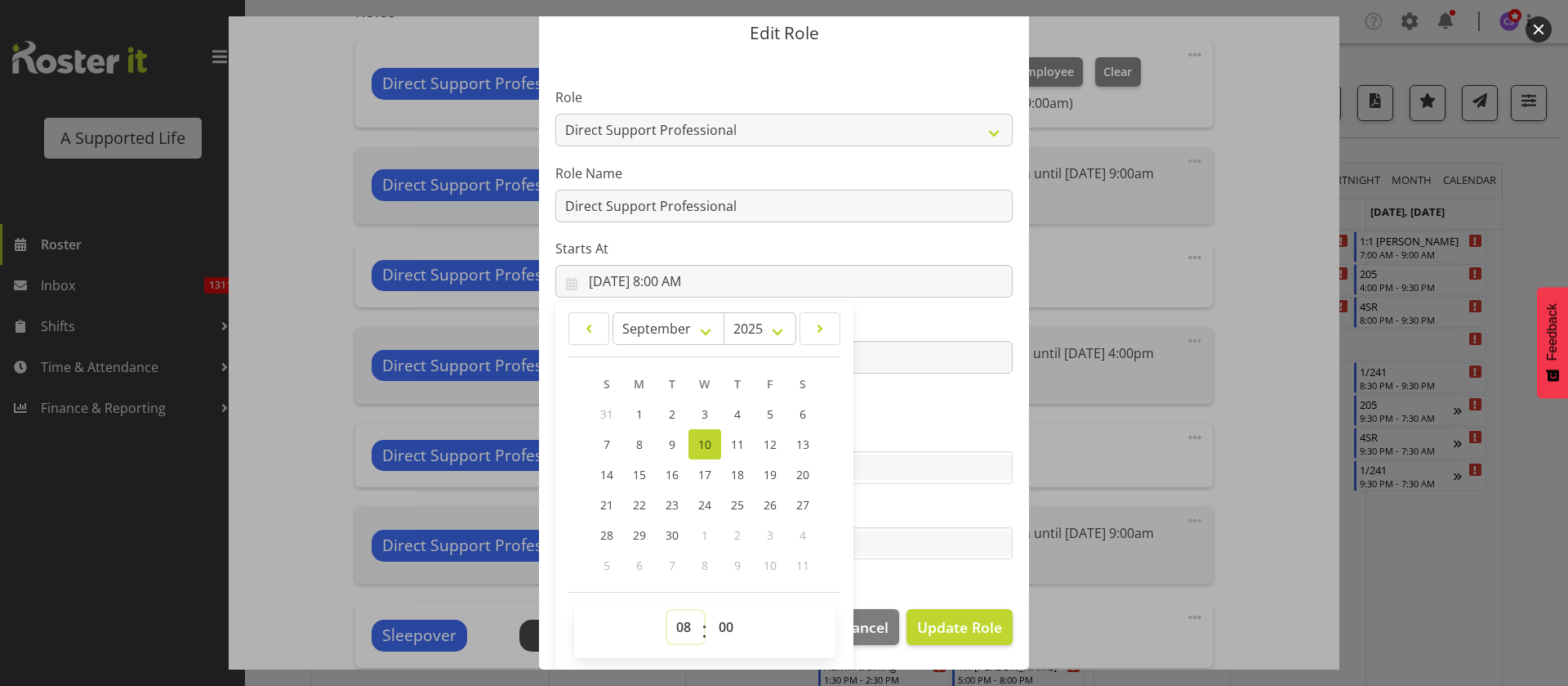
click at [672, 626] on select "00 01 02 03 04 05 06 07 08 09 10 11 12 13 14 15 16 17 18 19 20 21 22 23" at bounding box center [686, 628] width 37 height 33
select select "9"
click at [667, 611] on select "00 01 02 03 04 05 06 07 08 09 10 11 12 13 14 15 16 17 18 19 20 21 22 23" at bounding box center [686, 628] width 37 height 33
type input "9/10/2025, 9:00 AM"
click at [924, 630] on span "Update Role" at bounding box center [959, 627] width 85 height 21
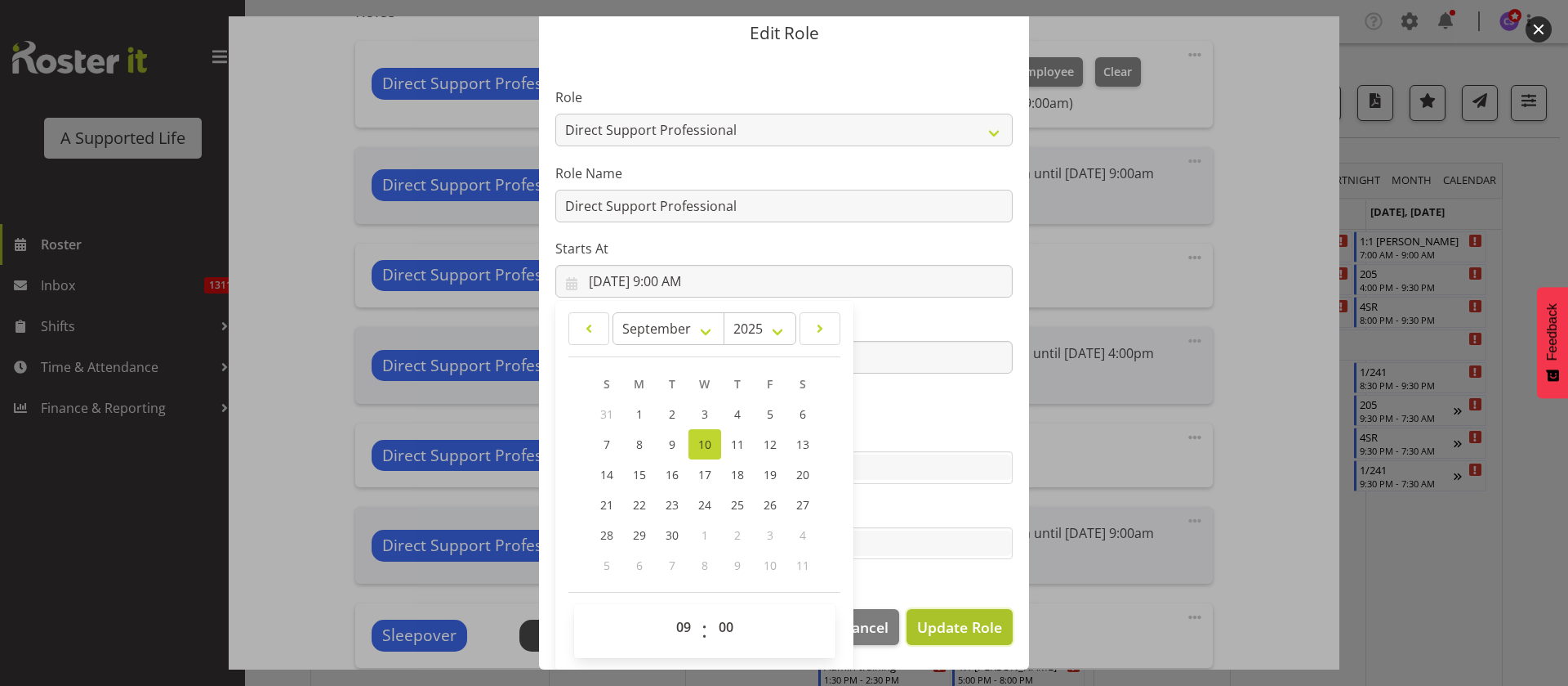
select select
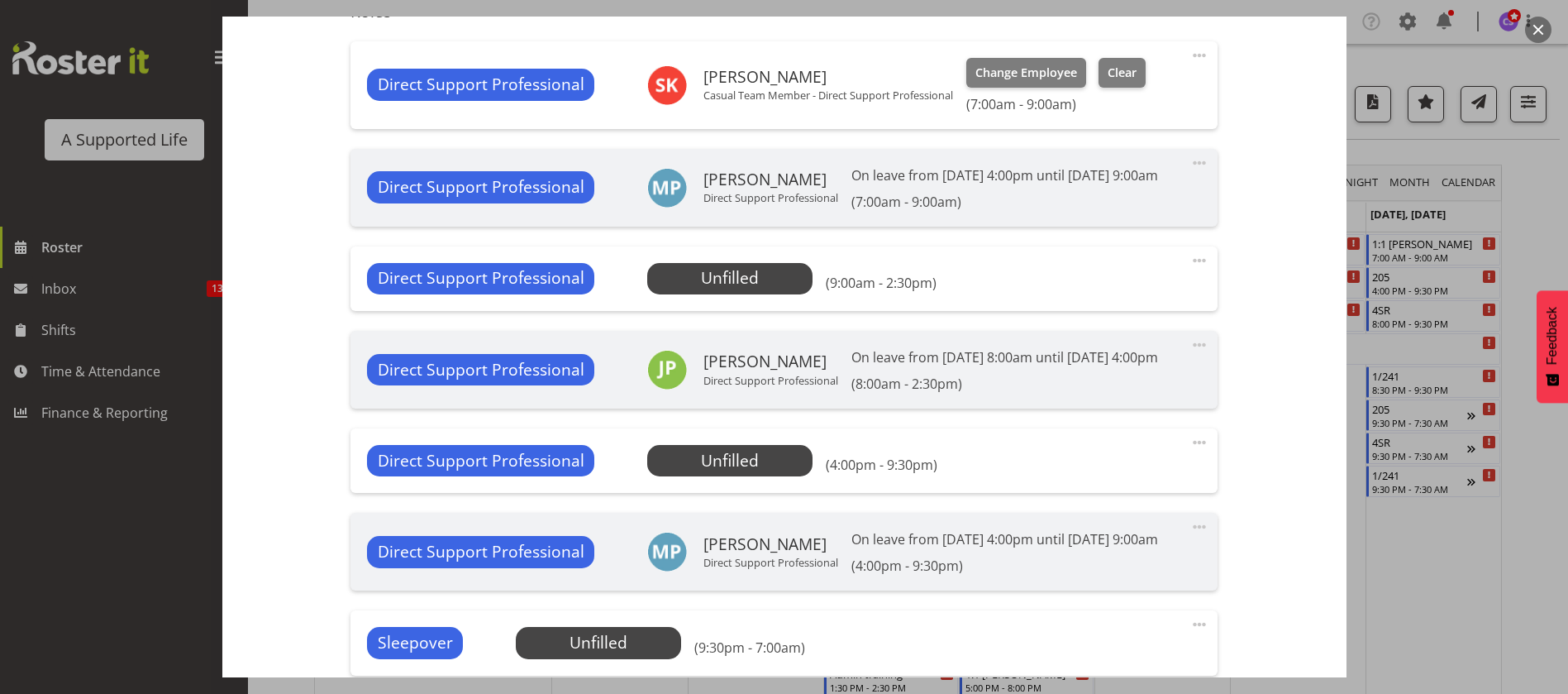
click at [1190, 270] on span at bounding box center [1199, 260] width 20 height 20
click at [1124, 312] on link "Edit" at bounding box center [1129, 297] width 159 height 30
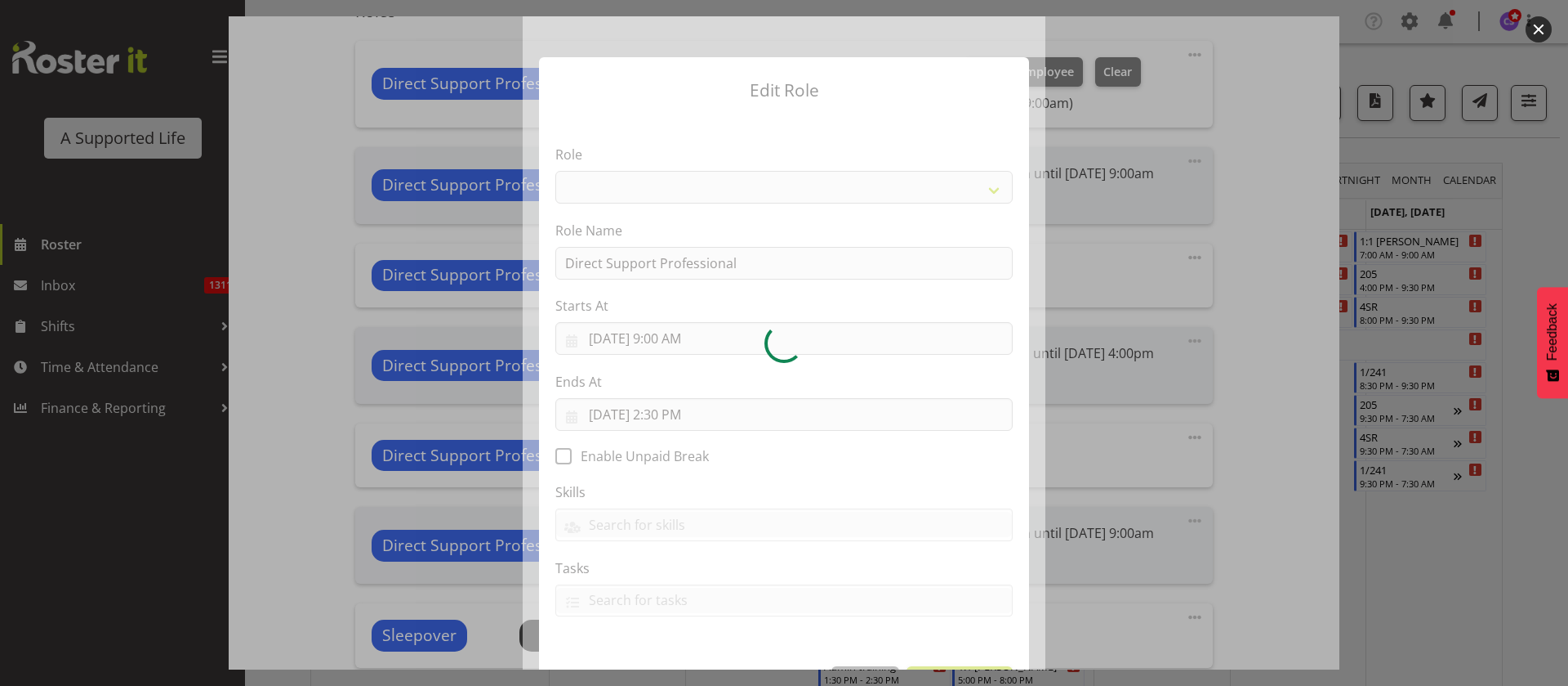
select select "519"
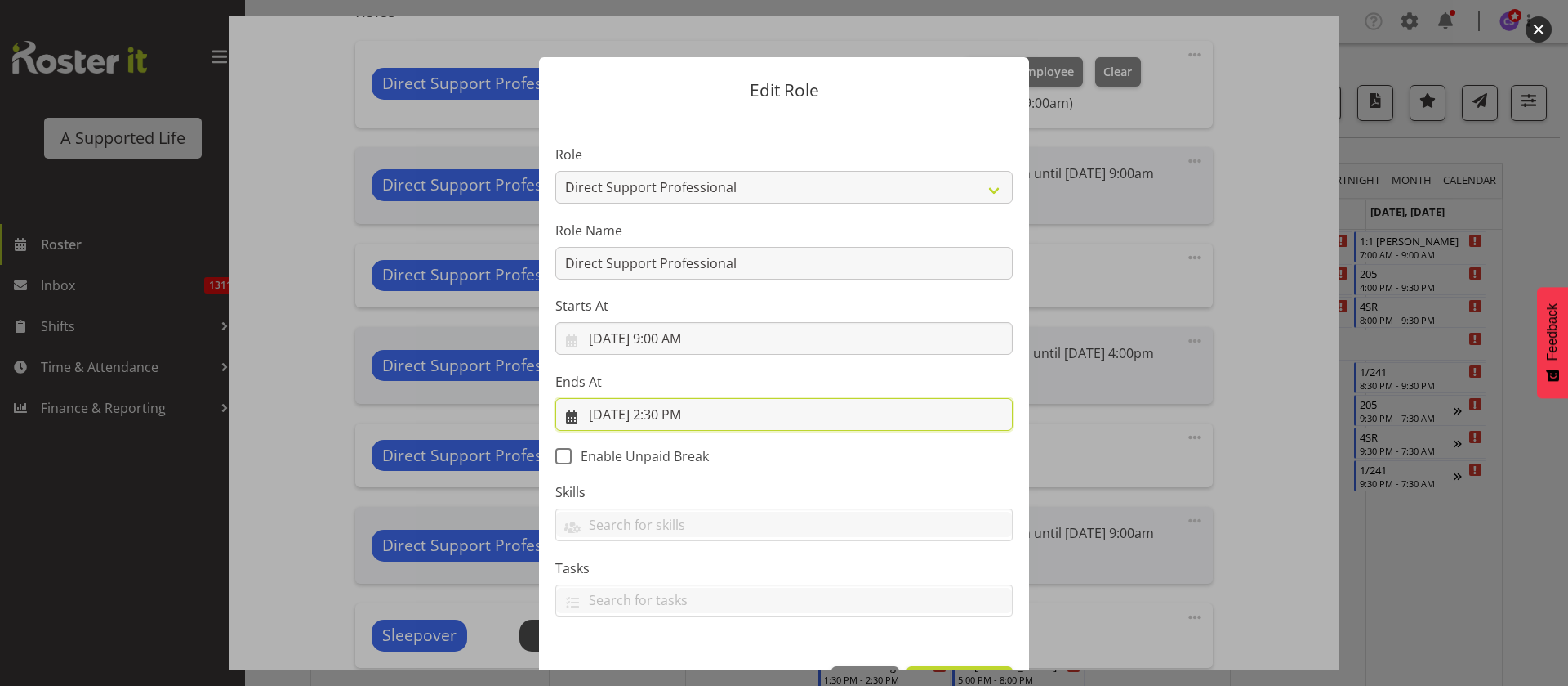
click at [673, 413] on input "9/10/2025, 2:30 PM" at bounding box center [784, 414] width 458 height 33
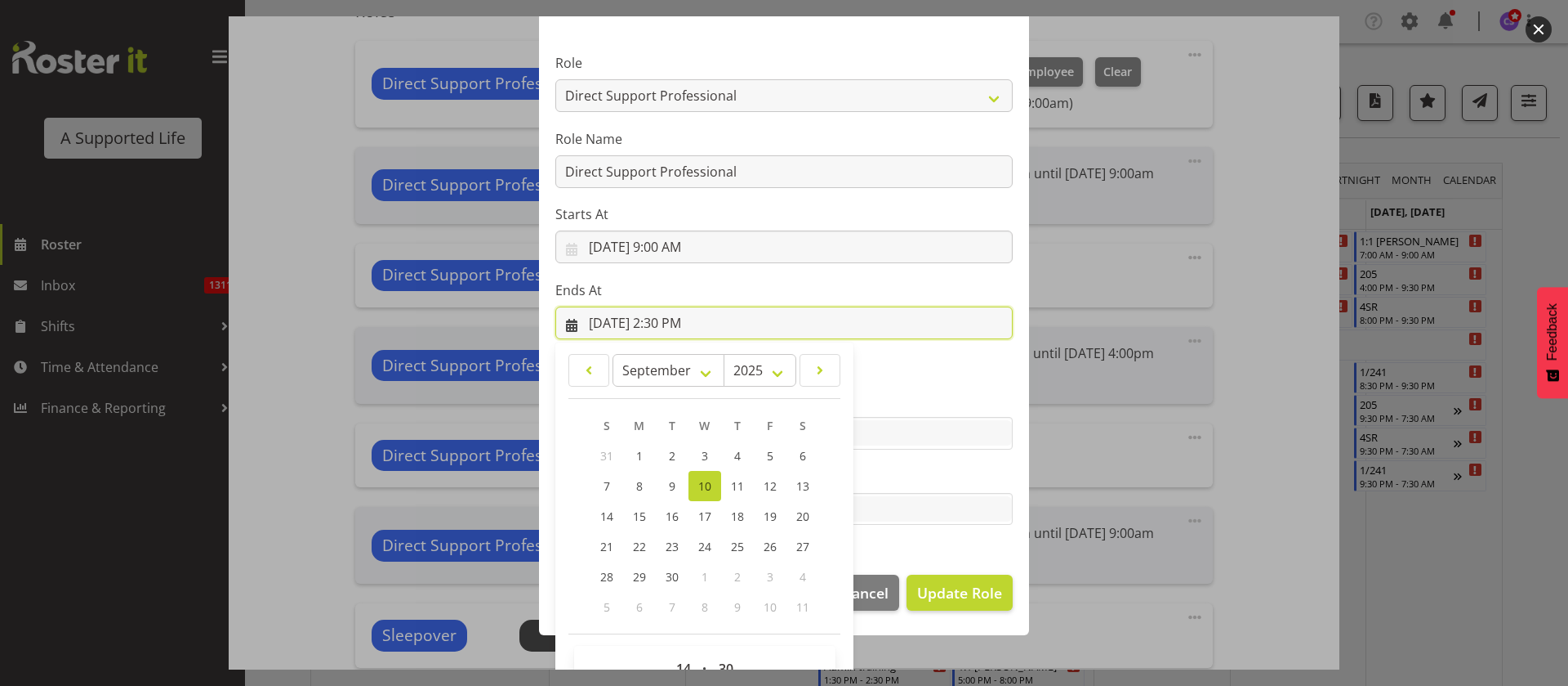
scroll to position [133, 0]
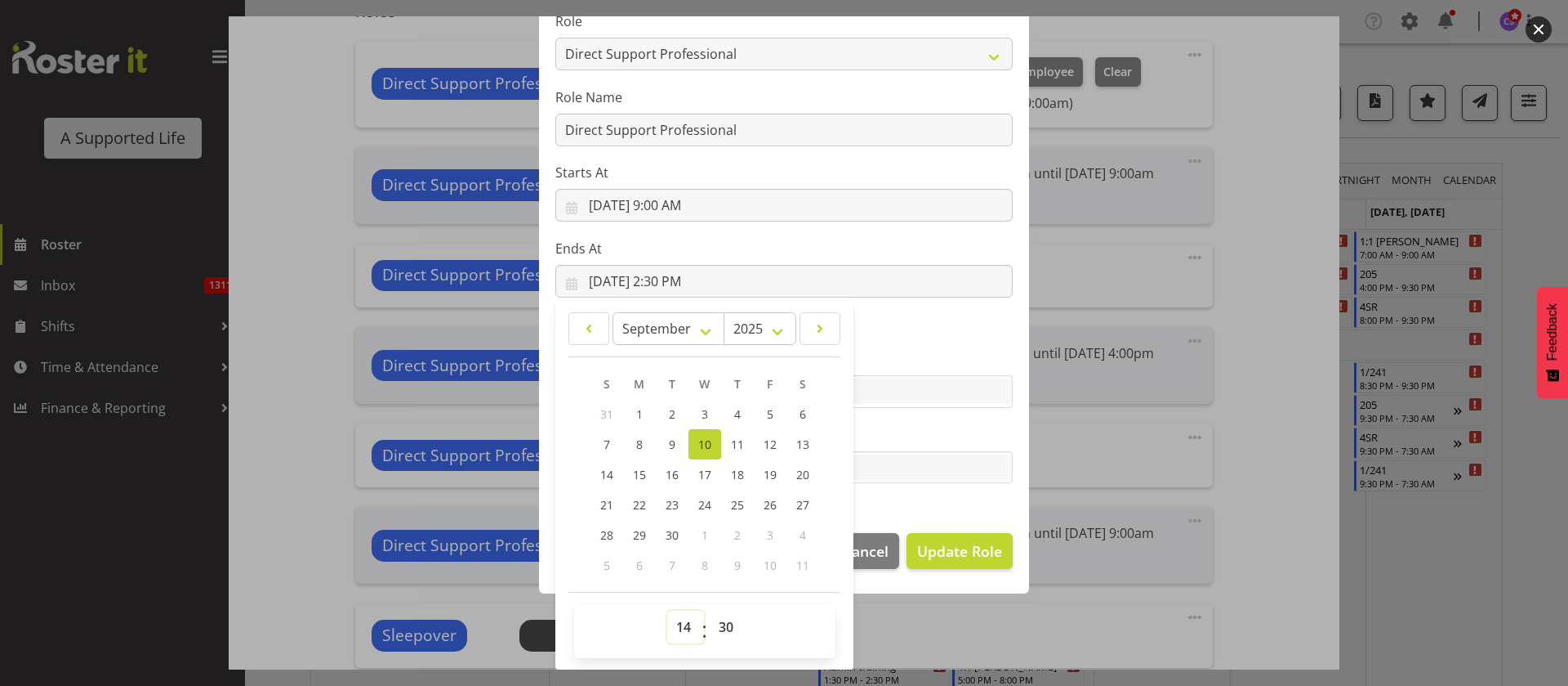
click at [674, 629] on select "00 01 02 03 04 05 06 07 08 09 10 11 12 13 14 15 16 17 18 19 20 21 22 23" at bounding box center [686, 628] width 37 height 33
select select "16"
click at [667, 611] on select "00 01 02 03 04 05 06 07 08 09 10 11 12 13 14 15 16 17 18 19 20 21 22 23" at bounding box center [686, 628] width 37 height 33
type input "9/10/2025, 4:30 PM"
click at [727, 628] on select "00 01 02 03 04 05 06 07 08 09 10 11 12 13 14 15 16 17 18 19 20 21 22 23 24 25 2…" at bounding box center [728, 628] width 37 height 33
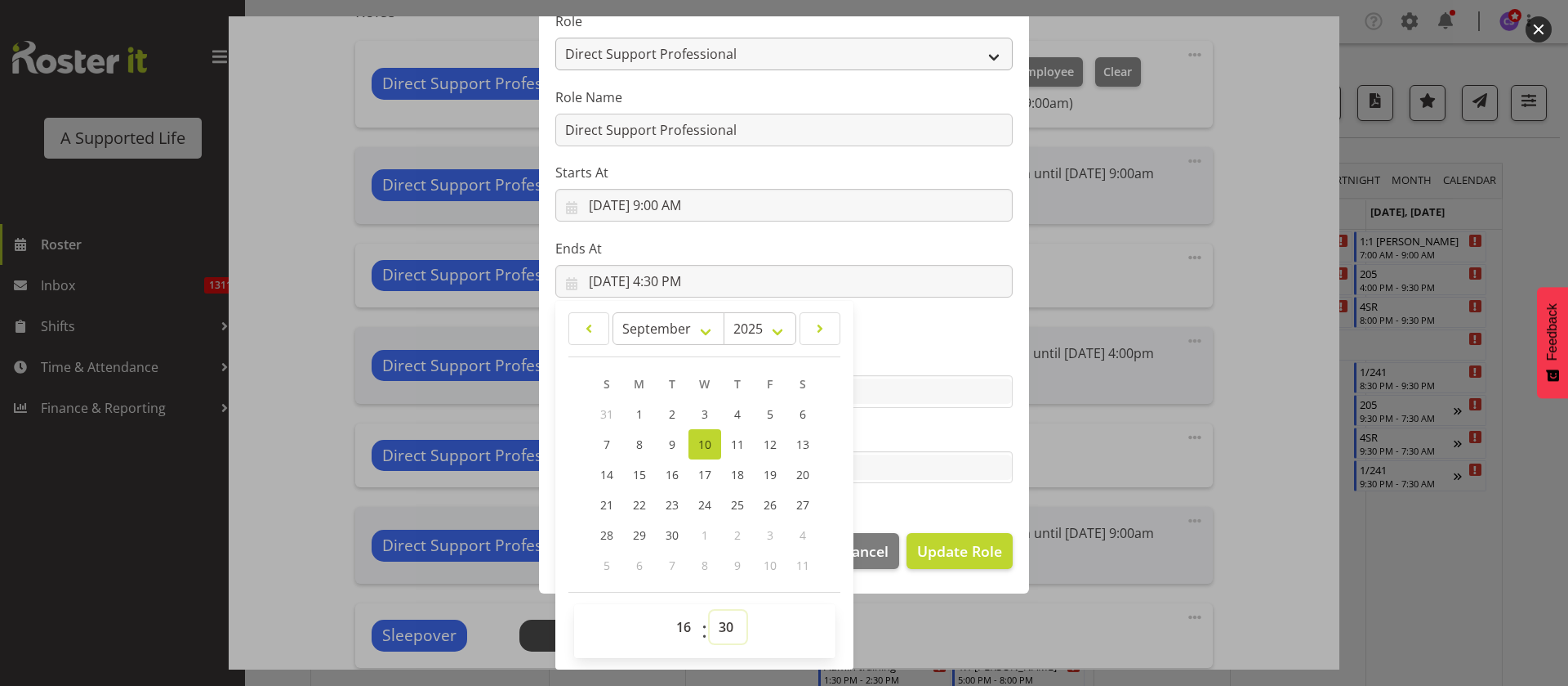
select select "0"
click at [710, 611] on select "00 01 02 03 04 05 06 07 08 09 10 11 12 13 14 15 16 17 18 19 20 21 22 23 24 25 2…" at bounding box center [728, 628] width 37 height 33
type input "9/10/2025, 4:00 PM"
drag, startPoint x: 946, startPoint y: 552, endPoint x: 940, endPoint y: 540, distance: 13.4
click at [946, 550] on span "Update Role" at bounding box center [959, 551] width 85 height 21
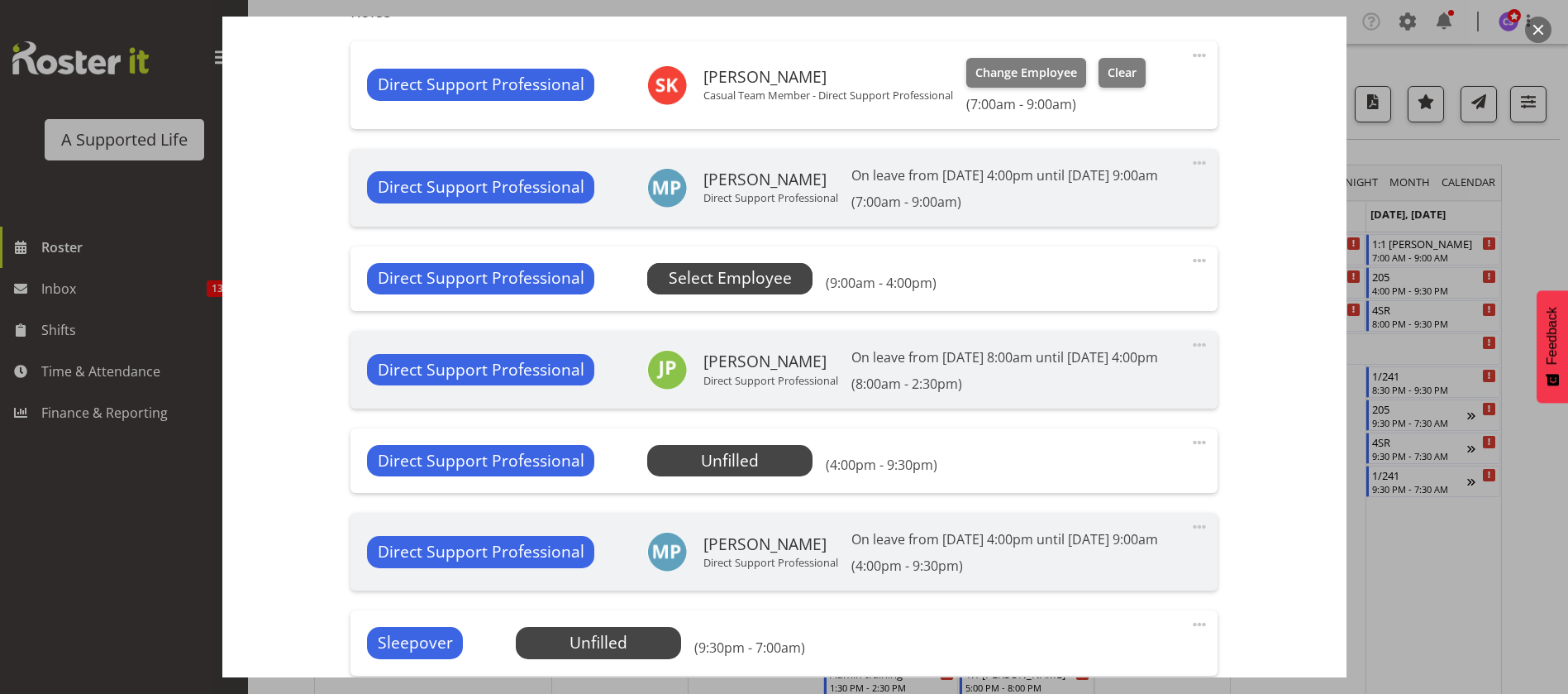
click at [766, 290] on span "Select Employee" at bounding box center [730, 278] width 123 height 24
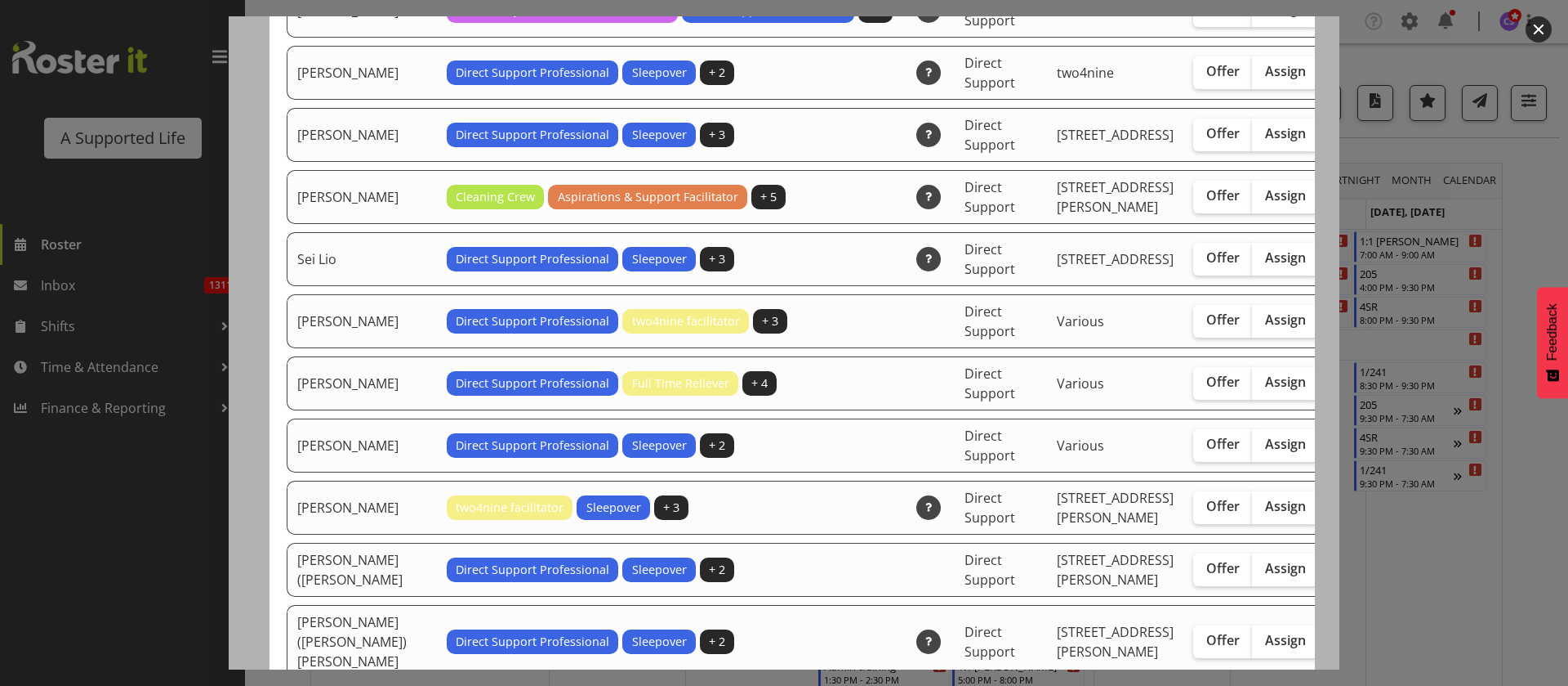
scroll to position [4536, 0]
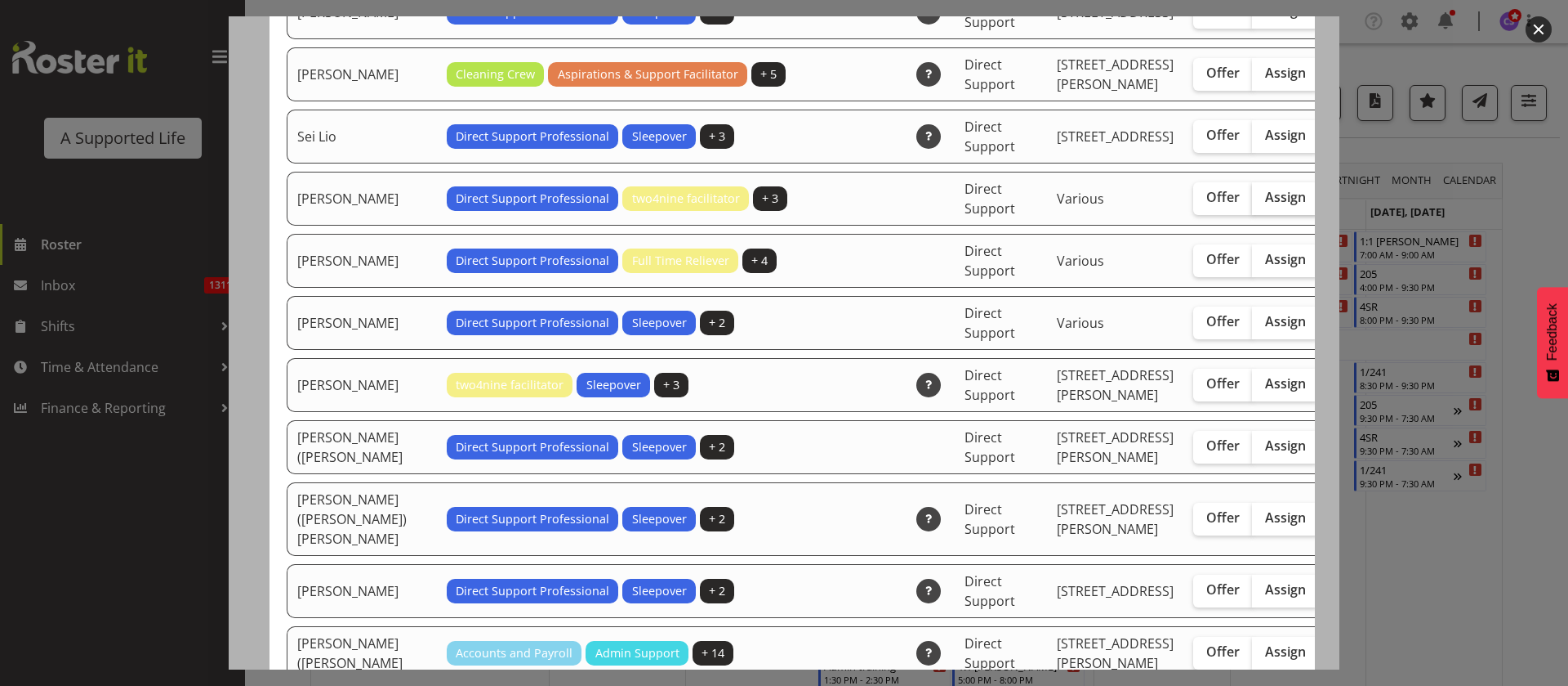
click at [1265, 206] on span "Assign" at bounding box center [1286, 197] width 41 height 17
click at [1252, 203] on input "Assign" at bounding box center [1257, 197] width 11 height 11
checkbox input "true"
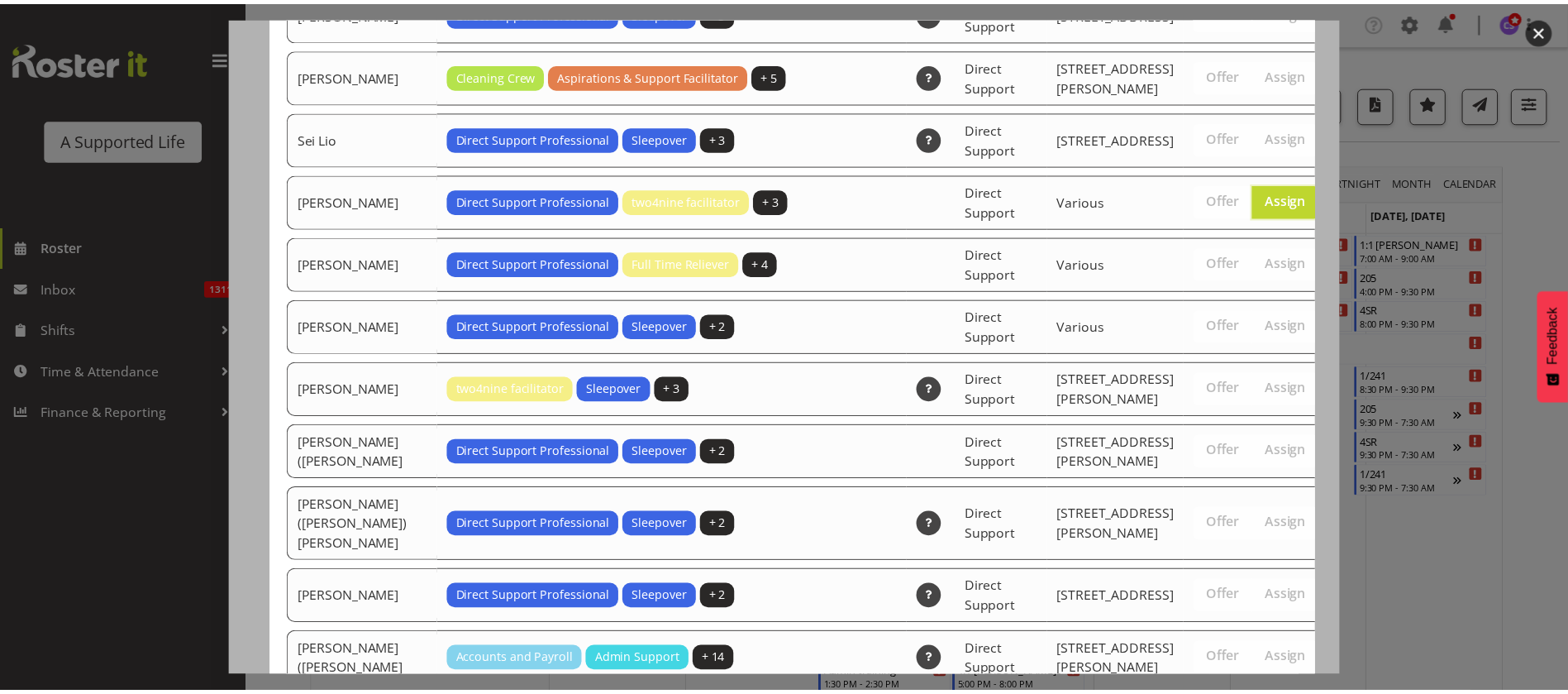
scroll to position [5618, 0]
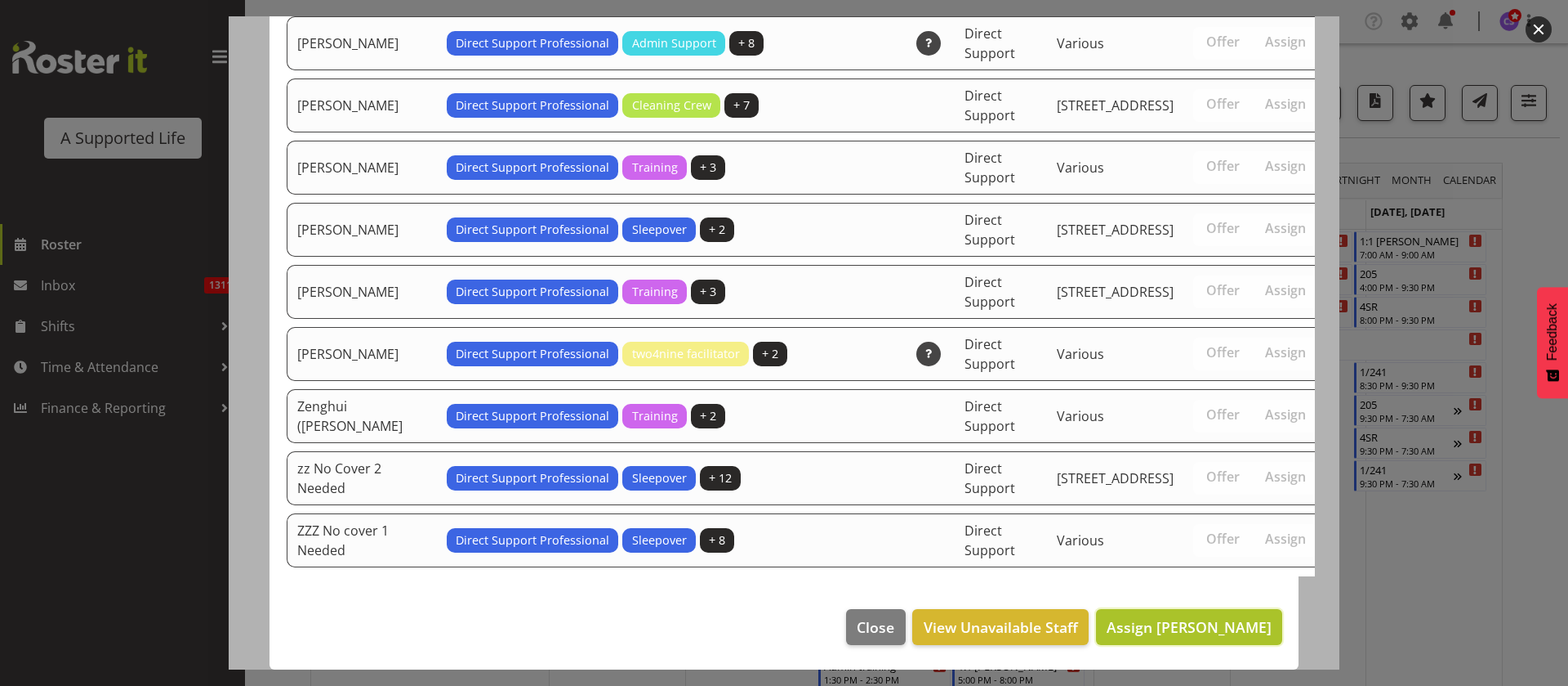
click at [1205, 620] on span "Assign Shara Knight" at bounding box center [1189, 627] width 165 height 19
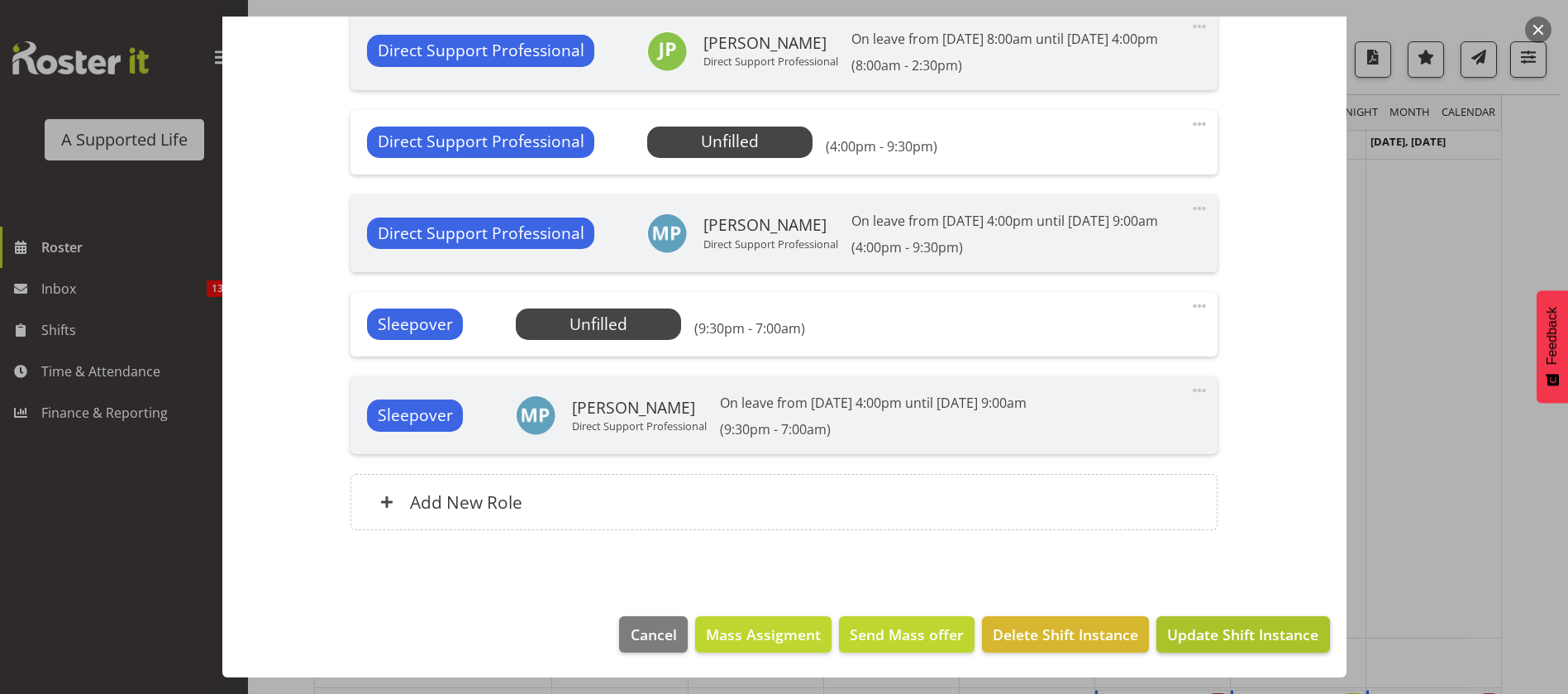
scroll to position [372, 0]
click at [1211, 633] on span "Update Shift Instance" at bounding box center [1242, 634] width 151 height 22
